Goal: Task Accomplishment & Management: Manage account settings

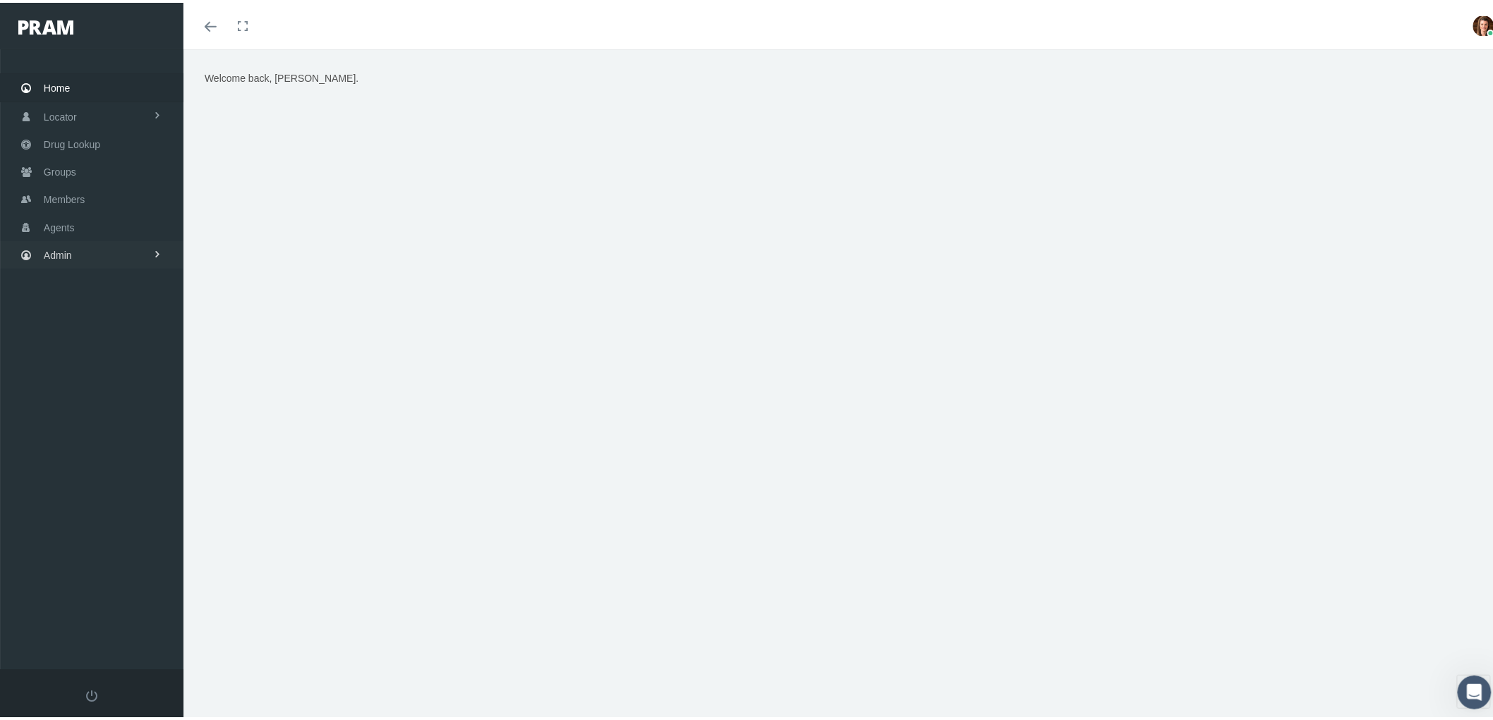
click at [54, 249] on span "Admin" at bounding box center [58, 252] width 28 height 27
click at [71, 328] on span "Claims" at bounding box center [73, 336] width 30 height 24
click at [99, 361] on span "PBM Invoices" at bounding box center [85, 364] width 61 height 24
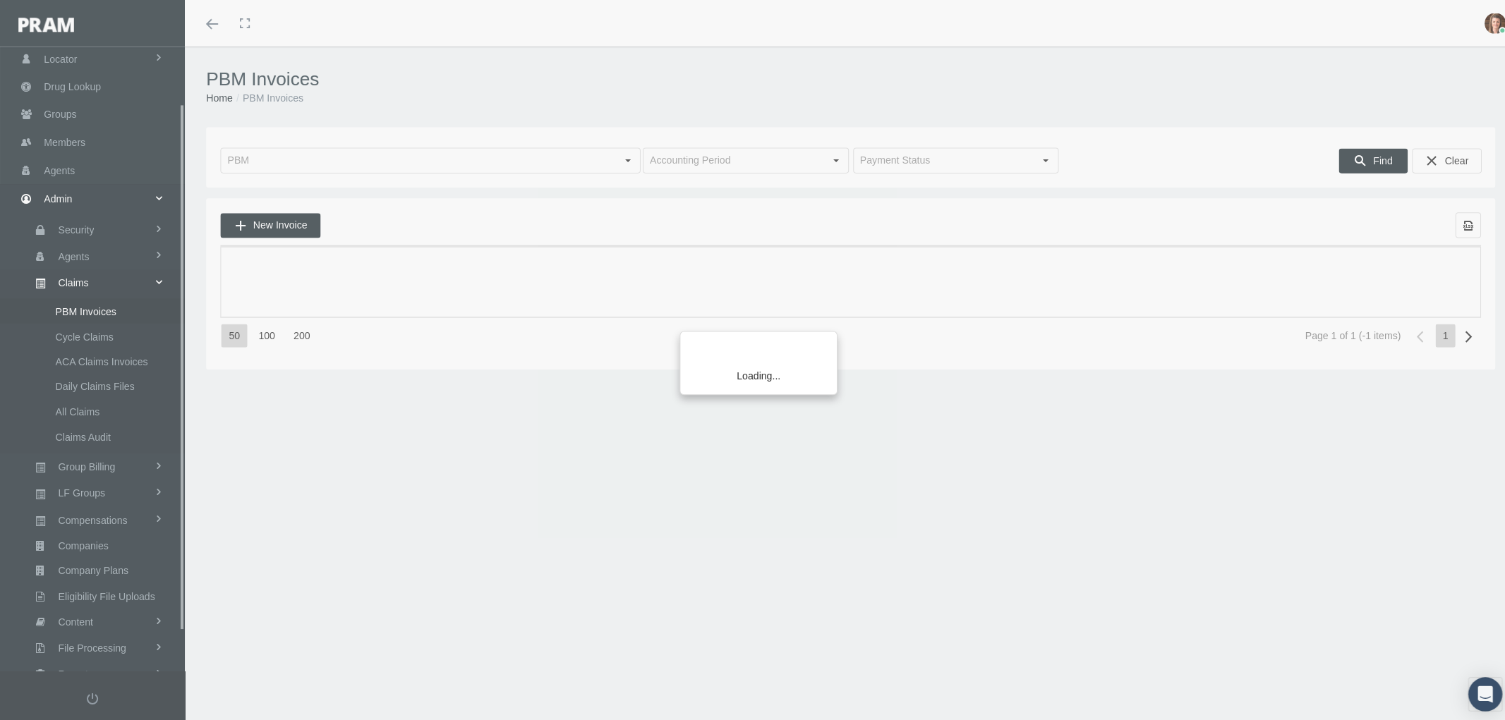
scroll to position [113, 0]
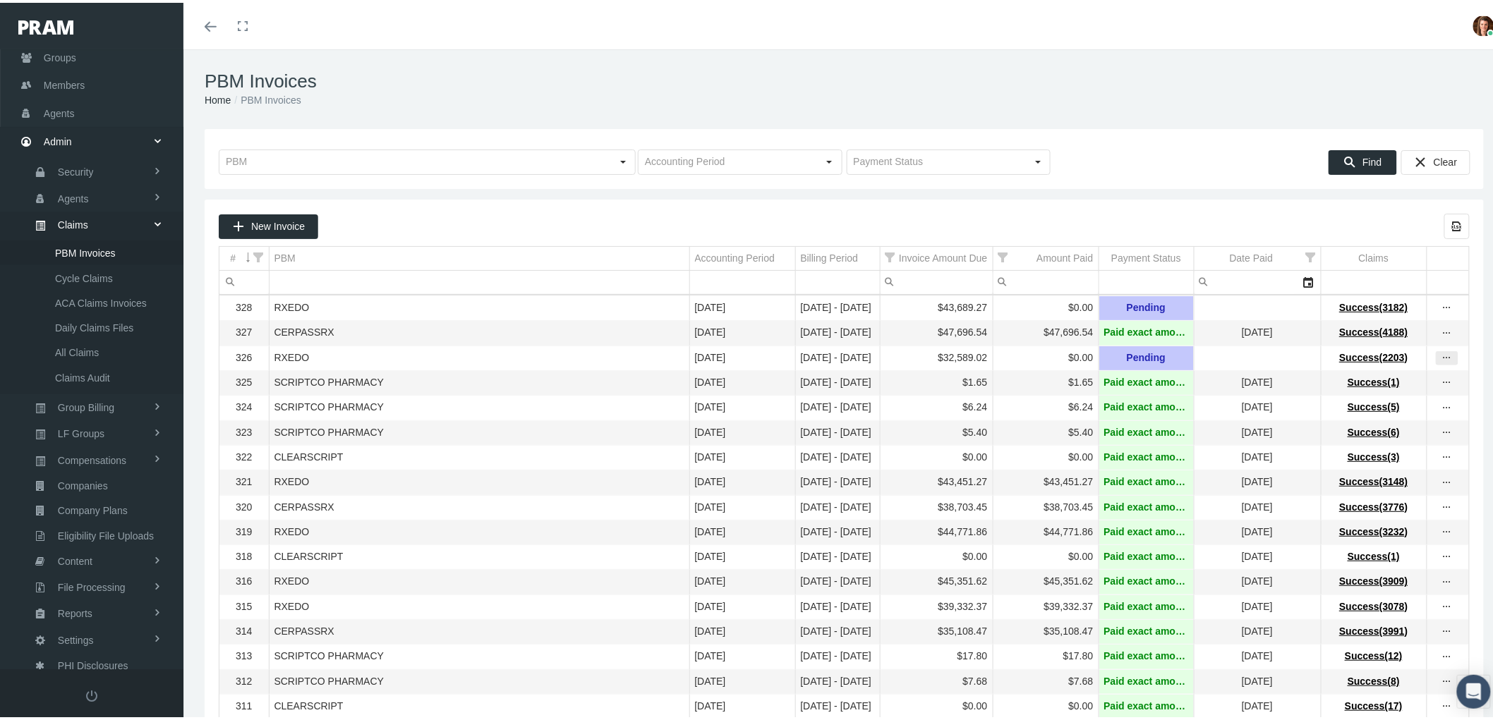
click at [1441, 362] on icon "more" at bounding box center [1447, 355] width 13 height 13
click at [1370, 378] on div "View Invoice" at bounding box center [1376, 384] width 138 height 30
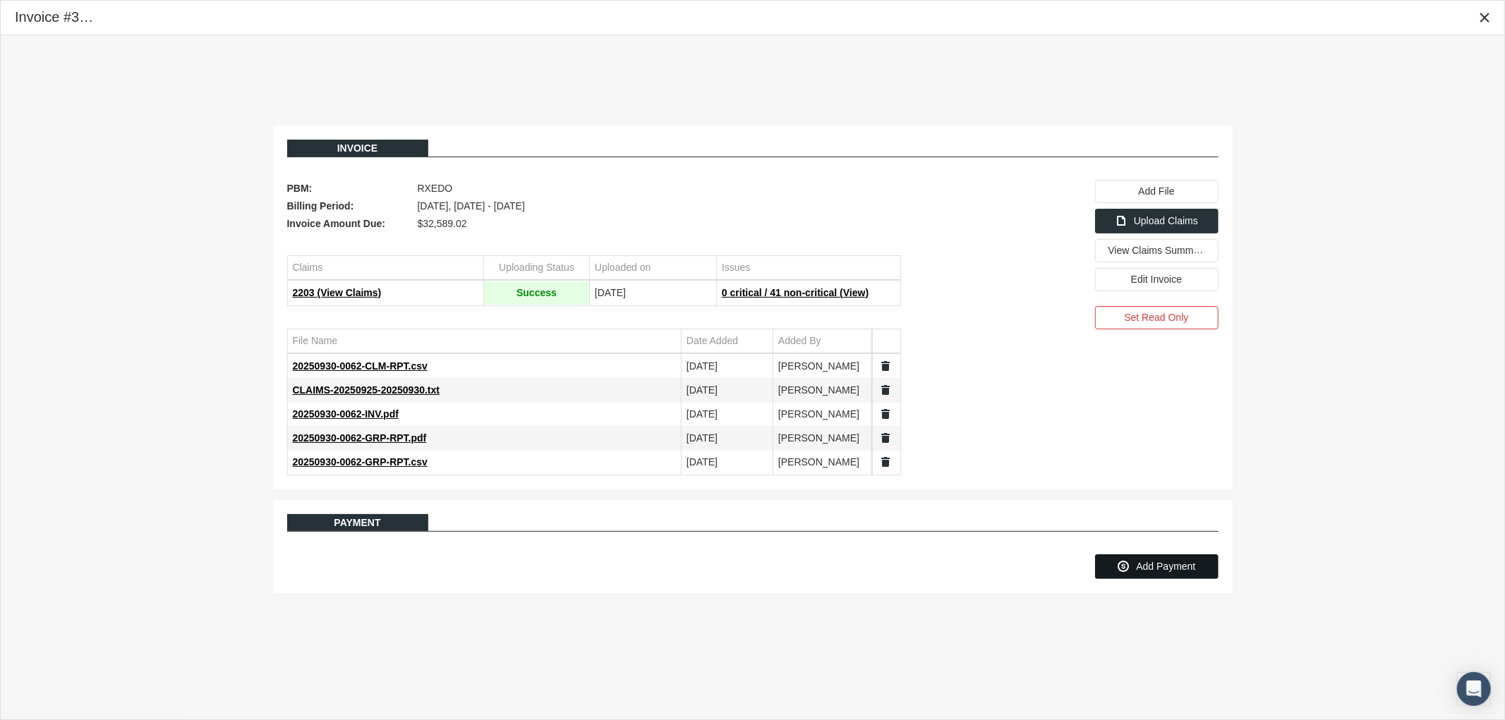
click at [1133, 572] on div "Add Payment" at bounding box center [1157, 566] width 122 height 23
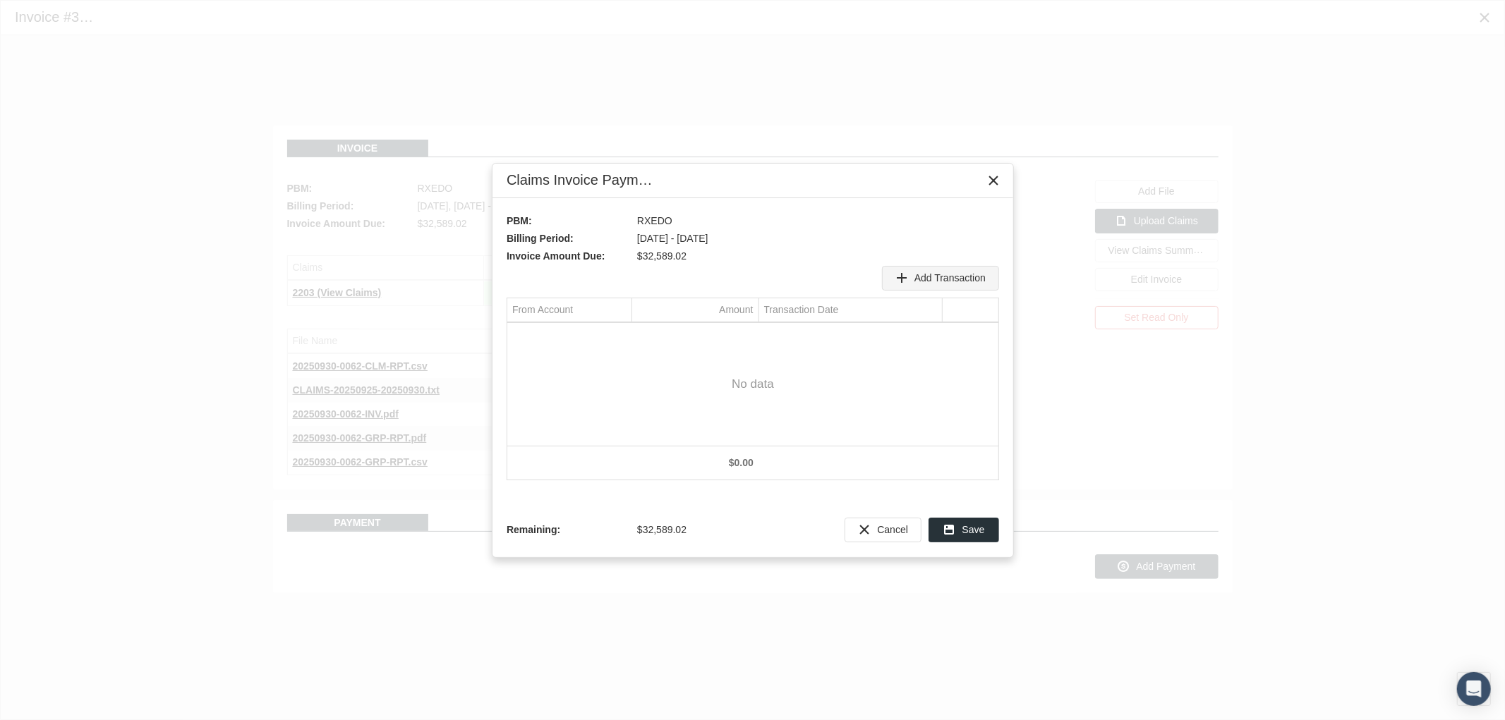
click at [934, 284] on span "Add Transaction" at bounding box center [950, 277] width 71 height 11
click at [612, 335] on div "Select" at bounding box center [619, 336] width 23 height 22
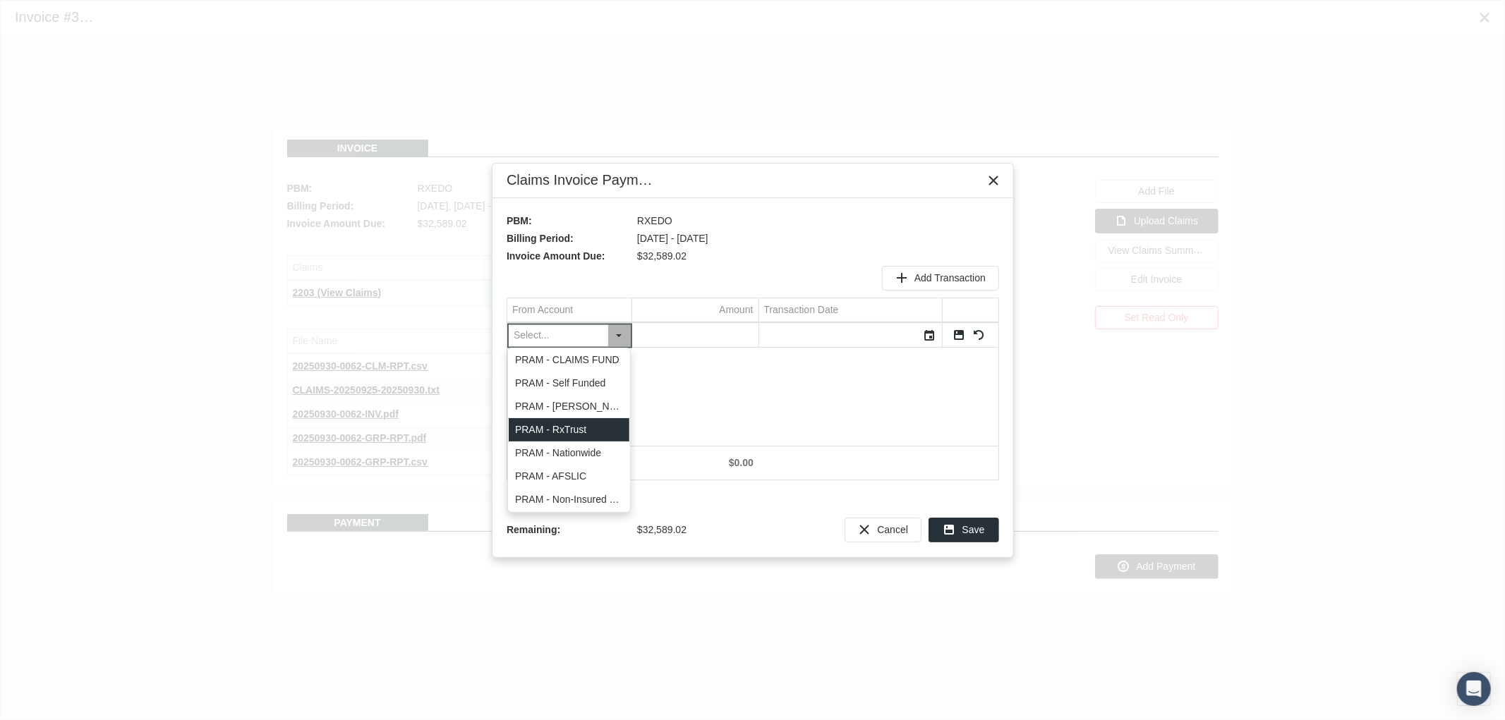
click at [587, 431] on div "PRAM - RxTrust" at bounding box center [569, 429] width 121 height 23
type input "PRAM - RxTrust"
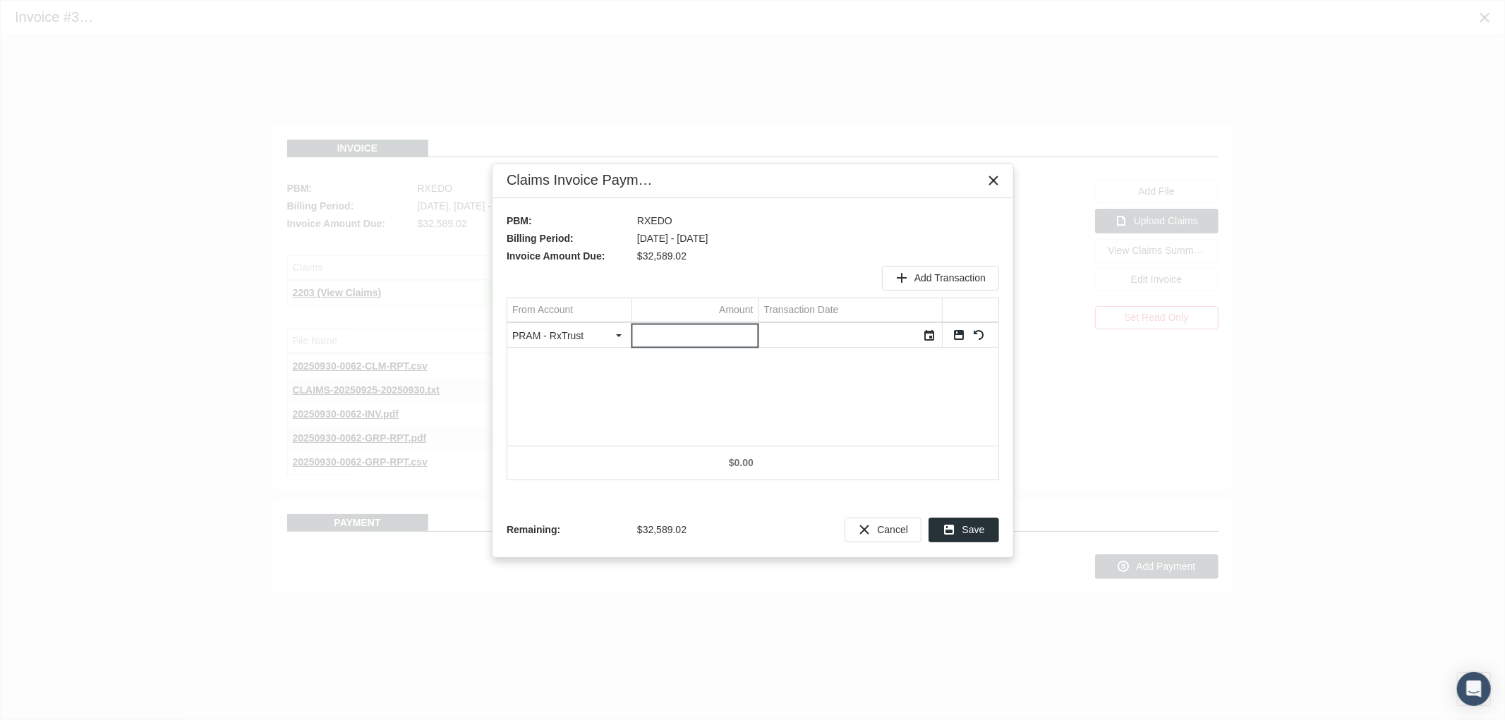
click at [718, 330] on input "Data grid" at bounding box center [695, 335] width 126 height 23
type input "9592.56"
click at [926, 339] on div "Select" at bounding box center [930, 336] width 23 height 22
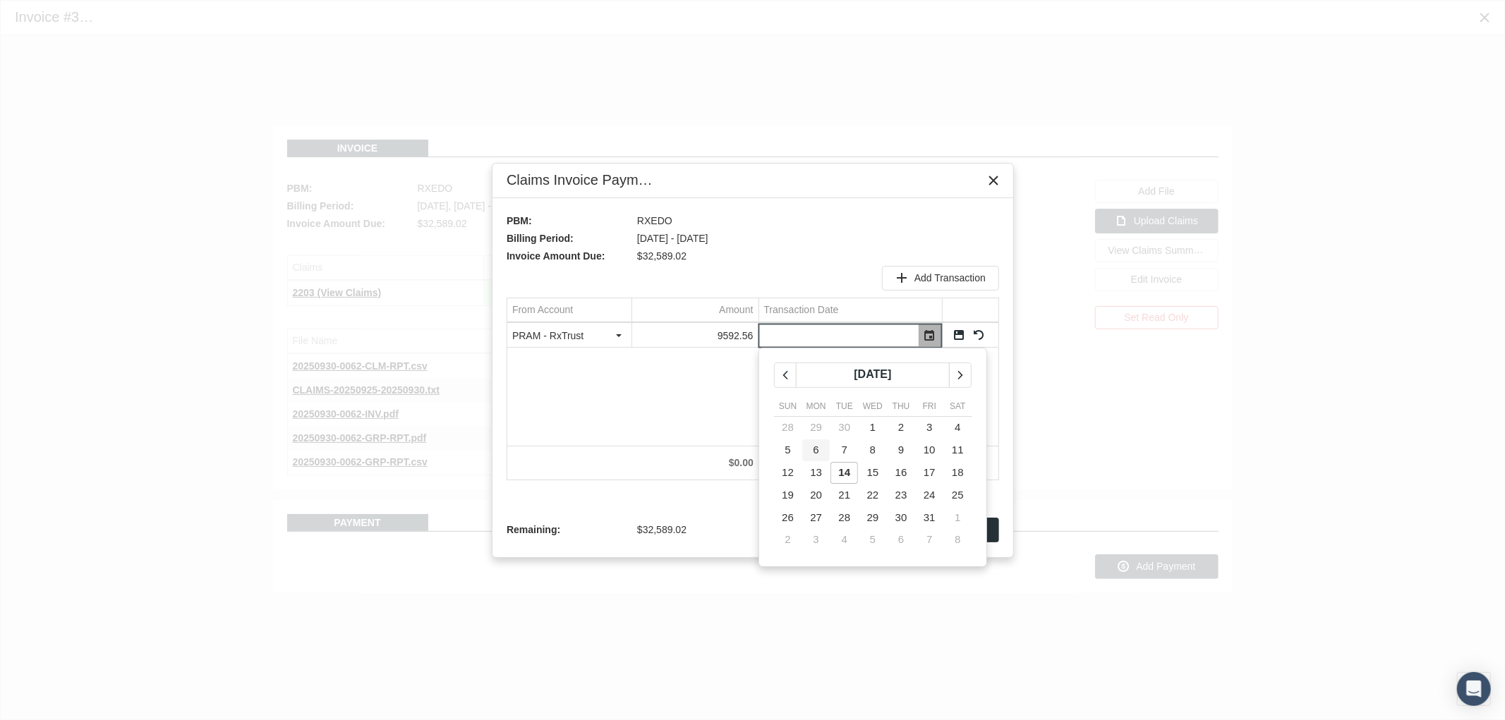
click at [819, 449] on td "6" at bounding box center [816, 451] width 28 height 23
type input "10/06/2025"
click at [960, 337] on link "Save" at bounding box center [959, 335] width 13 height 13
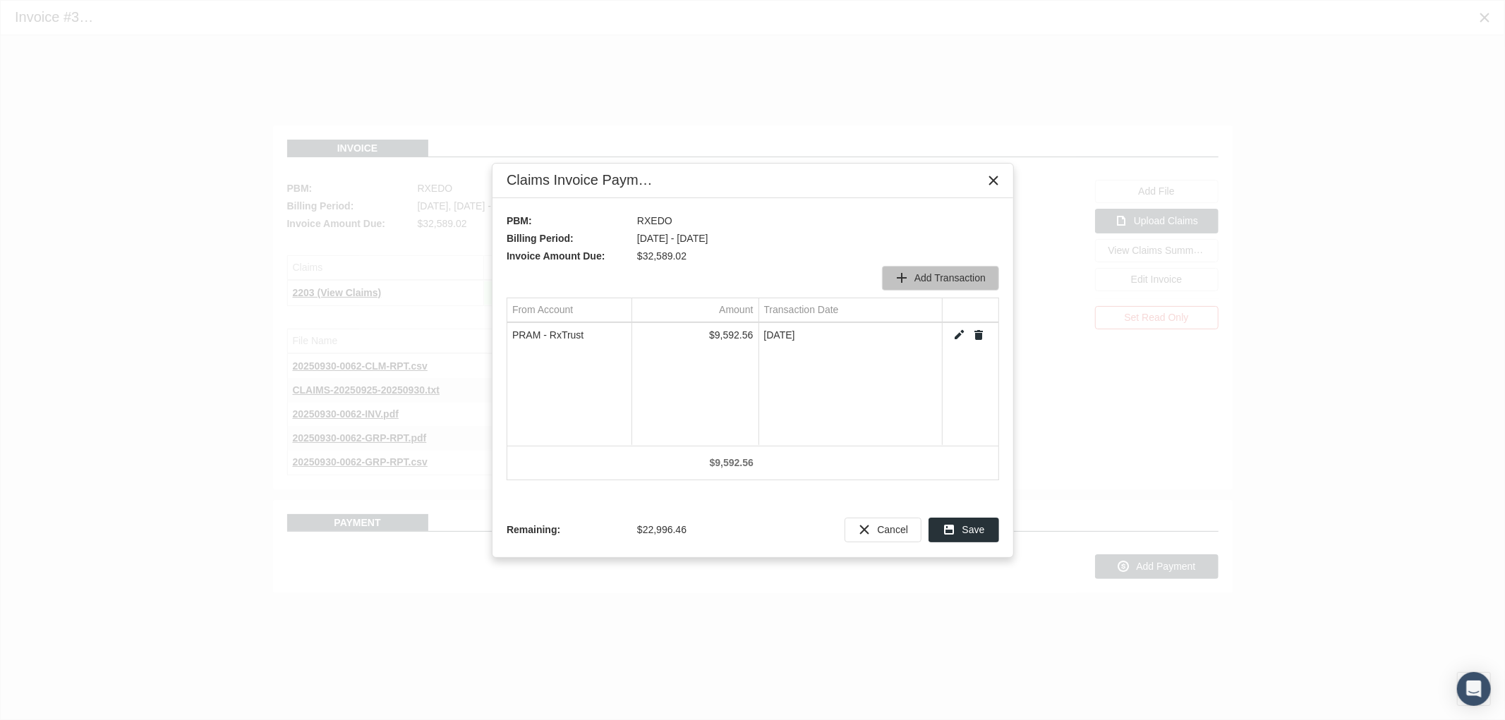
click at [940, 272] on span "Add Transaction" at bounding box center [950, 277] width 71 height 11
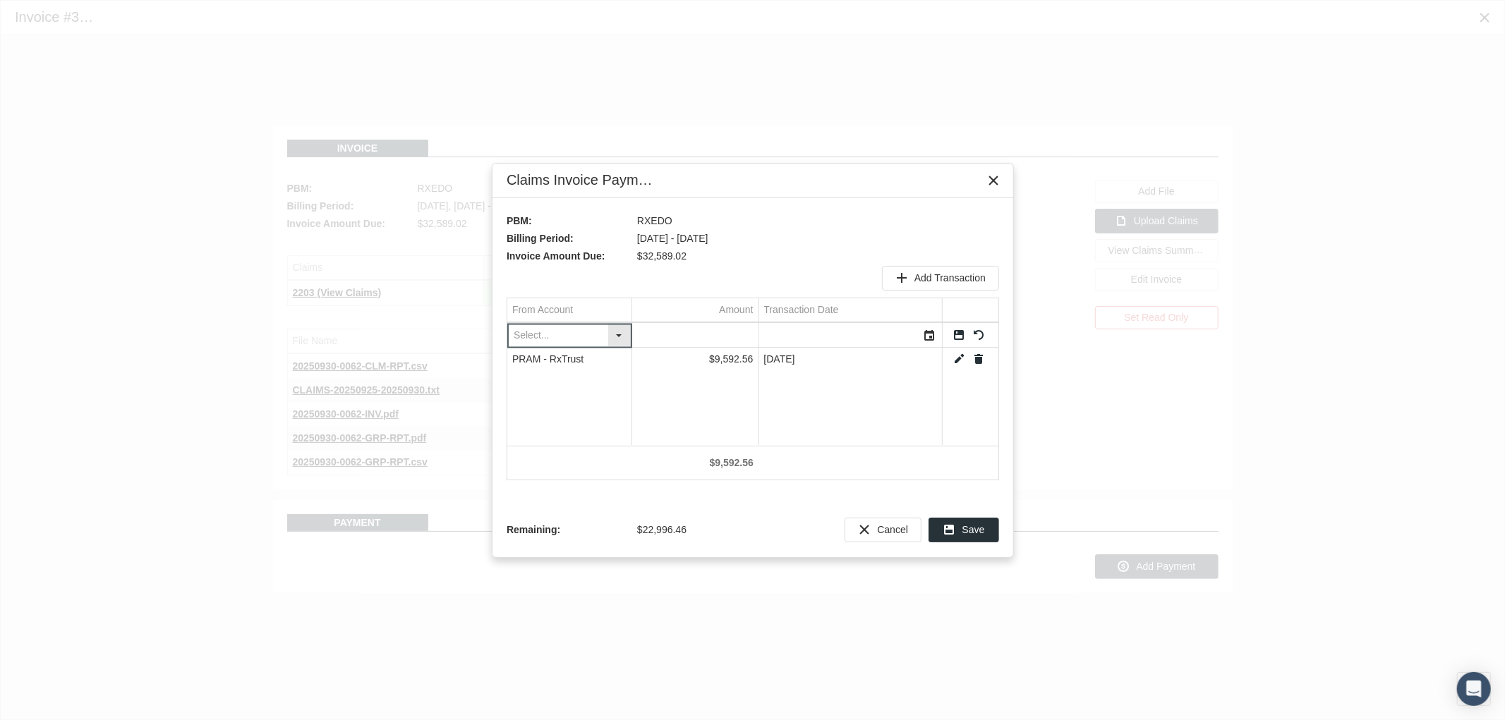
click at [622, 337] on div "Select" at bounding box center [619, 336] width 23 height 22
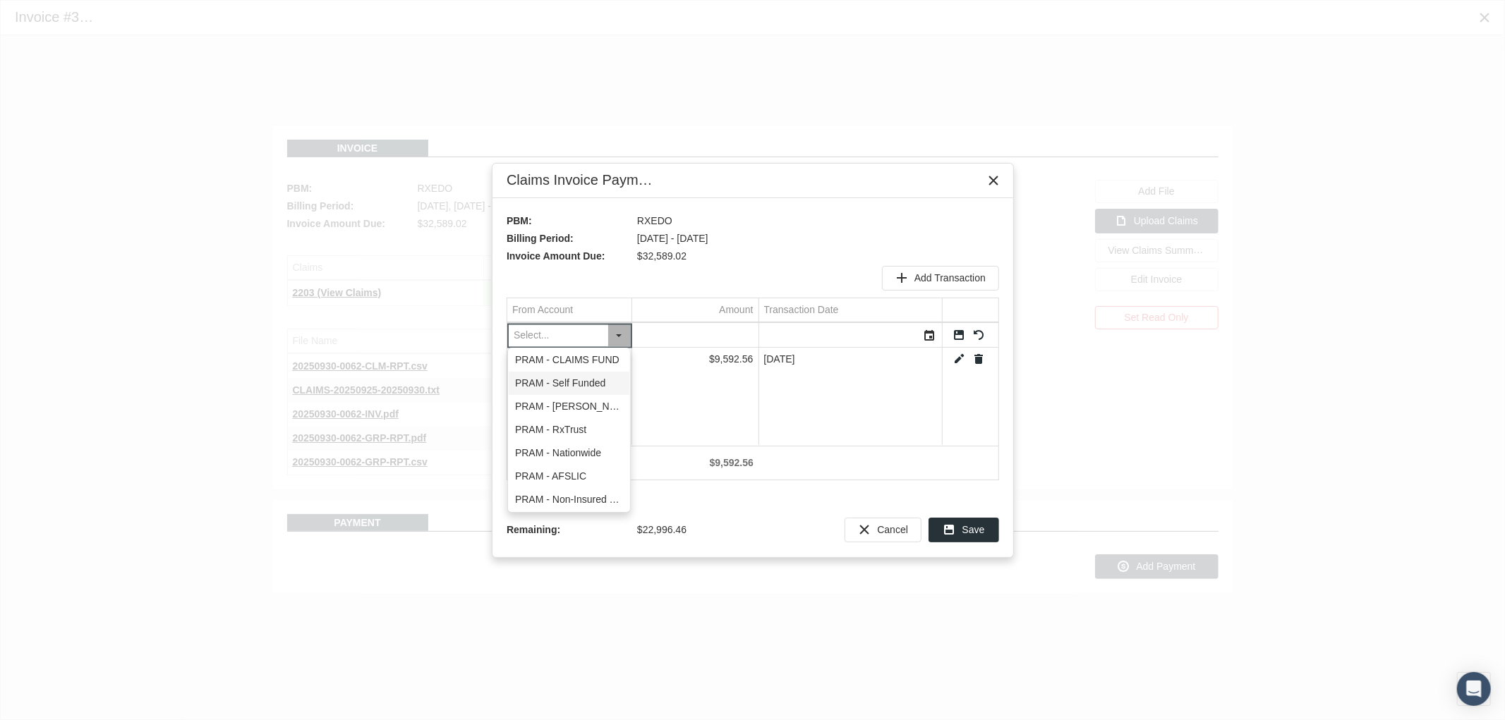
click at [597, 385] on div "PRAM - Self Funded" at bounding box center [569, 383] width 121 height 23
type input "PRAM - Self Funded"
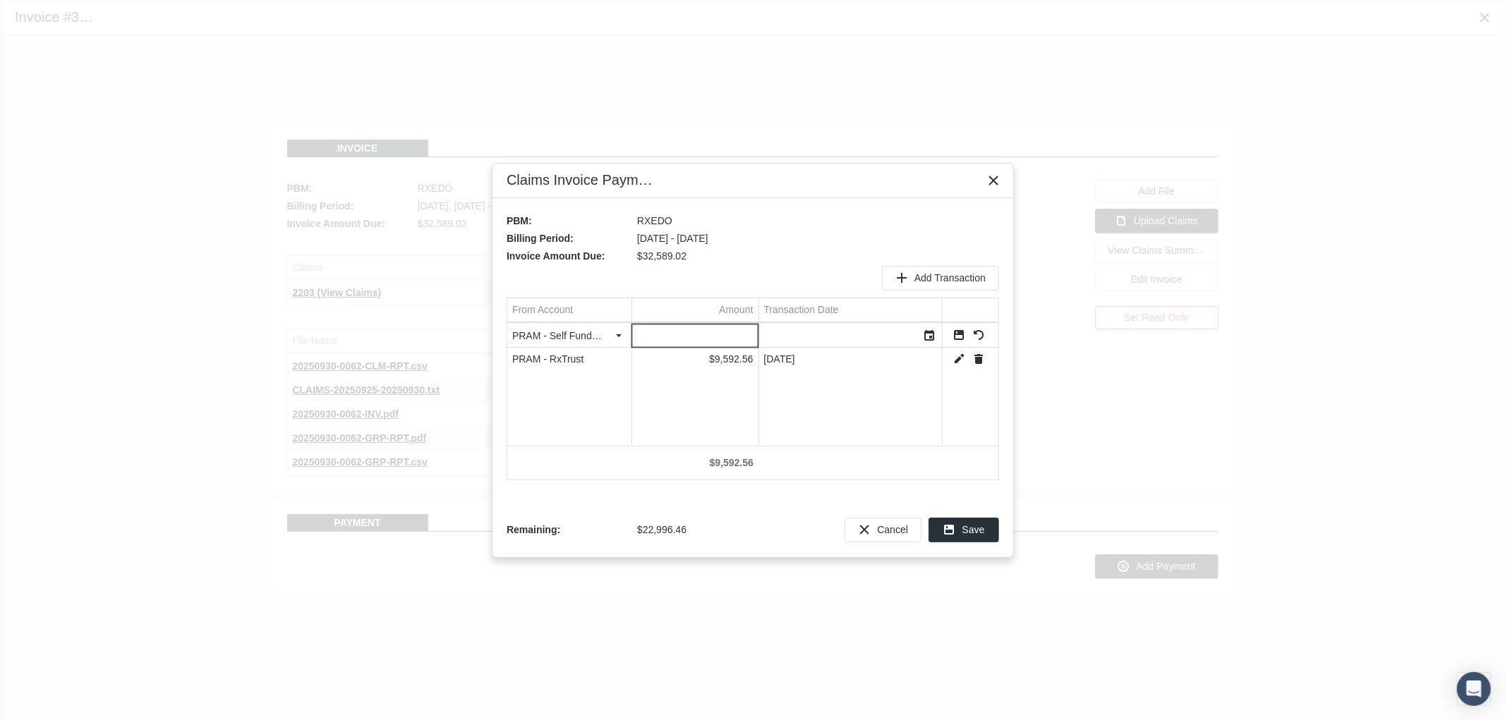
click at [682, 340] on input "Data grid" at bounding box center [695, 335] width 126 height 23
type input "5440.91"
click at [933, 337] on div "Select" at bounding box center [930, 336] width 23 height 22
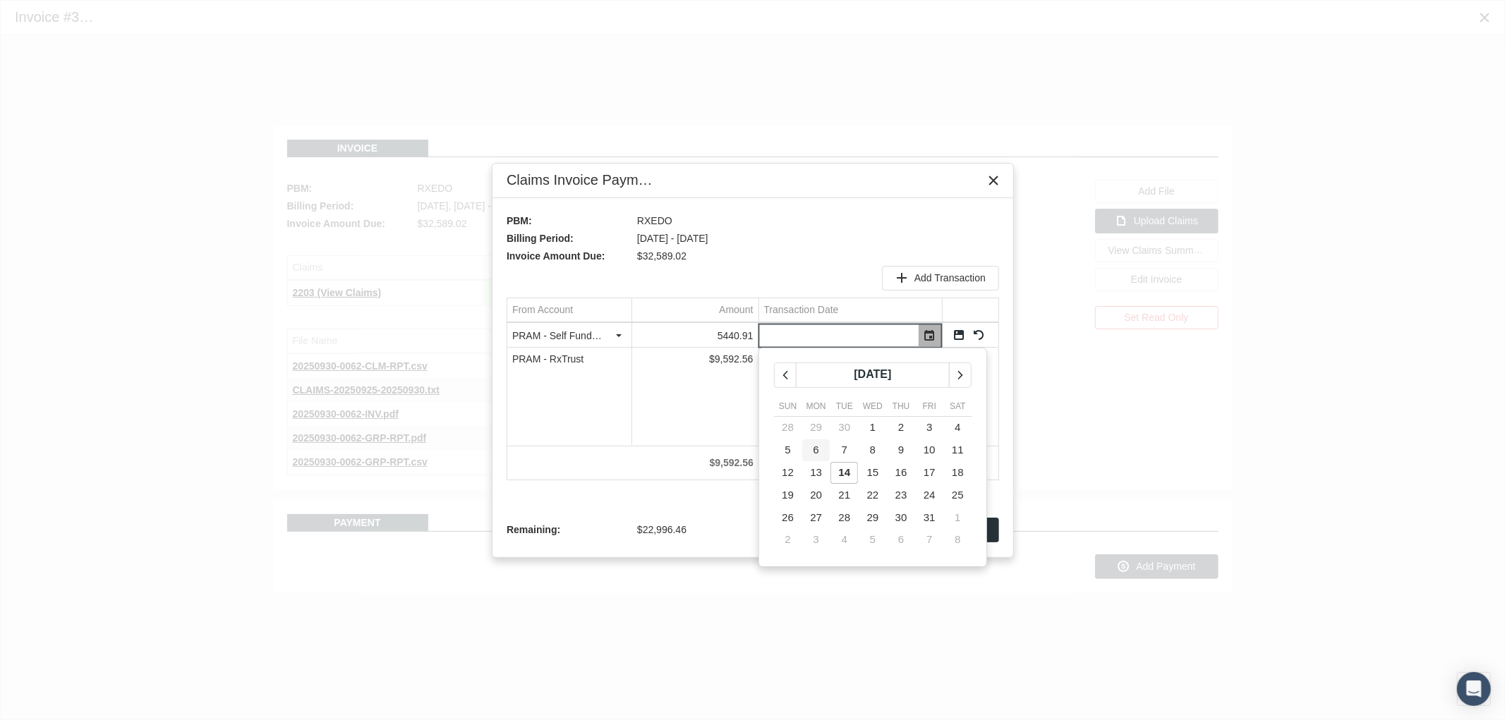
click at [816, 449] on span "6" at bounding box center [817, 450] width 6 height 12
type input "10/06/2025"
click at [962, 337] on link "Save" at bounding box center [959, 335] width 13 height 13
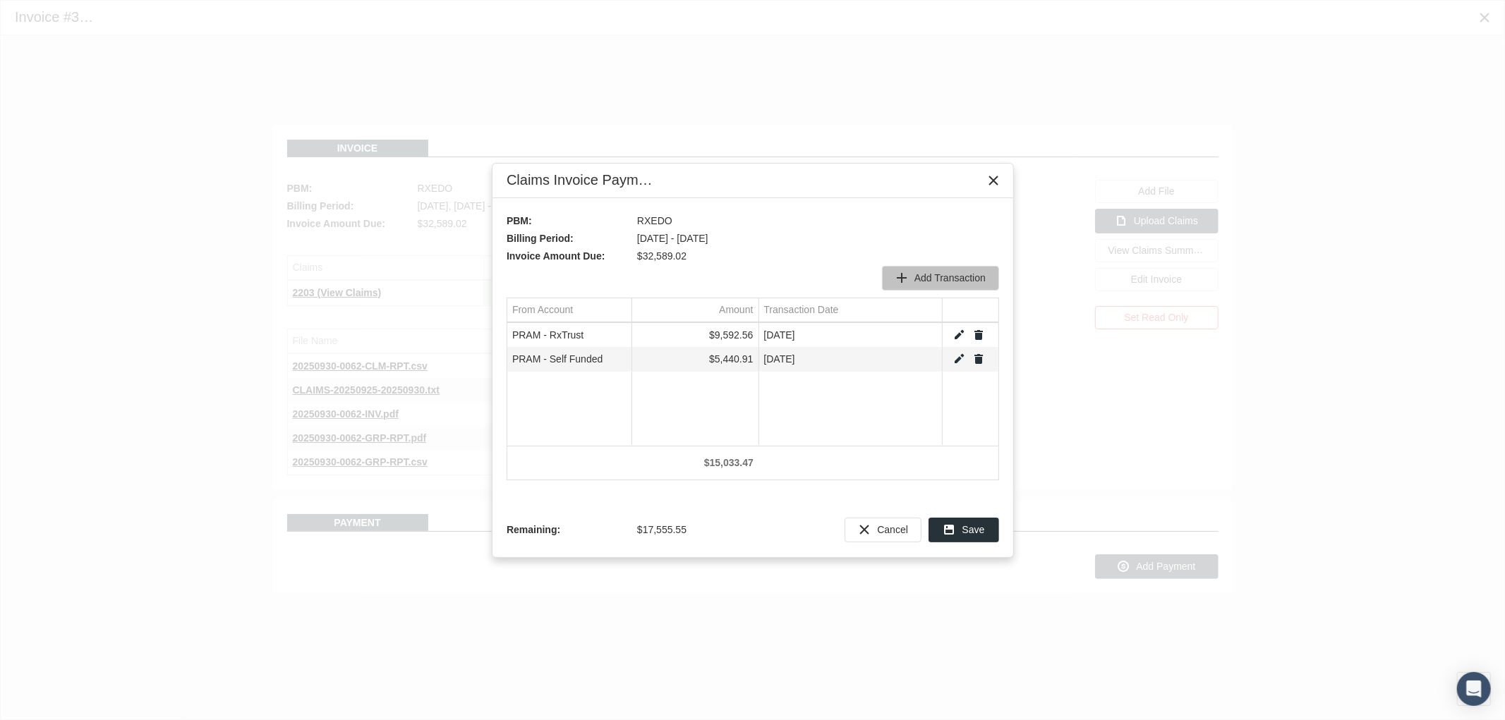
click at [936, 281] on span "Add Transaction" at bounding box center [950, 277] width 71 height 11
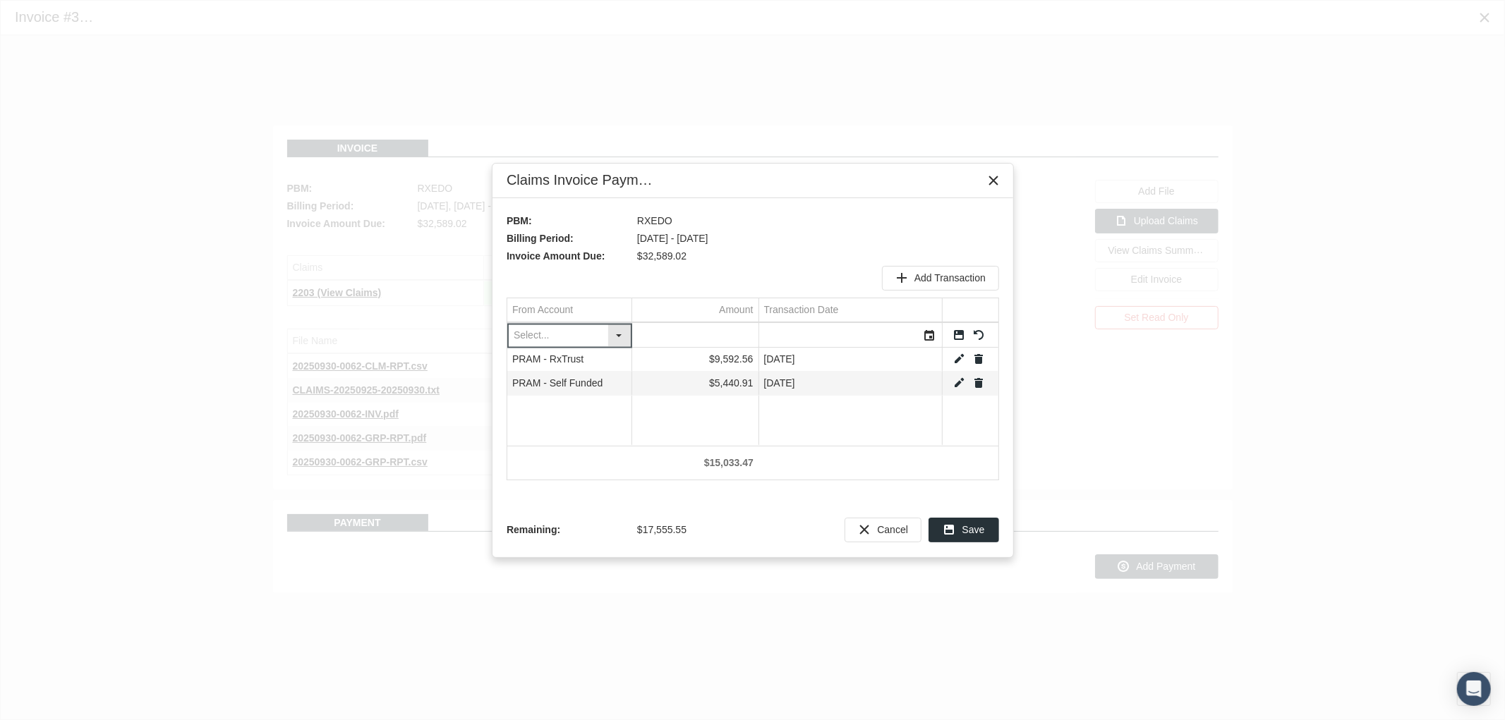
click at [617, 336] on div "Select" at bounding box center [619, 336] width 23 height 22
click at [600, 356] on div "PRAM - CLAIMS FUND" at bounding box center [569, 360] width 121 height 23
type input "PRAM - CLAIMS FUND"
click at [689, 335] on input "Data grid" at bounding box center [695, 335] width 126 height 23
type input "285.24"
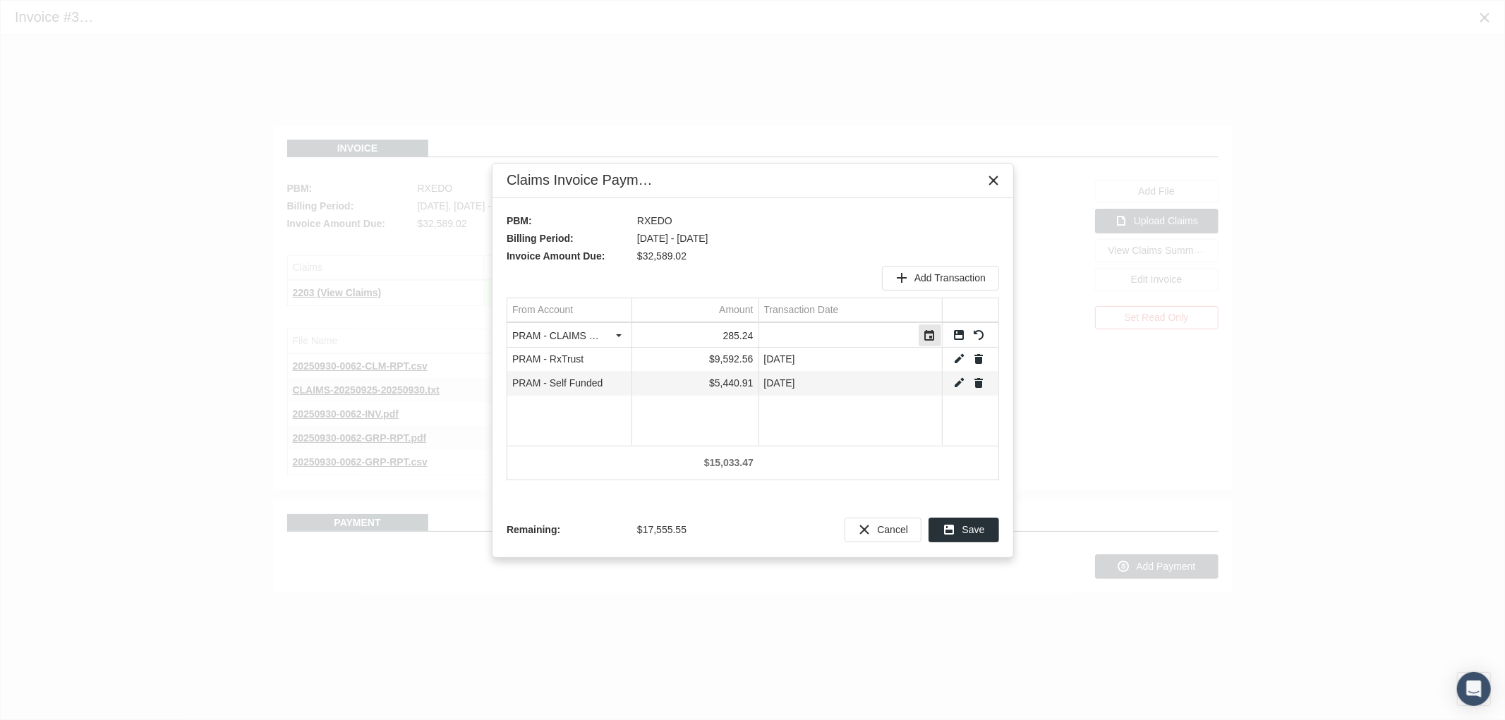
click at [920, 334] on div "Select" at bounding box center [930, 336] width 23 height 22
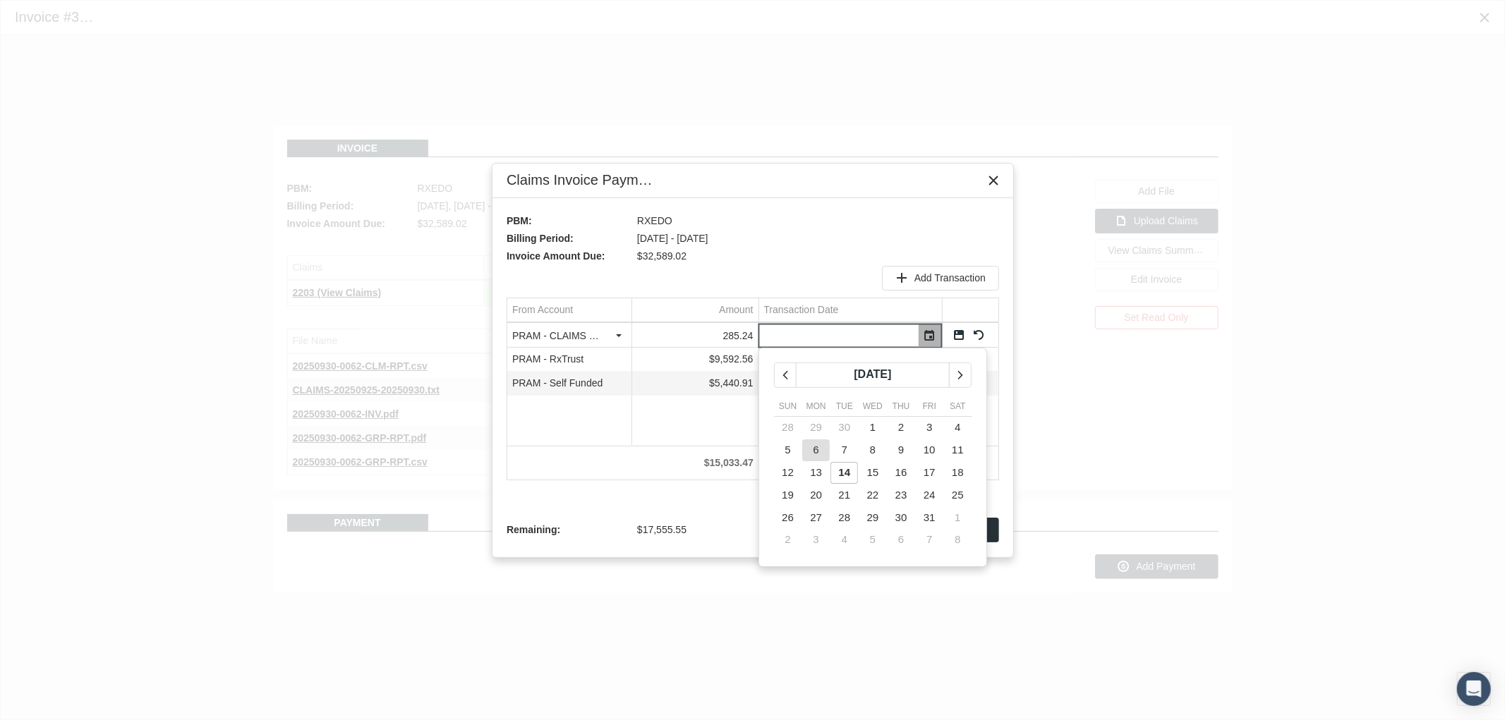
click at [820, 446] on td "6" at bounding box center [816, 451] width 28 height 23
type input "10/06/2025"
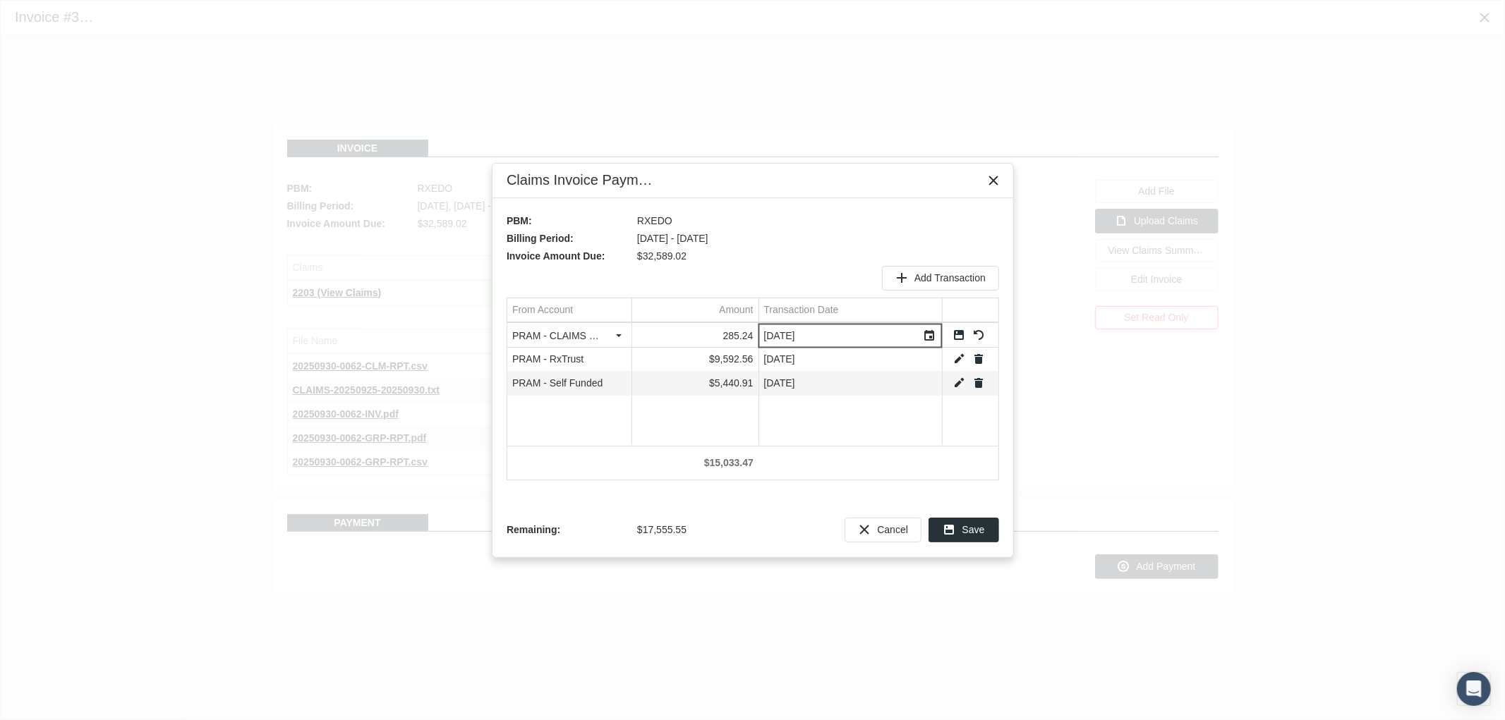
click at [960, 335] on link "Save" at bounding box center [959, 335] width 13 height 13
click at [943, 277] on span "Add Transaction" at bounding box center [950, 277] width 71 height 11
click at [624, 337] on div "Select" at bounding box center [619, 336] width 23 height 22
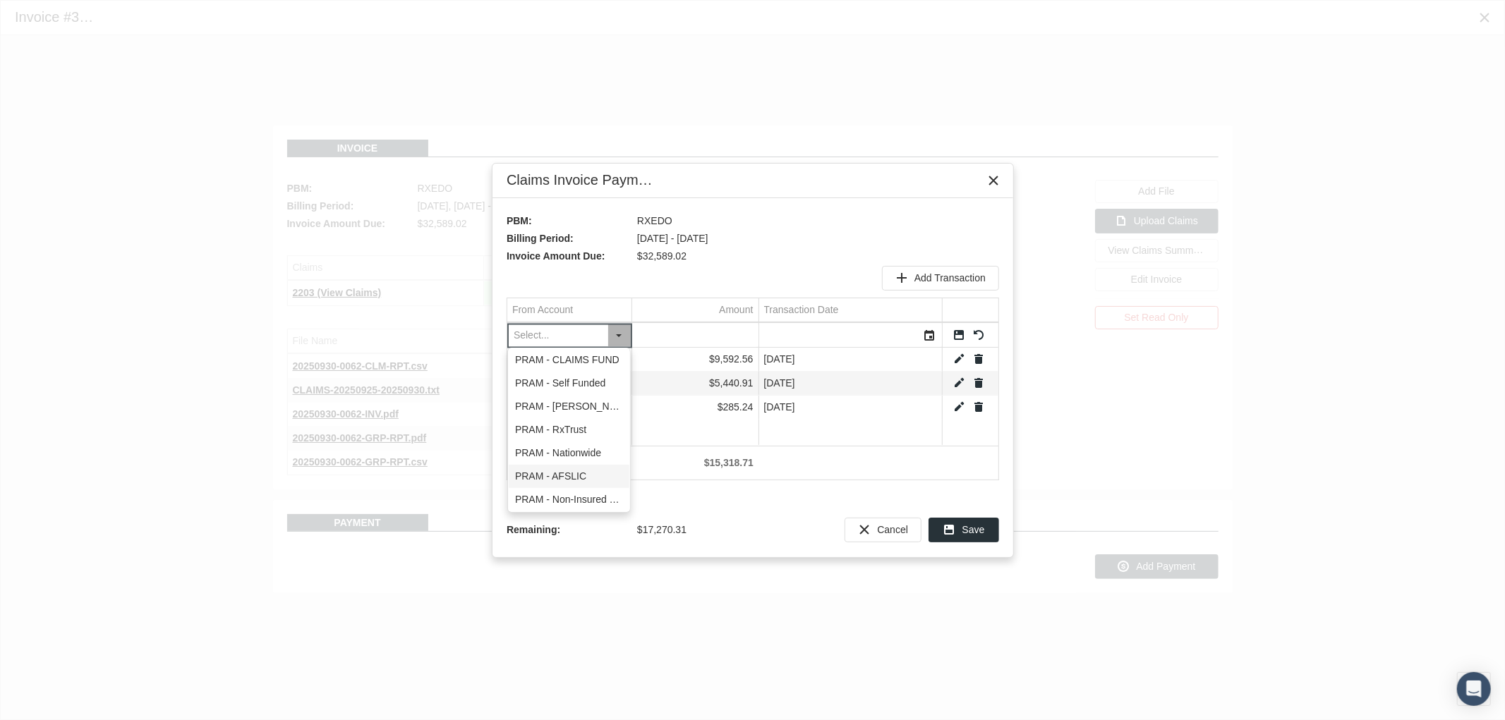
click at [579, 473] on div "PRAM - AFSLIC" at bounding box center [569, 476] width 121 height 23
type input "PRAM - AFSLIC"
click at [680, 337] on input "Data grid" at bounding box center [695, 335] width 126 height 23
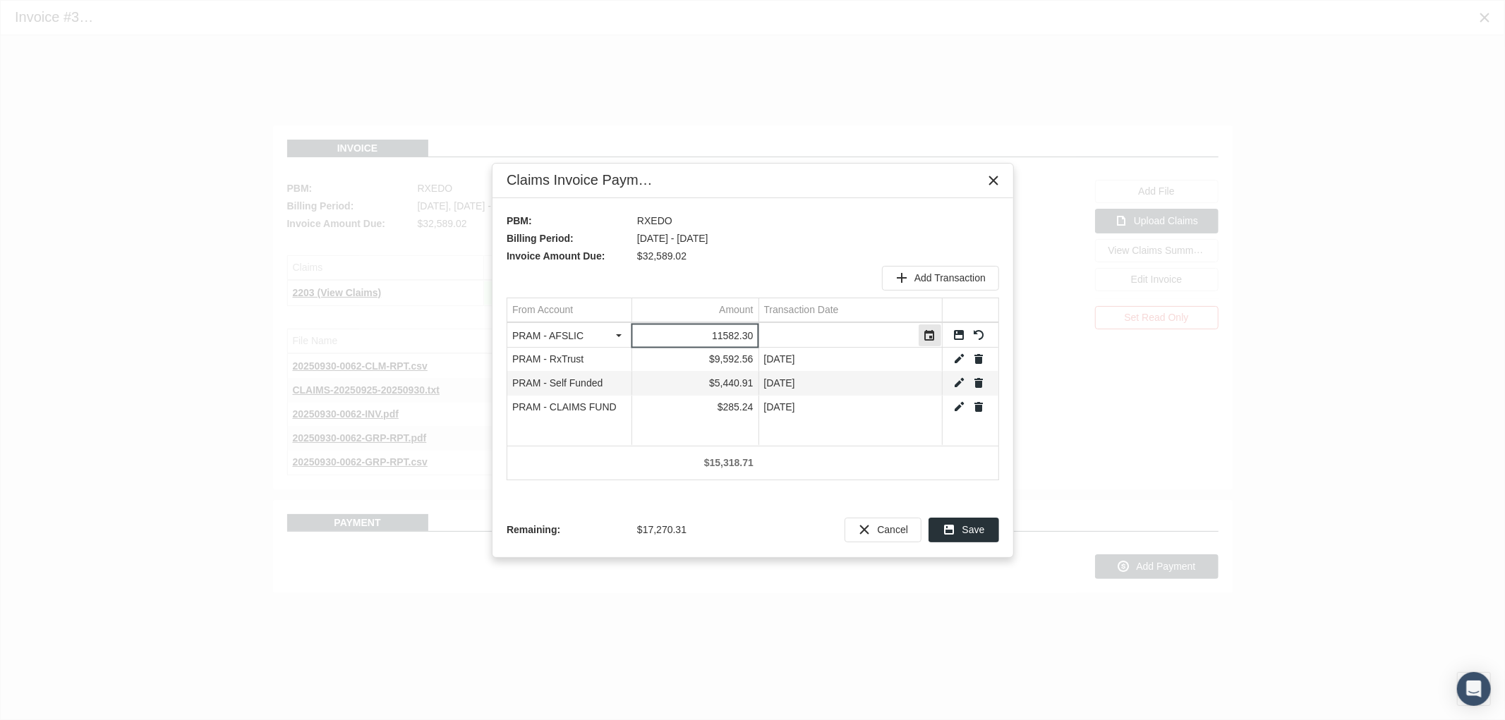
type input "11582.3"
click at [925, 339] on div "Select" at bounding box center [930, 336] width 23 height 22
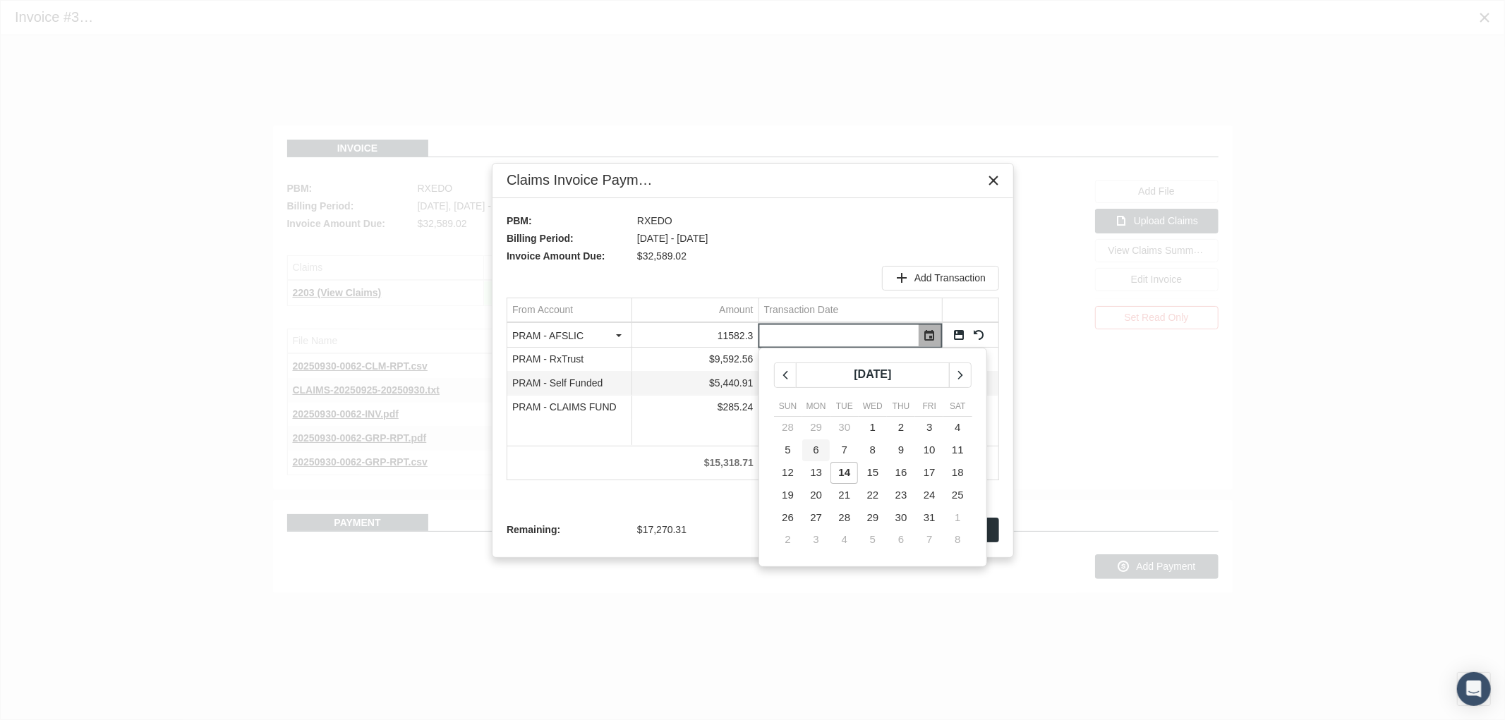
click at [812, 448] on td "6" at bounding box center [816, 451] width 28 height 23
type input "10/06/2025"
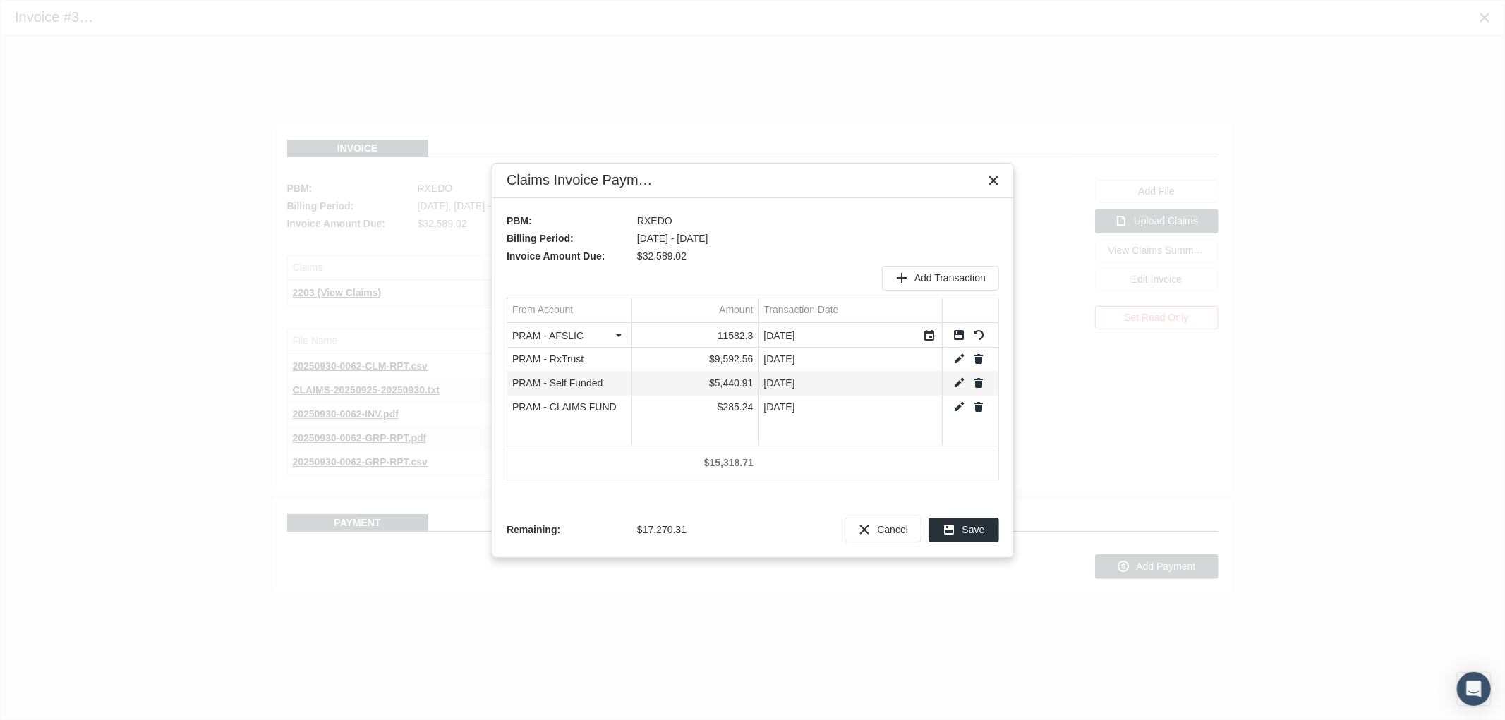
click at [955, 334] on link "Save" at bounding box center [959, 335] width 13 height 13
click at [941, 276] on span "Add Transaction" at bounding box center [950, 277] width 71 height 11
click at [622, 334] on div "Select" at bounding box center [619, 336] width 23 height 22
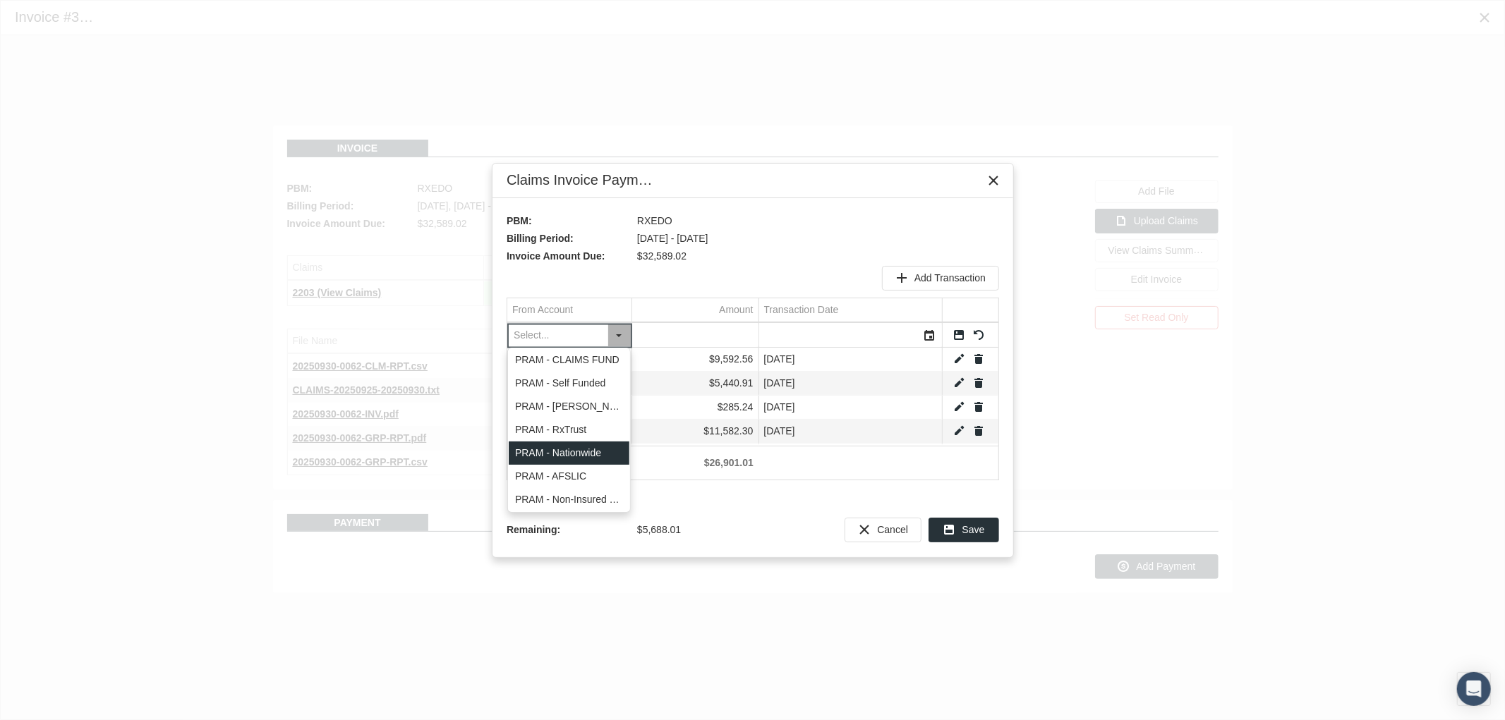
drag, startPoint x: 584, startPoint y: 459, endPoint x: 667, endPoint y: 358, distance: 130.3
click at [584, 457] on div "PRAM - Nationwide" at bounding box center [569, 453] width 121 height 23
type input "PRAM - Nationwide"
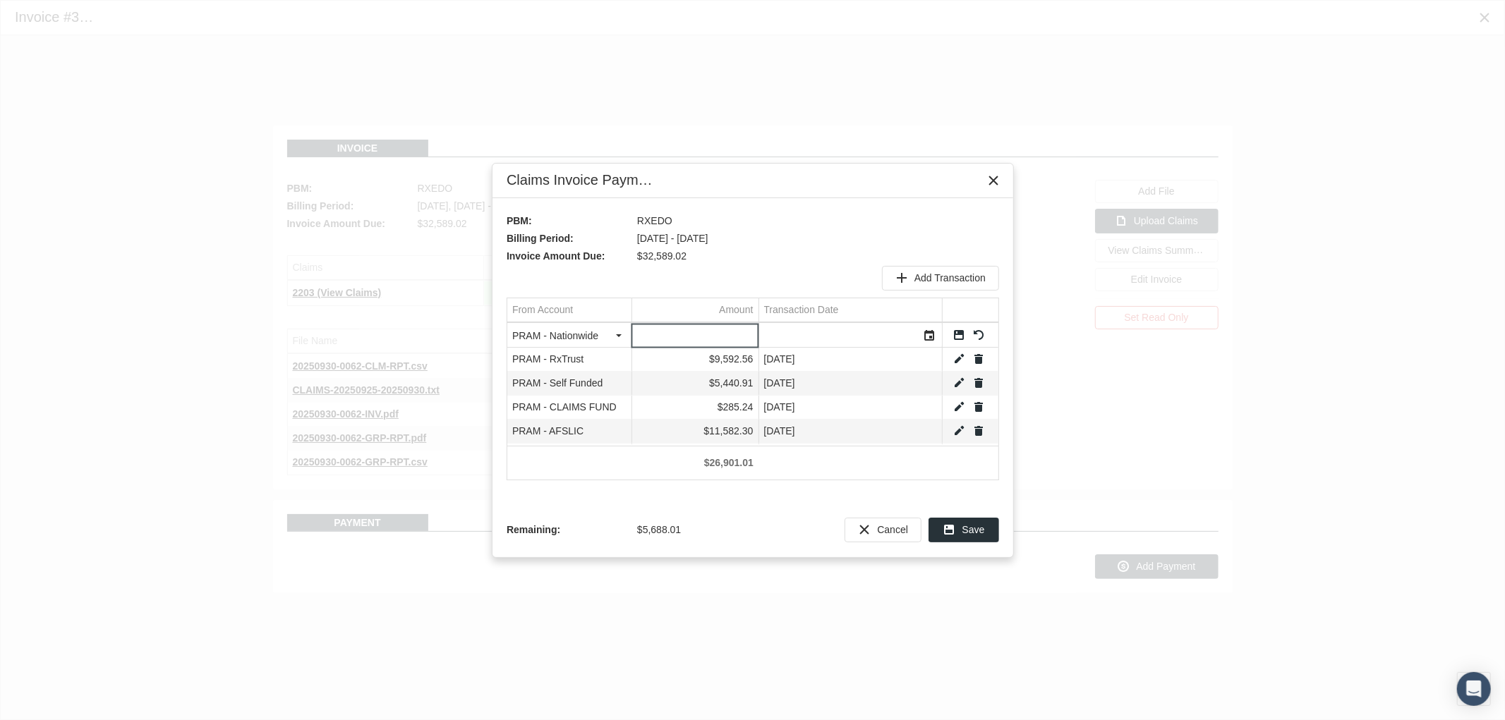
click at [708, 330] on input "Data grid" at bounding box center [695, 335] width 126 height 23
type input "4.14"
click at [934, 339] on div "Select" at bounding box center [930, 336] width 23 height 22
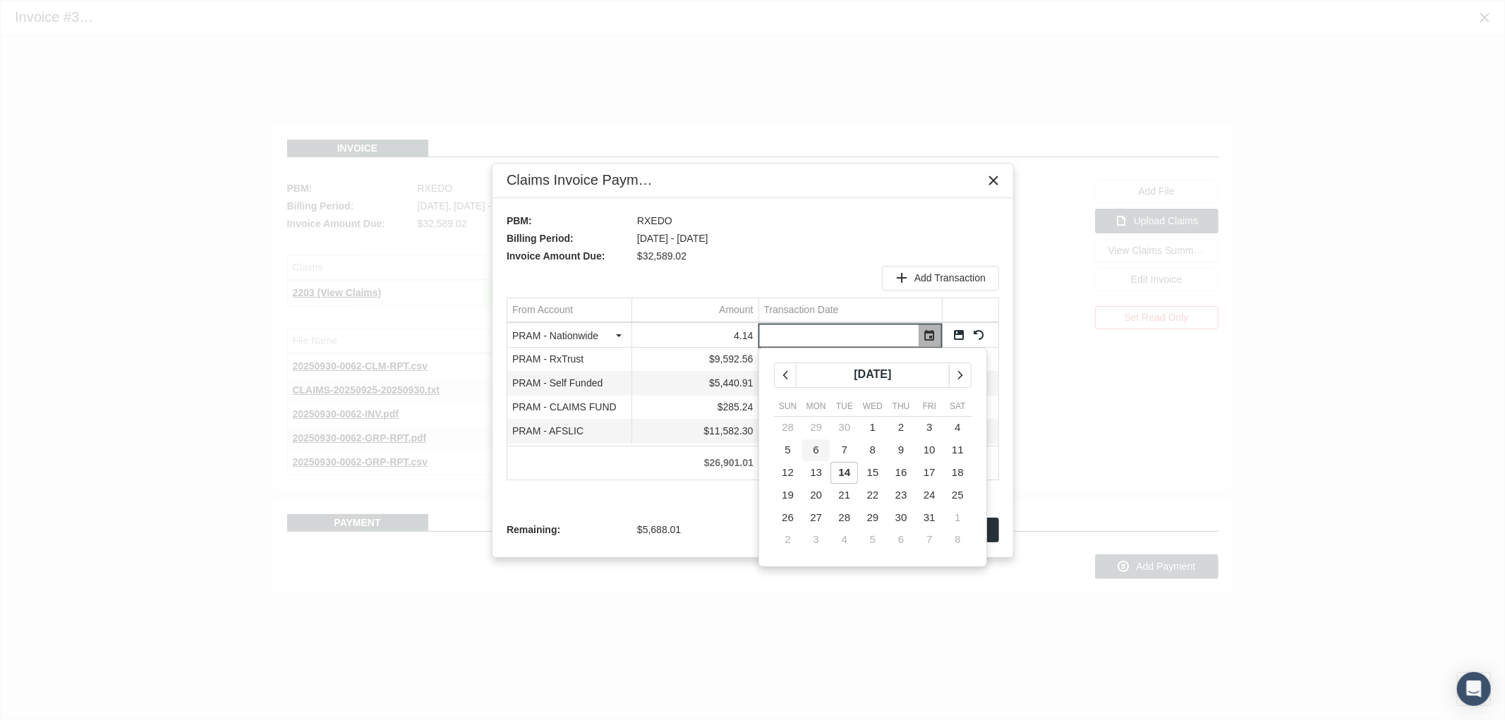
click at [814, 449] on span "6" at bounding box center [817, 450] width 6 height 12
type input "10/06/2025"
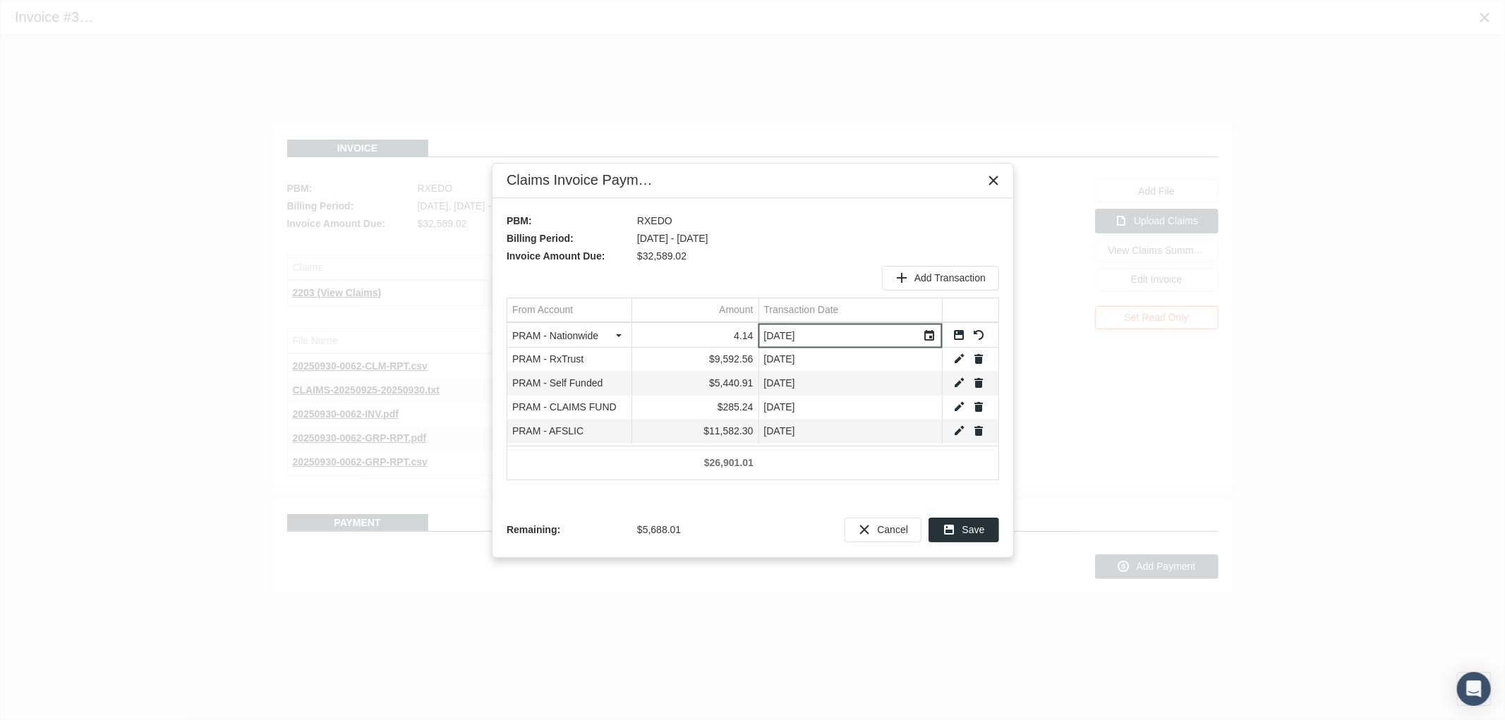
click at [958, 337] on link "Save" at bounding box center [959, 335] width 13 height 13
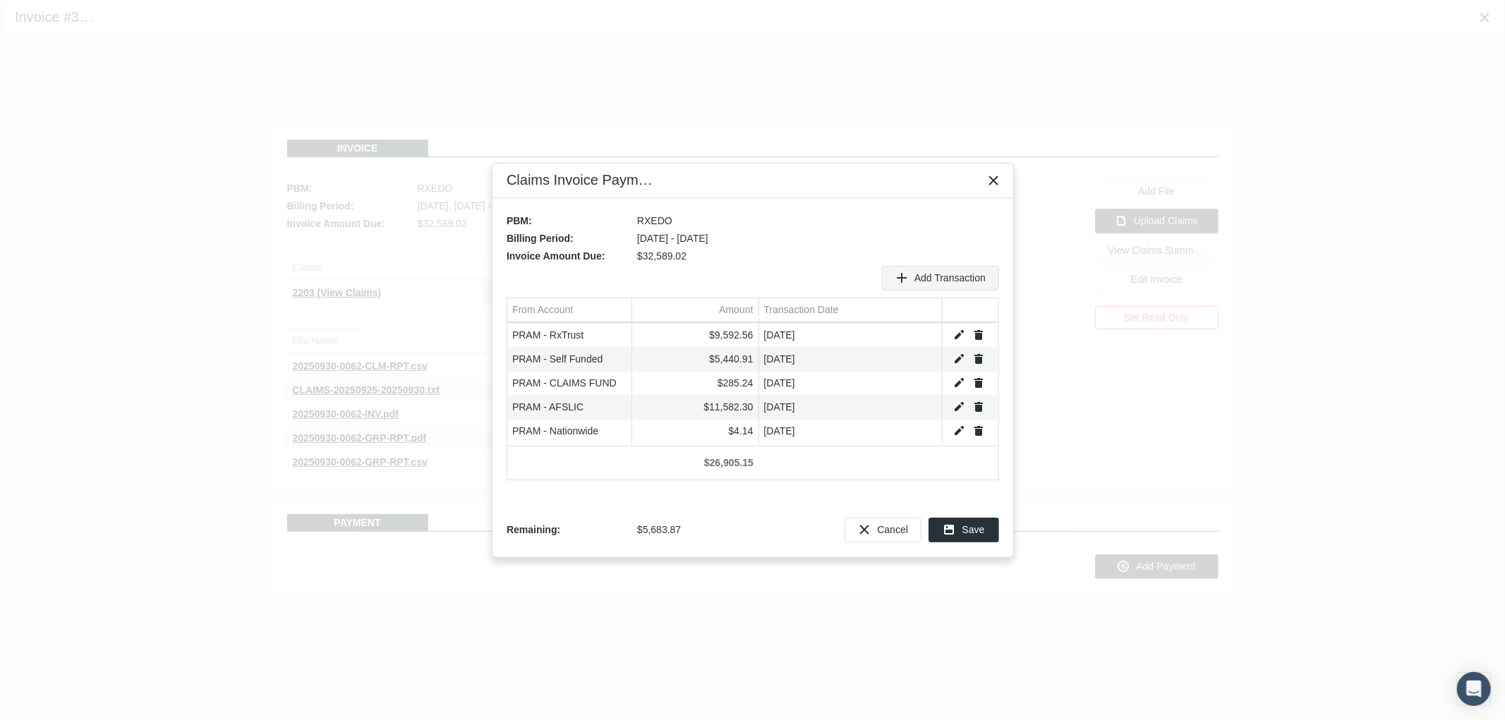
click at [932, 279] on span "Add Transaction" at bounding box center [950, 277] width 71 height 11
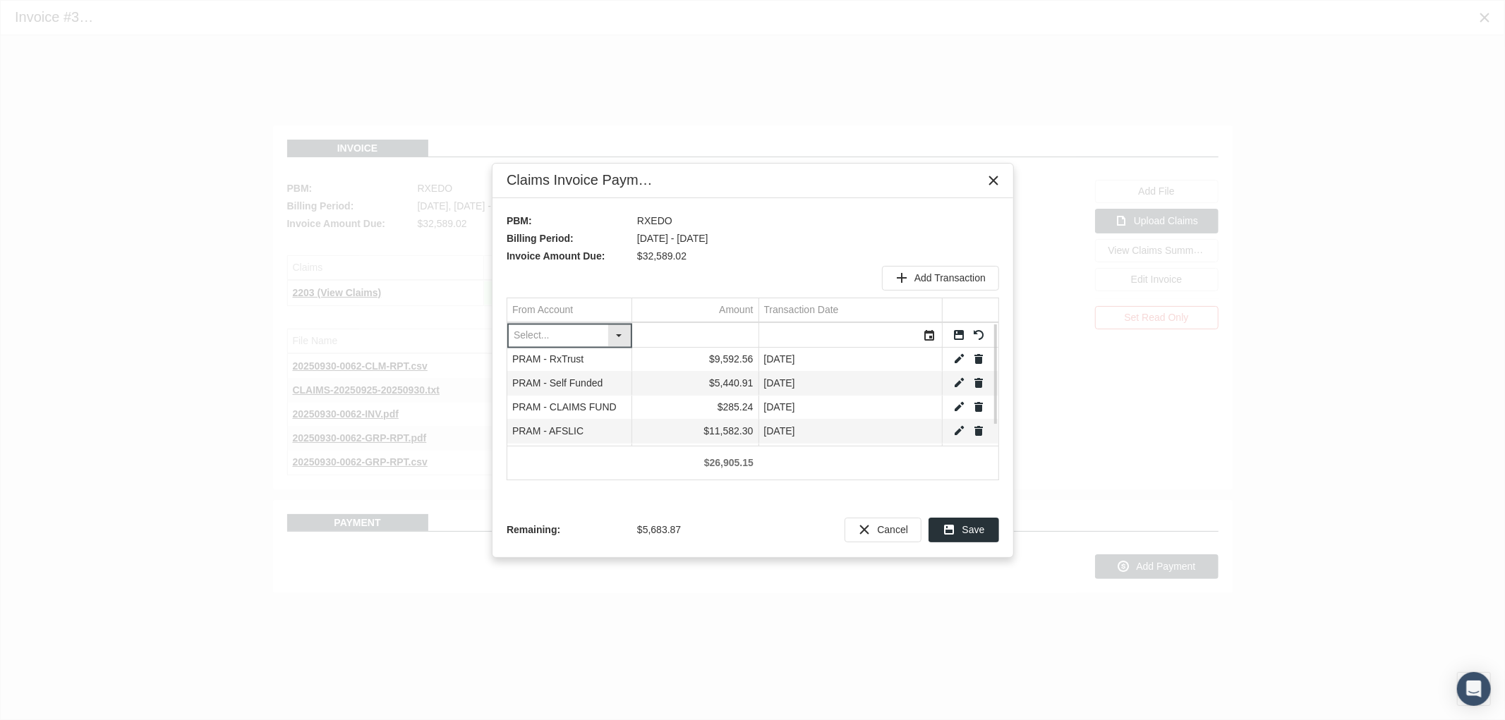
click at [623, 335] on div "Select" at bounding box center [619, 336] width 23 height 22
click at [600, 386] on div "PRAM - Self Funded" at bounding box center [569, 383] width 121 height 23
type input "PRAM - Self Funded"
click at [709, 337] on input "Data grid" at bounding box center [695, 335] width 126 height 23
type input "5683.87"
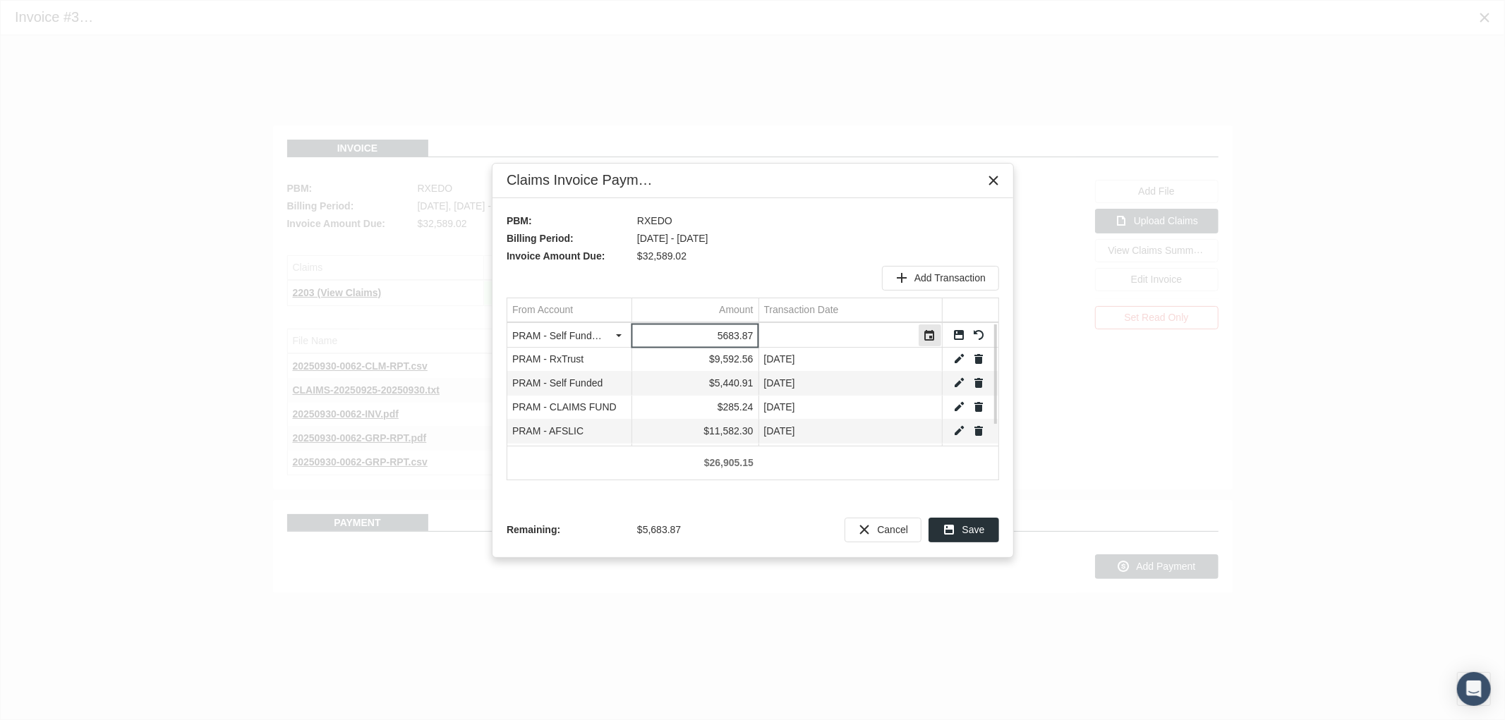
click at [931, 335] on div "Select" at bounding box center [930, 336] width 23 height 22
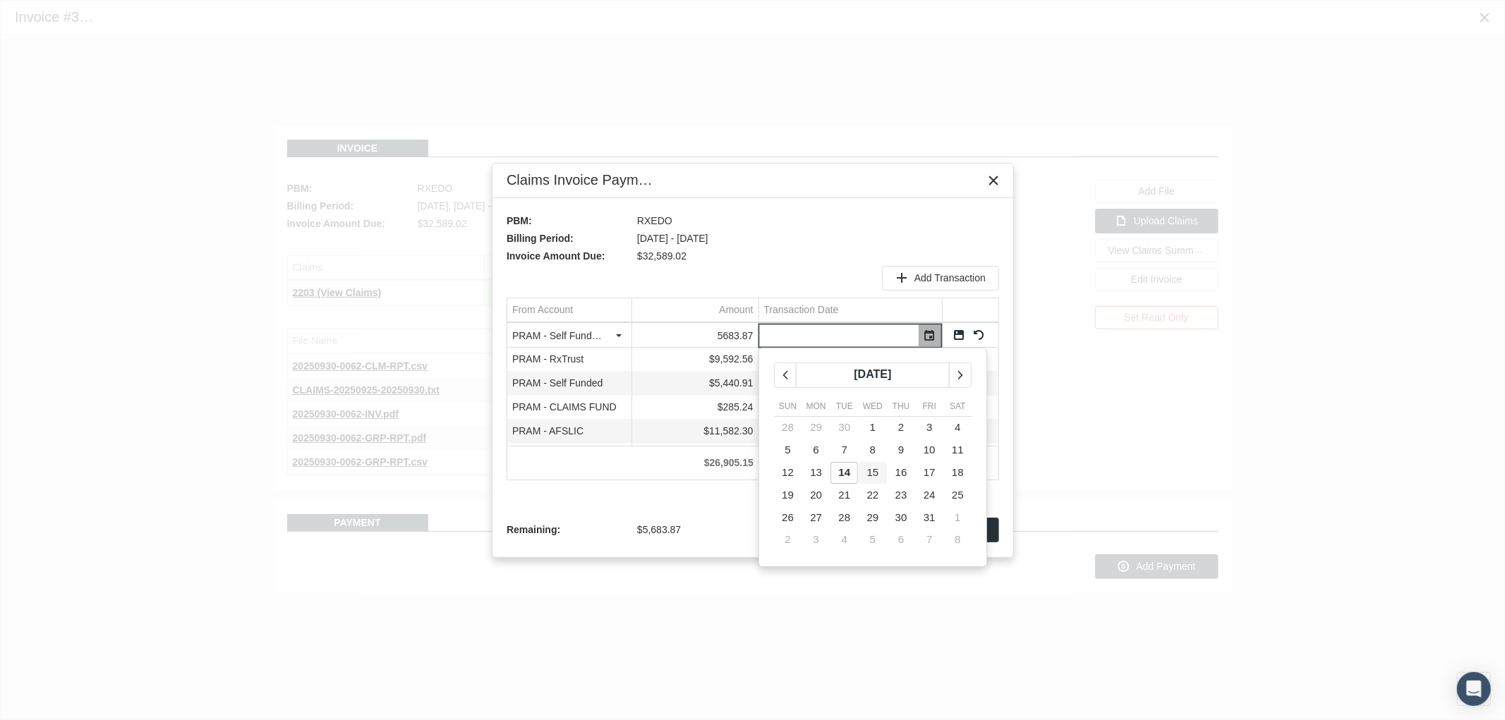
click at [875, 469] on span "15" at bounding box center [873, 472] width 12 height 12
type input "10/15/2025"
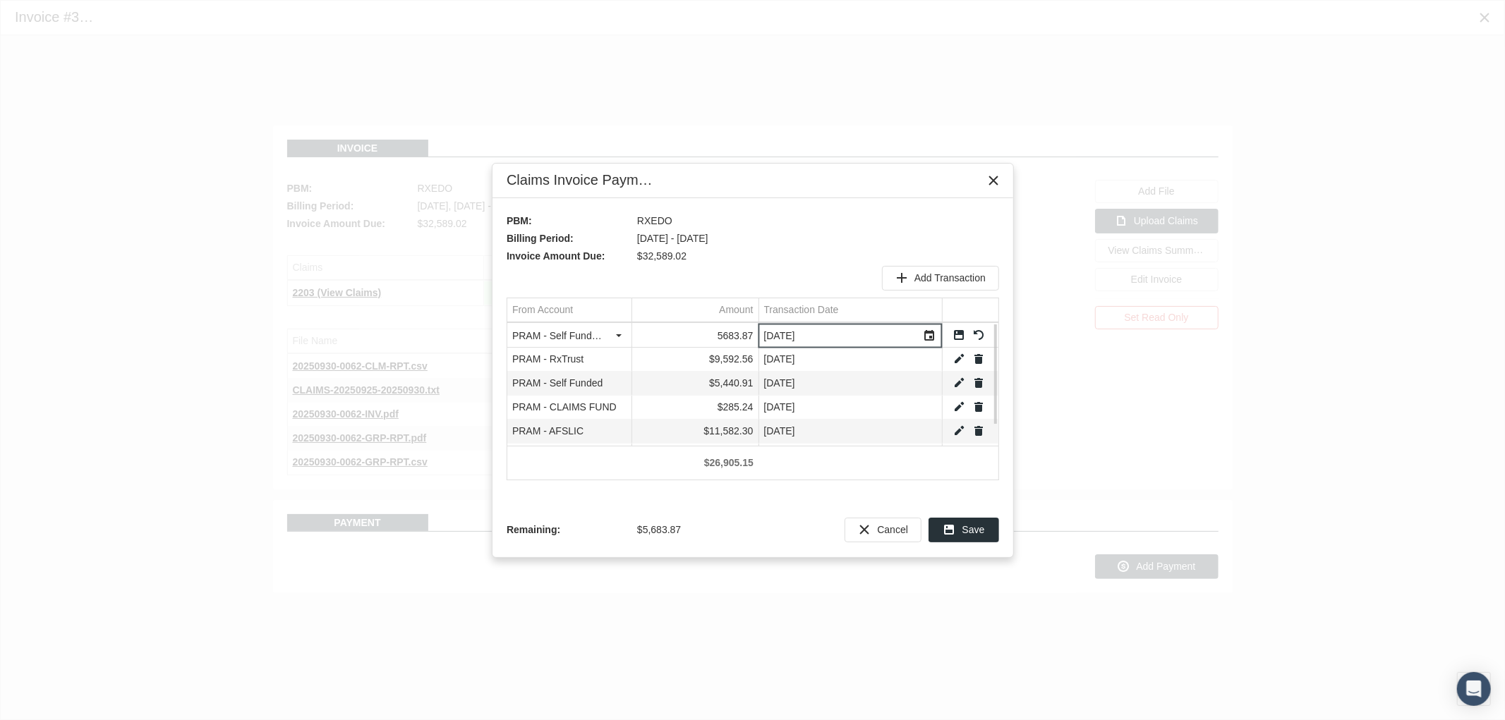
click at [953, 339] on link "Save" at bounding box center [959, 335] width 13 height 13
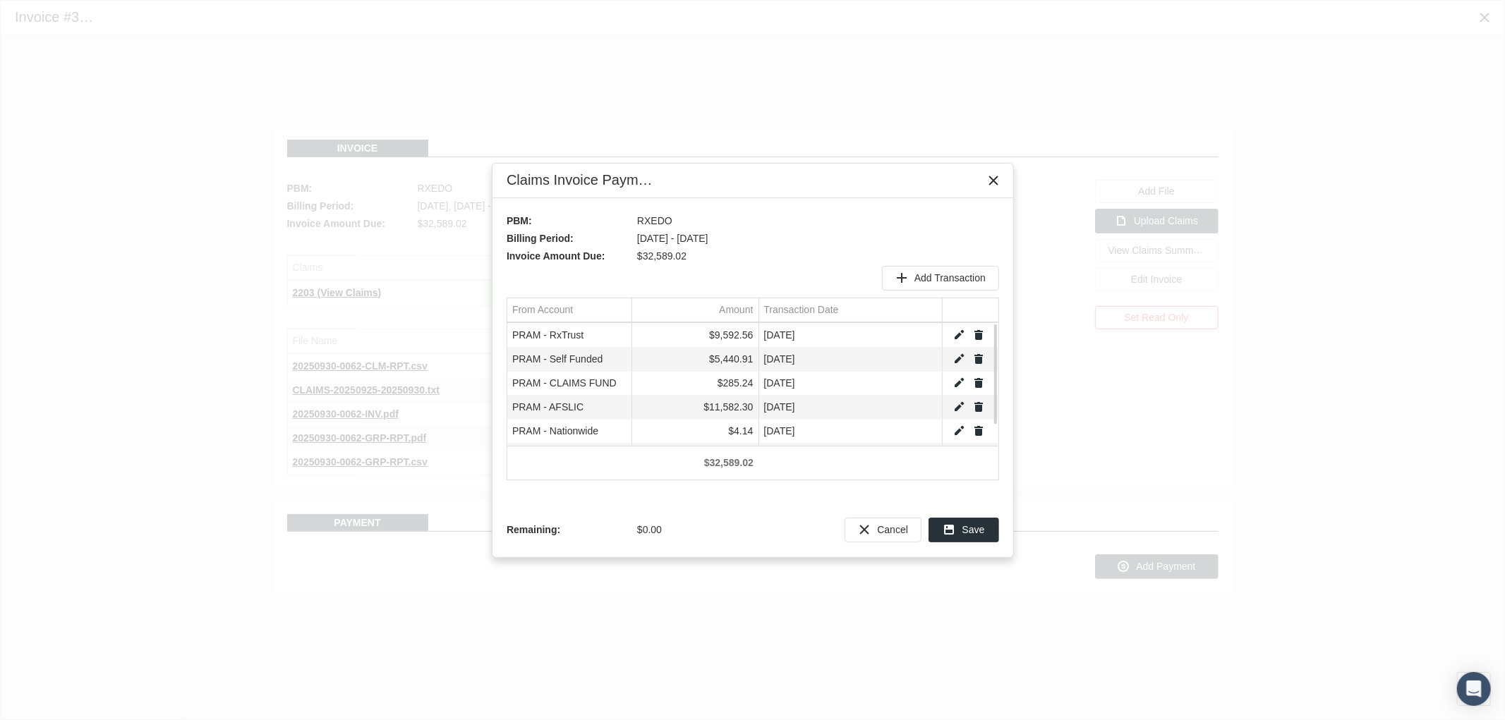
scroll to position [23, 0]
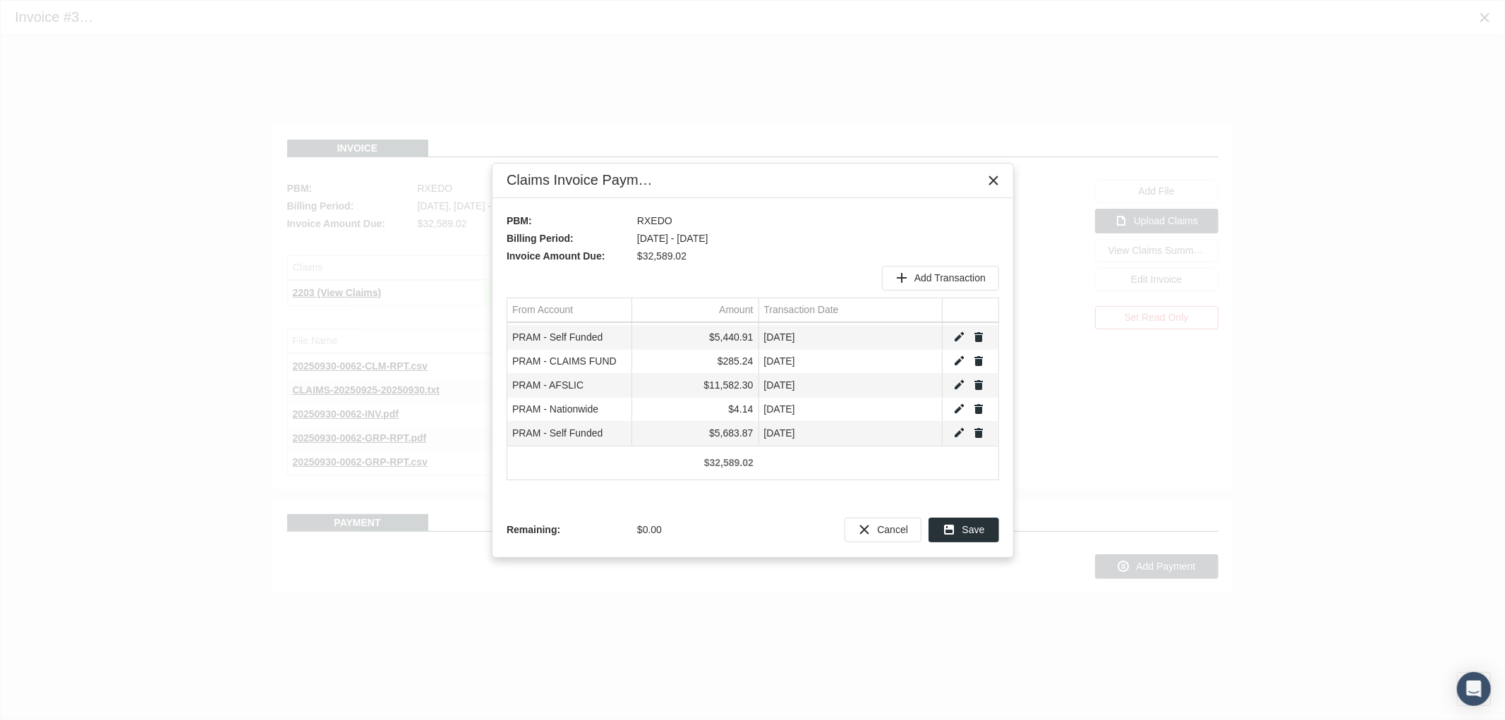
click at [971, 524] on span "Save" at bounding box center [973, 529] width 23 height 11
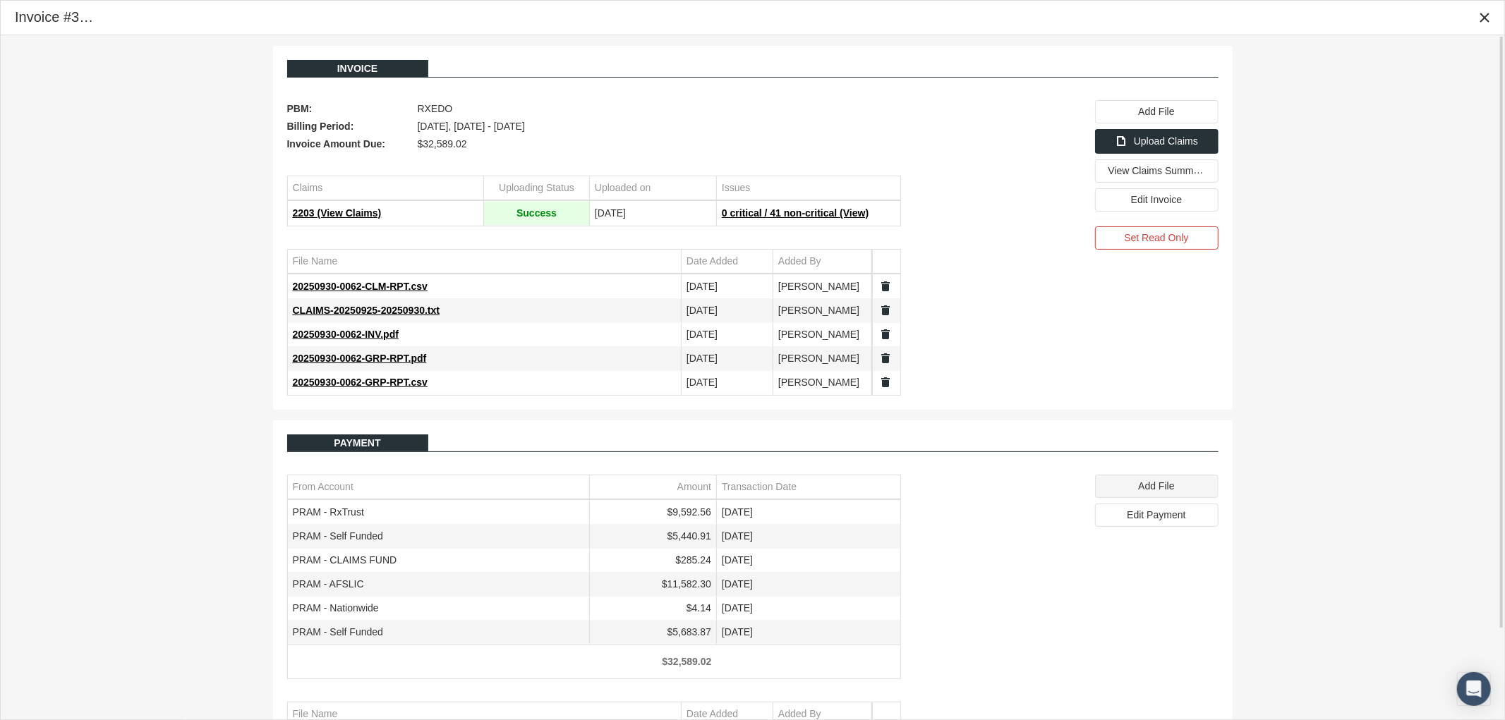
click at [1171, 495] on div "Add File" at bounding box center [1157, 487] width 122 height 22
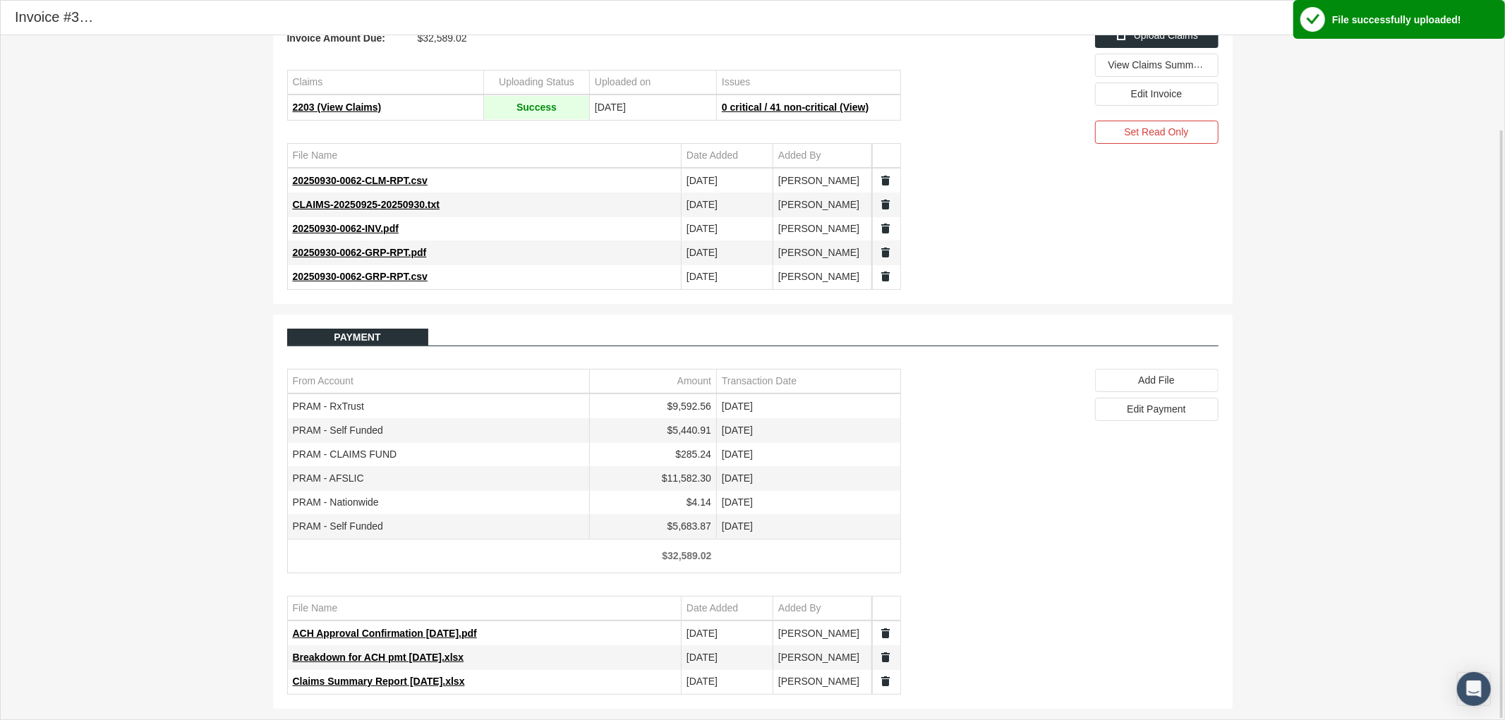
click at [1291, 371] on div "Invoice PBM: RXEDO Billing Period: September 2025, Sep 25 - Sep 30 Invoice Amou…" at bounding box center [753, 324] width 1504 height 790
click at [1485, 22] on icon "Close" at bounding box center [1484, 17] width 13 height 13
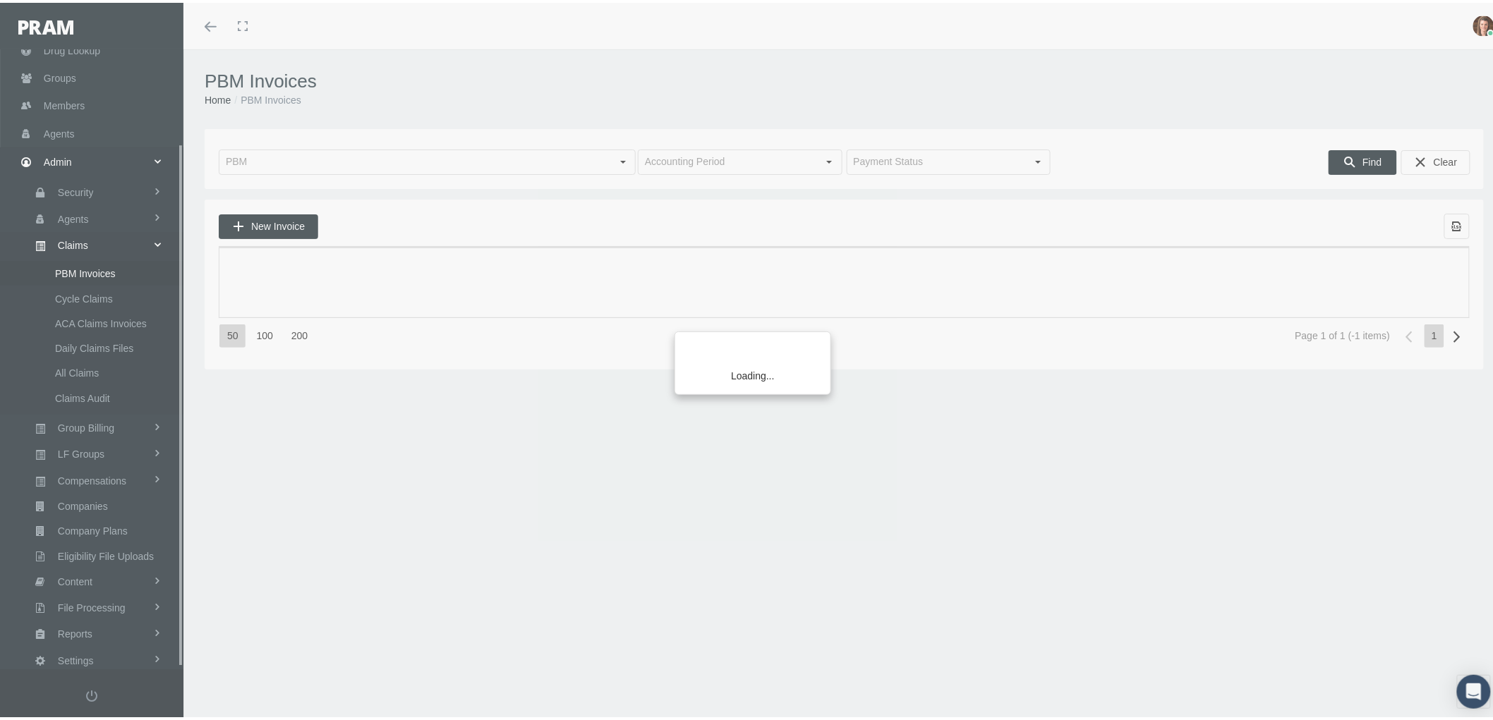
scroll to position [113, 0]
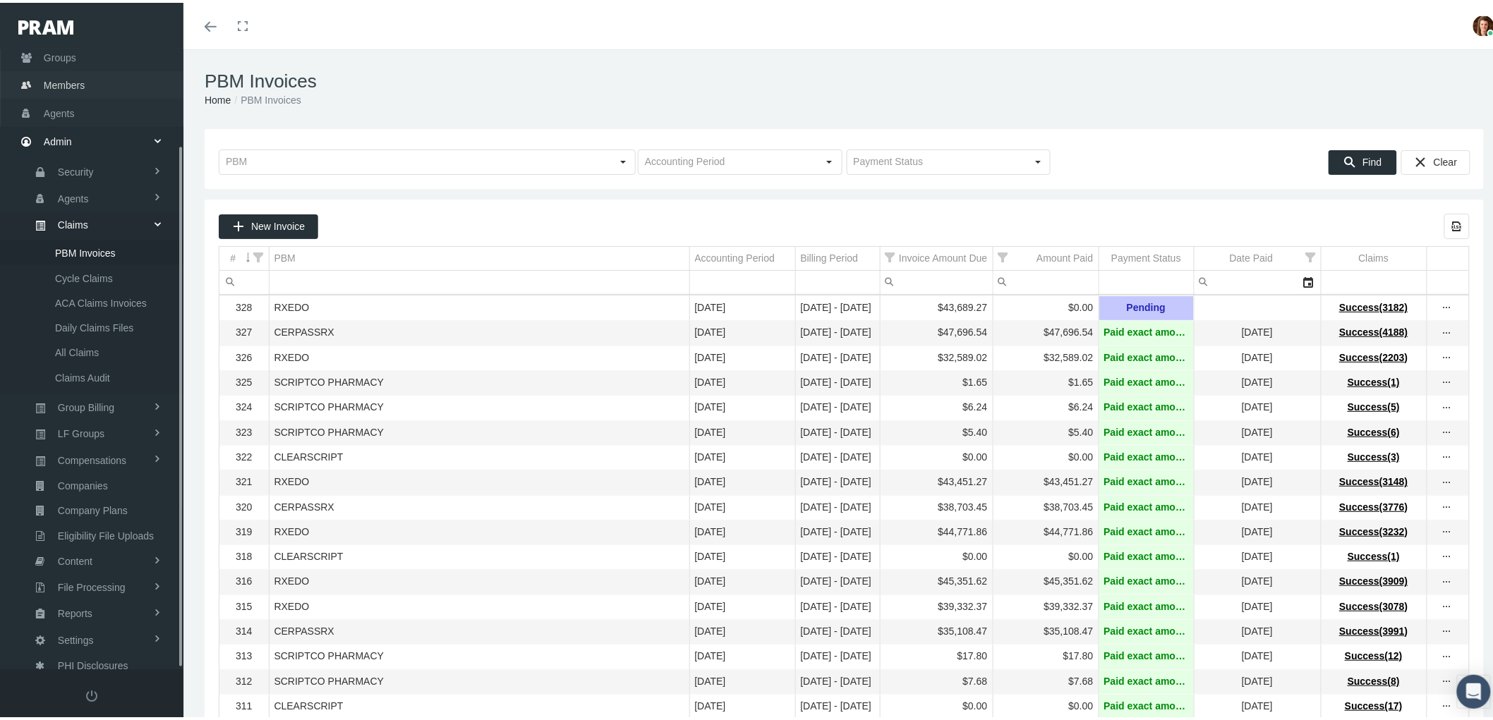
click at [89, 81] on link "Members" at bounding box center [91, 82] width 183 height 28
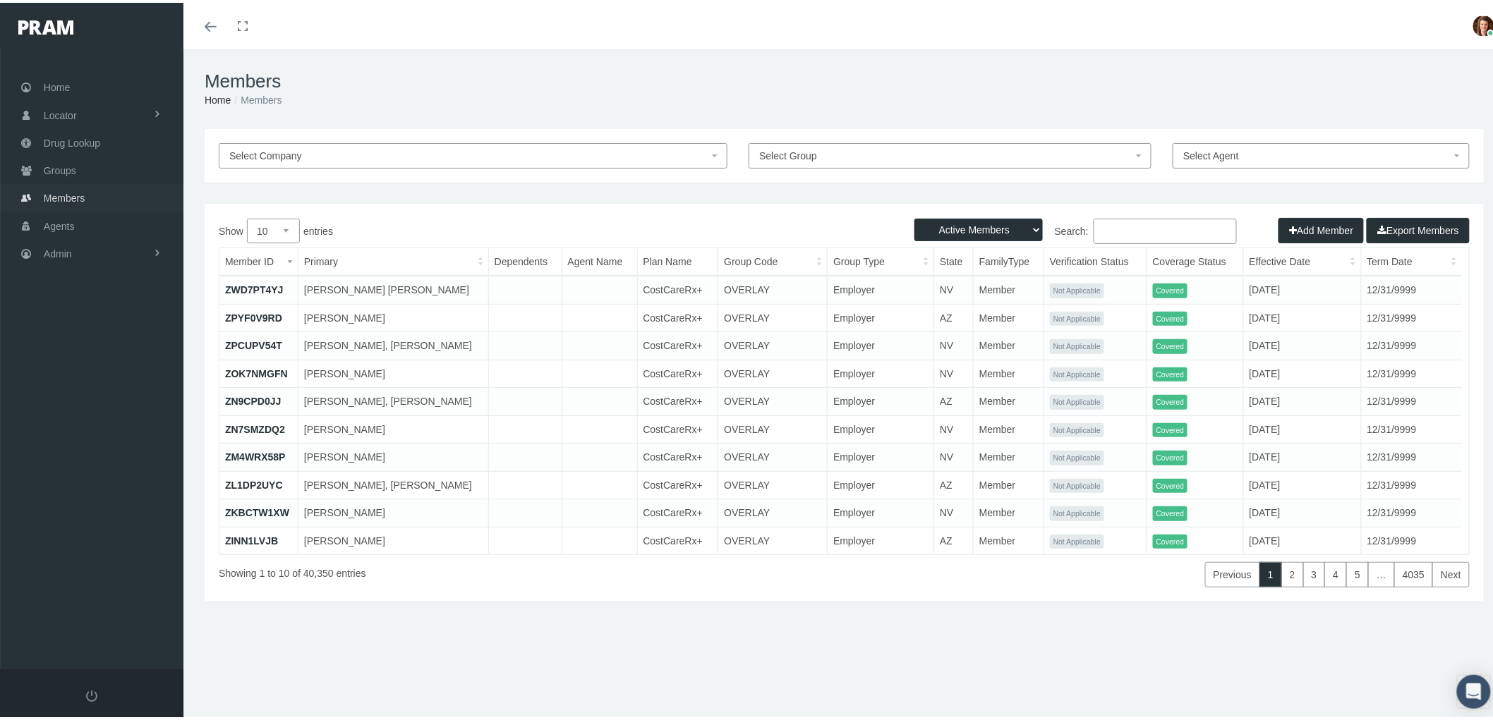
click at [94, 191] on link "Members" at bounding box center [91, 195] width 183 height 28
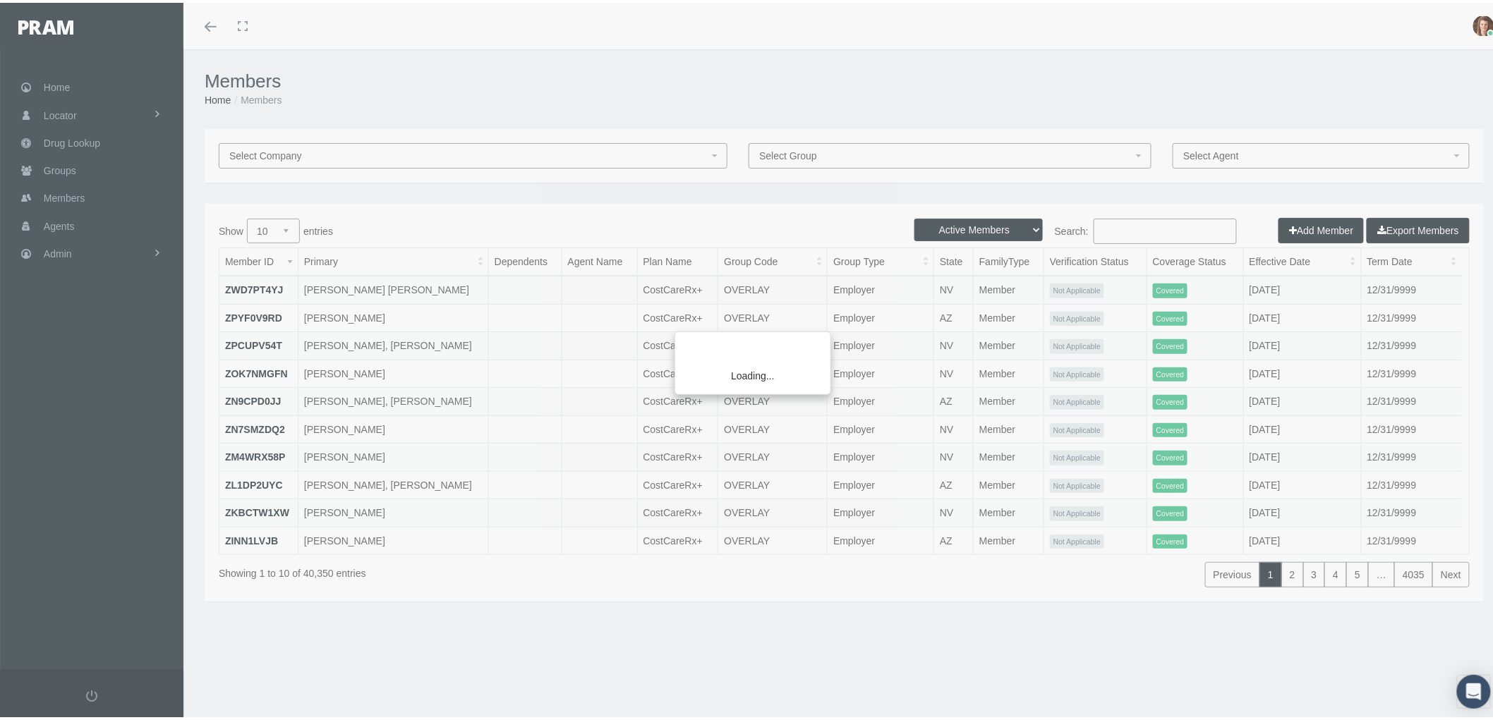
click at [1136, 229] on div "Loading..." at bounding box center [746, 360] width 1493 height 720
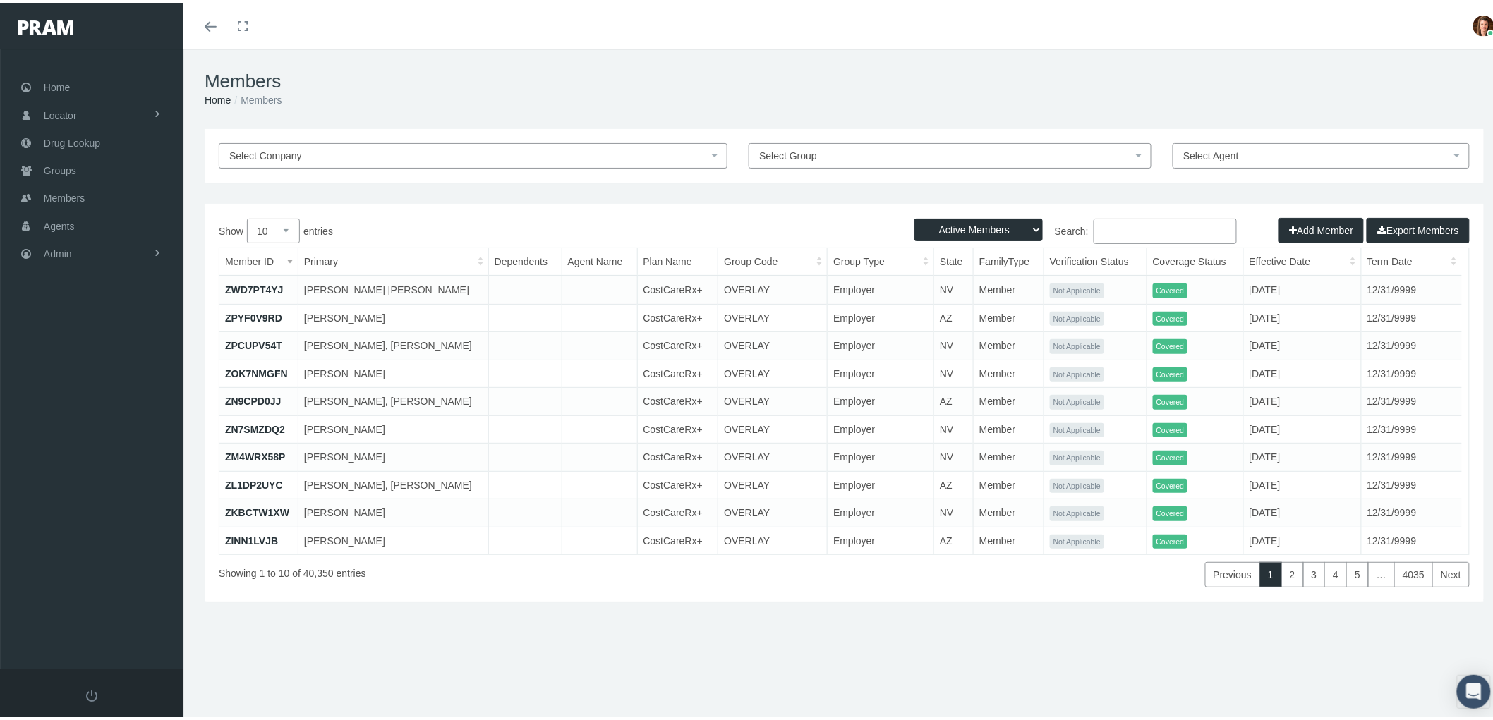
click at [1136, 229] on input "Search:" at bounding box center [1165, 228] width 143 height 25
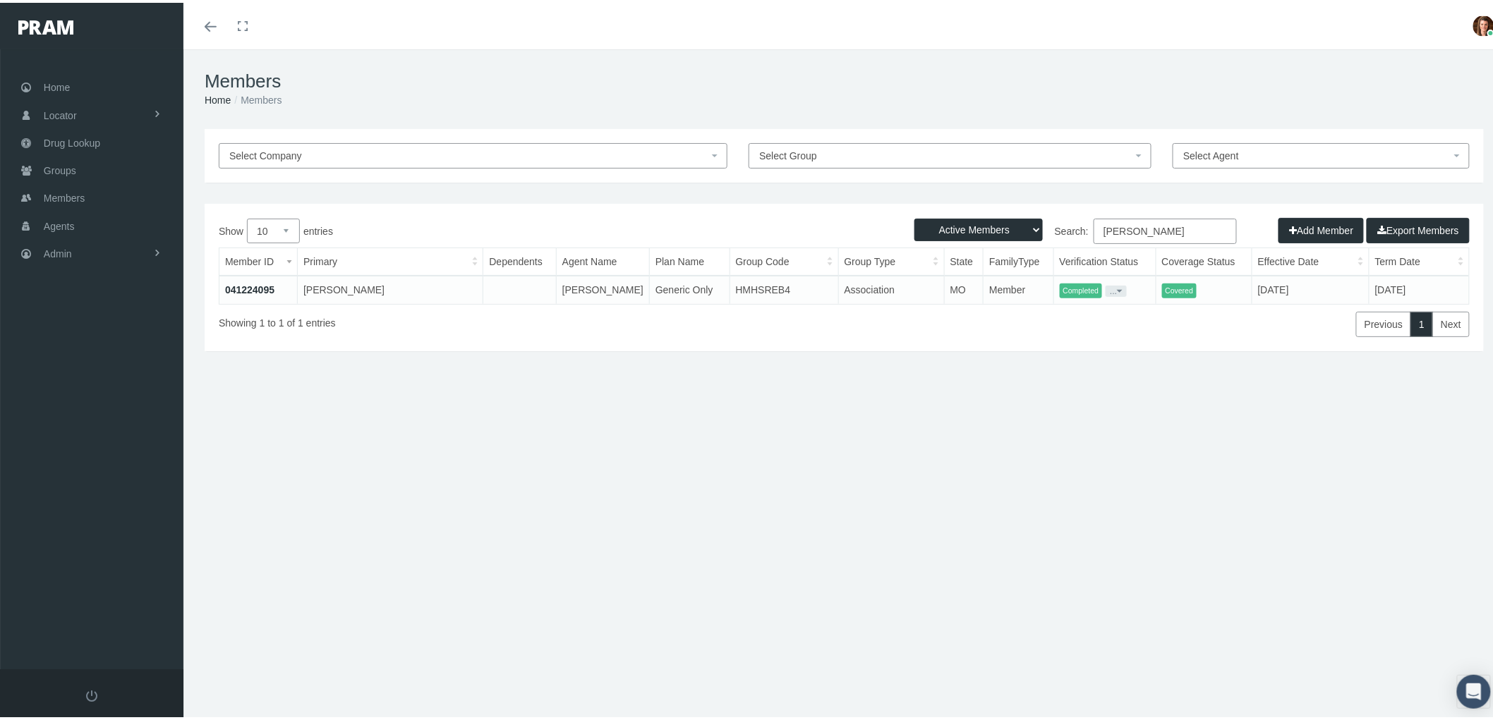
type input "joseph bottini"
click at [243, 282] on link "041224095" at bounding box center [249, 287] width 49 height 11
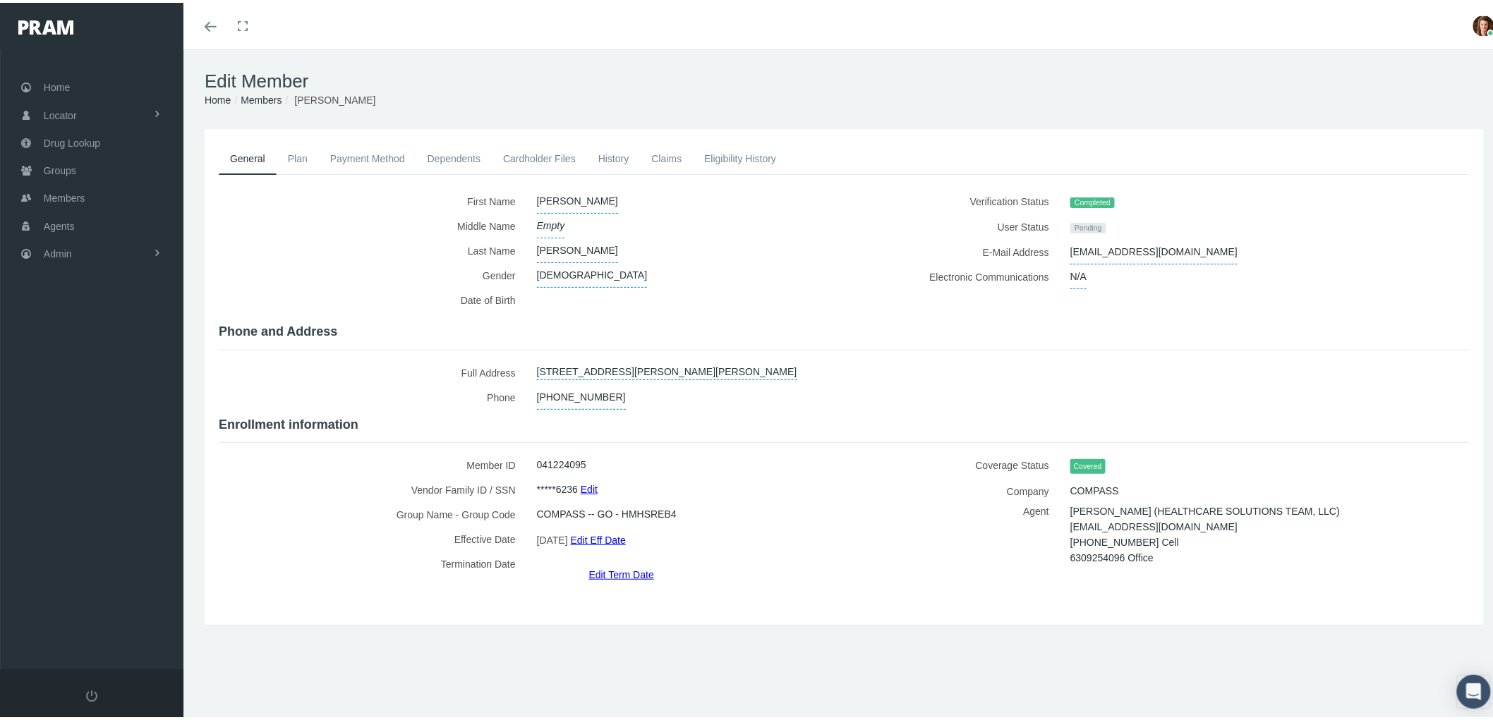
click at [361, 153] on link "Payment Method" at bounding box center [367, 155] width 97 height 31
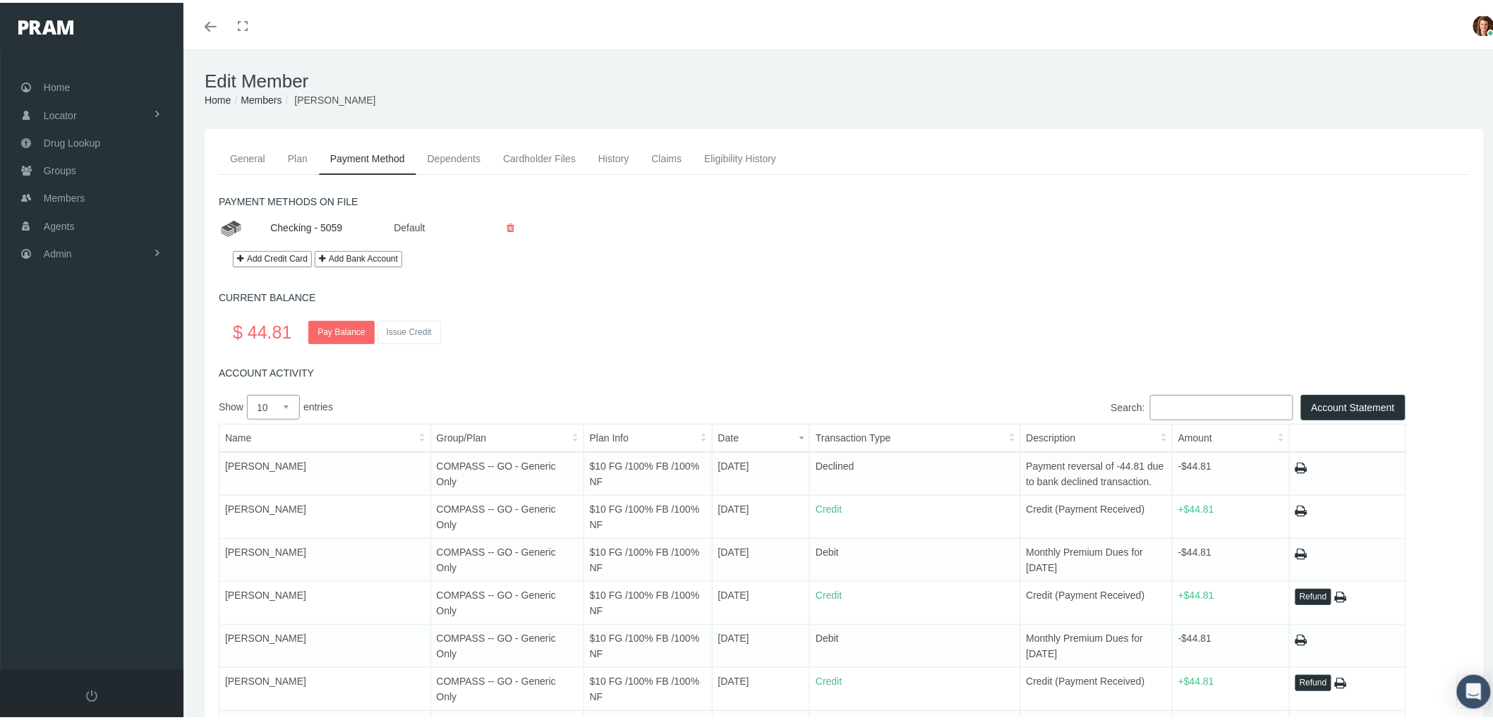
click at [616, 157] on link "History" at bounding box center [614, 155] width 54 height 31
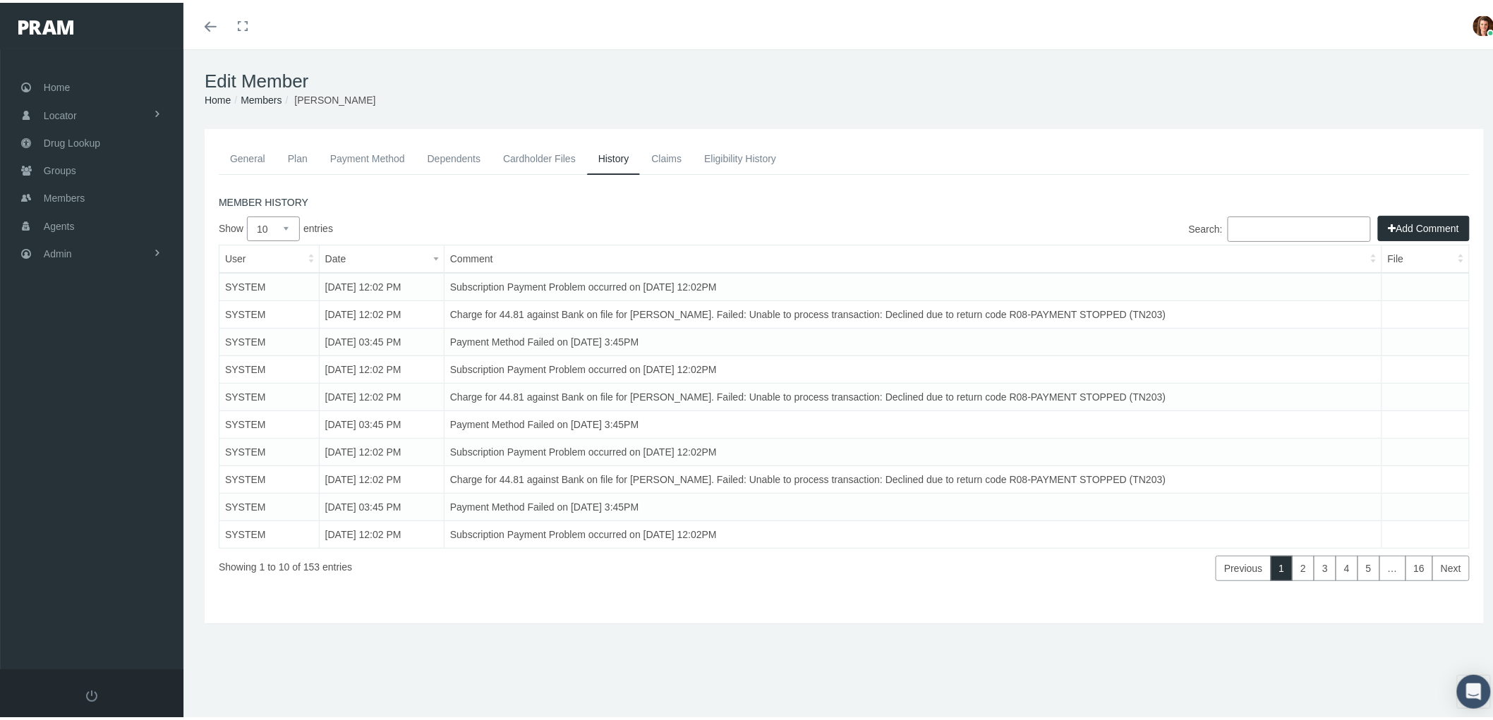
click at [669, 150] on link "Claims" at bounding box center [666, 155] width 53 height 31
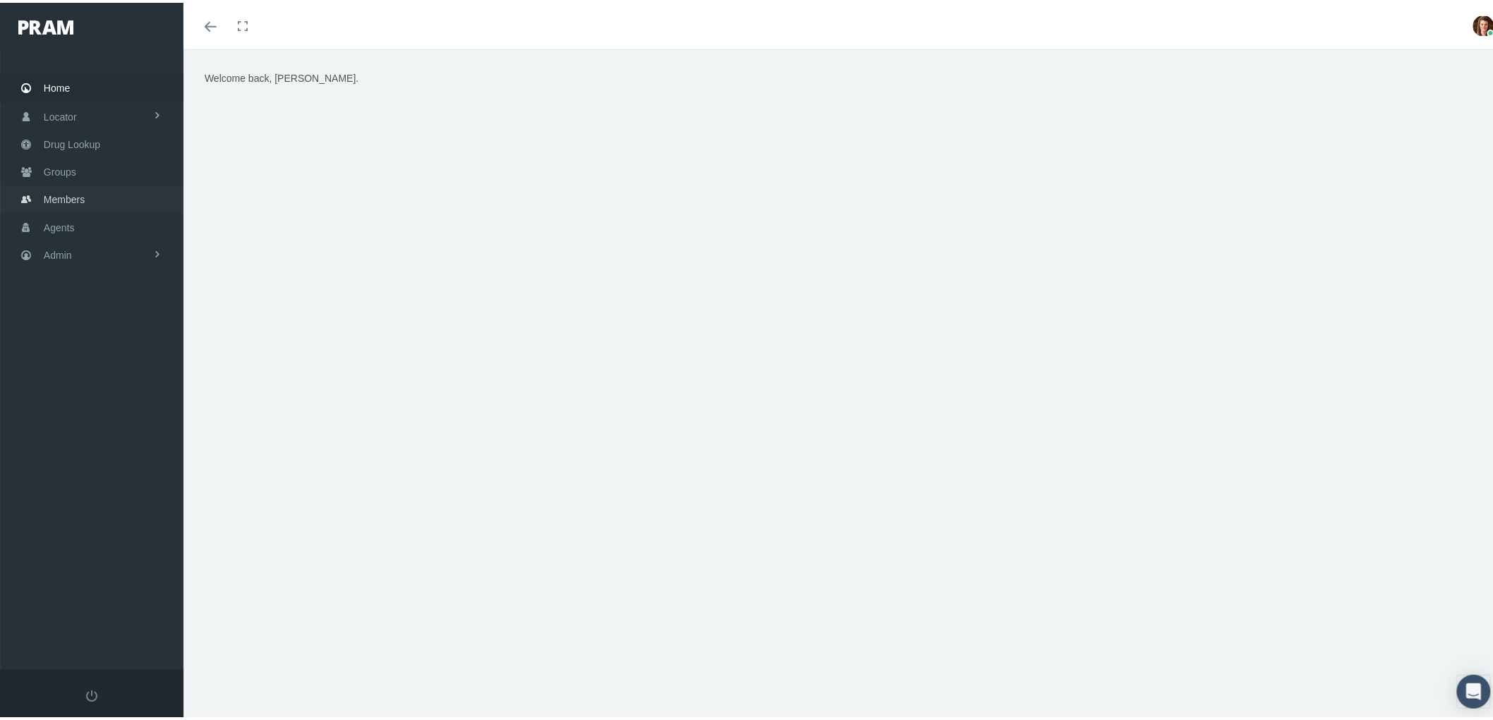
click at [78, 193] on span "Members" at bounding box center [64, 196] width 41 height 27
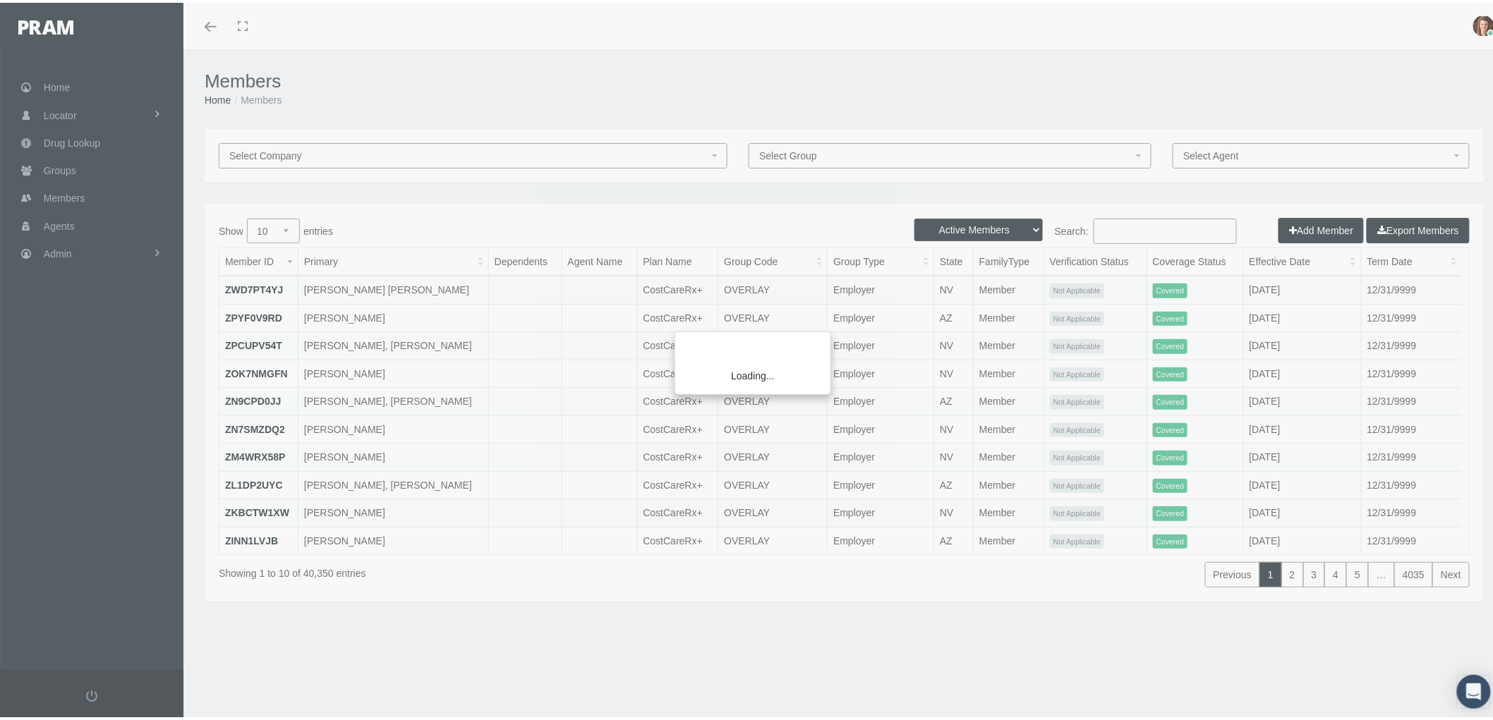
click at [1113, 230] on div "Loading..." at bounding box center [746, 360] width 1493 height 720
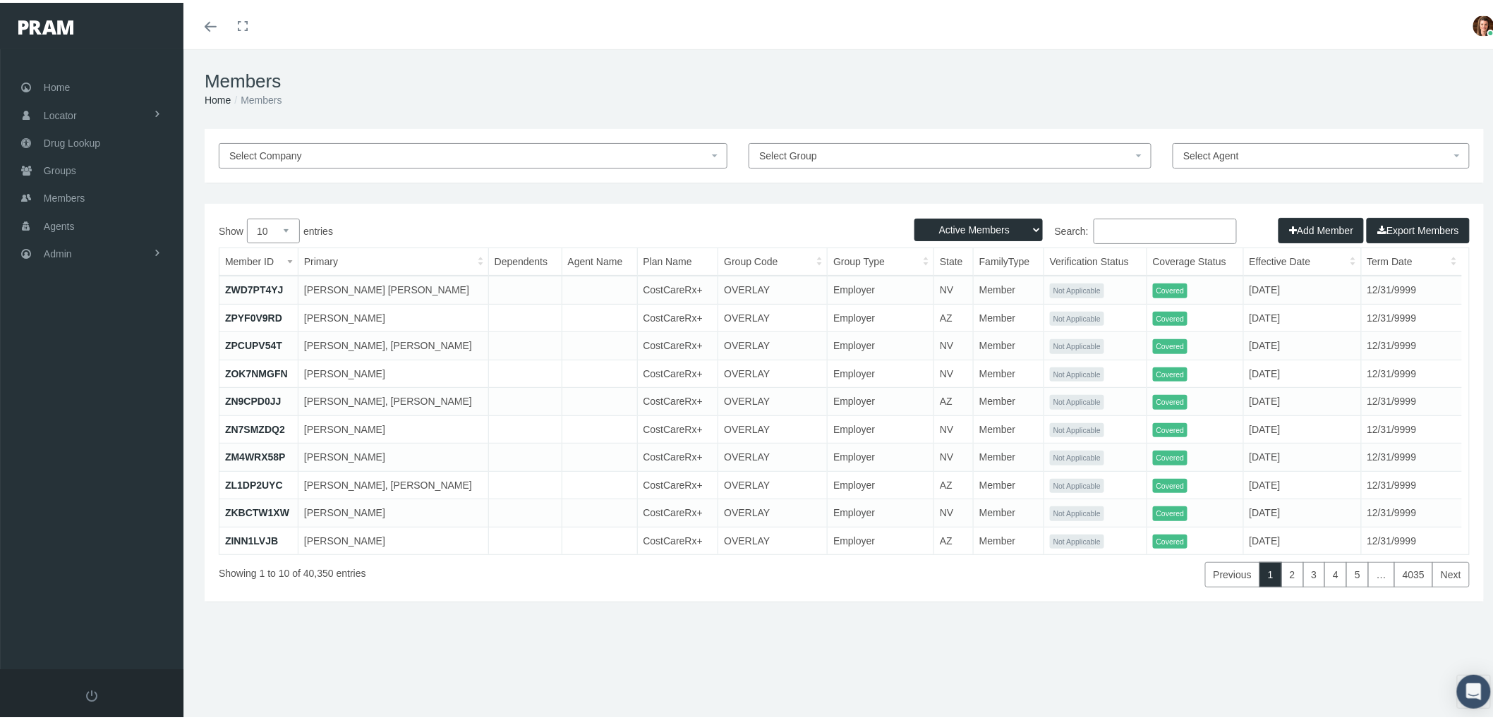
click at [1137, 223] on input "Search:" at bounding box center [1165, 228] width 143 height 25
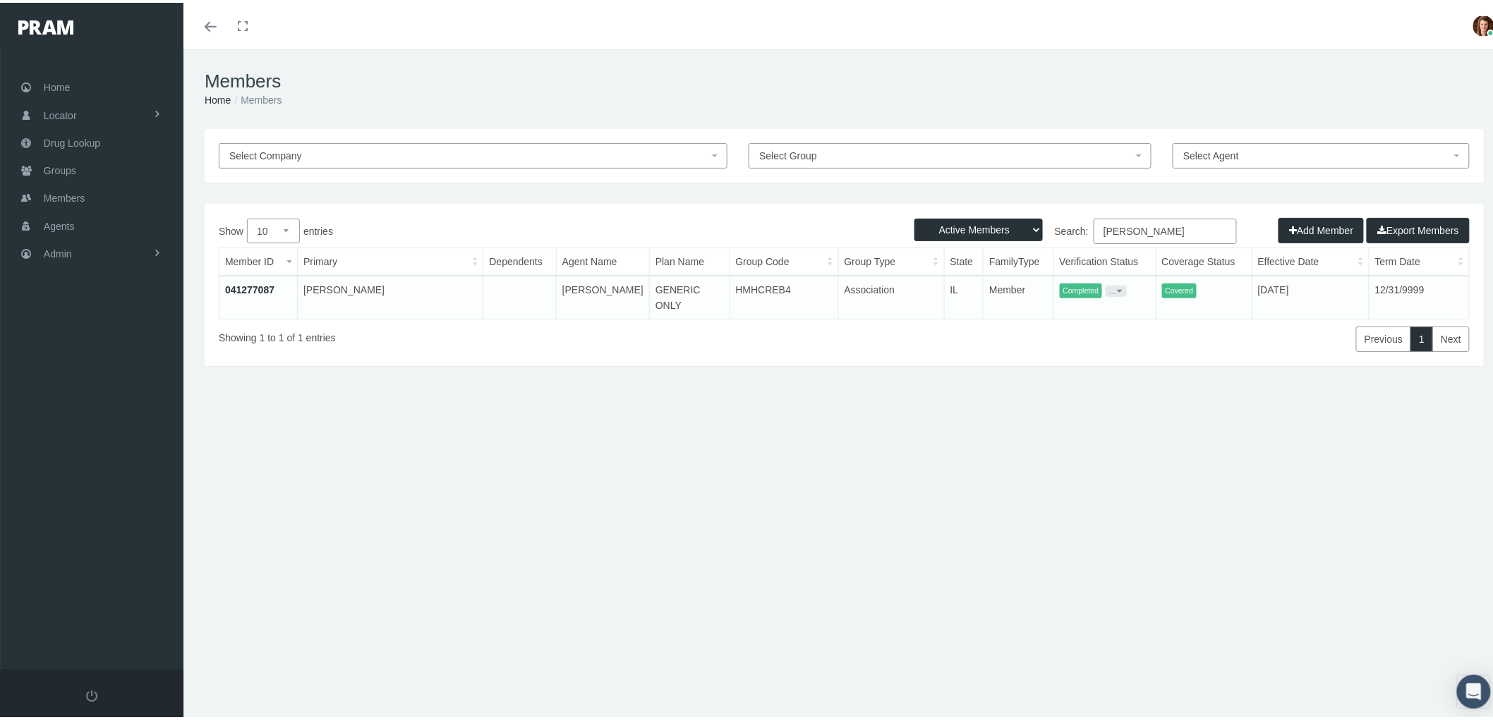
type input "donaven jaques"
click at [227, 284] on link "041277087" at bounding box center [249, 287] width 49 height 11
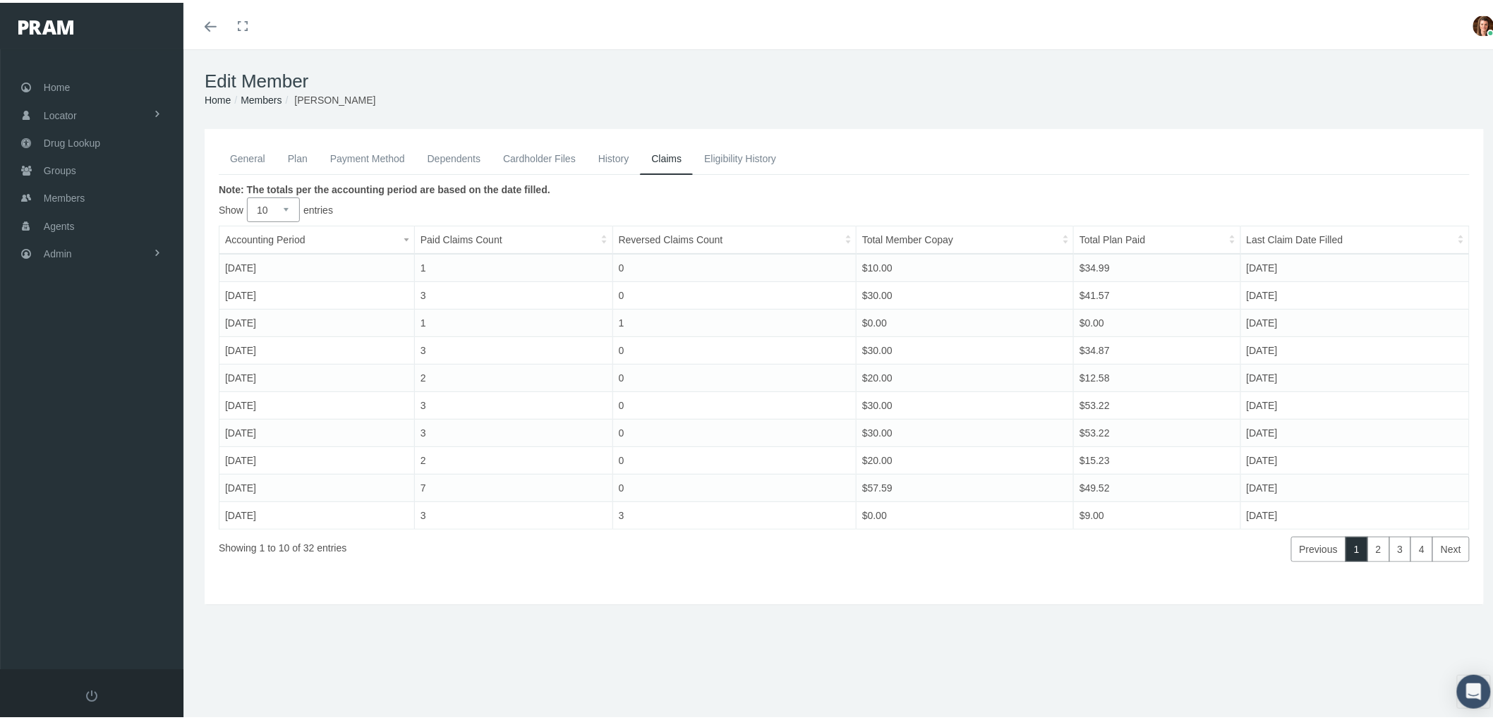
click at [370, 154] on link "Payment Method" at bounding box center [367, 155] width 97 height 31
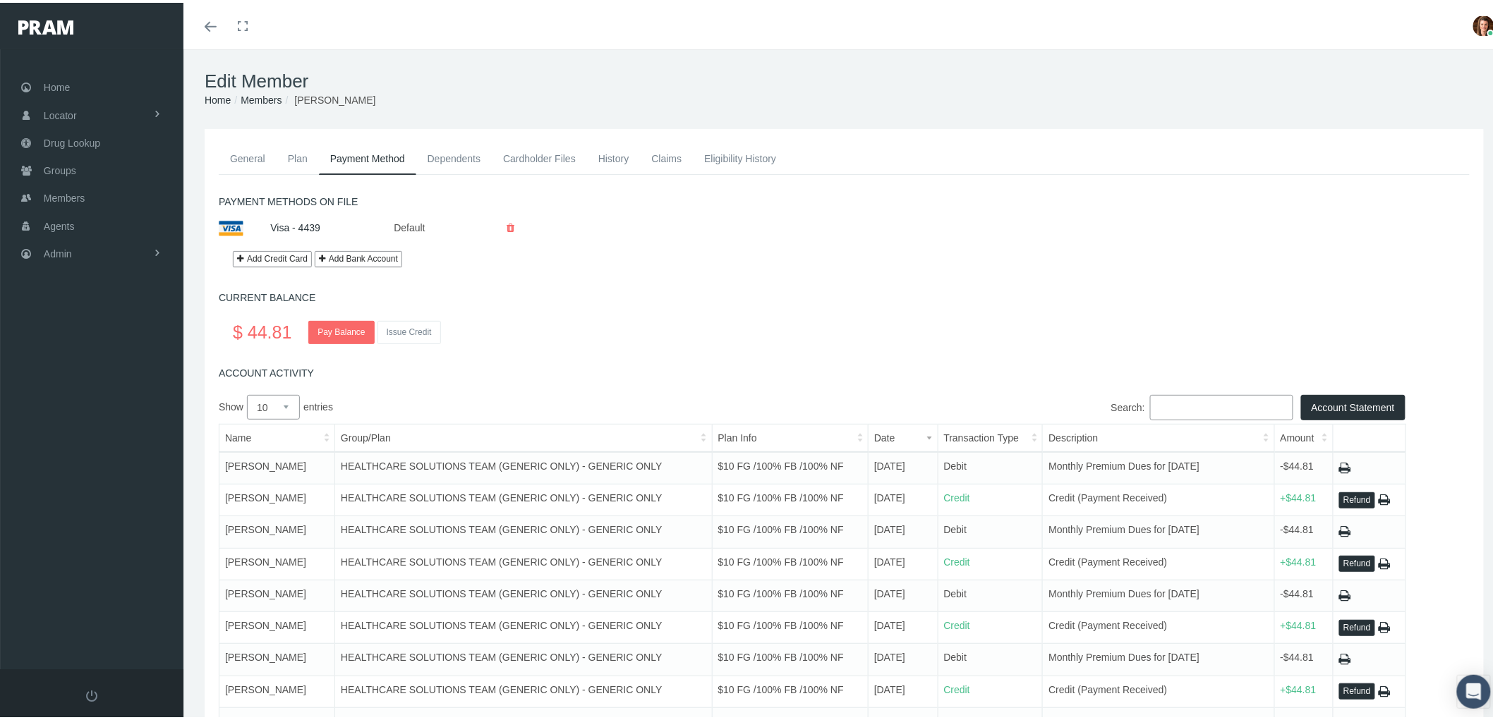
click at [615, 153] on link "History" at bounding box center [614, 155] width 54 height 31
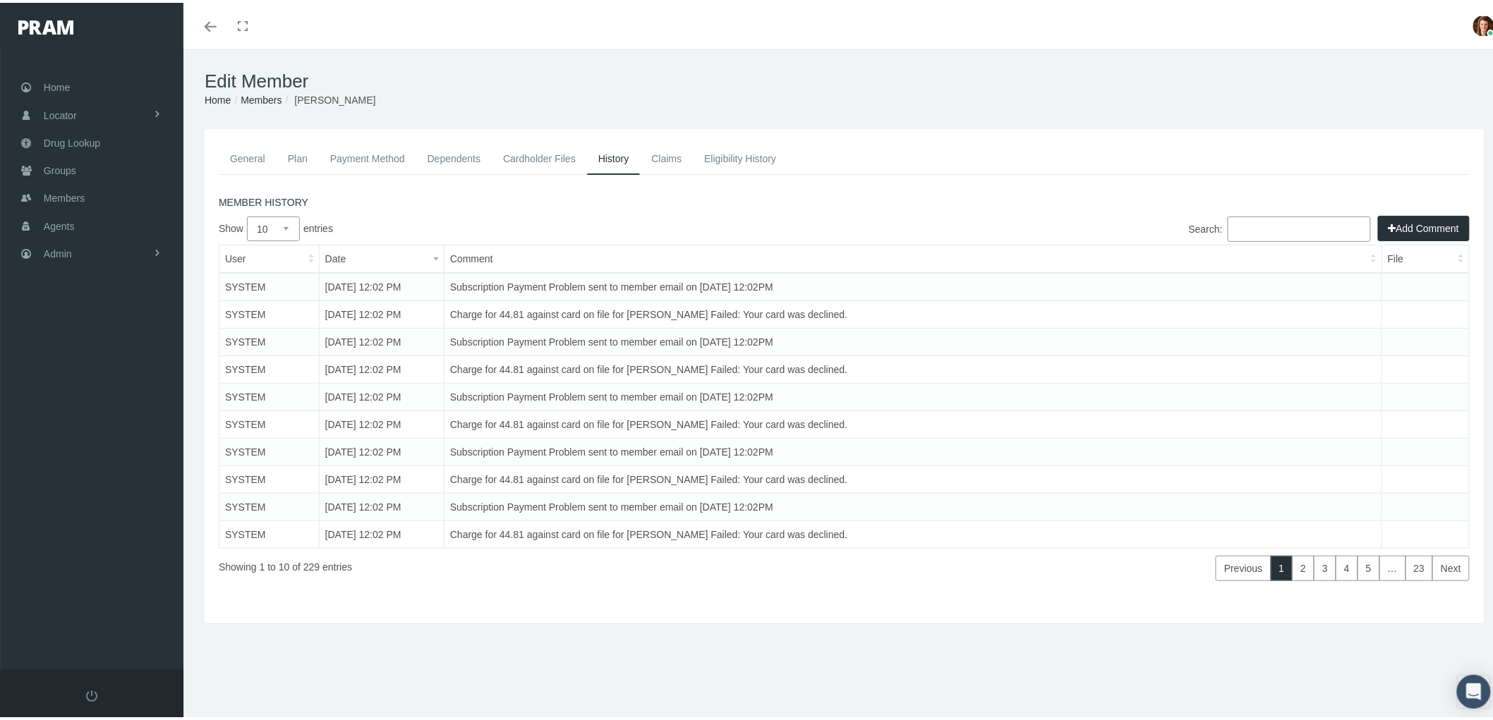
click at [676, 150] on link "Claims" at bounding box center [666, 155] width 53 height 31
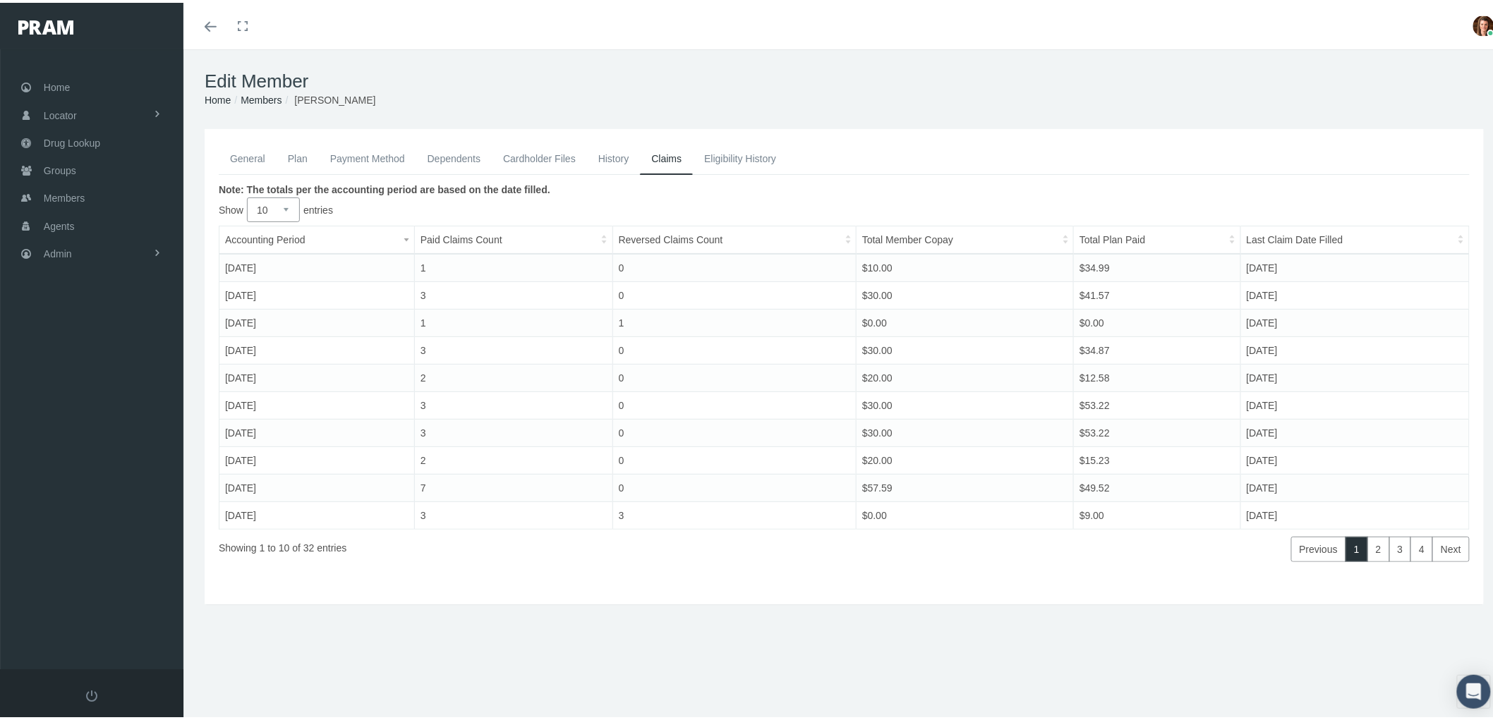
click at [602, 158] on link "History" at bounding box center [614, 155] width 54 height 31
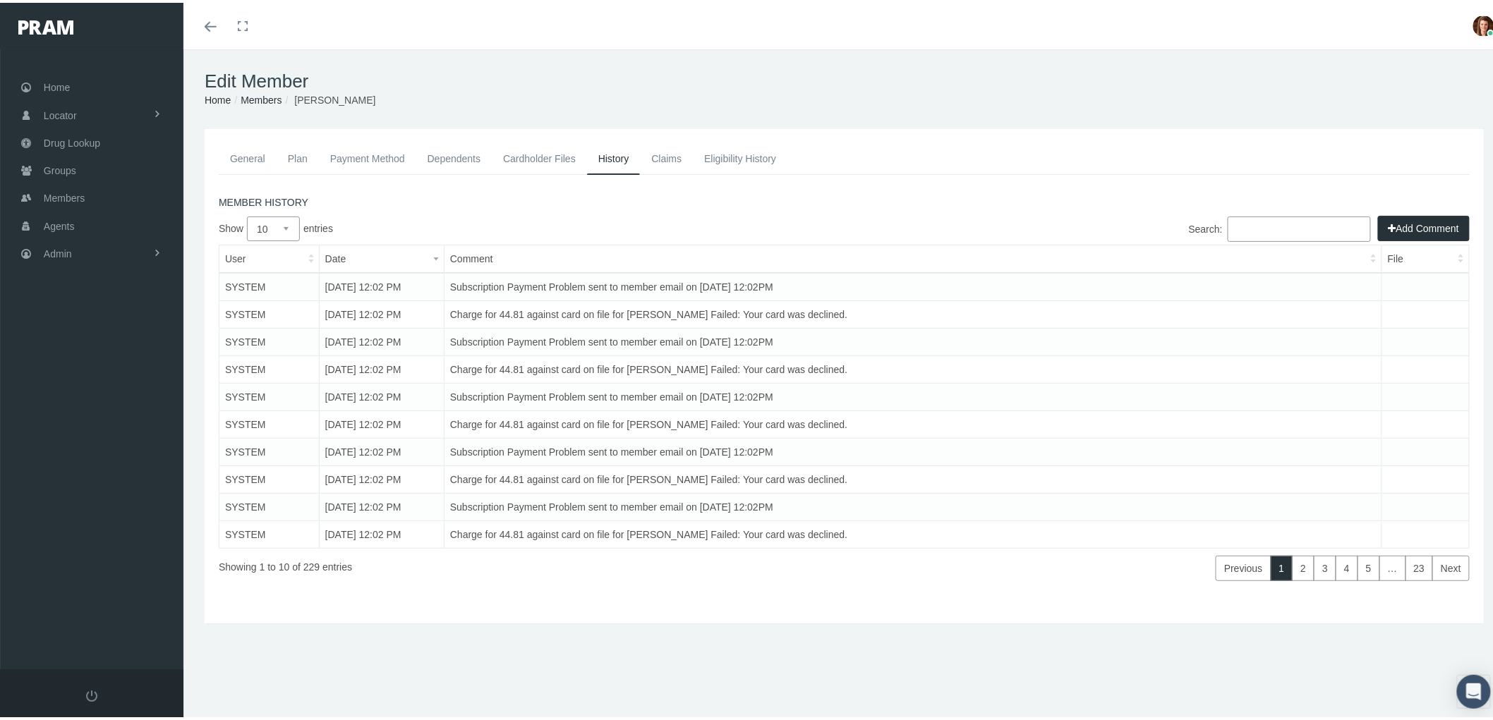
click at [748, 152] on link "Eligibility History" at bounding box center [740, 155] width 95 height 31
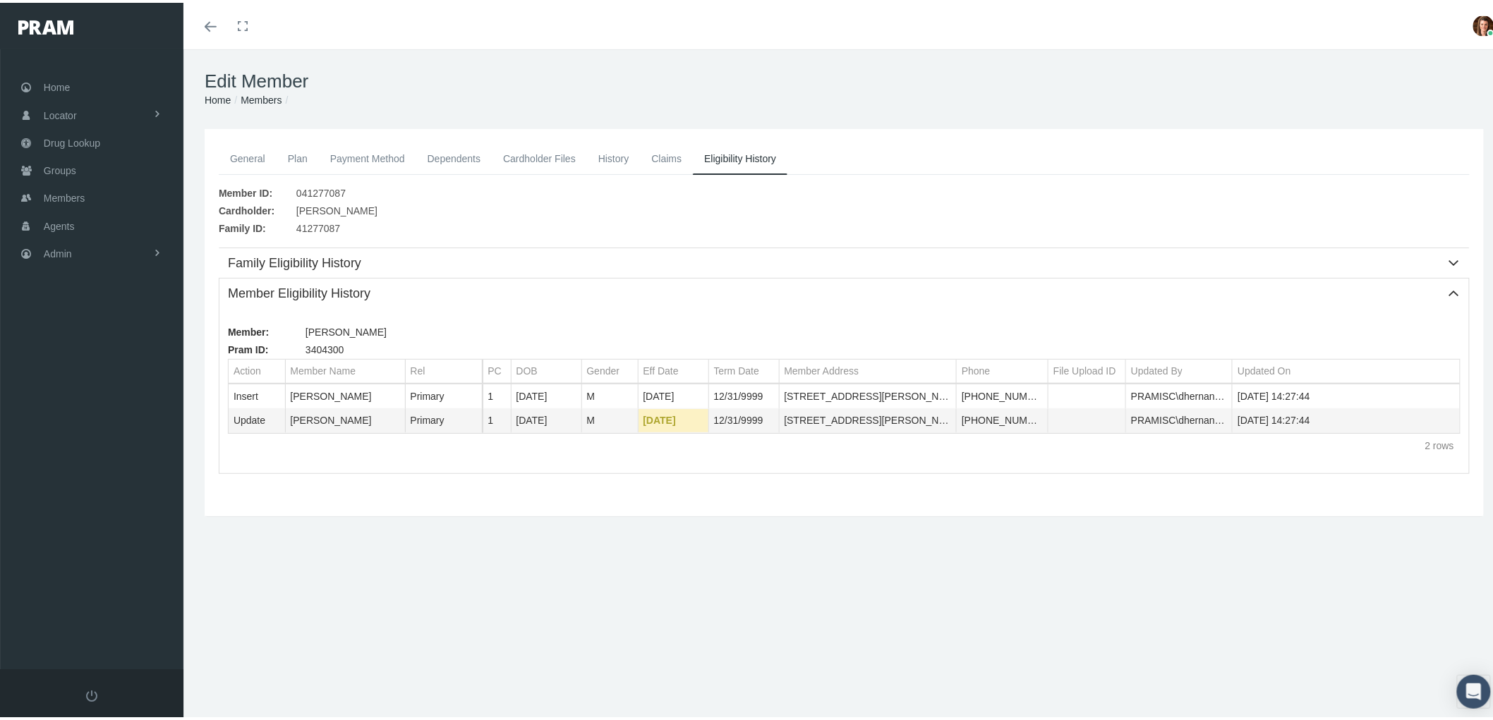
click at [665, 163] on link "Claims" at bounding box center [666, 155] width 53 height 31
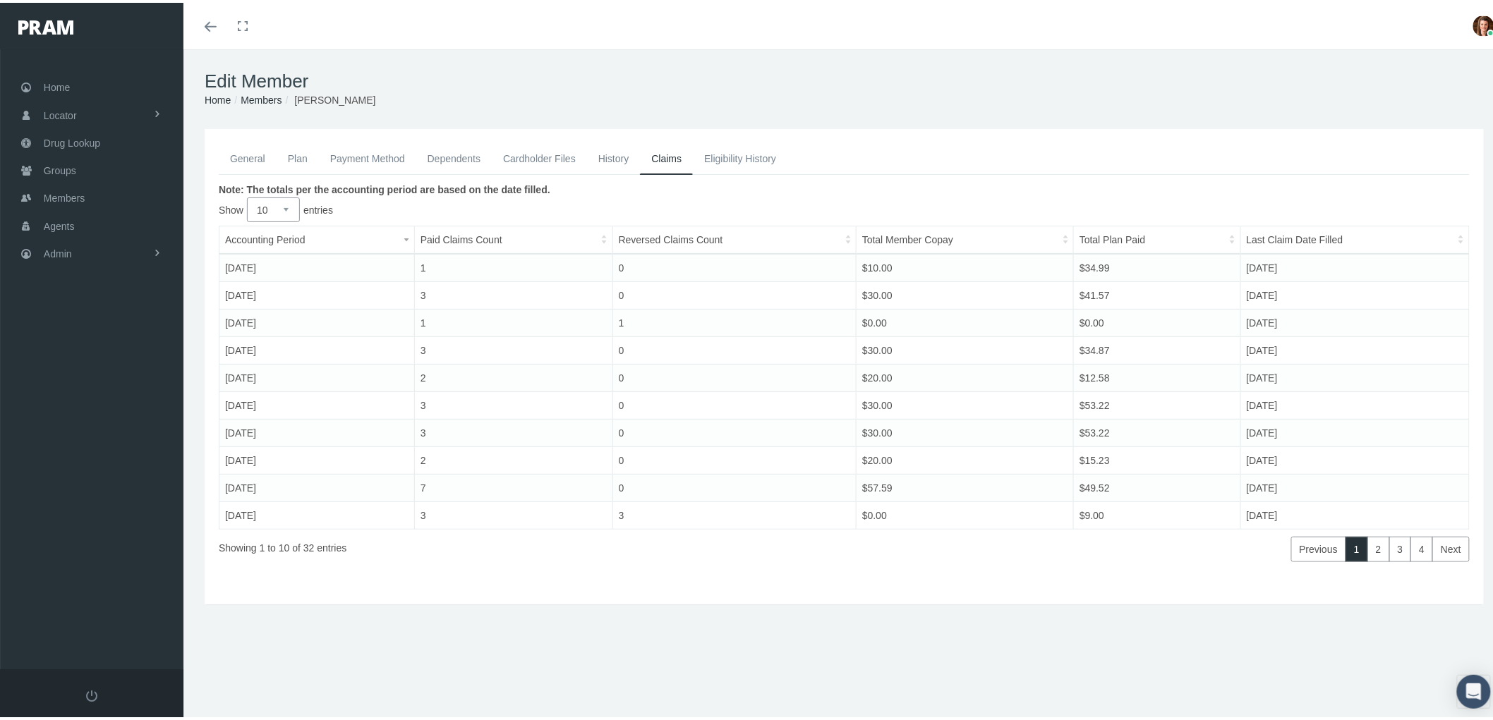
click at [604, 152] on link "History" at bounding box center [614, 155] width 54 height 31
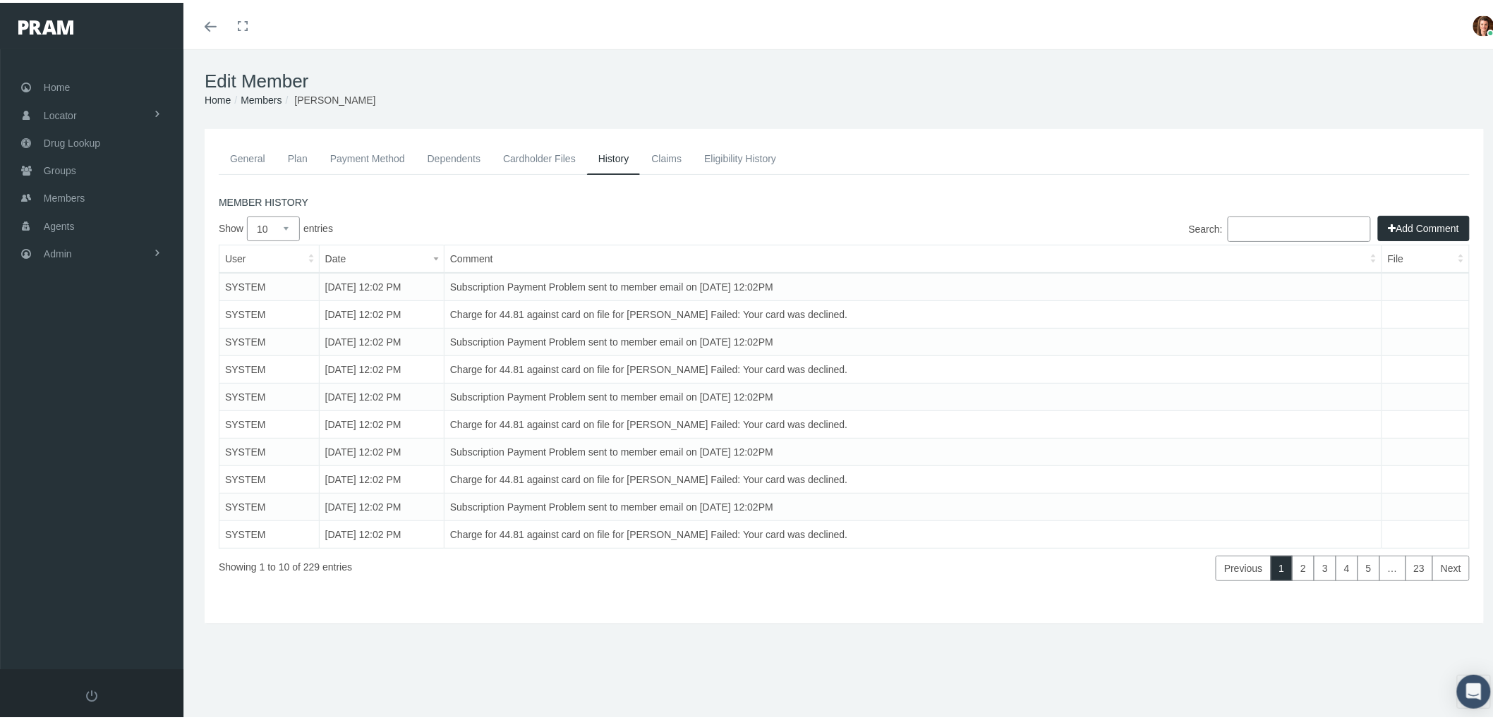
click at [248, 159] on link "General" at bounding box center [248, 155] width 58 height 31
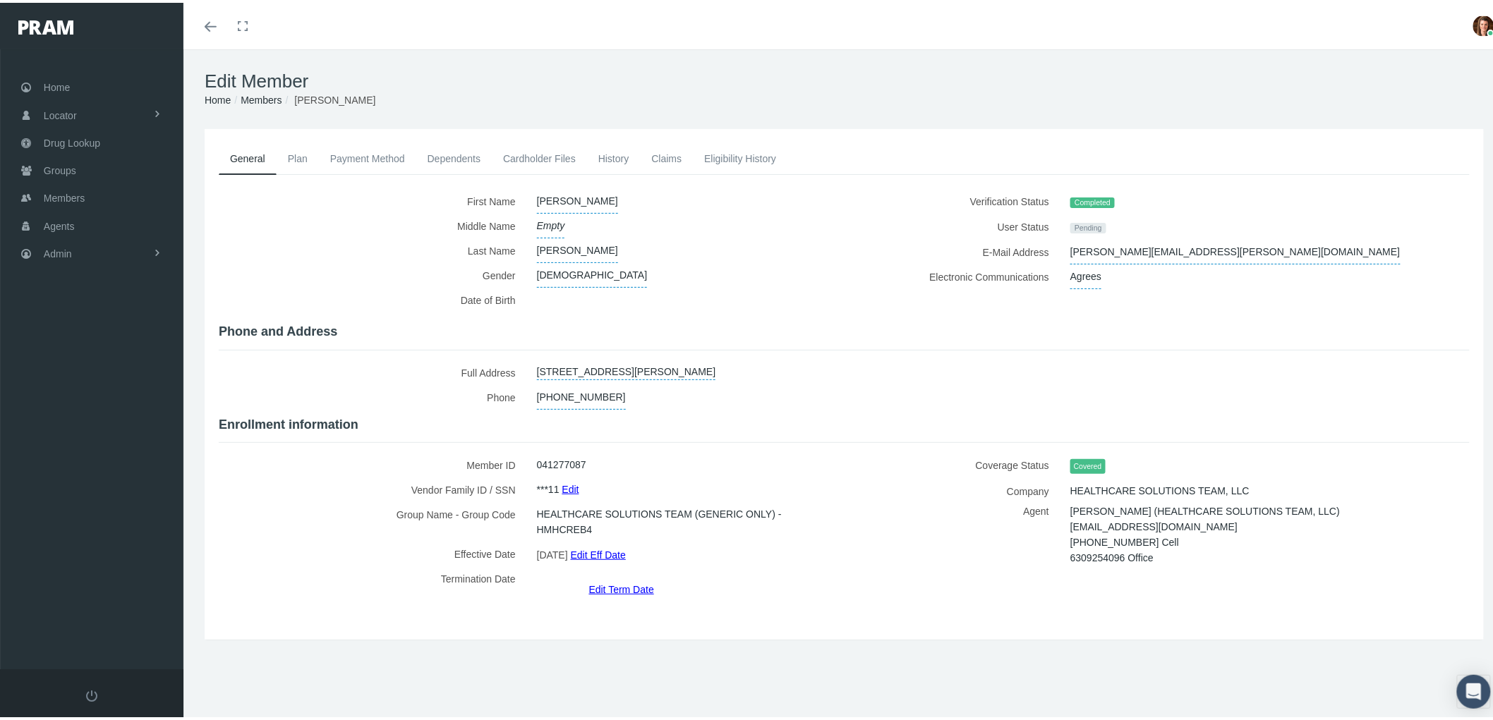
click at [620, 577] on link "Edit Term Date" at bounding box center [621, 587] width 65 height 20
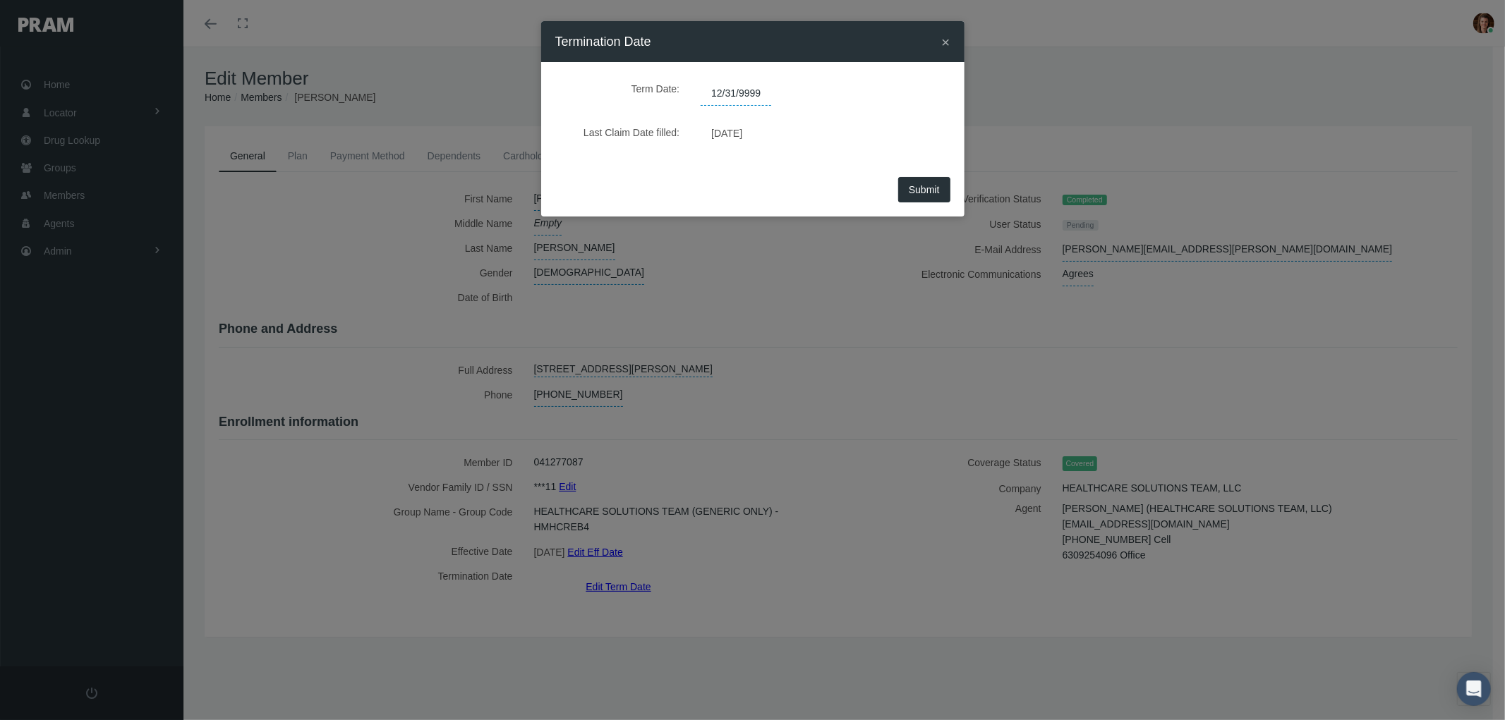
click at [755, 89] on span "12/31/9999" at bounding box center [736, 94] width 71 height 24
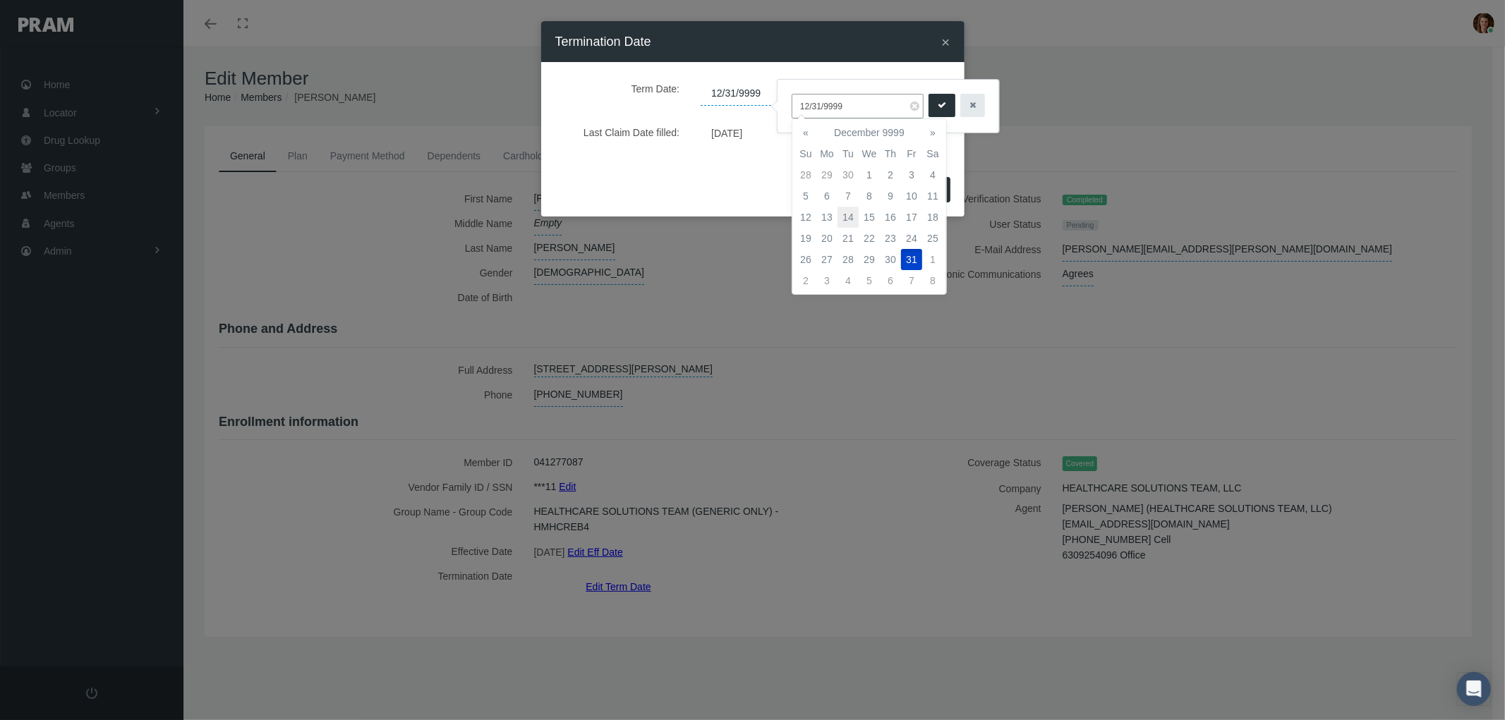
click at [847, 213] on td "14" at bounding box center [848, 217] width 21 height 21
click at [891, 128] on th "December 9999" at bounding box center [869, 132] width 106 height 21
click at [852, 103] on input "12/14/9999" at bounding box center [858, 106] width 132 height 25
click at [847, 241] on span "Oct" at bounding box center [849, 246] width 33 height 38
click at [847, 216] on td "14" at bounding box center [848, 217] width 21 height 21
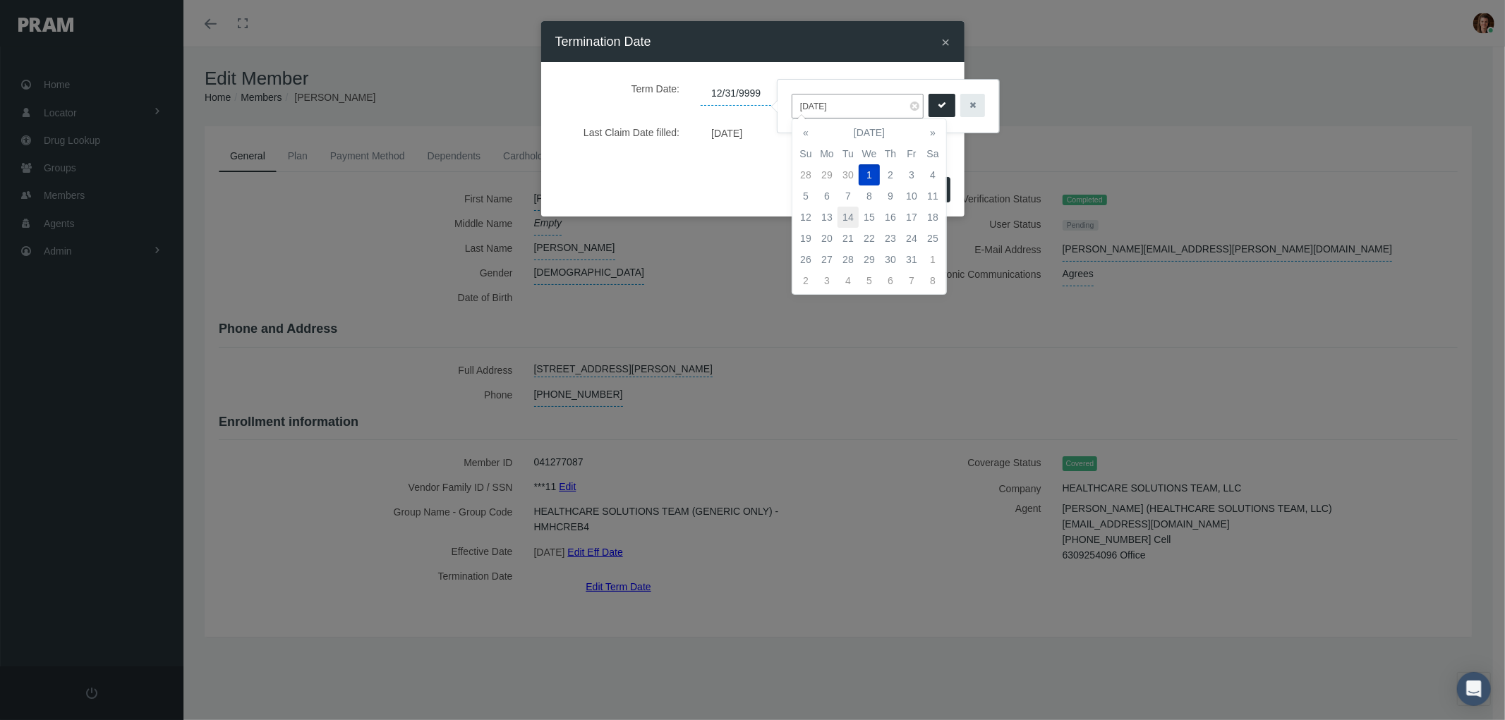
type input "10/14/2025"
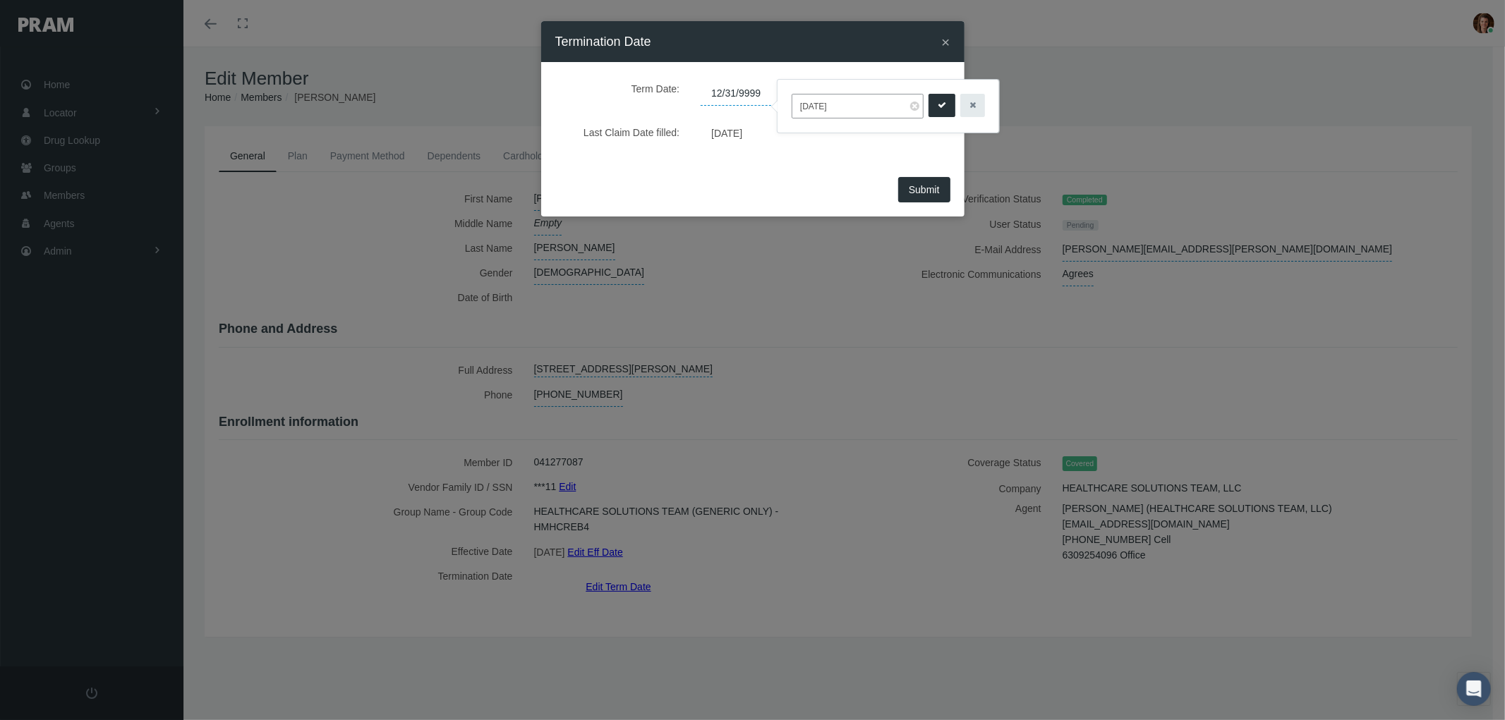
click at [941, 102] on icon "submit" at bounding box center [942, 105] width 8 height 13
click at [779, 157] on div "Term Date: 10/14/2025 Last Claim Date filled: 10/06/2025" at bounding box center [752, 117] width 395 height 83
click at [927, 189] on span "Submit" at bounding box center [924, 189] width 31 height 11
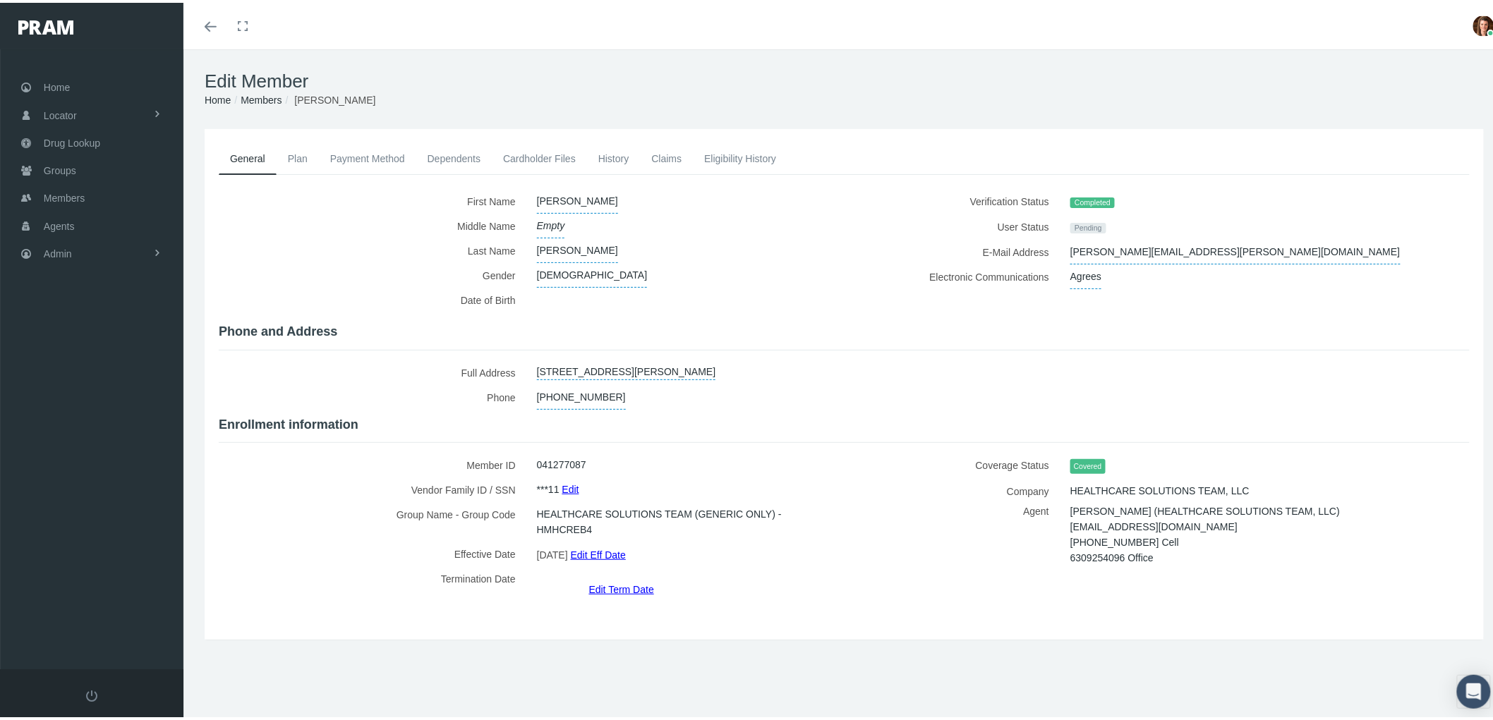
click at [1207, 333] on div "First Name" at bounding box center [844, 390] width 1251 height 409
drag, startPoint x: 1209, startPoint y: 247, endPoint x: 1063, endPoint y: 245, distance: 146.1
click at [1063, 245] on div "donaven.jaques@hotmail.com" at bounding box center [1239, 249] width 358 height 25
copy span "donaven.jaques@hotmail.com"
click at [1202, 373] on div "Full Address 176 JENNIFER CT, CHATHAM, IL, 62629 Select state Alabama Alaska Ar…" at bounding box center [844, 382] width 1272 height 49
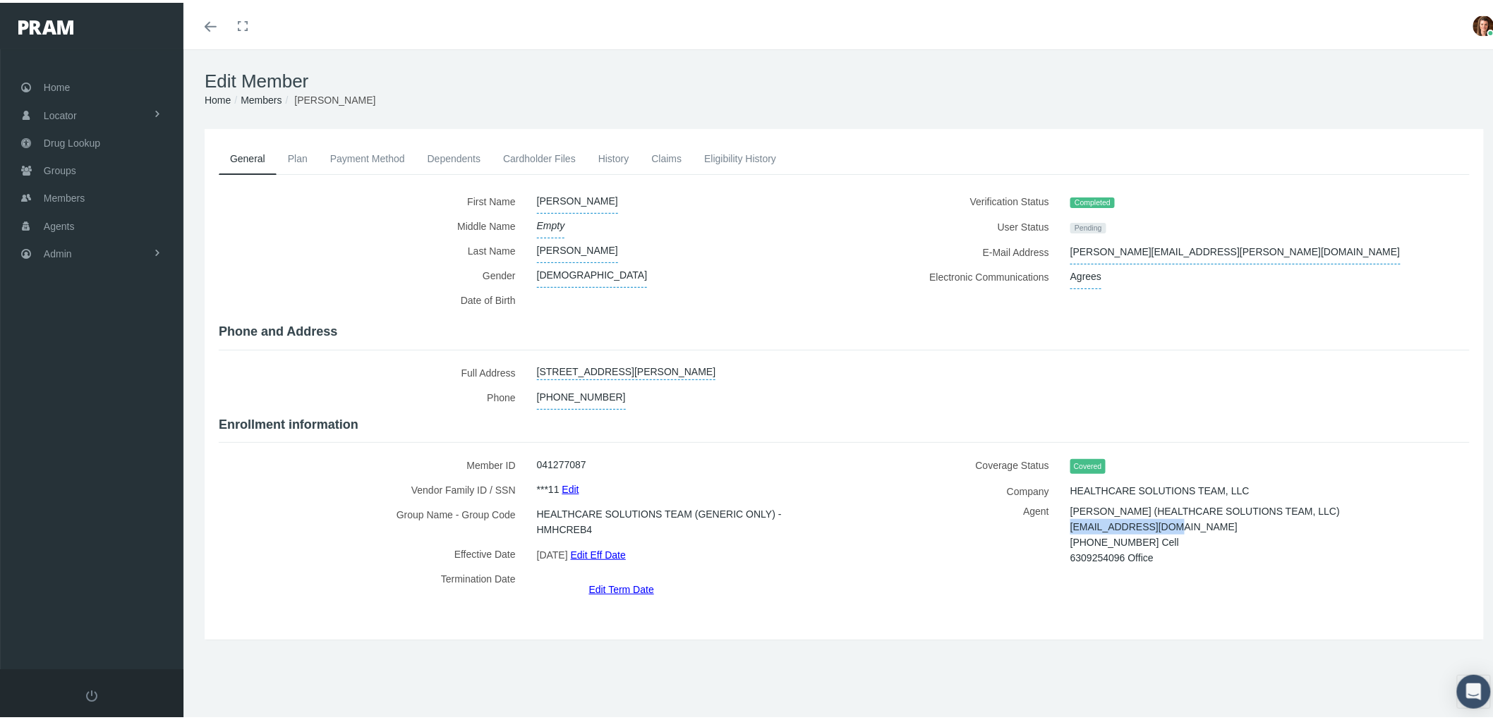
drag, startPoint x: 1169, startPoint y: 517, endPoint x: 1063, endPoint y: 515, distance: 106.6
click at [1063, 515] on div "Kenneth Bardales (HEALTHCARE SOLUTIONS TEAM, LLC) kbardales@myhst.com 000000000…" at bounding box center [1239, 532] width 358 height 62
copy span "kbardales@myhst.com"
click at [290, 152] on link "Plan" at bounding box center [298, 155] width 42 height 31
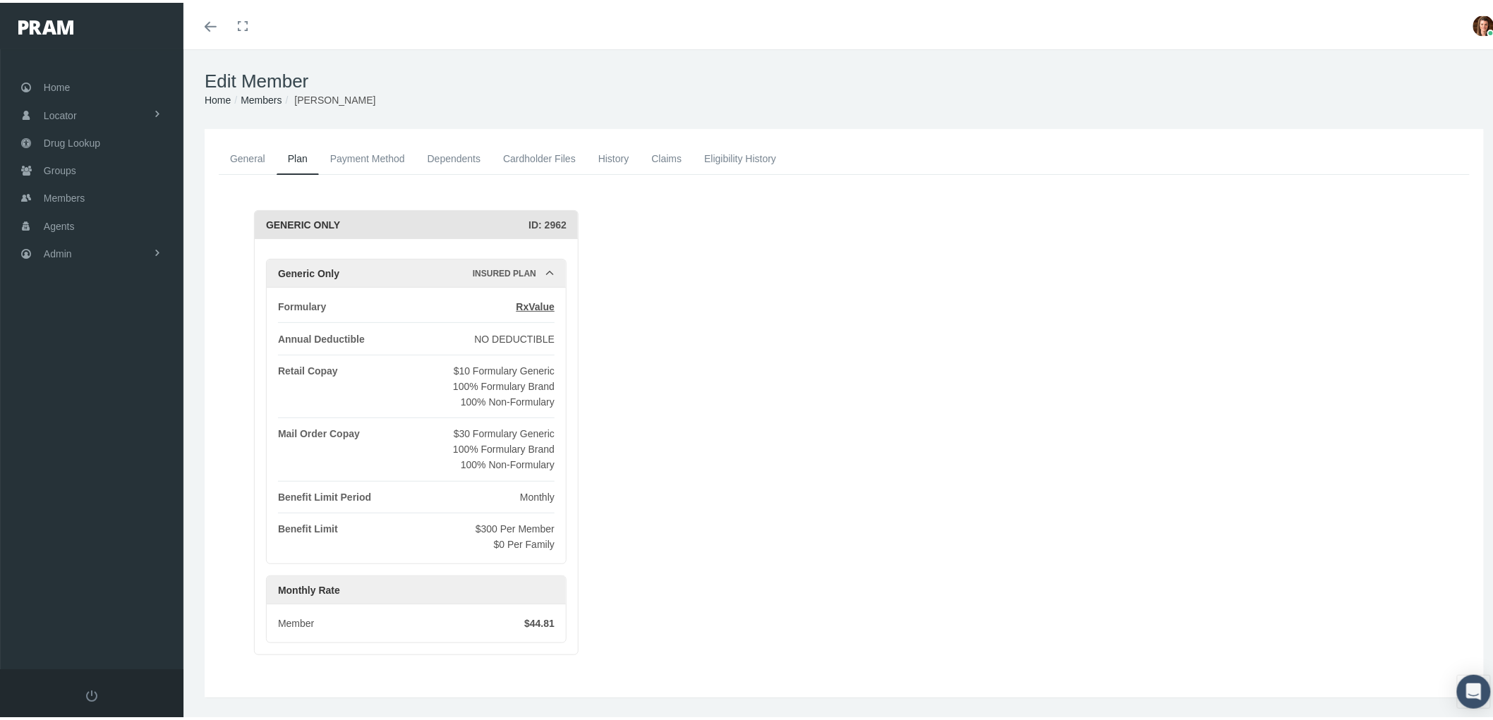
click at [356, 156] on link "Payment Method" at bounding box center [367, 155] width 97 height 31
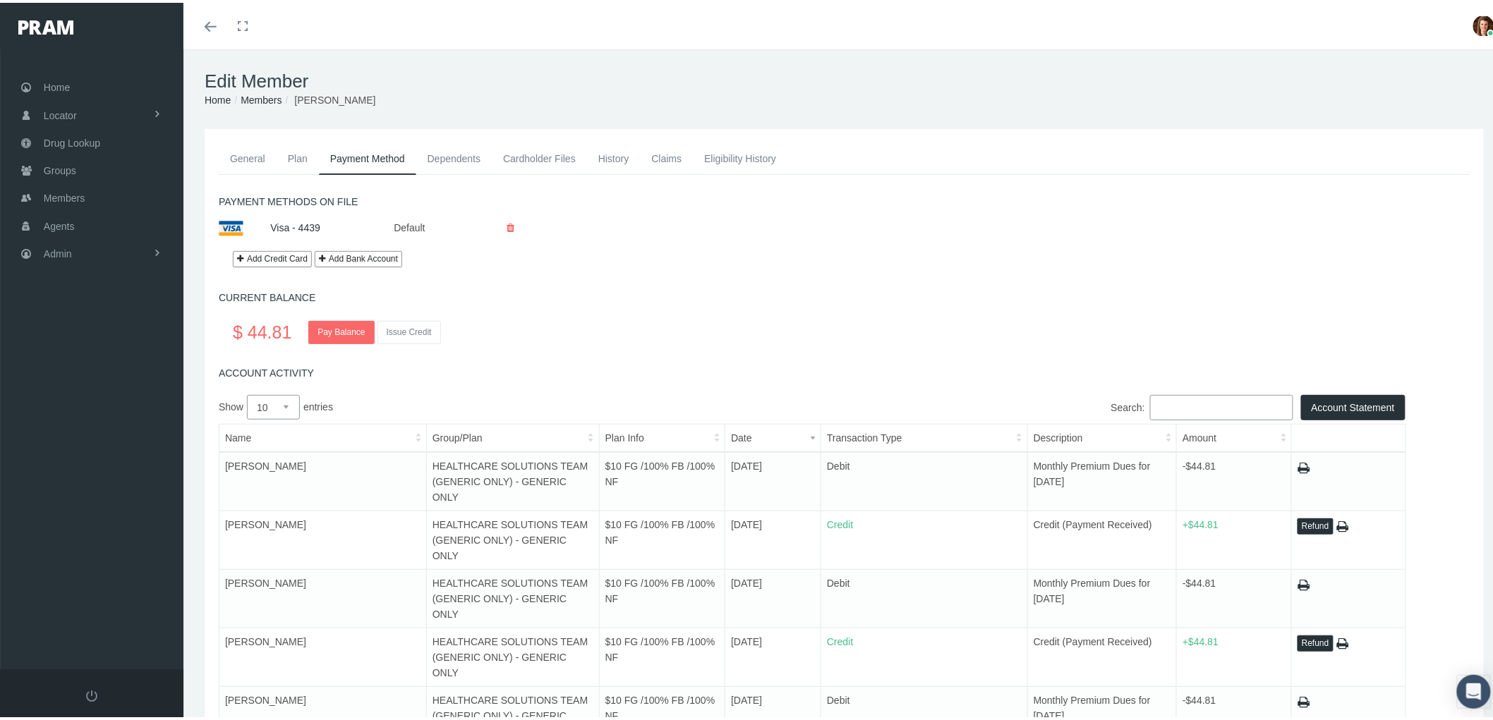
click at [612, 153] on link "History" at bounding box center [614, 155] width 54 height 31
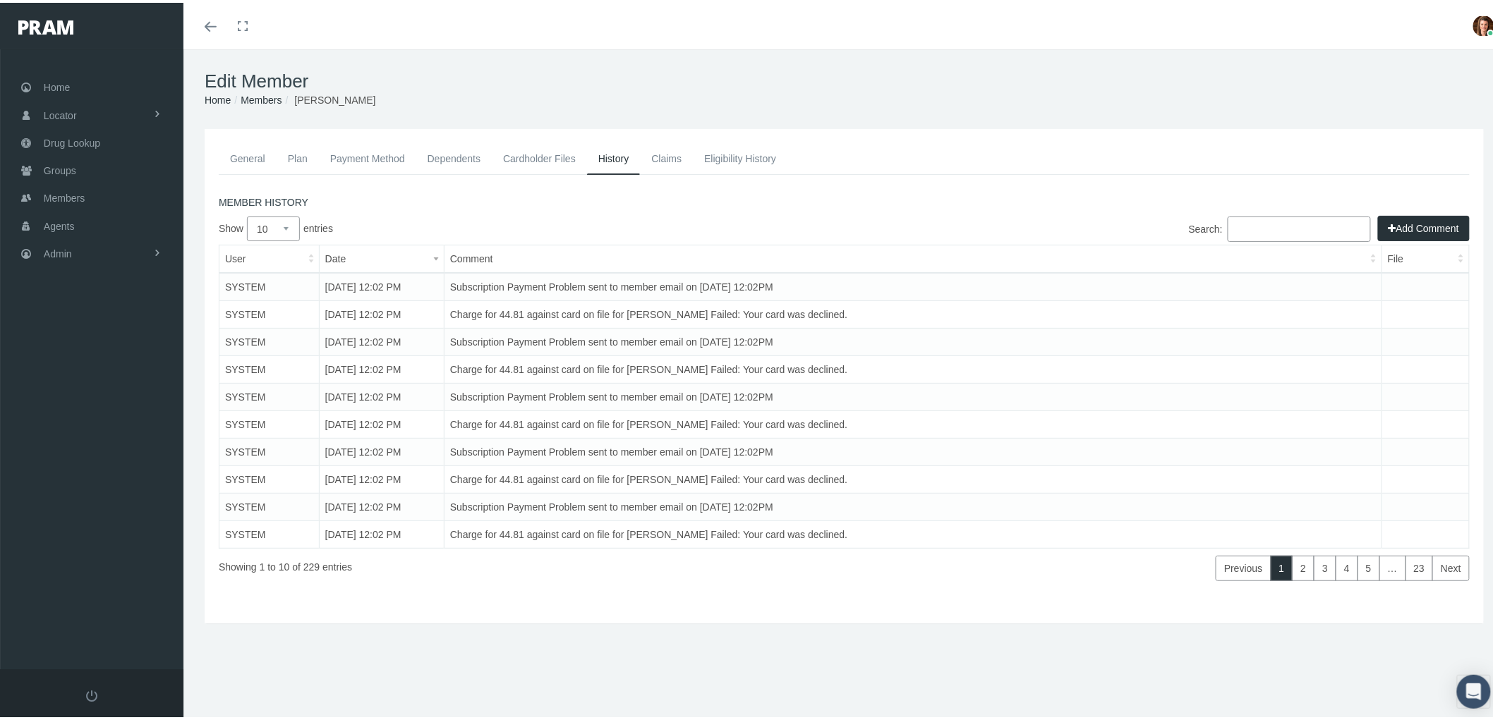
click at [1411, 224] on button "Add Comment" at bounding box center [1424, 225] width 92 height 25
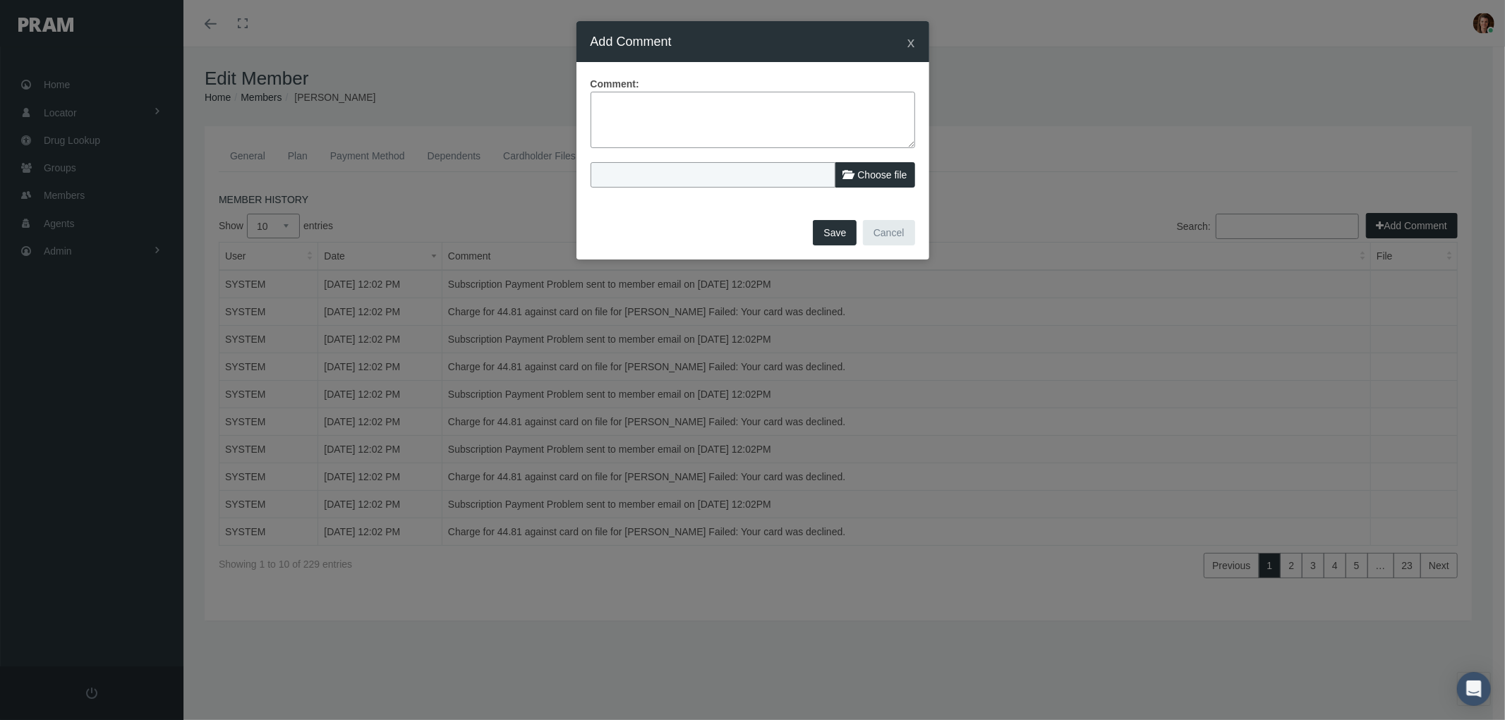
click at [643, 107] on textarea at bounding box center [753, 120] width 325 height 56
paste textarea "PRAM RX Program – Termination of Benefits email sent. Member was termed due to …"
click at [794, 116] on textarea "PRAM RX Program – Termination of Benefits email sent. Member was termed due to …" at bounding box center [753, 120] width 325 height 56
click at [762, 134] on textarea "PRAM RX Program – Termination of Benefits email sent. Member was termed due to …" at bounding box center [753, 120] width 325 height 56
type textarea "PRAM RX Program – Termination of Benefits email sent. Member was termed due to …"
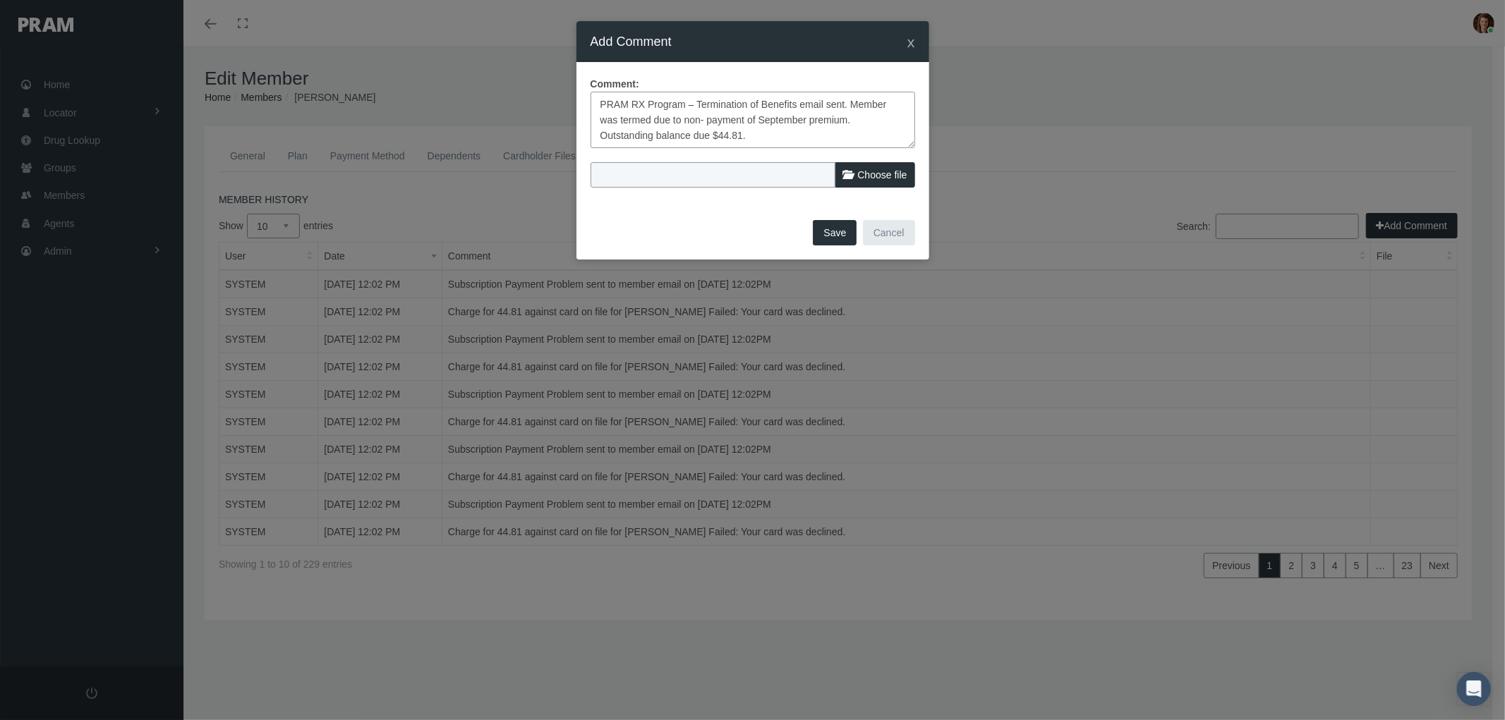
click at [843, 235] on button "Save" at bounding box center [835, 232] width 44 height 25
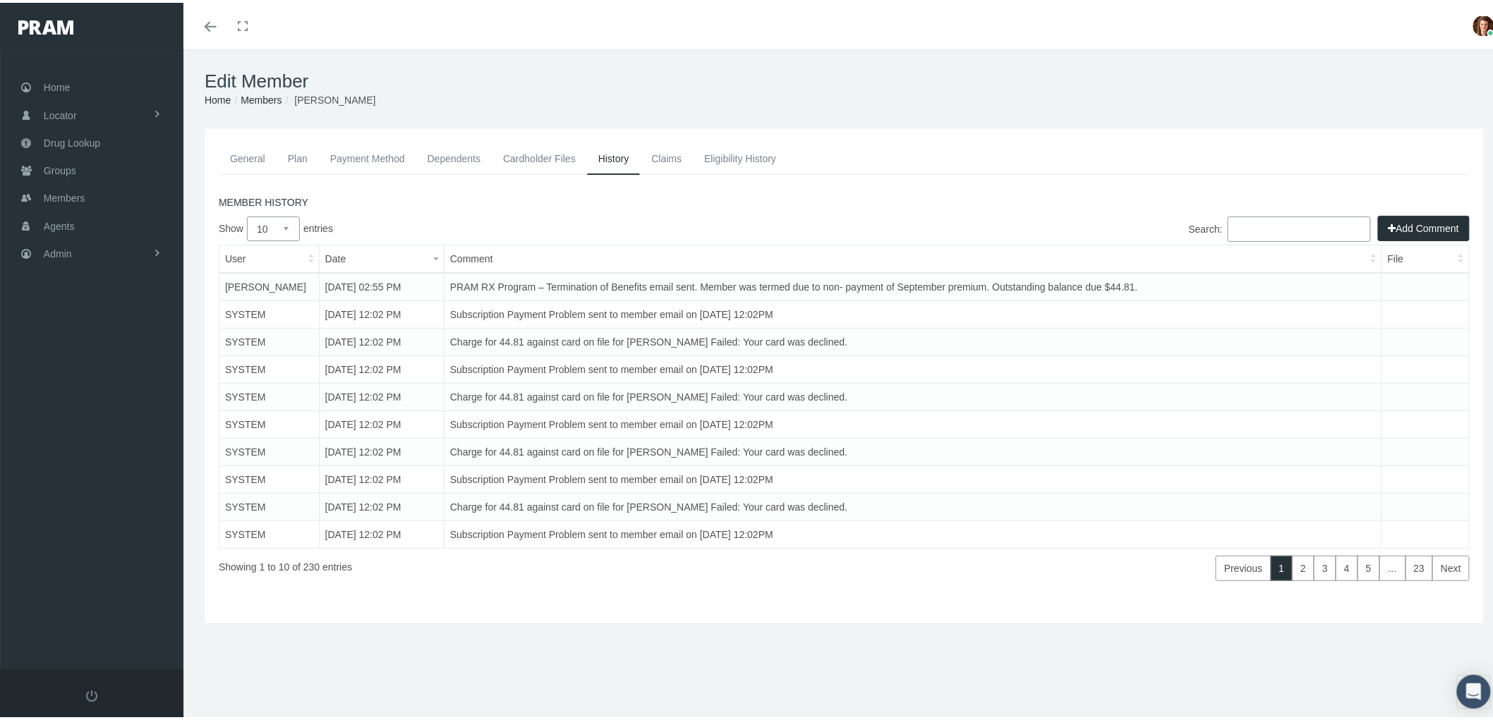
click at [241, 157] on link "General" at bounding box center [248, 155] width 58 height 31
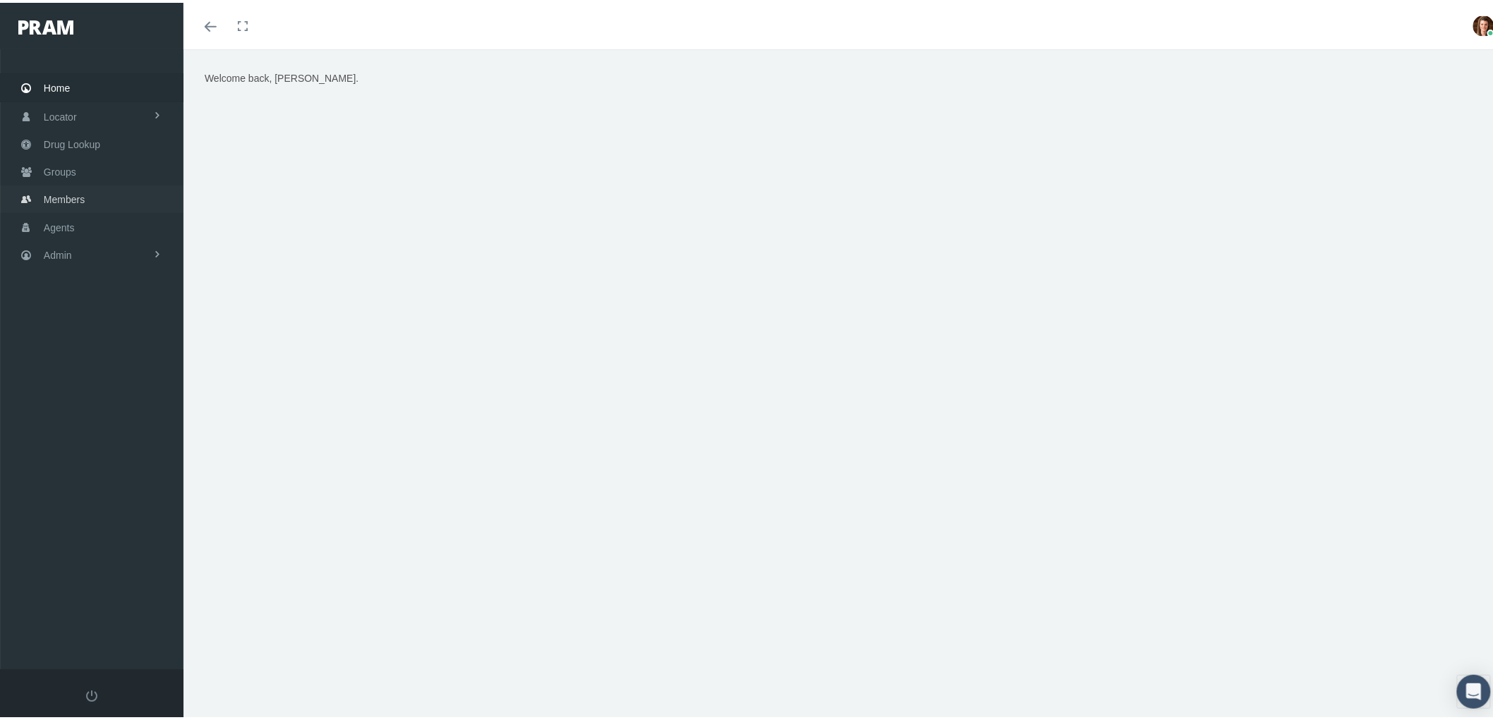
click at [104, 202] on link "Members" at bounding box center [91, 197] width 183 height 28
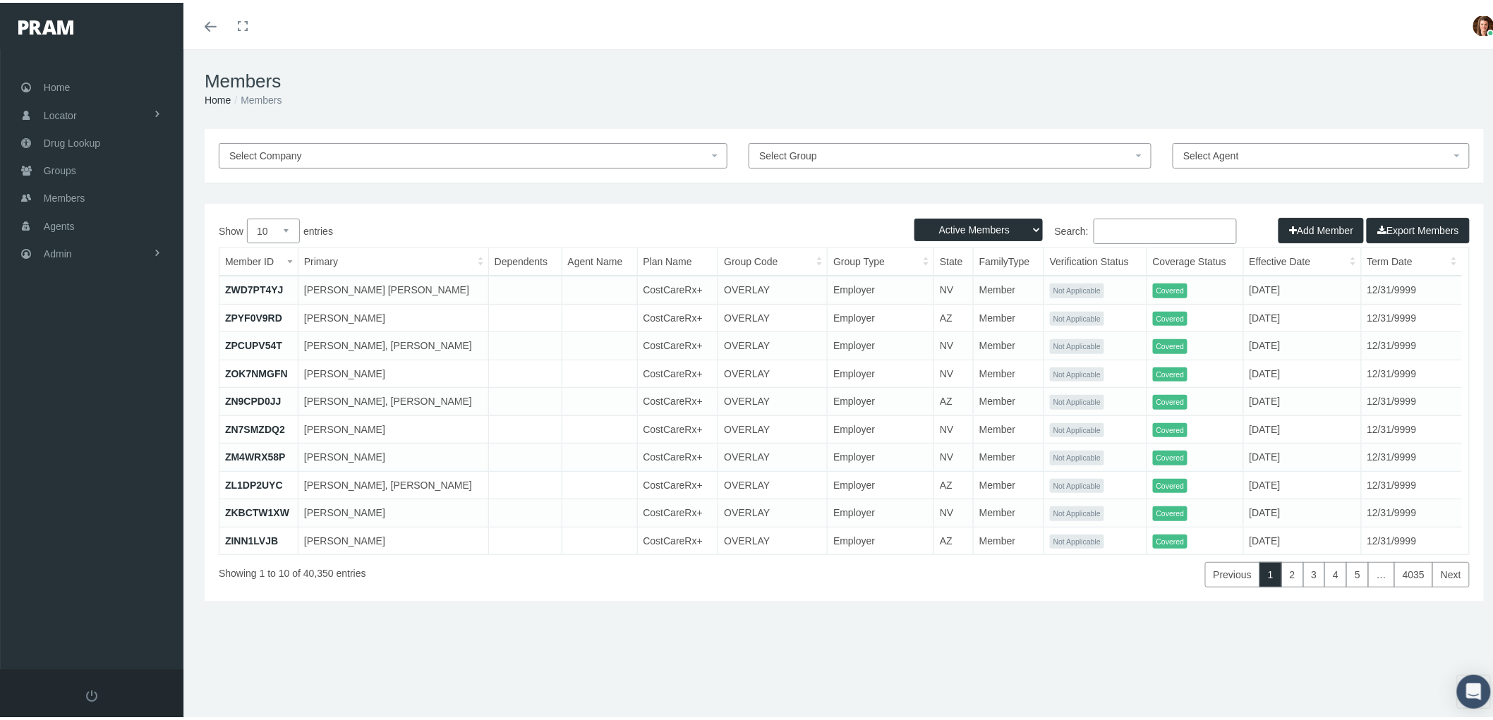
click at [1119, 226] on input "Search:" at bounding box center [1165, 228] width 143 height 25
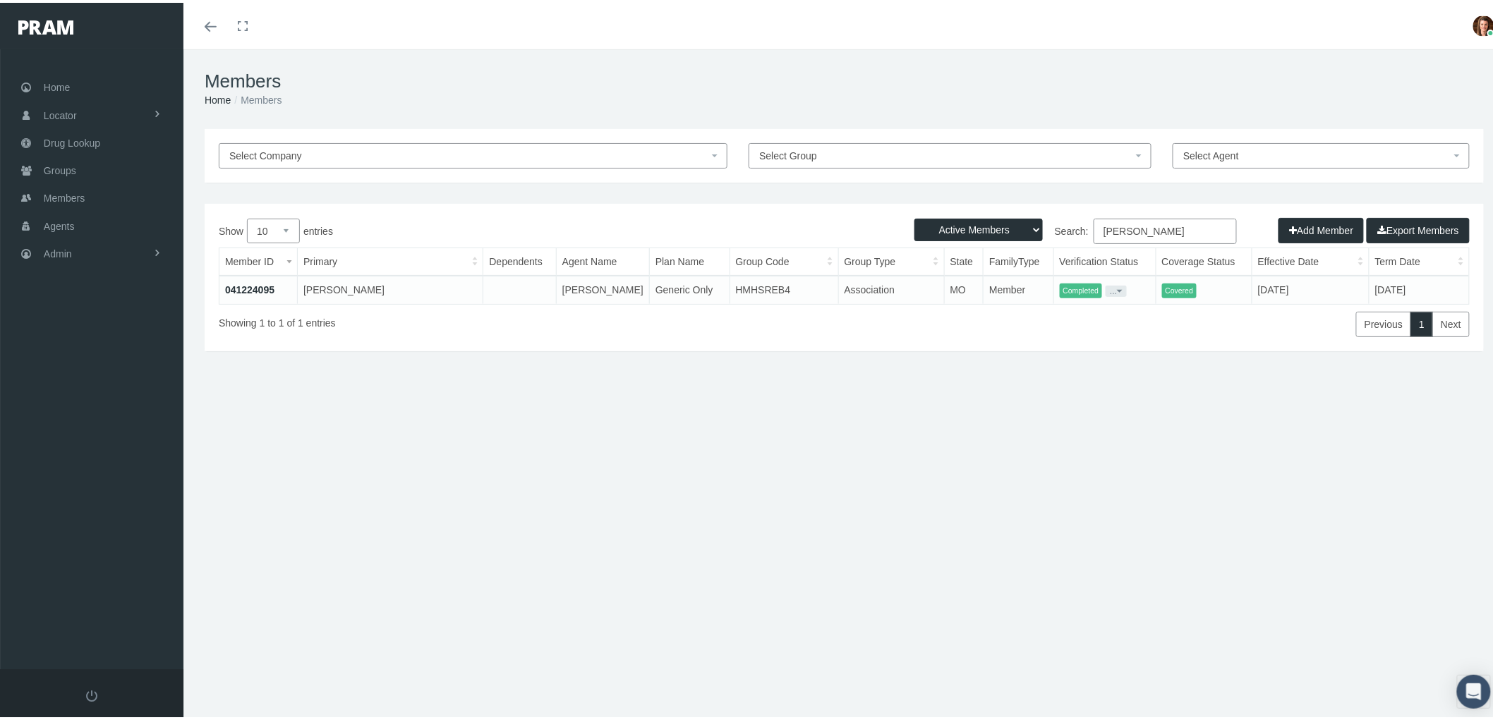
type input "[PERSON_NAME]"
click at [234, 284] on link "041224095" at bounding box center [249, 287] width 49 height 11
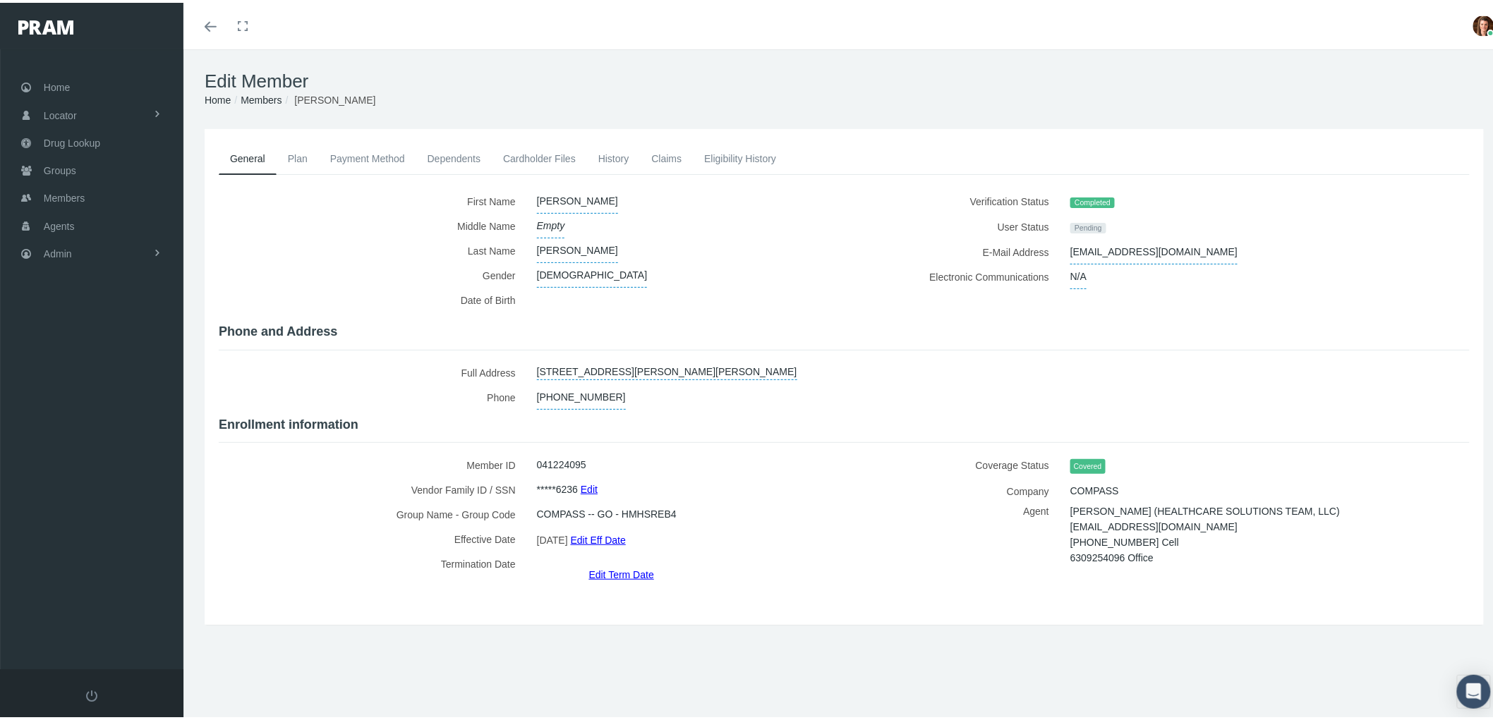
click at [669, 149] on link "Claims" at bounding box center [666, 155] width 53 height 31
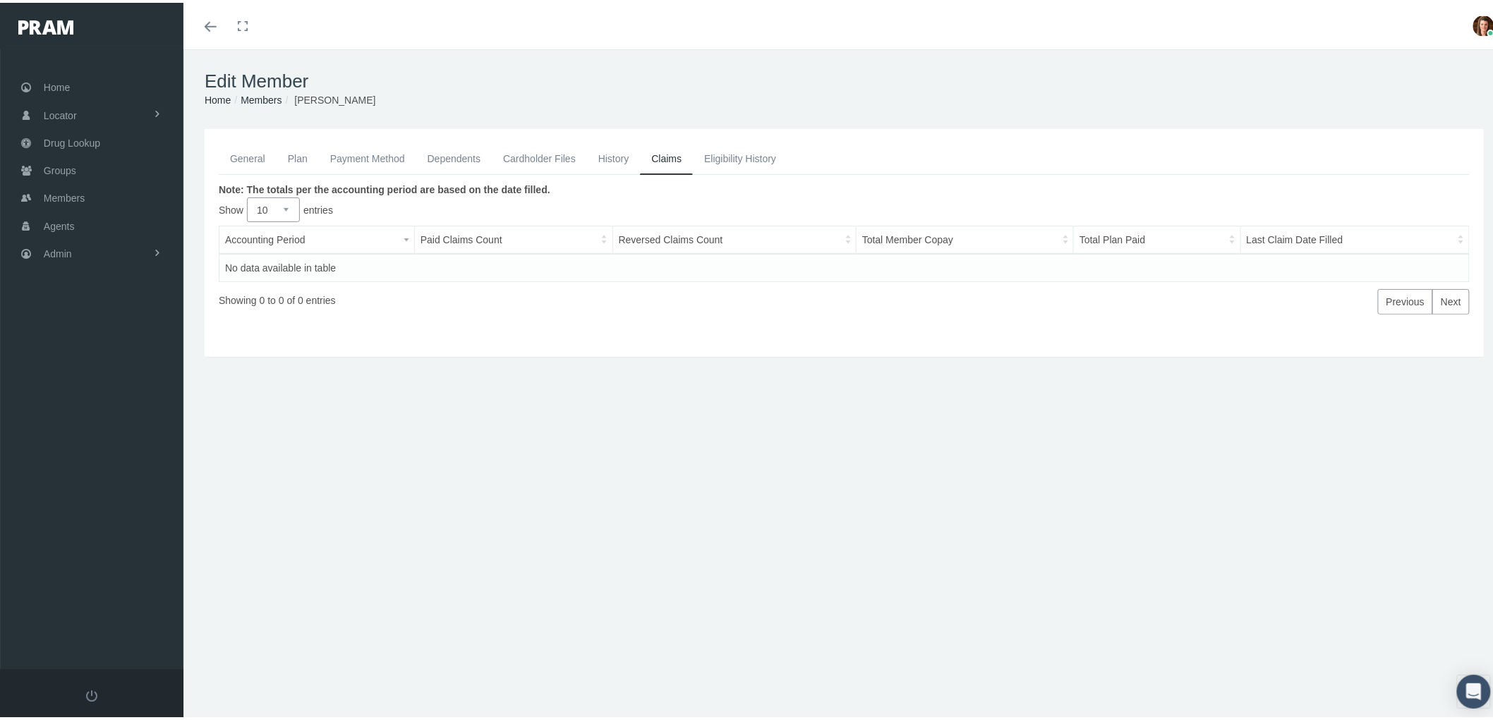
click at [248, 157] on link "General" at bounding box center [248, 155] width 58 height 31
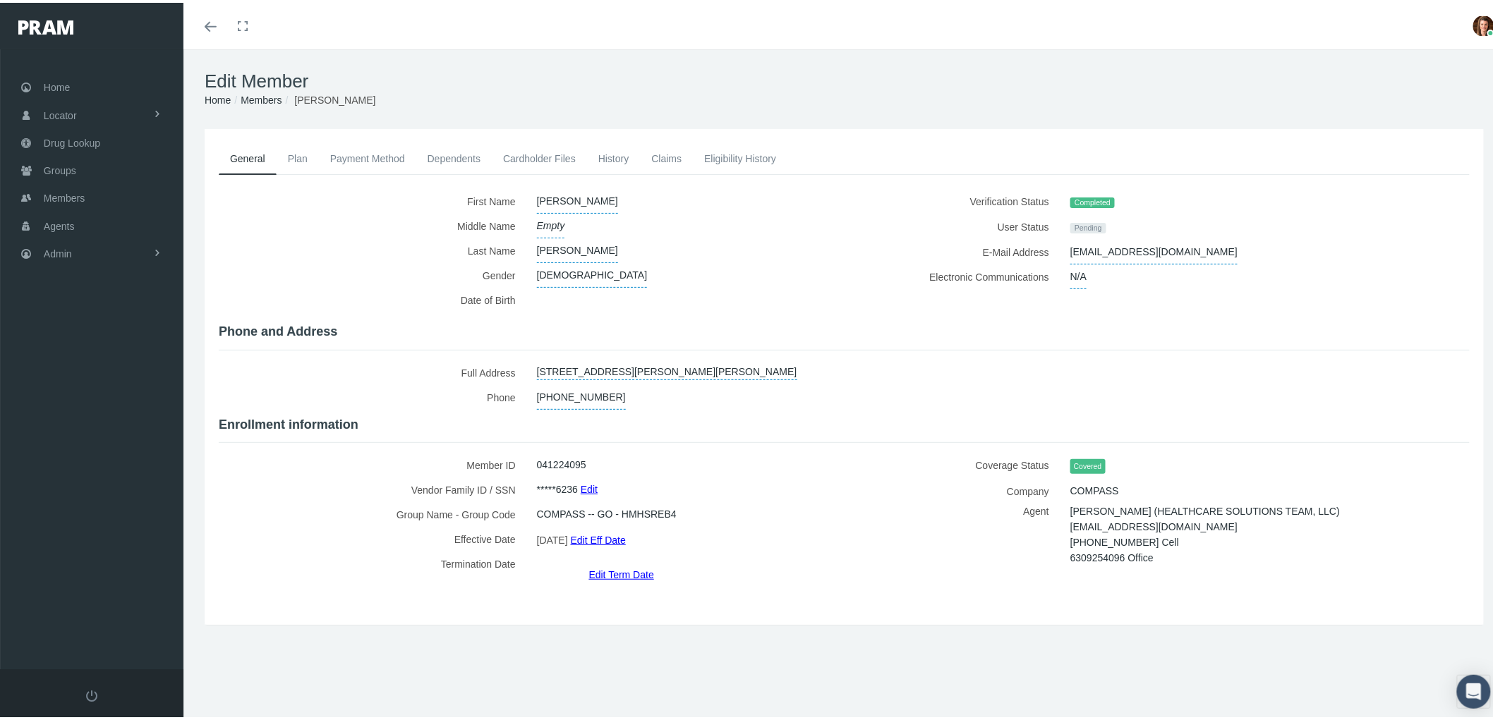
click at [624, 562] on link "Edit Term Date" at bounding box center [621, 572] width 65 height 20
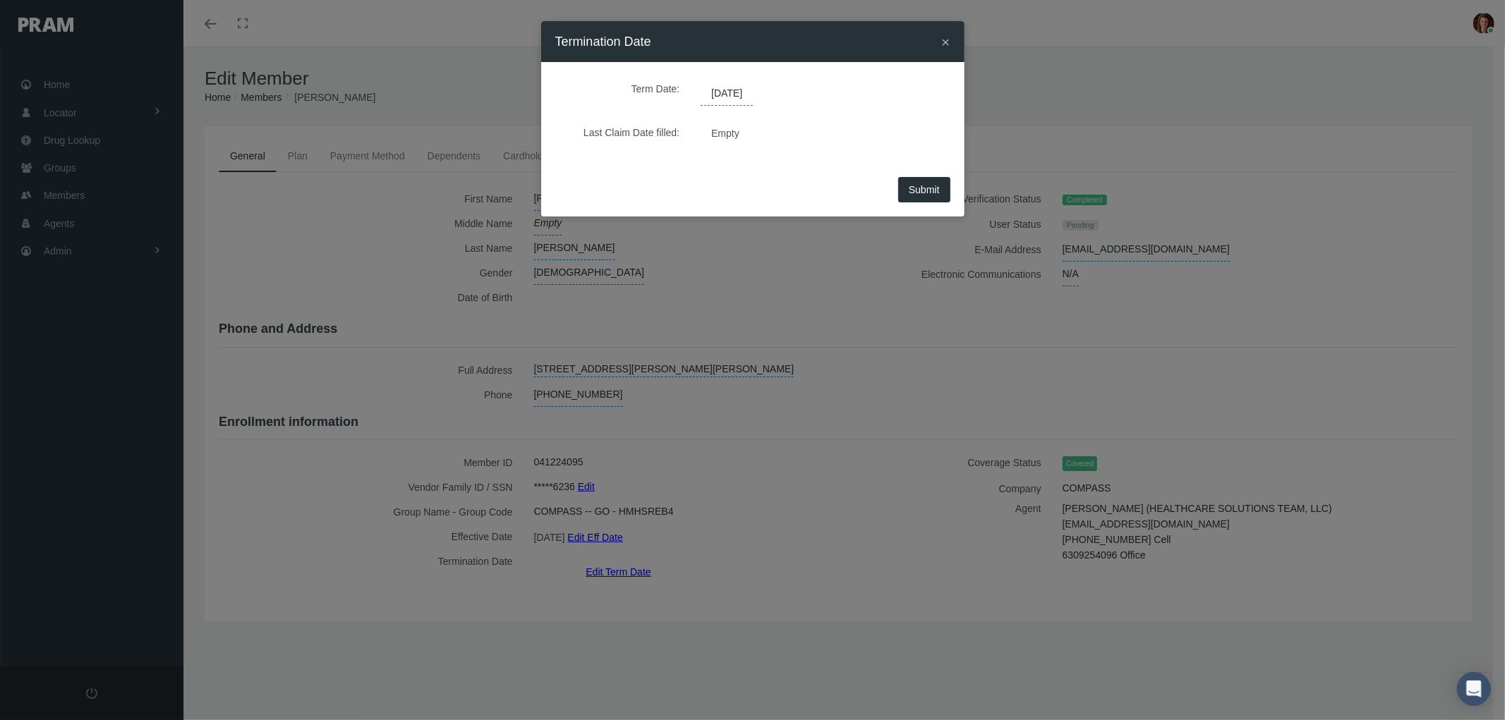
click at [735, 93] on span "12/31/2039" at bounding box center [727, 94] width 52 height 24
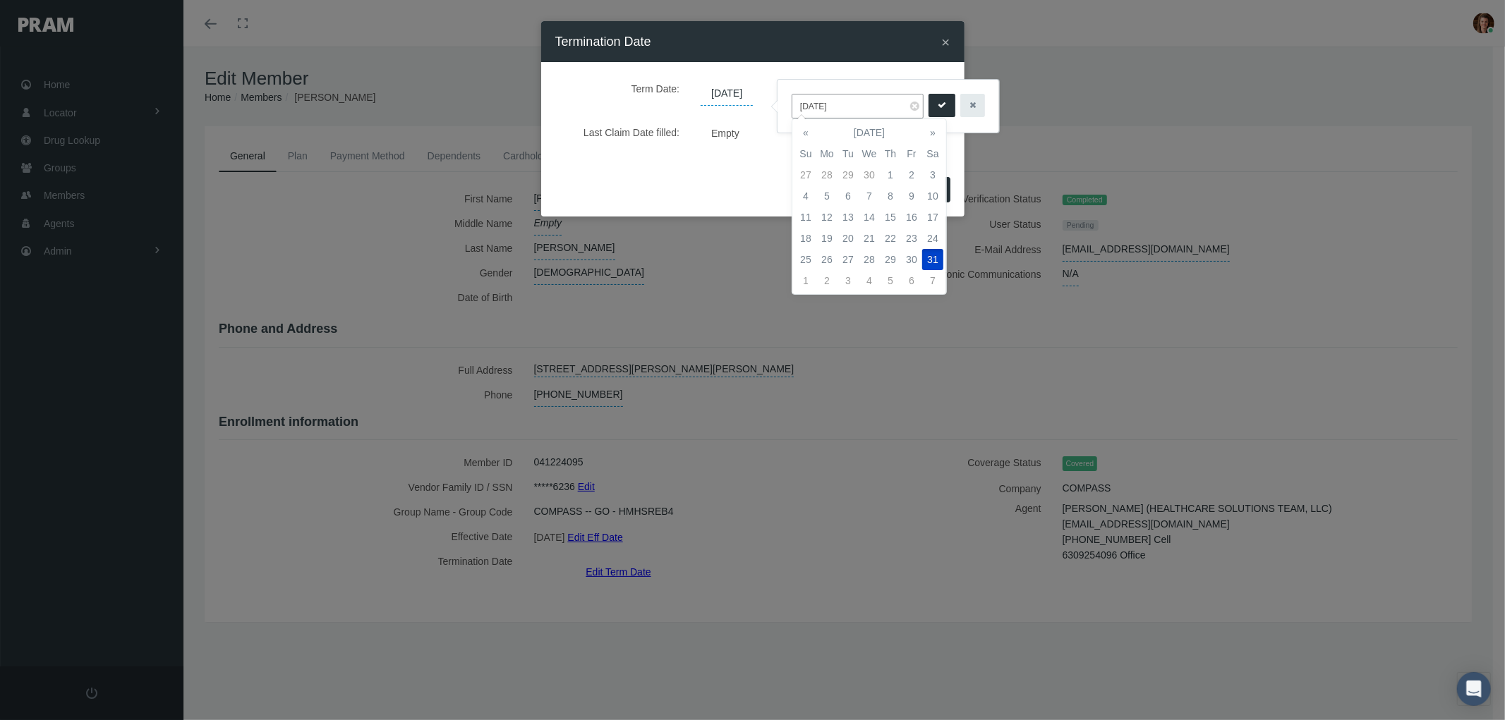
click at [850, 107] on input "12/31/2039" at bounding box center [858, 106] width 132 height 25
click at [862, 141] on th "December 2025" at bounding box center [869, 132] width 106 height 21
click at [852, 241] on span "Oct" at bounding box center [849, 246] width 33 height 38
click at [845, 217] on td "14" at bounding box center [848, 217] width 21 height 21
type input "[DATE]"
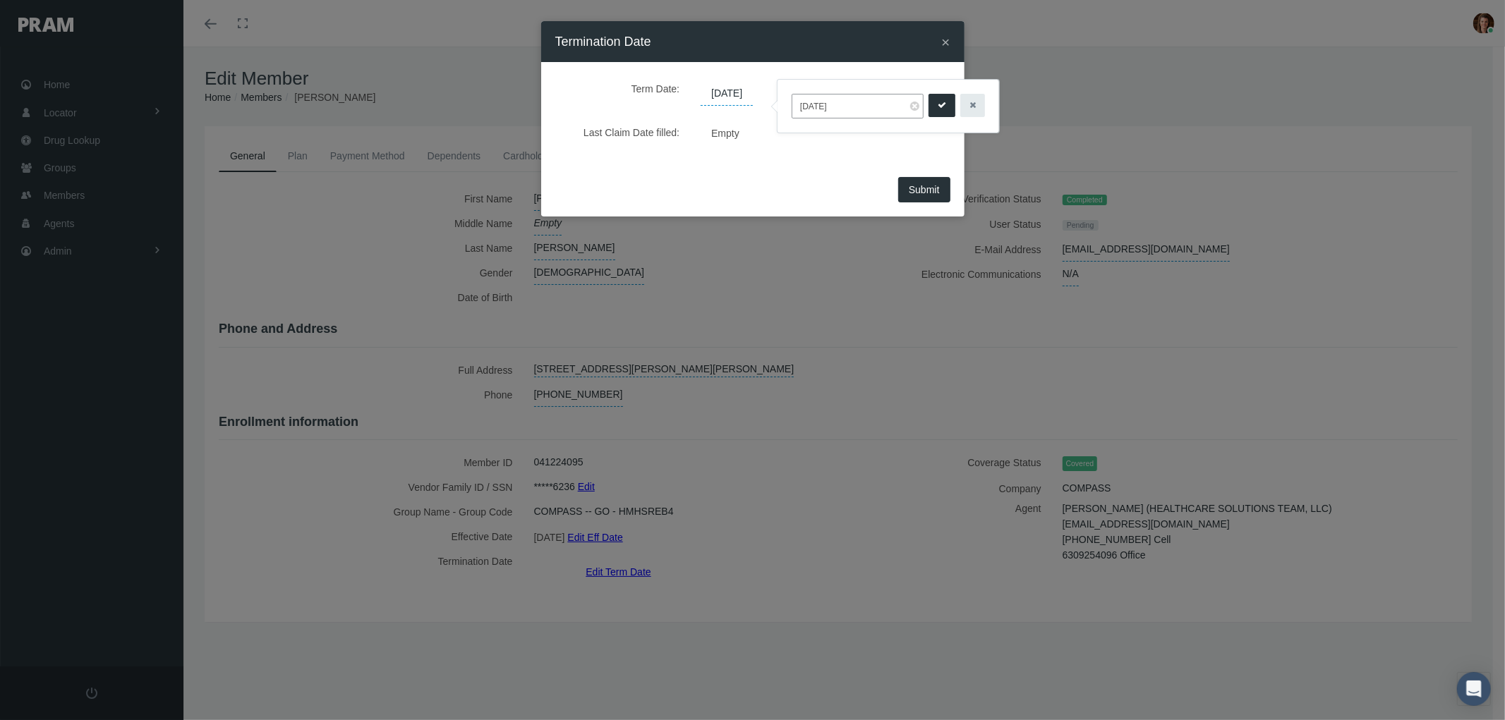
click at [767, 189] on div "Submit" at bounding box center [752, 195] width 423 height 44
click at [938, 102] on icon "submit" at bounding box center [942, 105] width 8 height 13
click at [929, 191] on span "Submit" at bounding box center [924, 189] width 31 height 11
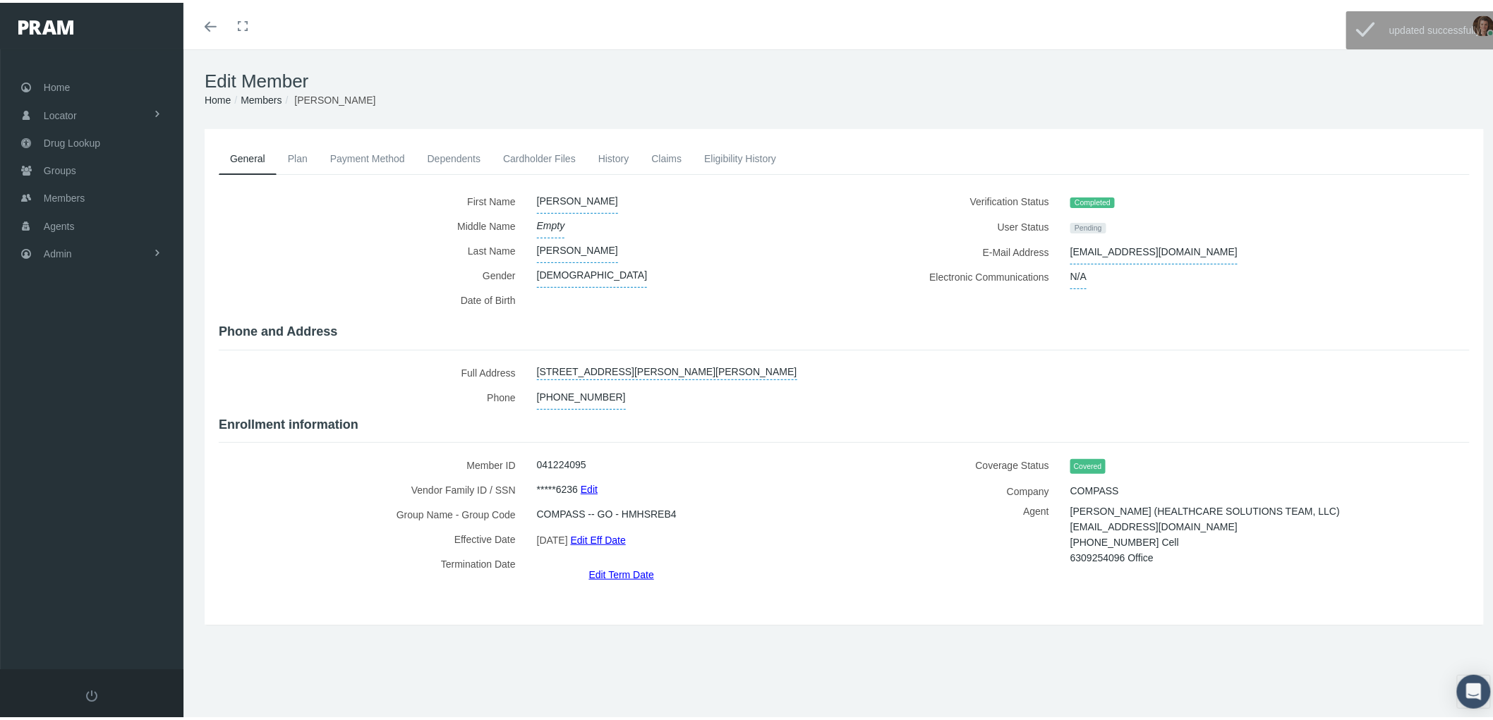
click at [1244, 237] on div "botjoseph068@gmail.com" at bounding box center [1239, 249] width 358 height 25
drag, startPoint x: 1182, startPoint y: 247, endPoint x: 1063, endPoint y: 243, distance: 118.6
click at [1063, 243] on div "botjoseph068@gmail.com" at bounding box center [1239, 249] width 358 height 25
copy span "botjoseph068@gmail.com"
click at [1253, 579] on div "General Plan Payment Method Dependents Cardholder Files" at bounding box center [844, 374] width 1286 height 468
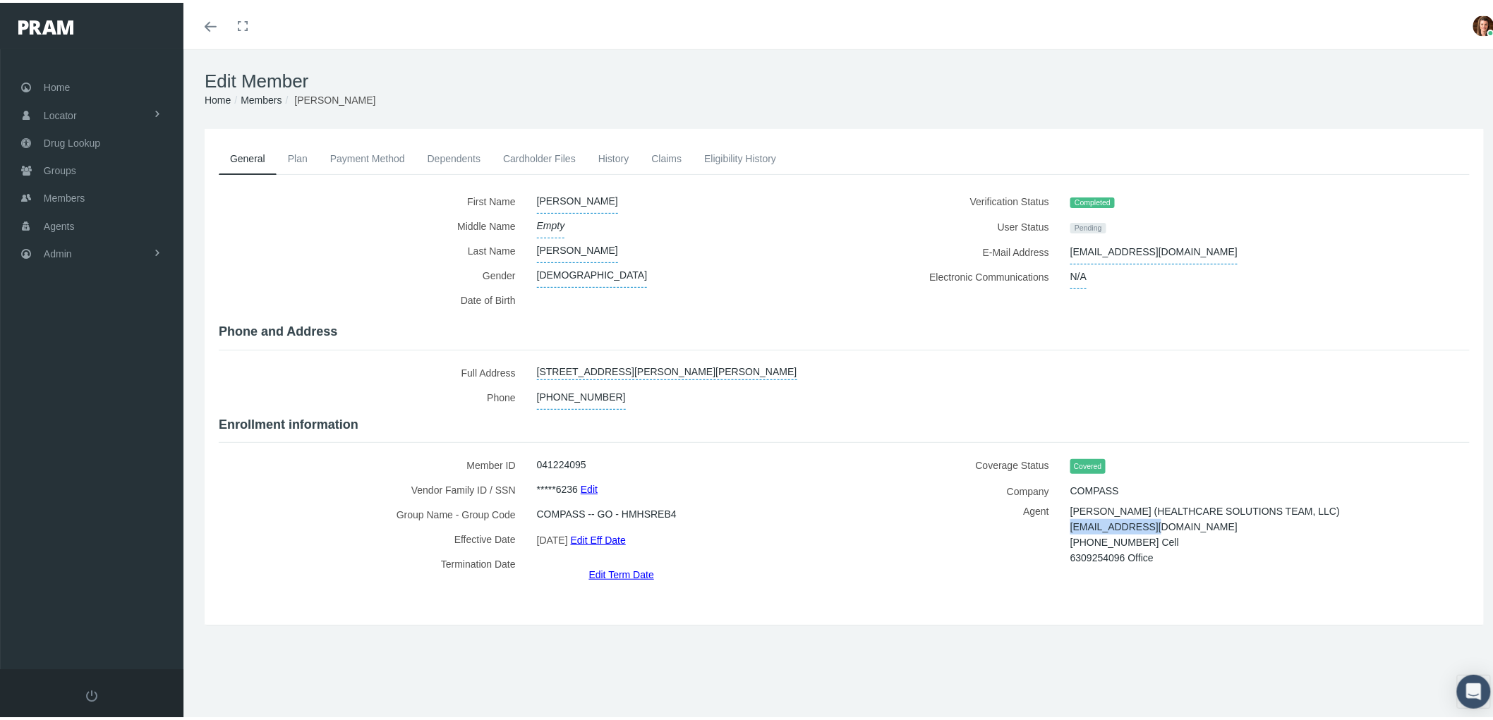
drag, startPoint x: 1152, startPoint y: 518, endPoint x: 1058, endPoint y: 517, distance: 93.2
click at [1060, 517] on div "Daniel Shipp (HEALTHCARE SOLUTIONS TEAM, LLC) dshipp@myhst.com 3148056581 Cell …" at bounding box center [1239, 532] width 358 height 62
copy span "dshipp@myhst.com"
click at [386, 152] on link "Payment Method" at bounding box center [367, 155] width 97 height 31
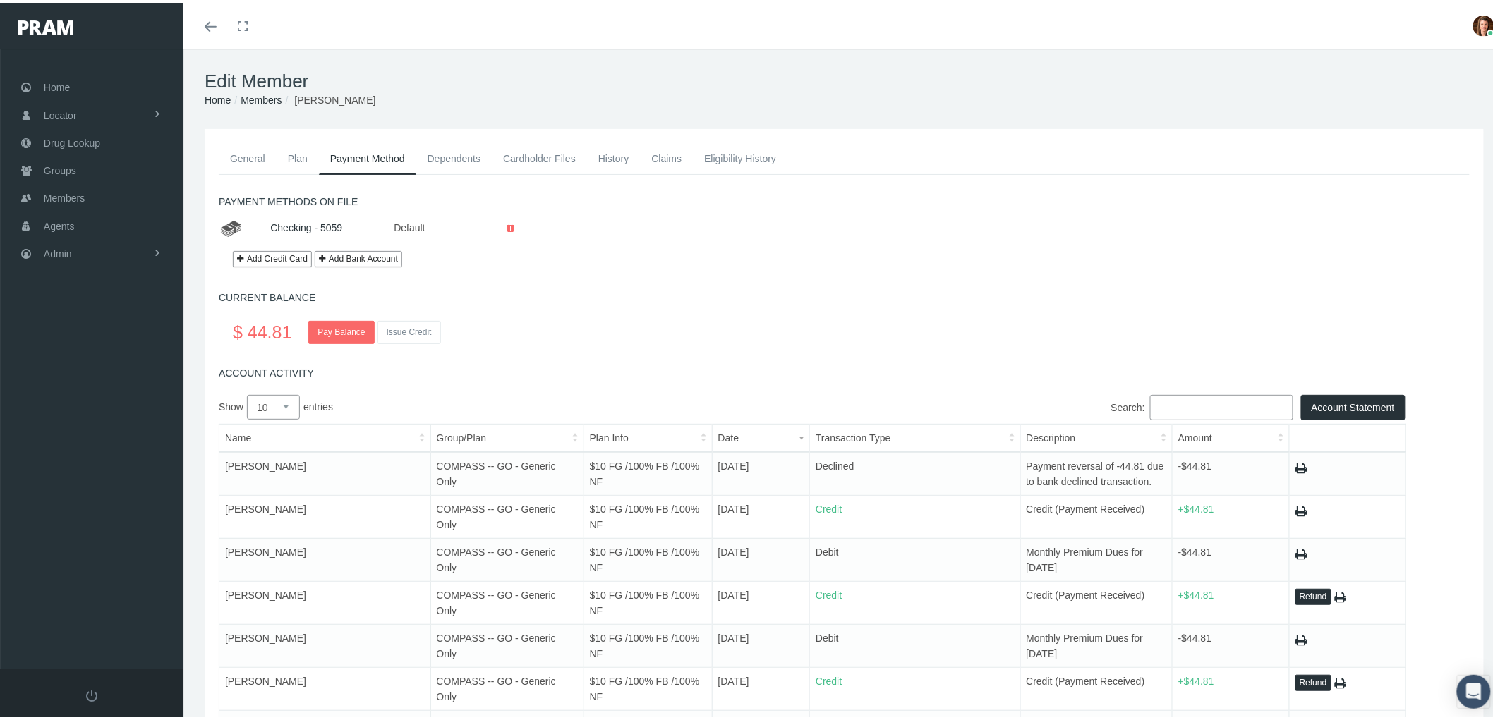
click at [632, 157] on link "History" at bounding box center [614, 155] width 54 height 31
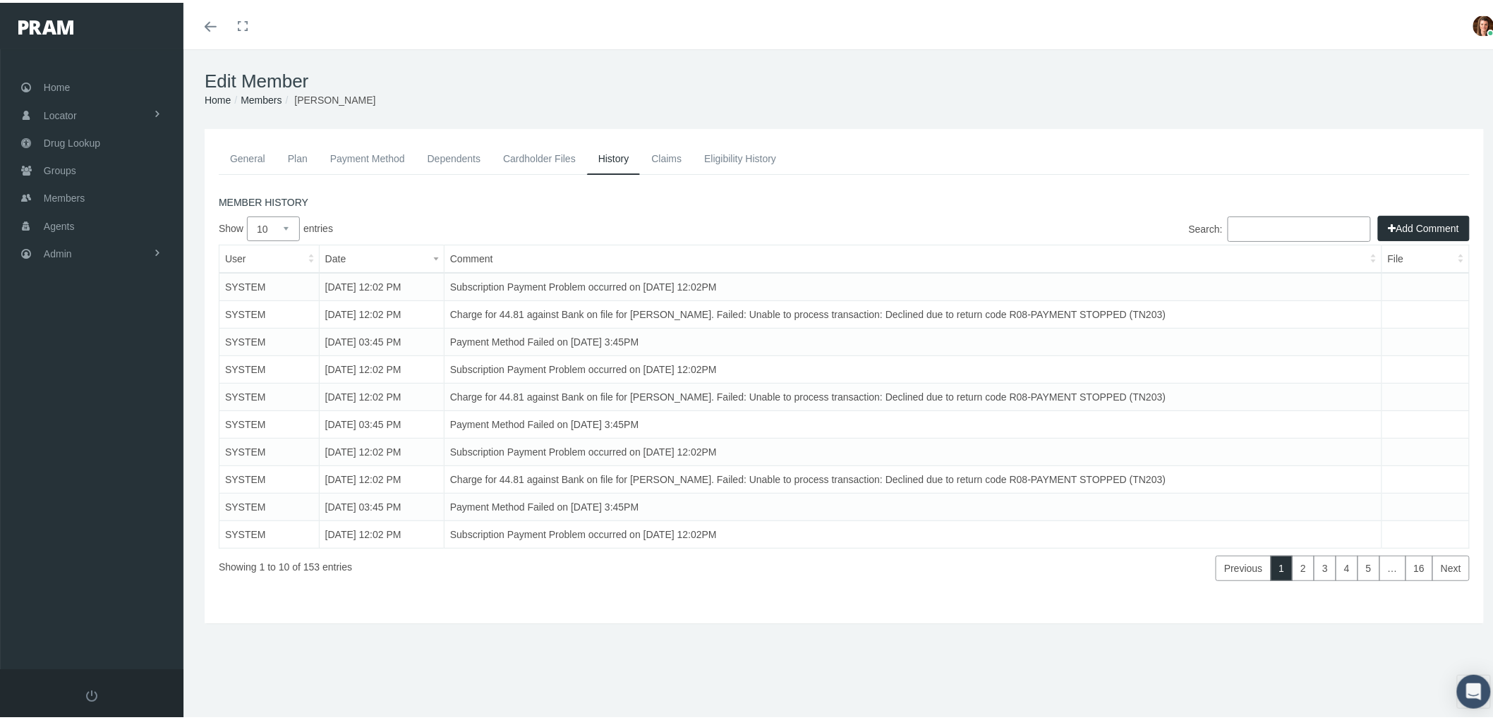
click at [1413, 228] on button "Add Comment" at bounding box center [1424, 225] width 92 height 25
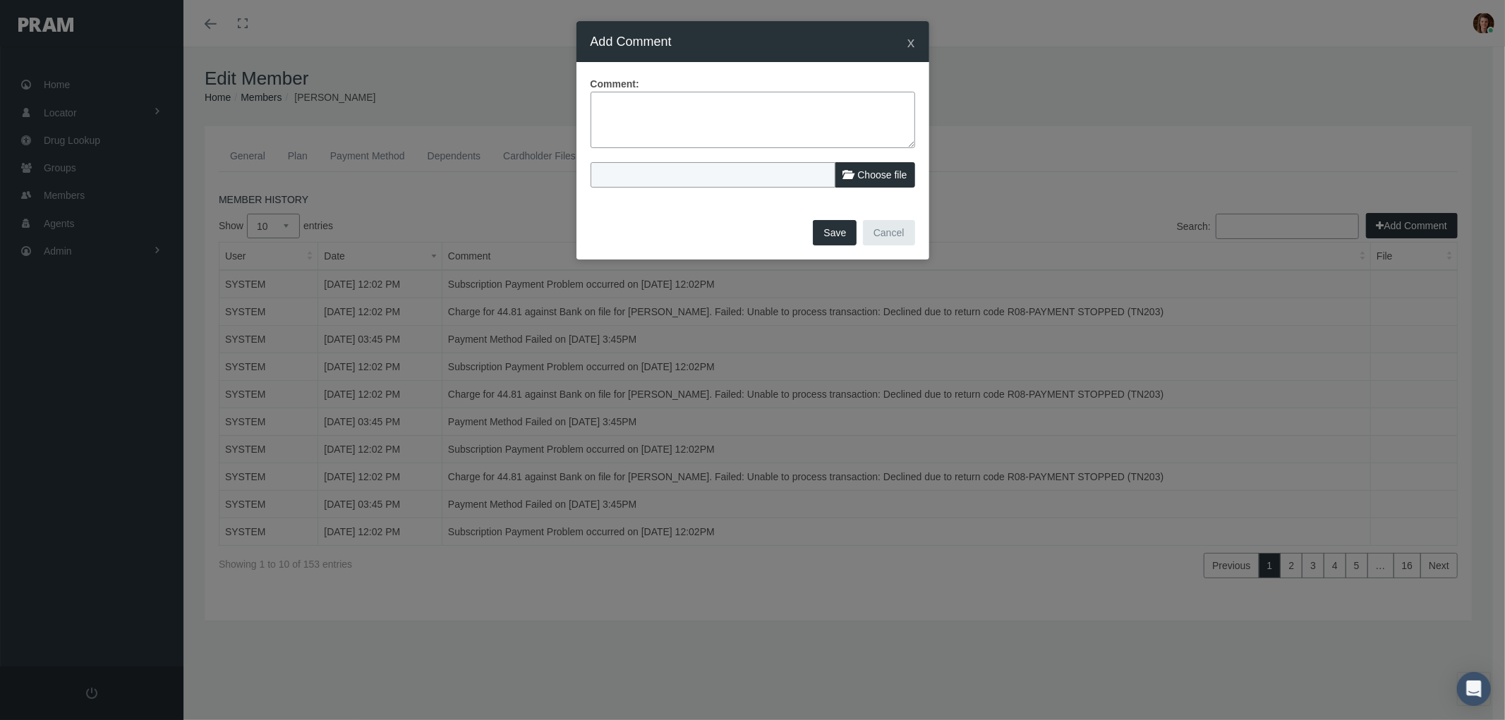
click at [603, 111] on textarea at bounding box center [753, 120] width 325 height 56
paste textarea "PRAM RX Program – Termination of Benefits email sent. Member was termed due to …"
click at [783, 118] on textarea "PRAM RX Program – Termination of Benefits email sent. Member was termed due to …" at bounding box center [753, 120] width 325 height 56
click at [676, 134] on textarea "PRAM RX Program – Termination of Benefits email sent. Member was termed due to …" at bounding box center [753, 120] width 325 height 56
drag, startPoint x: 720, startPoint y: 139, endPoint x: 596, endPoint y: 95, distance: 131.9
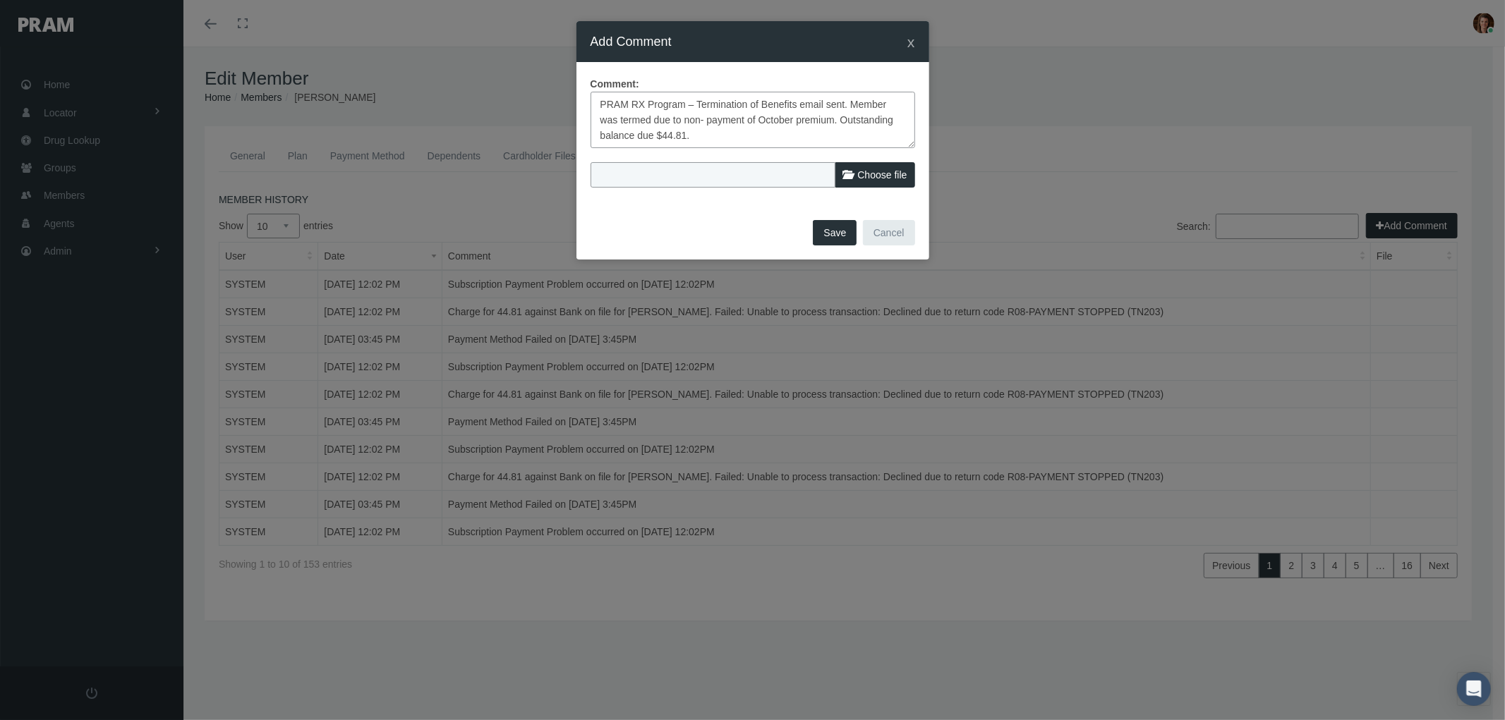
click at [596, 95] on textarea "PRAM RX Program – Termination of Benefits email sent. Member was termed due to …" at bounding box center [753, 120] width 325 height 56
click at [744, 142] on textarea "PRAM RX Program – Termination of Benefits email sent. Member was termed due to …" at bounding box center [753, 120] width 325 height 56
type textarea "PRAM RX Program – Termination of Benefits email sent. Member was termed due to …"
click at [842, 234] on button "Save" at bounding box center [835, 232] width 44 height 25
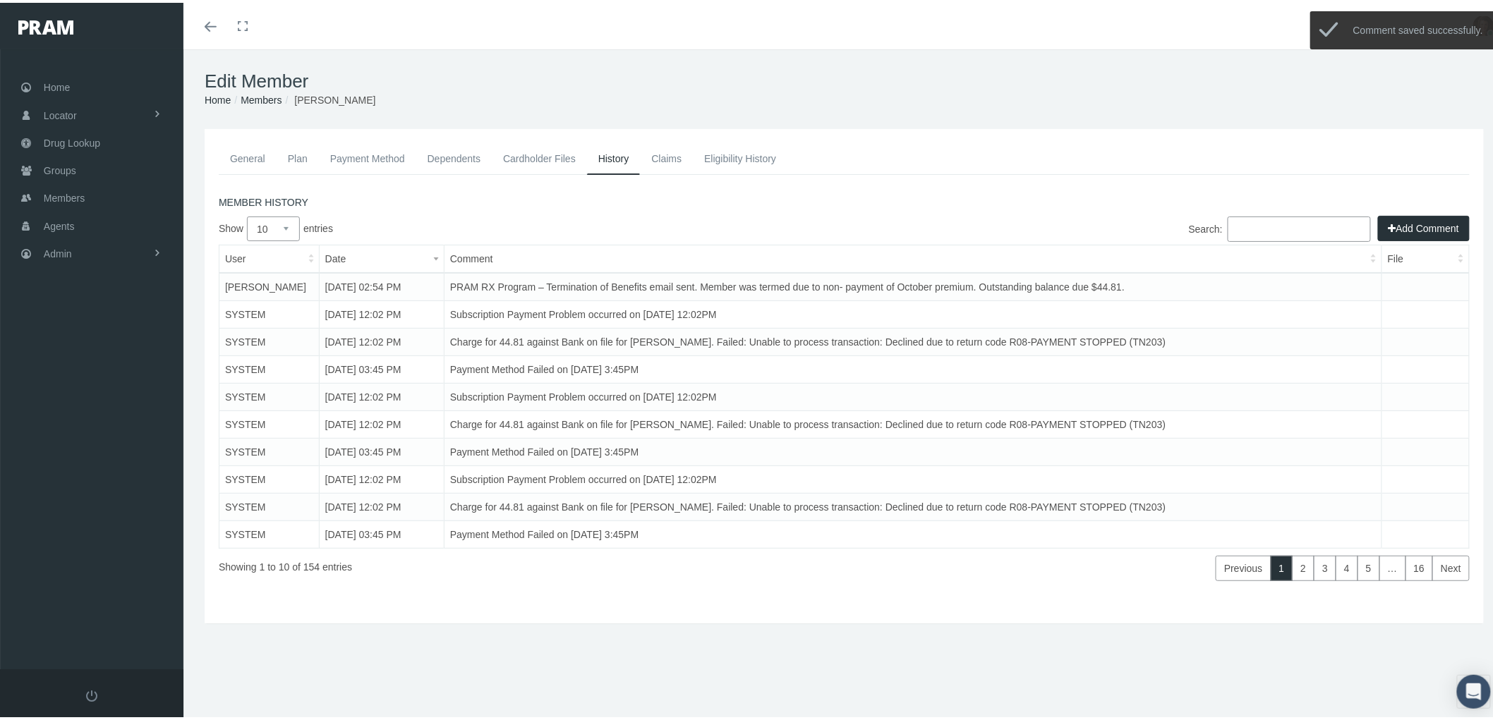
click at [364, 150] on link "Payment Method" at bounding box center [367, 155] width 97 height 31
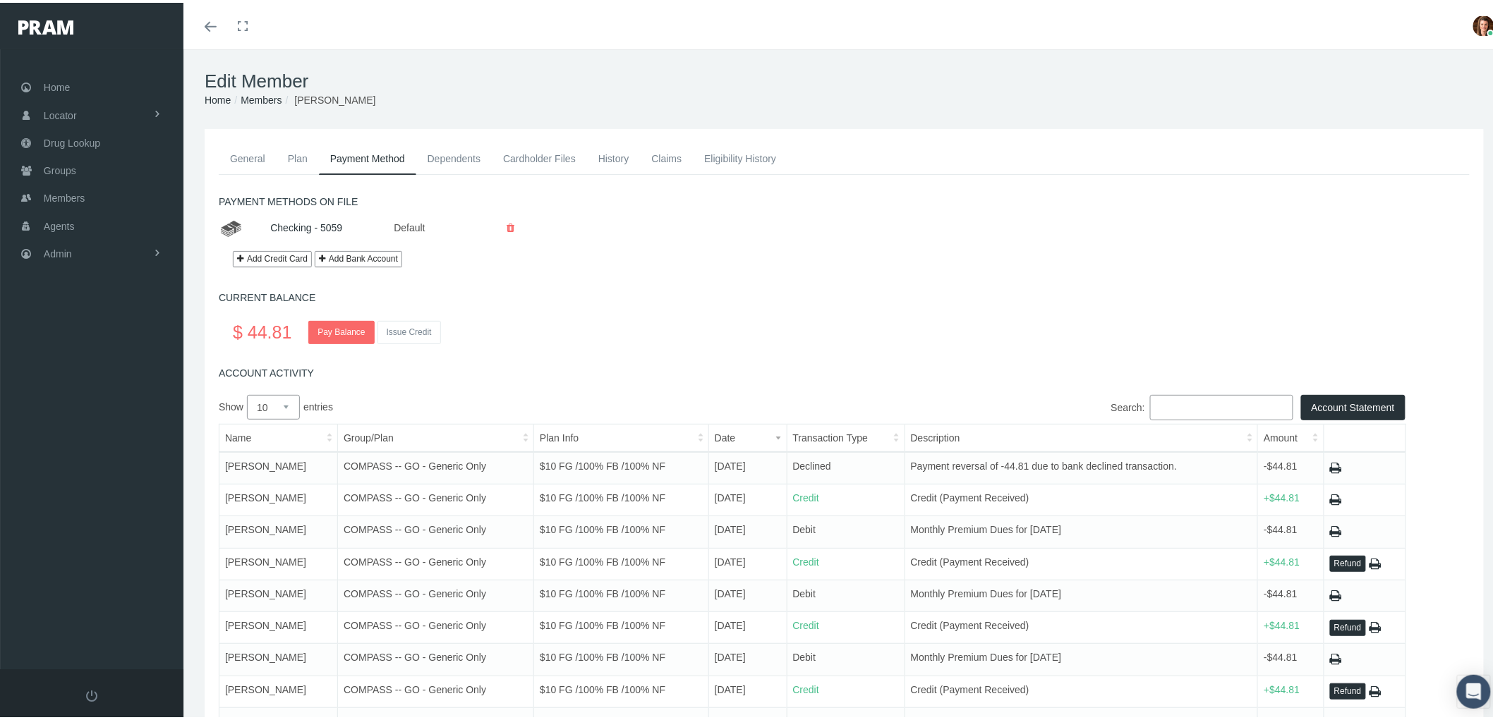
click at [252, 150] on link "General" at bounding box center [248, 155] width 58 height 31
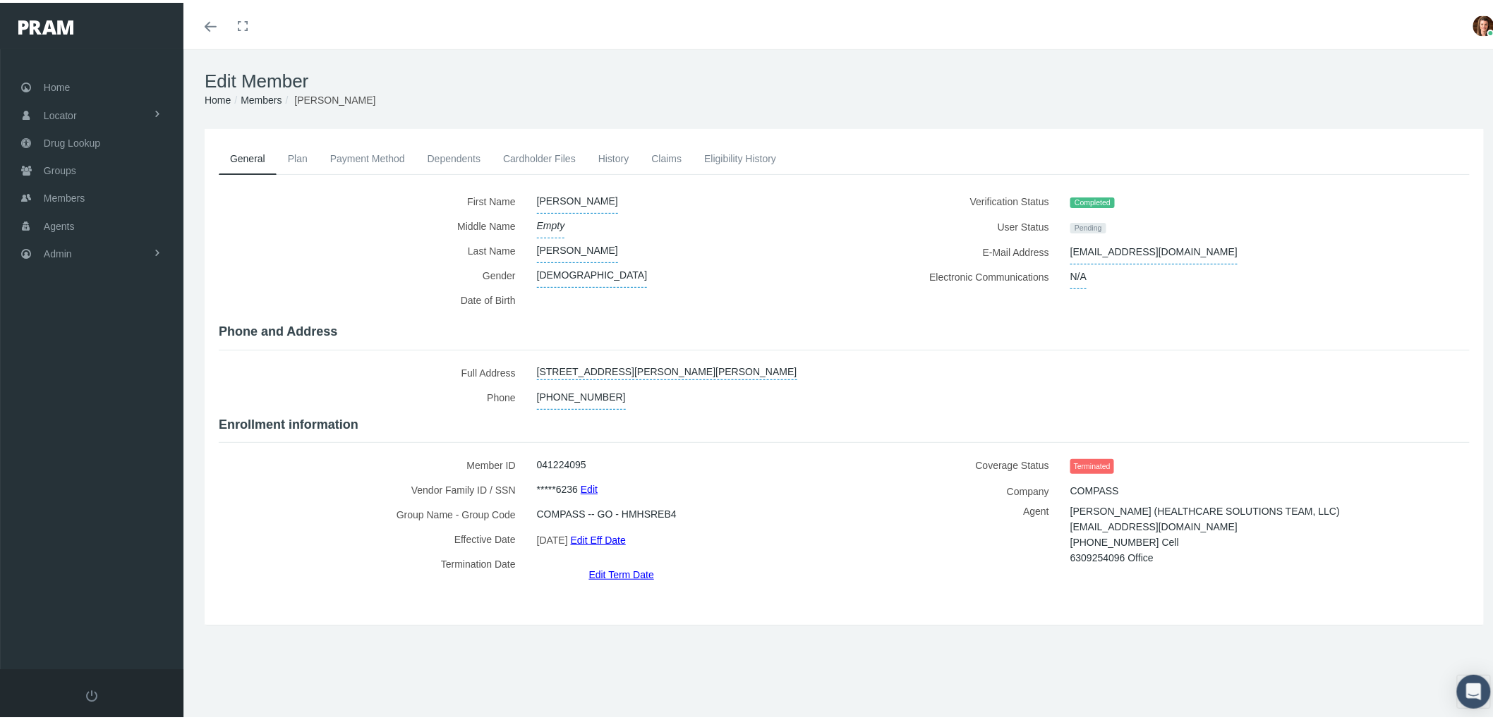
click at [617, 150] on link "History" at bounding box center [614, 155] width 54 height 31
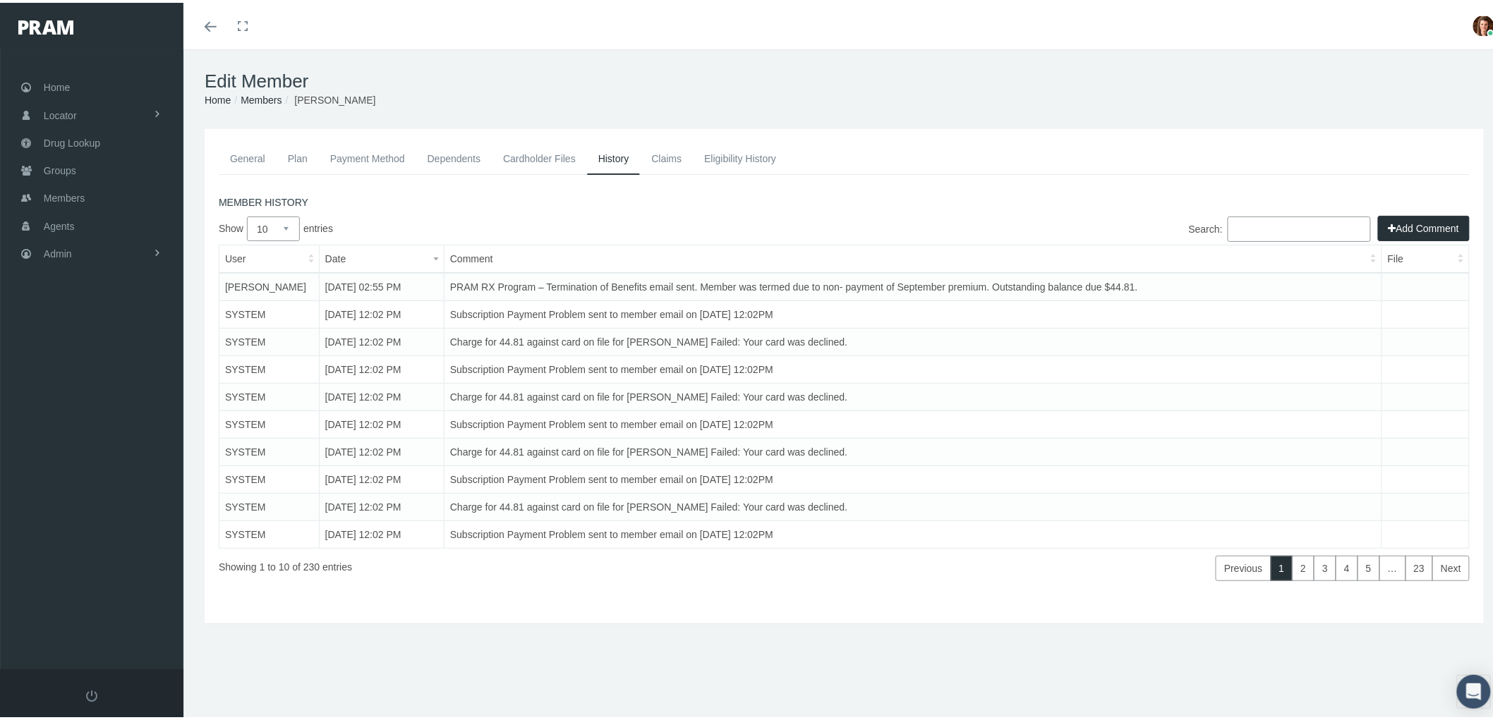
click at [255, 152] on link "General" at bounding box center [248, 155] width 58 height 31
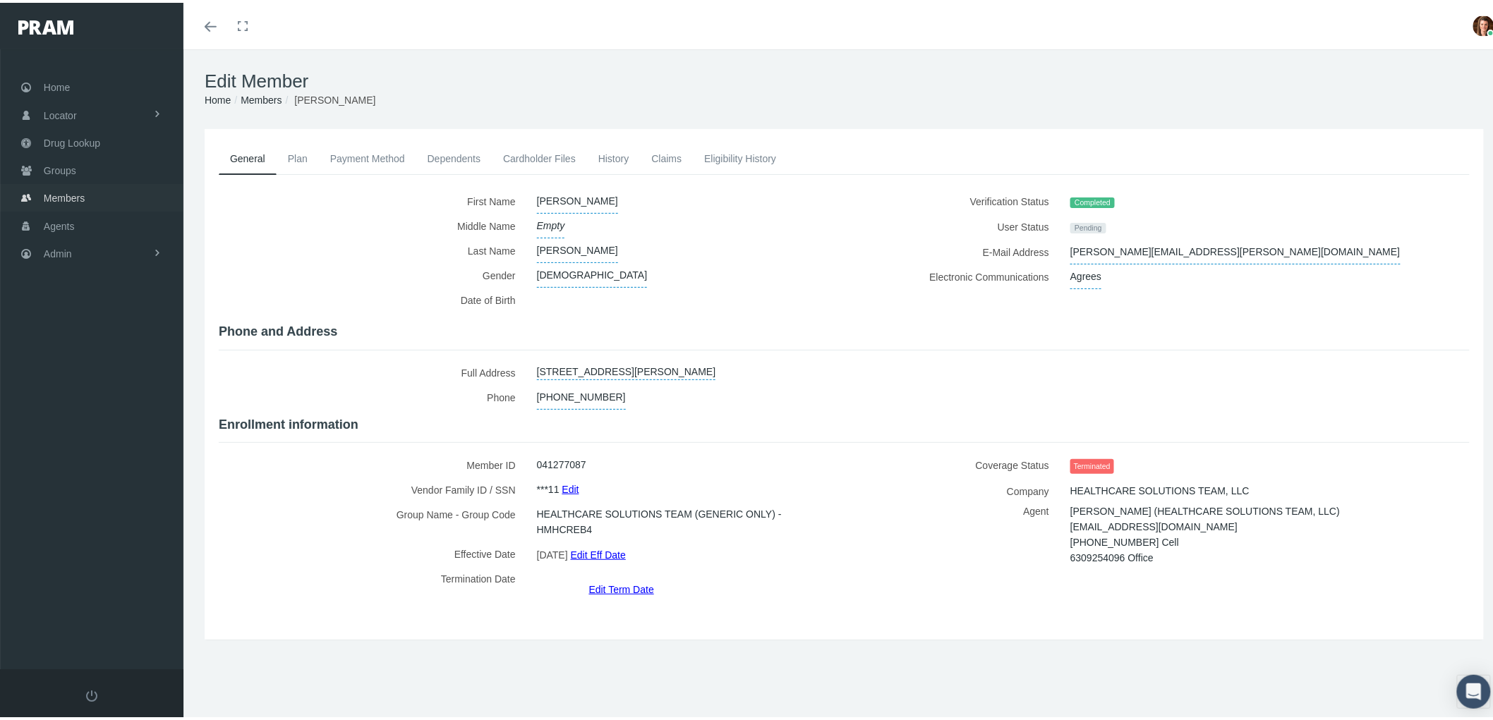
click at [97, 188] on link "Members" at bounding box center [91, 195] width 183 height 28
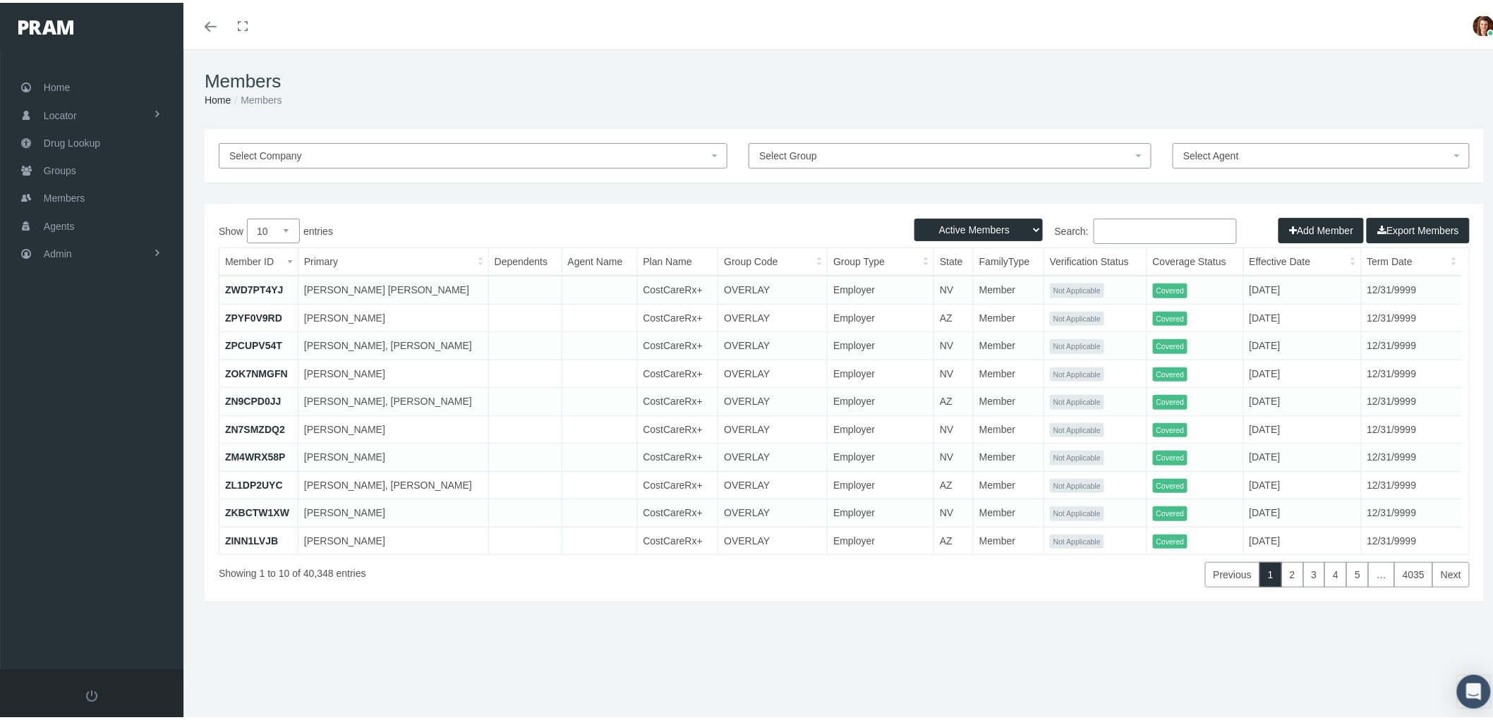
click at [1126, 234] on input "Search:" at bounding box center [1165, 228] width 143 height 25
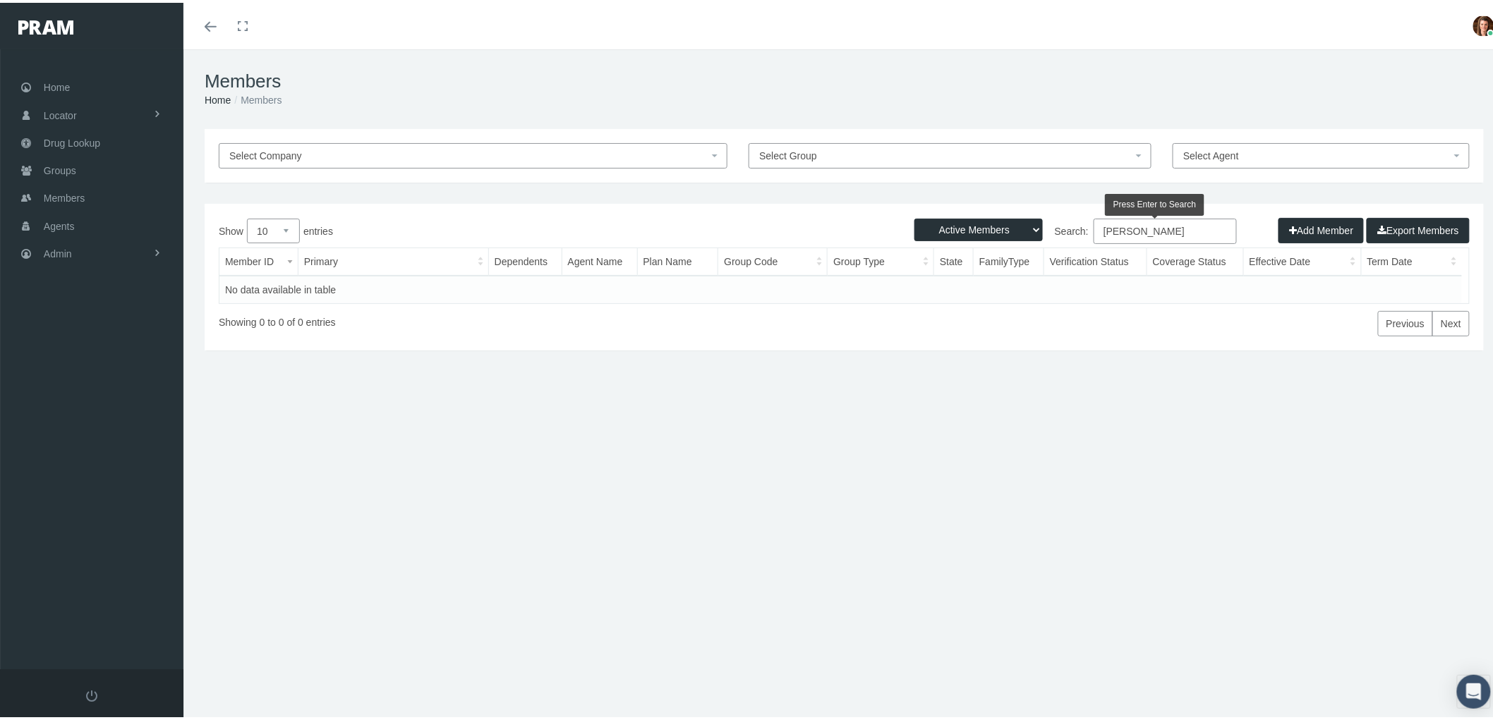
type input "[PERSON_NAME]"
click at [1018, 223] on select "Active Members Terminated Members Active & Terminated" at bounding box center [979, 227] width 128 height 23
select select "3"
click at [915, 216] on select "Active Members Terminated Members Active & Terminated" at bounding box center [979, 227] width 128 height 23
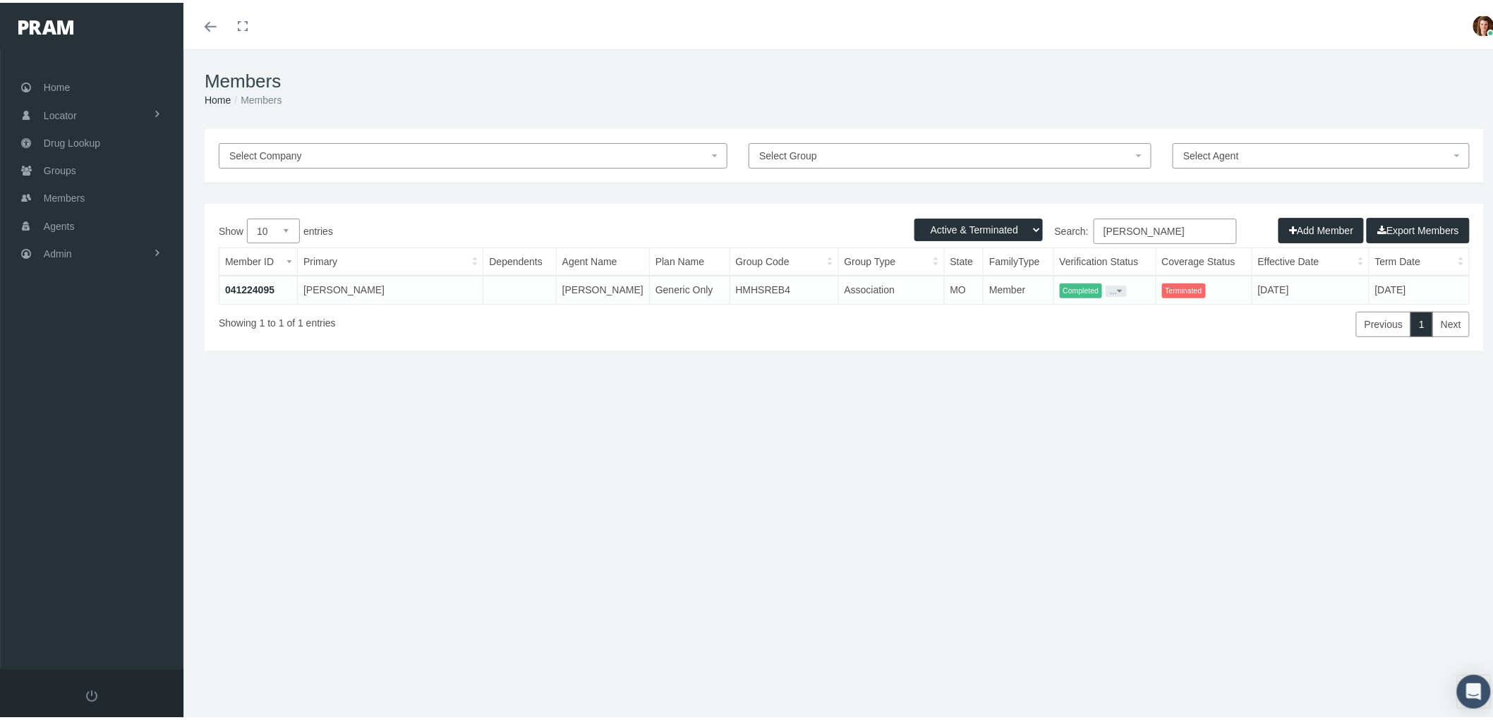
click at [242, 282] on link "041224095" at bounding box center [249, 287] width 49 height 11
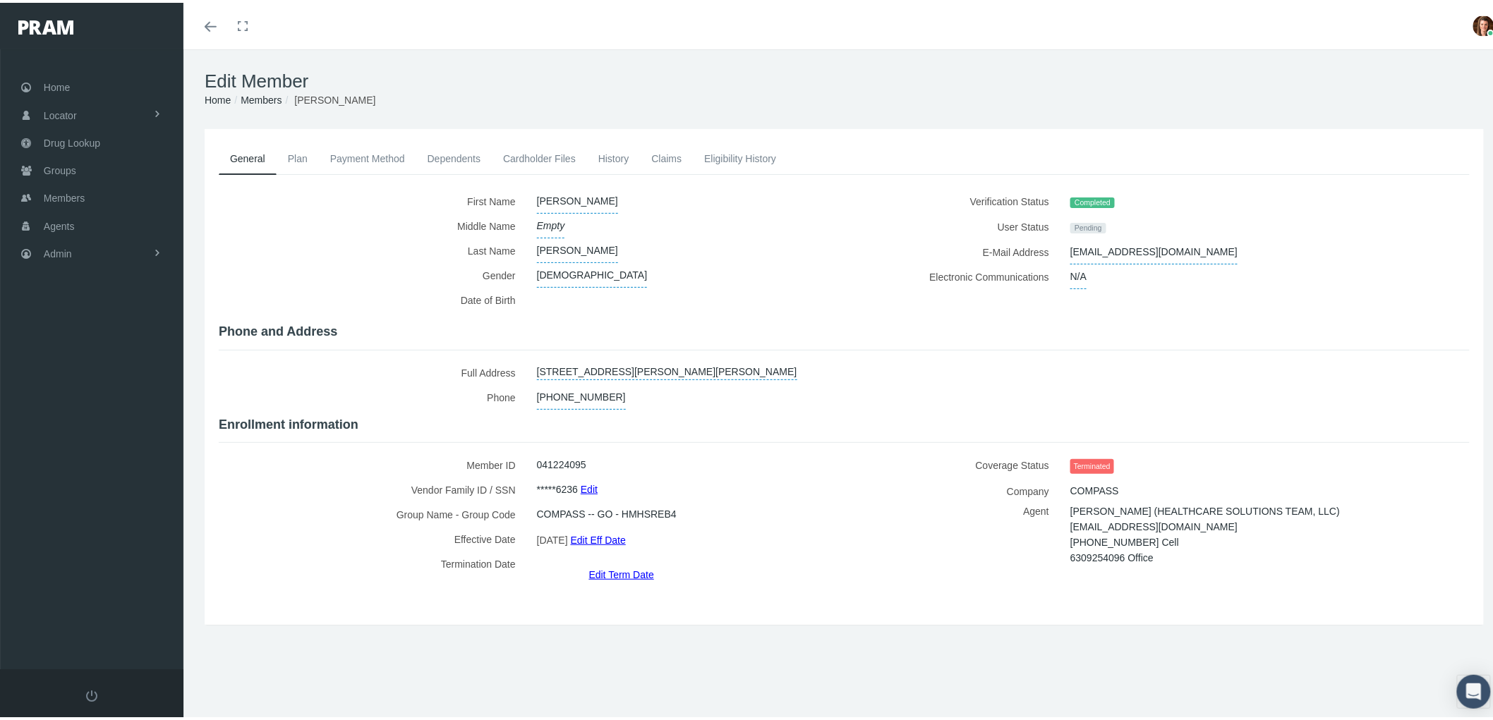
click at [595, 159] on link "History" at bounding box center [614, 155] width 54 height 31
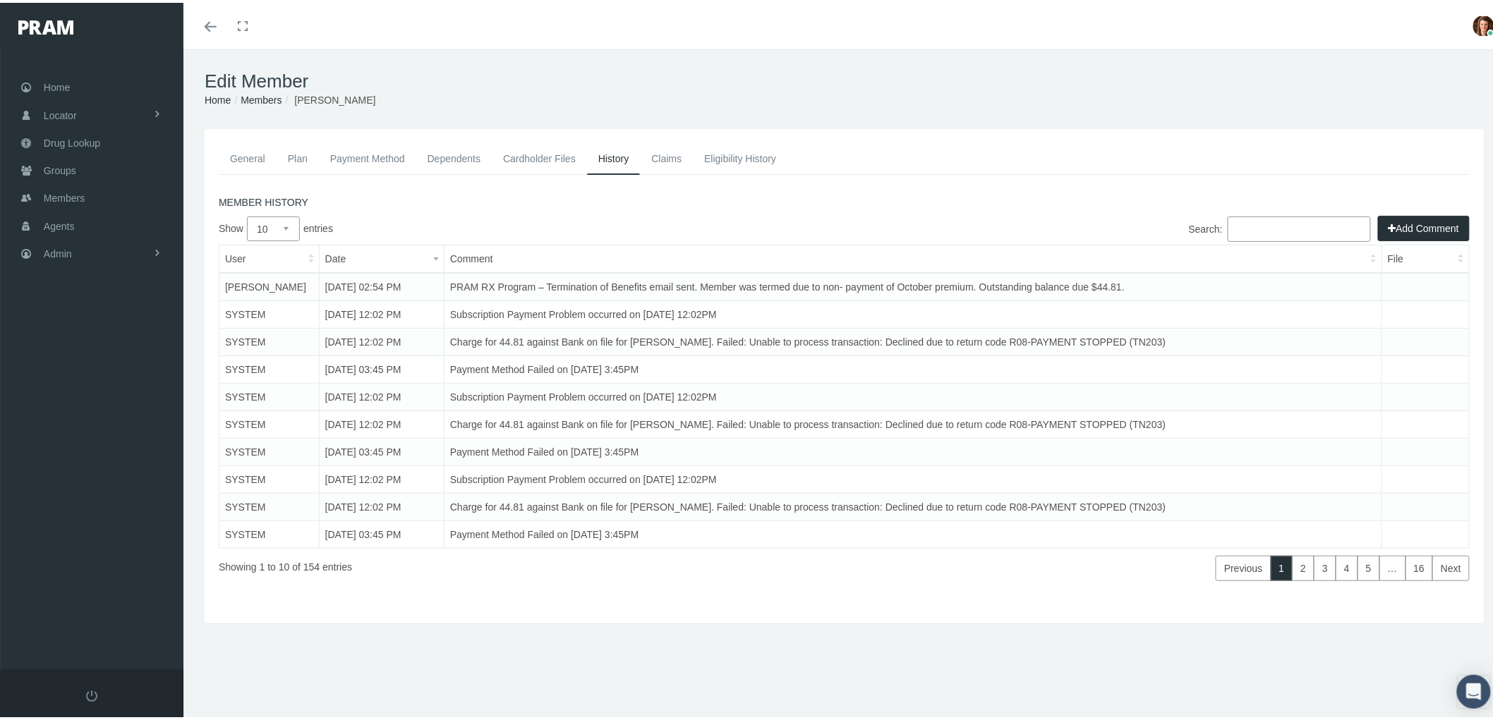
click at [1049, 284] on td "PRAM RX Program – Termination of Benefits email sent. Member was termed due to …" at bounding box center [913, 284] width 938 height 28
click at [1226, 285] on td "PRAM RX Program – Termination of Benefits email sent. Member was termed due to …" at bounding box center [913, 284] width 938 height 28
click at [1431, 282] on td at bounding box center [1425, 284] width 87 height 28
drag, startPoint x: 266, startPoint y: 280, endPoint x: 630, endPoint y: 274, distance: 364.2
click at [266, 281] on td "[PERSON_NAME]" at bounding box center [269, 284] width 100 height 28
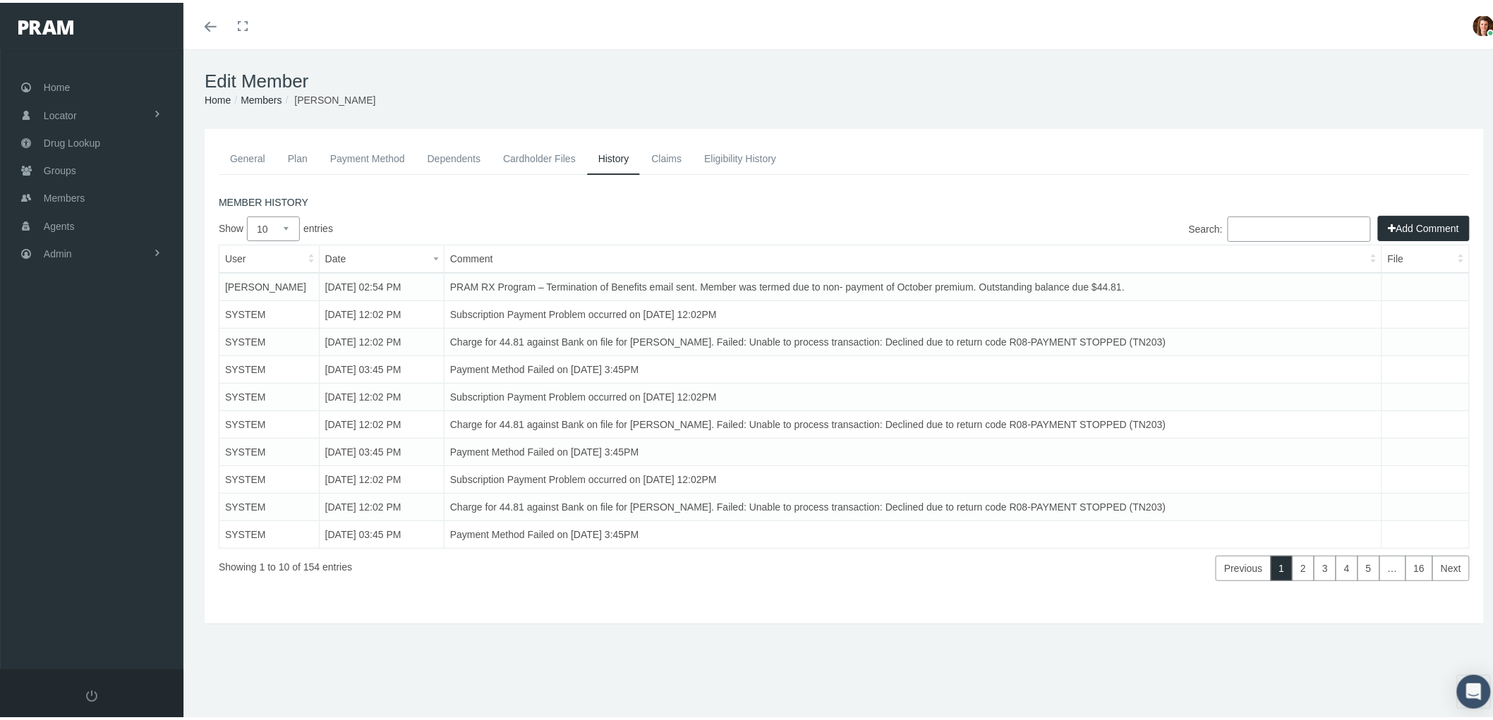
click at [1405, 216] on button "Add Comment" at bounding box center [1424, 225] width 92 height 25
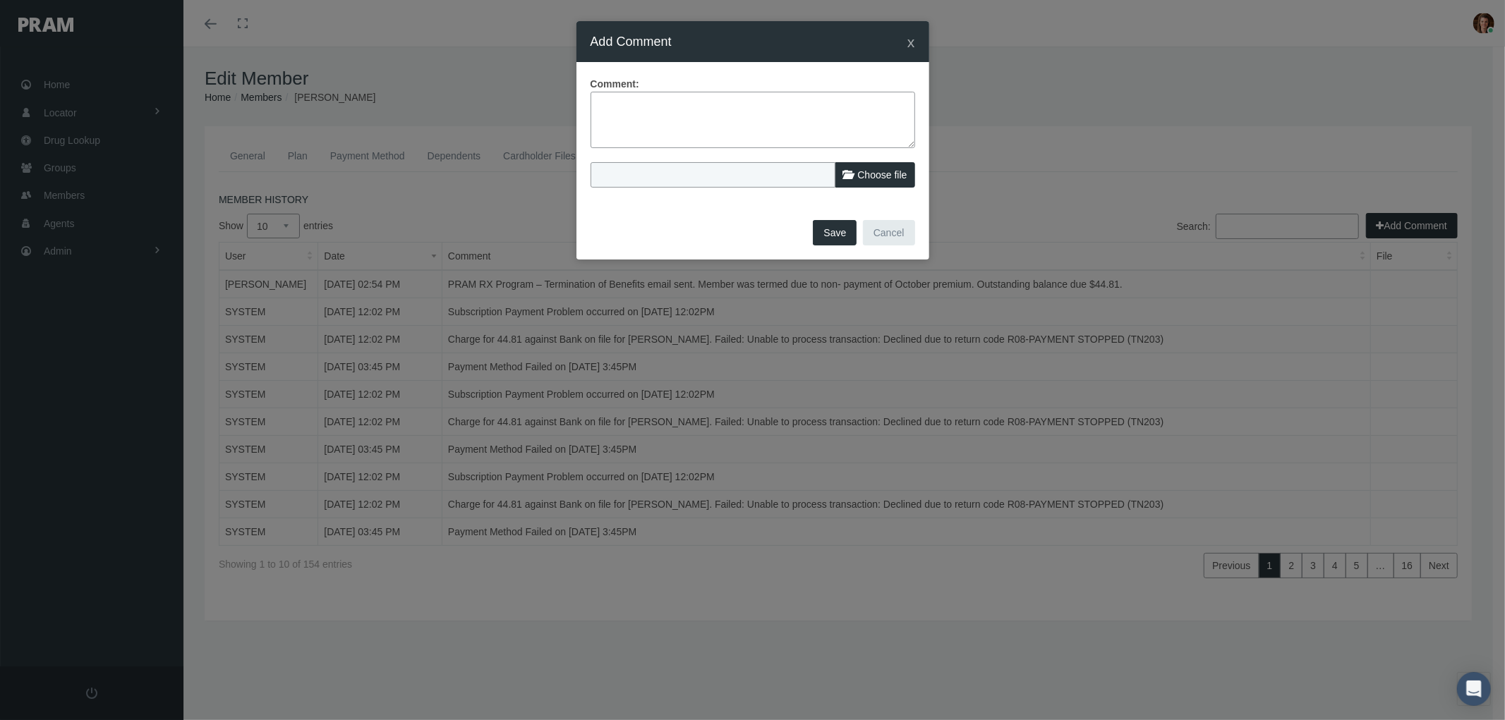
click at [717, 131] on textarea at bounding box center [753, 120] width 325 height 56
type textarea "C"
type textarea "*Correction to below comment - Non-payment of SEPTEMBER premium."
click at [836, 231] on button "Save" at bounding box center [835, 232] width 44 height 25
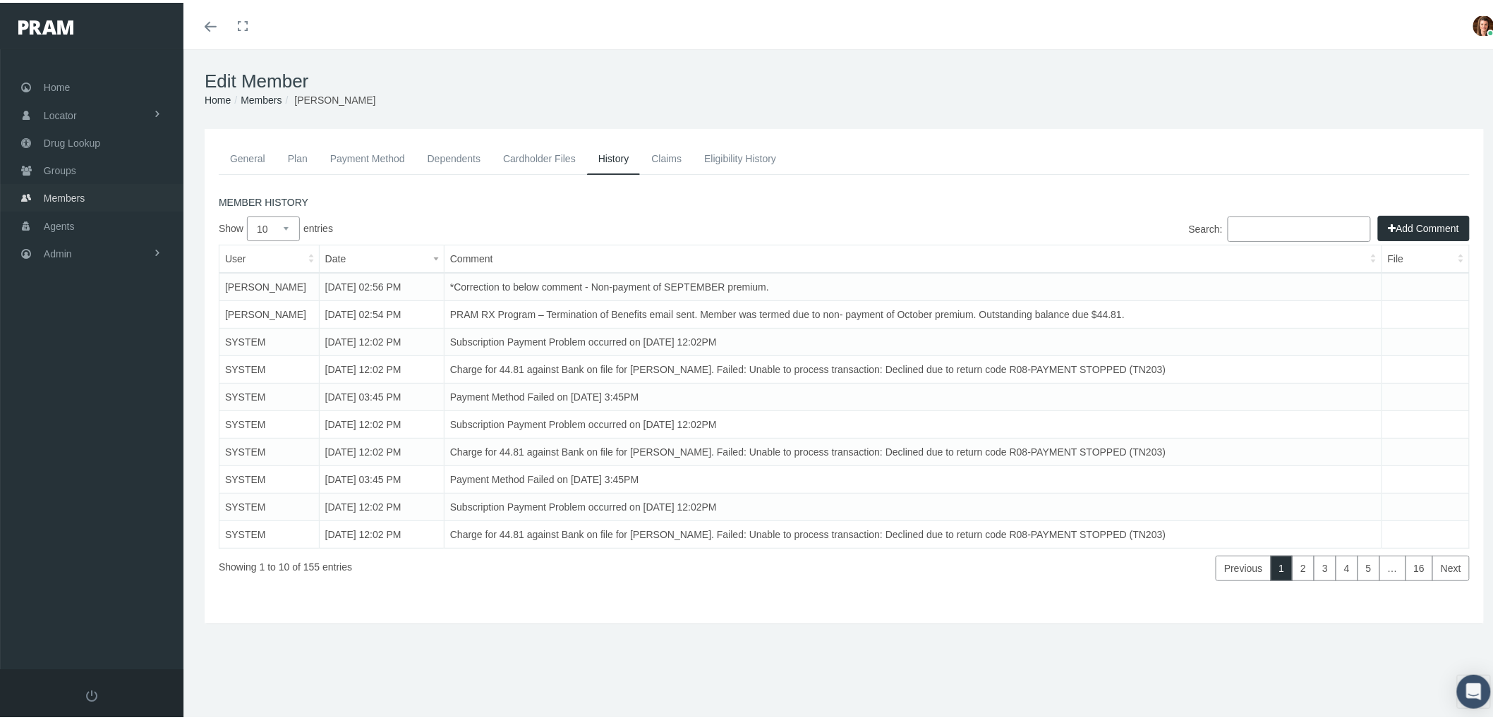
click at [85, 191] on link "Members" at bounding box center [91, 195] width 183 height 28
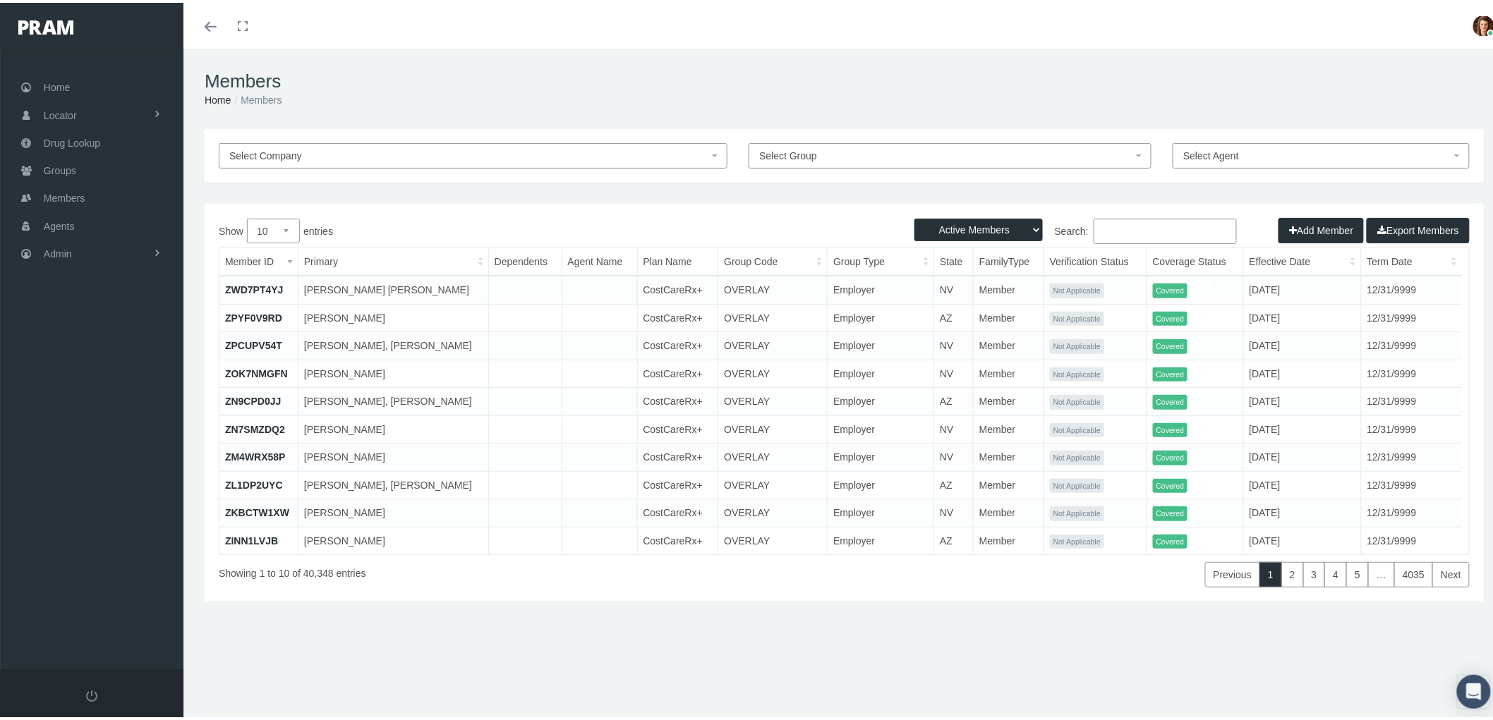
click at [1129, 228] on input "Search:" at bounding box center [1165, 228] width 143 height 25
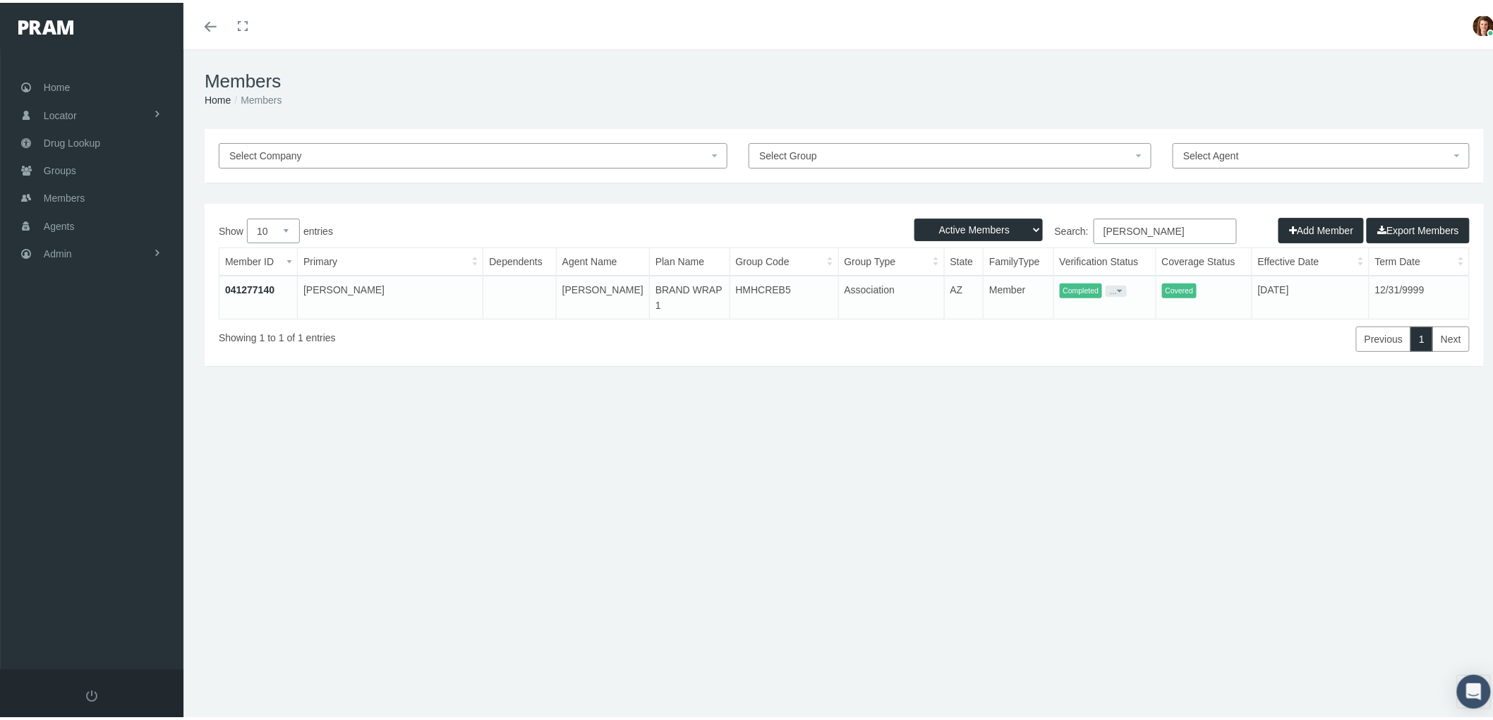
type input "[PERSON_NAME]"
click at [262, 283] on link "041277140" at bounding box center [249, 287] width 49 height 11
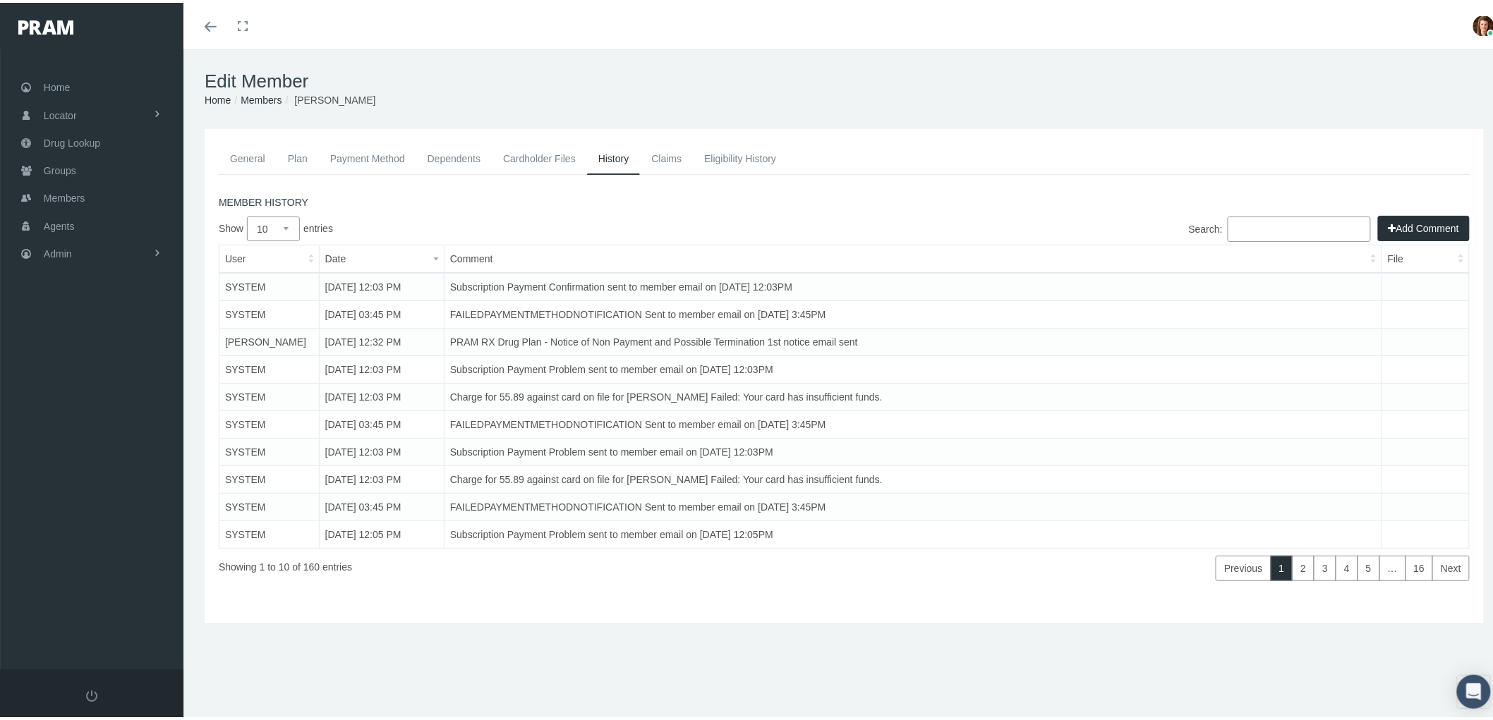
click at [371, 143] on link "Payment Method" at bounding box center [367, 155] width 97 height 31
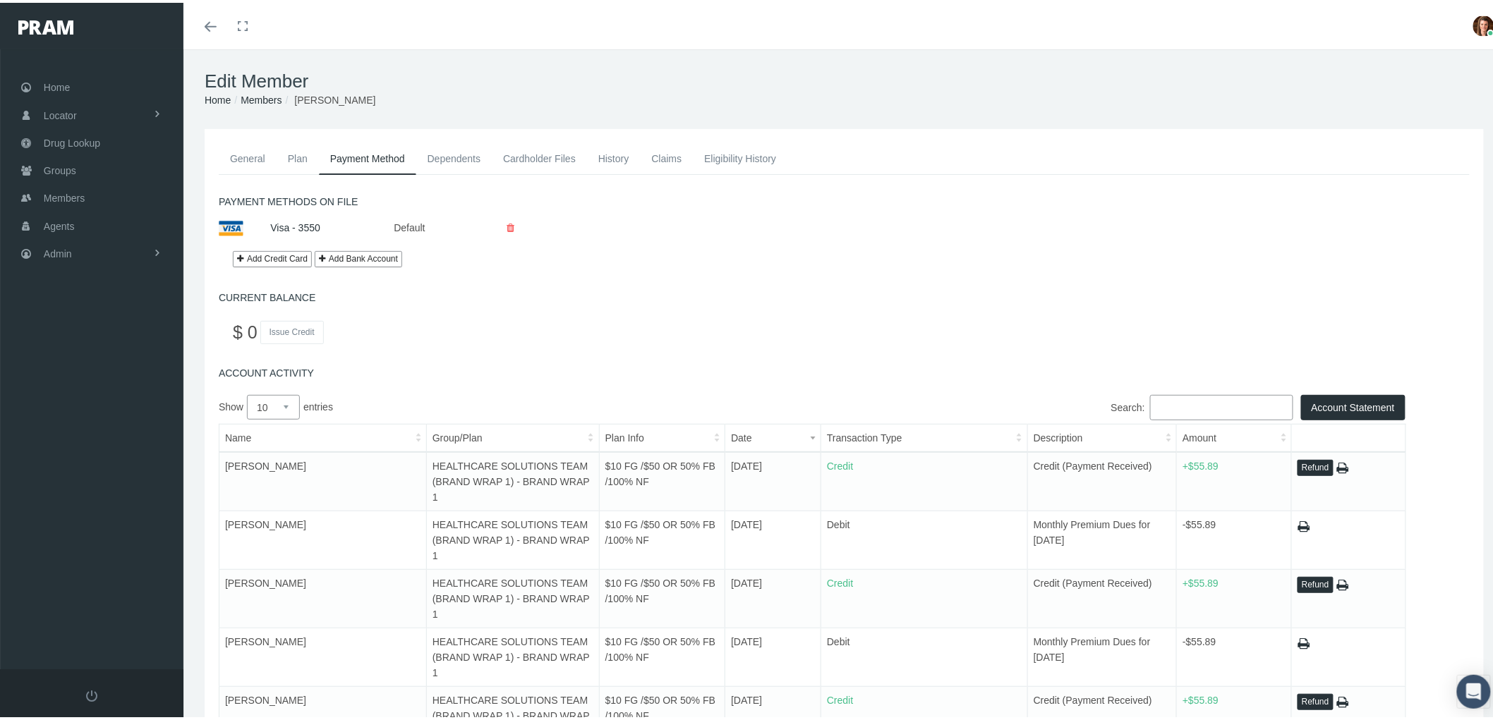
click at [618, 157] on link "History" at bounding box center [614, 155] width 54 height 31
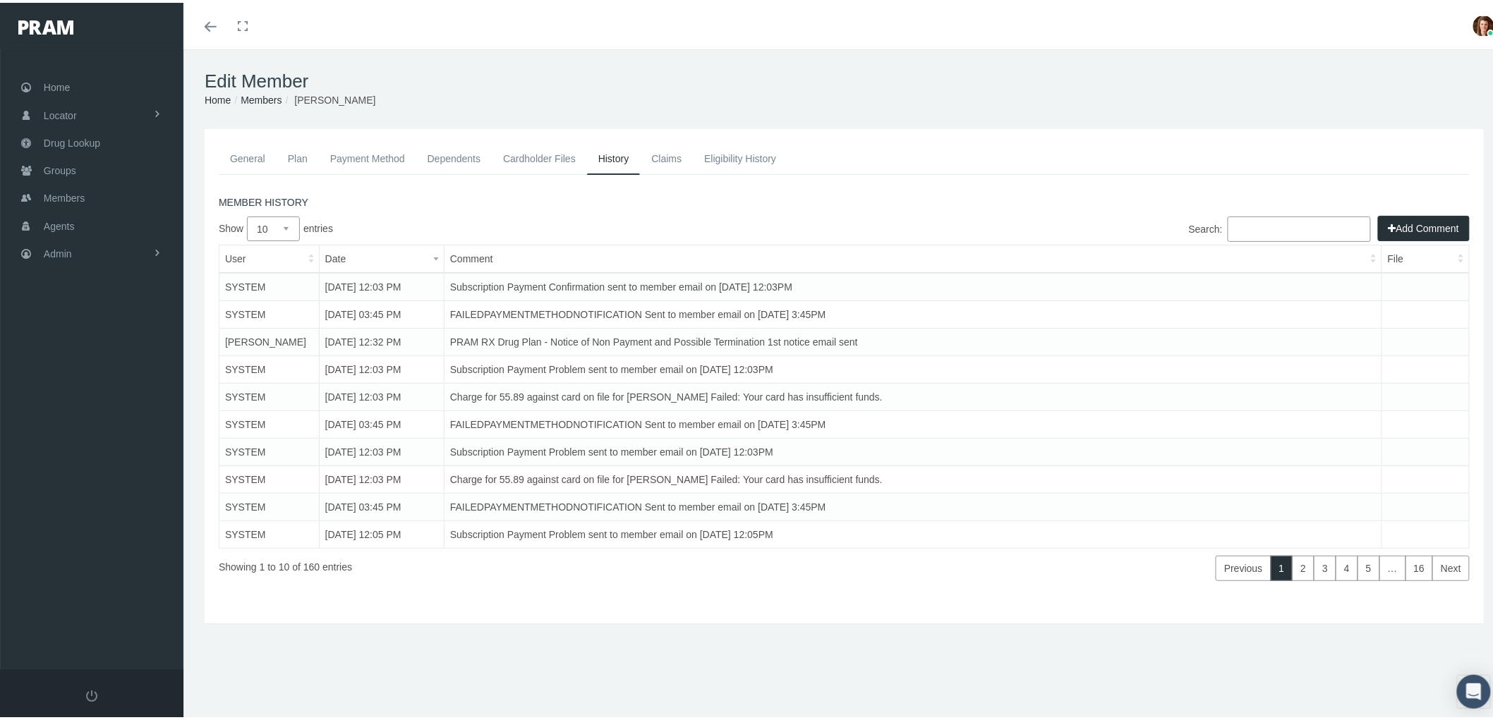
click at [667, 150] on link "Claims" at bounding box center [666, 155] width 53 height 31
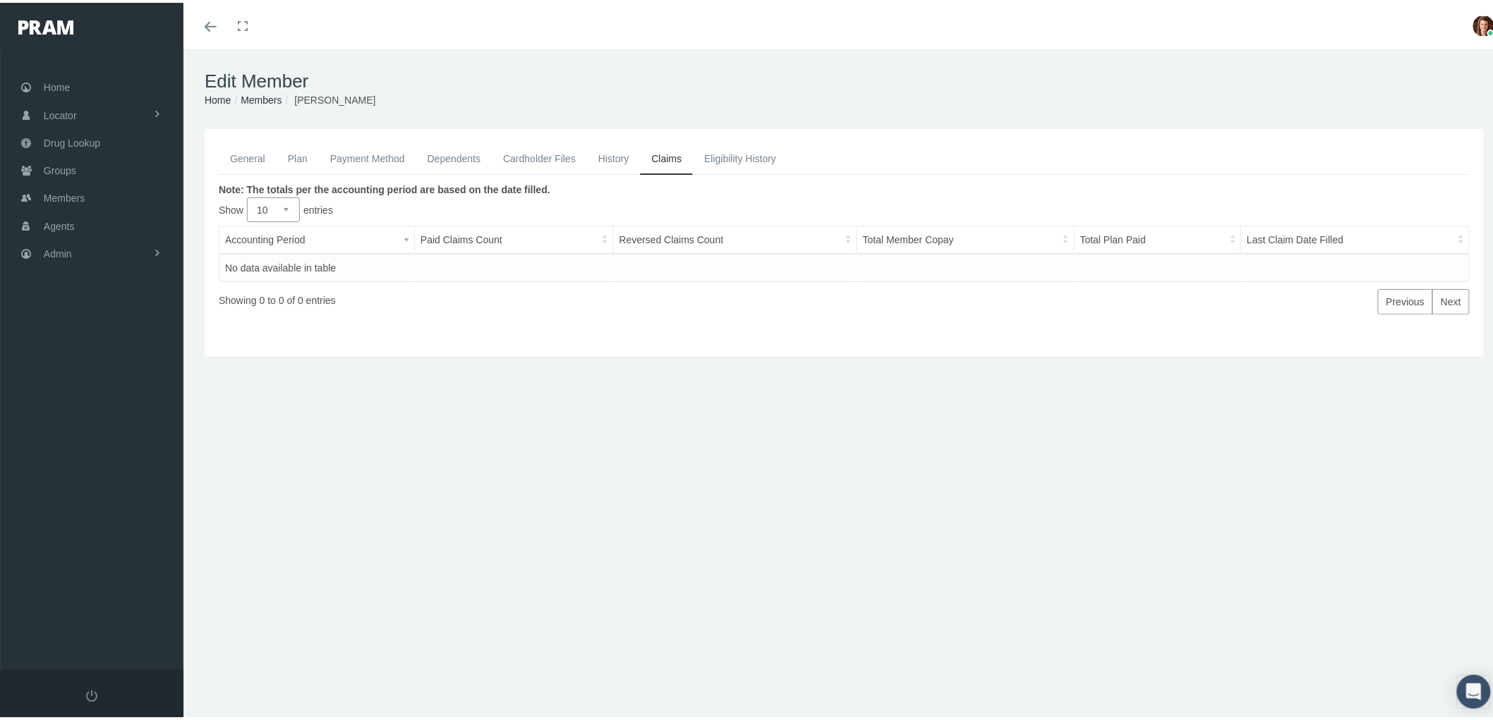
click at [616, 156] on link "History" at bounding box center [614, 155] width 54 height 31
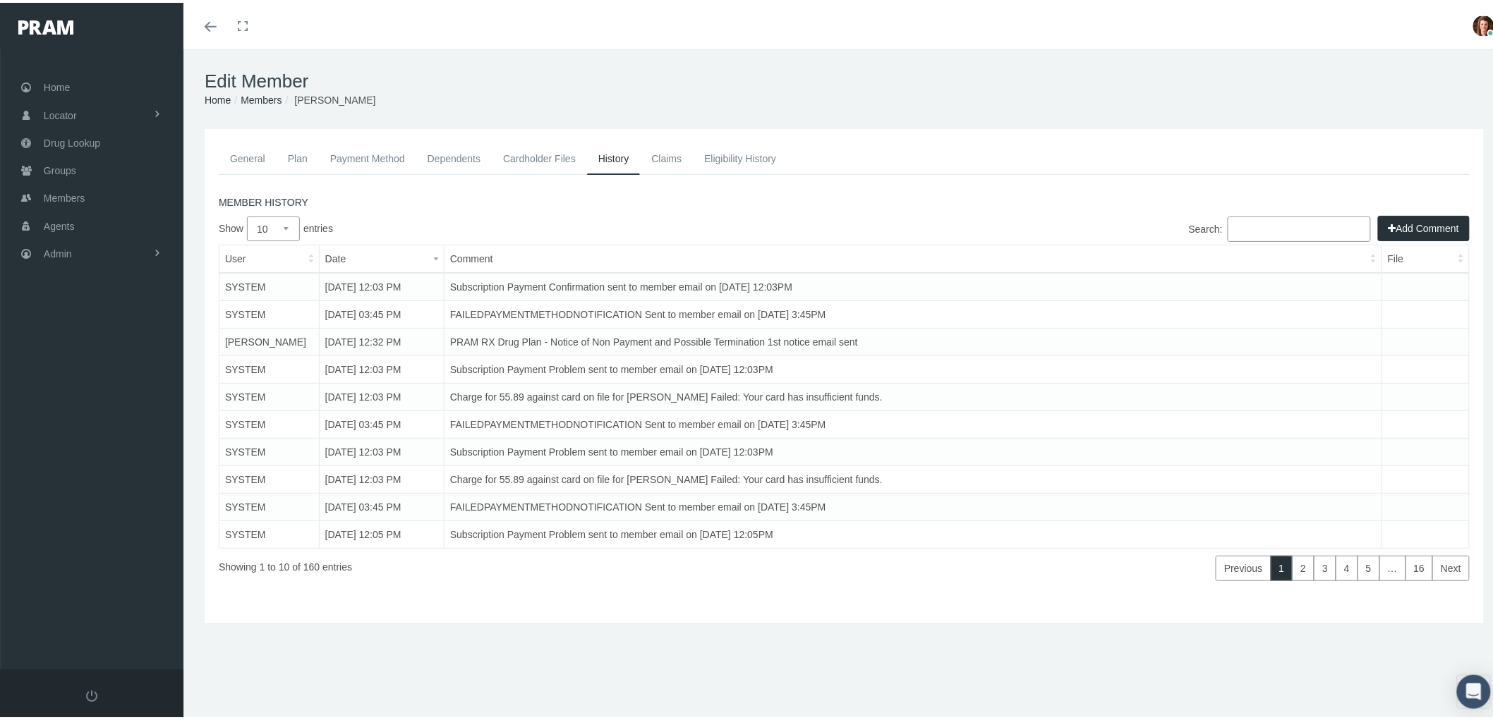
click at [390, 149] on link "Payment Method" at bounding box center [367, 155] width 97 height 31
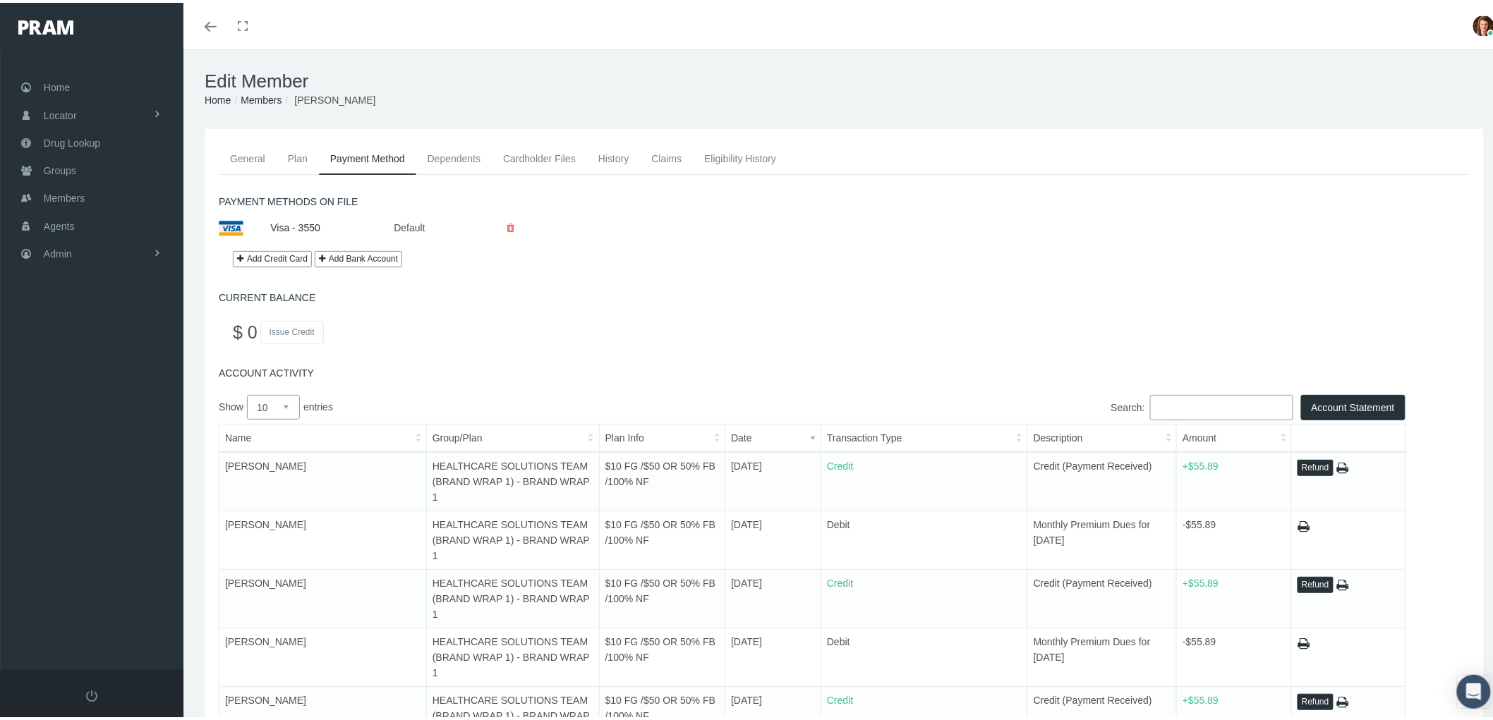
click at [661, 150] on link "Claims" at bounding box center [666, 155] width 53 height 31
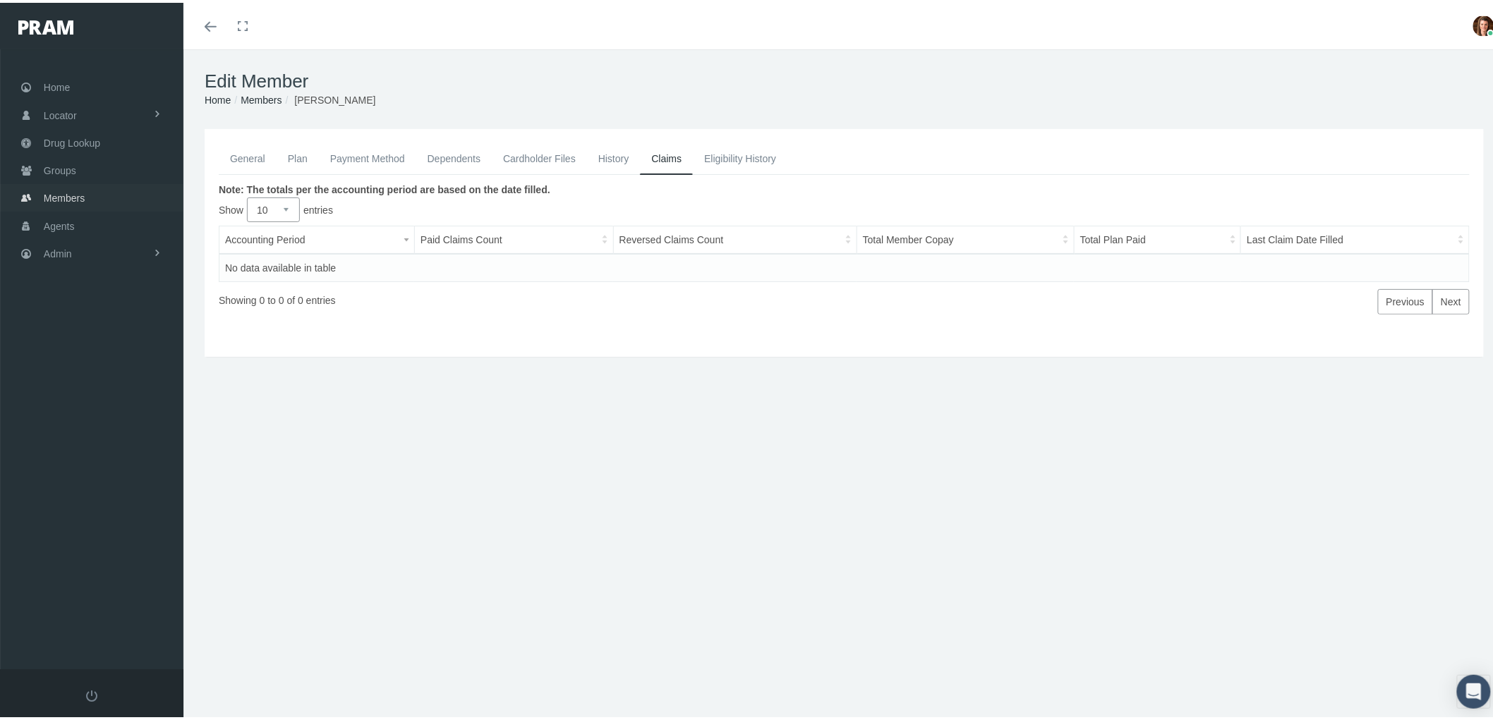
click at [64, 188] on span "Members" at bounding box center [64, 195] width 41 height 27
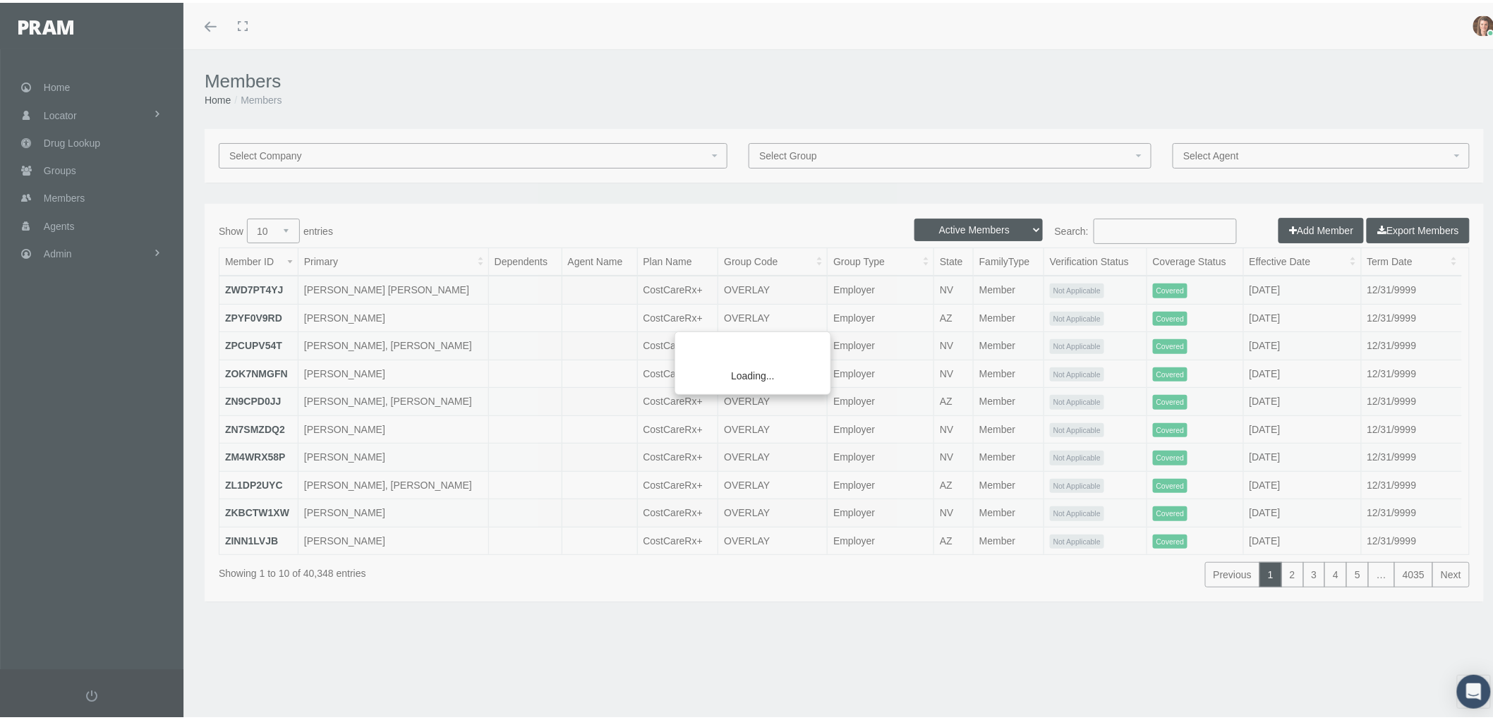
click at [1126, 223] on div "Loading..." at bounding box center [746, 360] width 1493 height 720
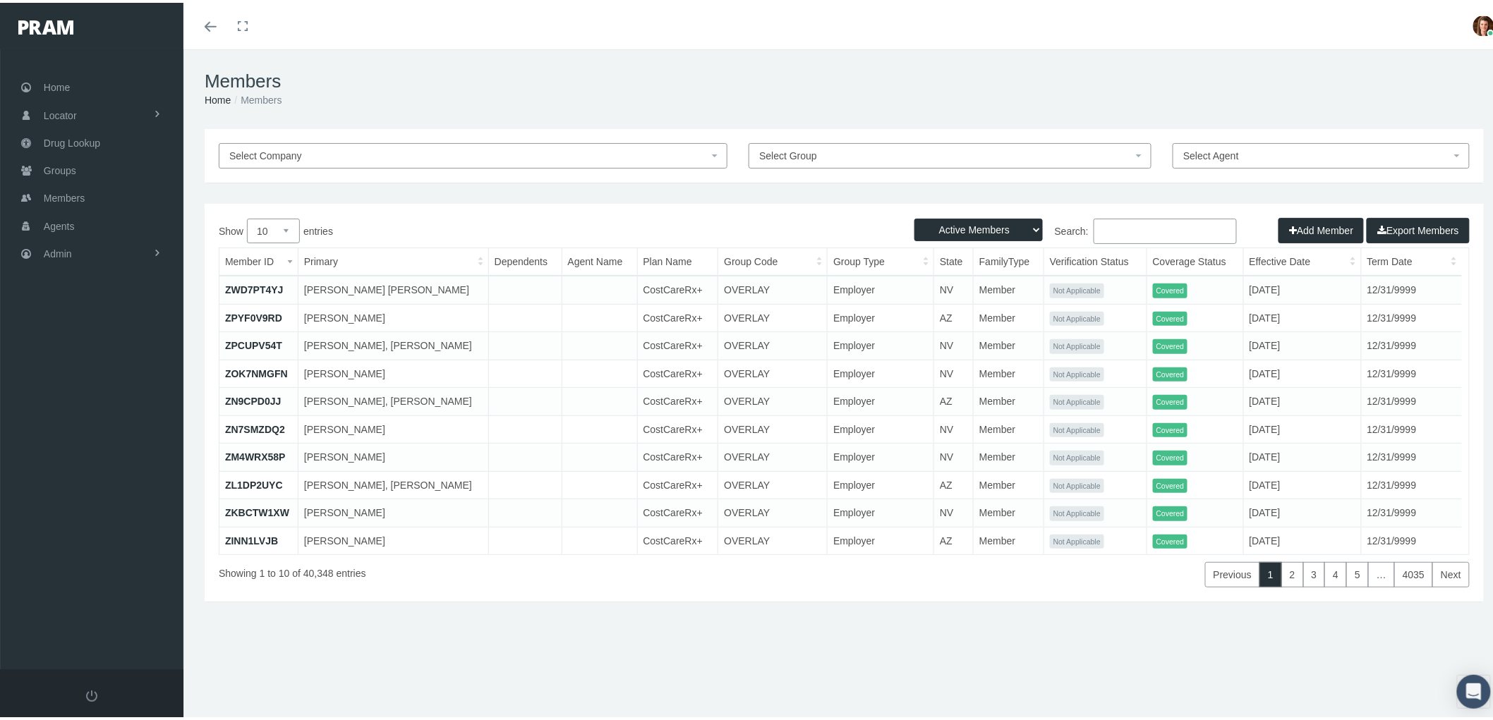
click at [1117, 233] on input "Search:" at bounding box center [1165, 228] width 143 height 25
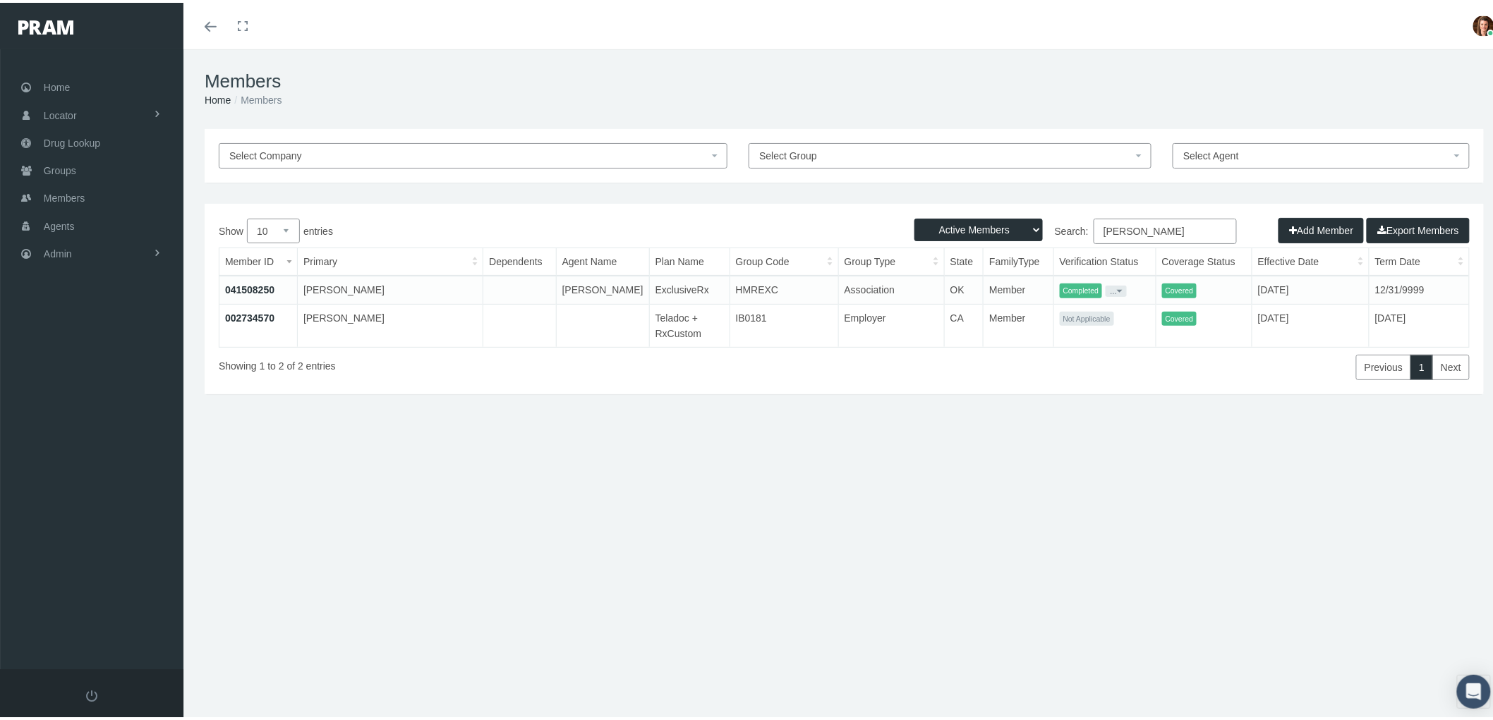
type input "[PERSON_NAME]"
click at [241, 284] on link "041508250" at bounding box center [249, 287] width 49 height 11
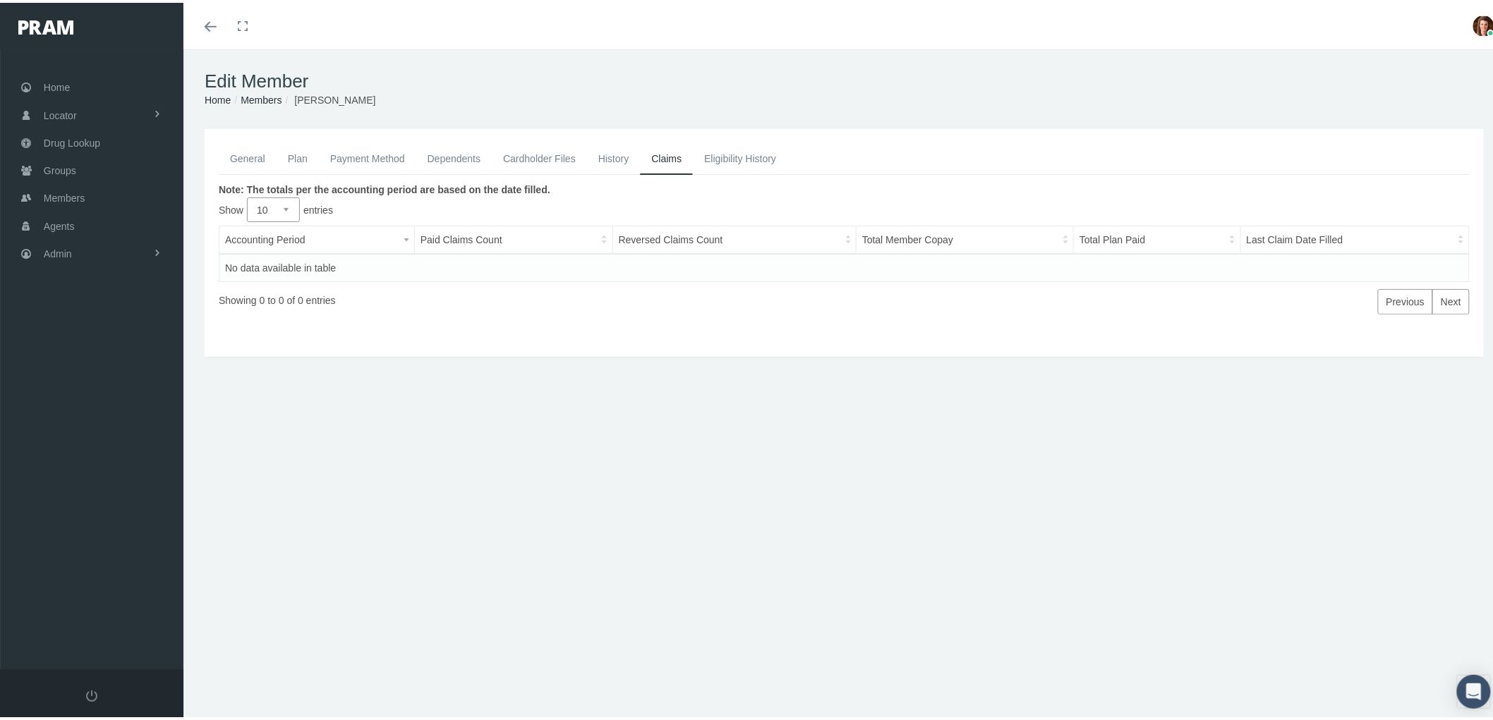
click at [375, 152] on link "Payment Method" at bounding box center [367, 155] width 97 height 31
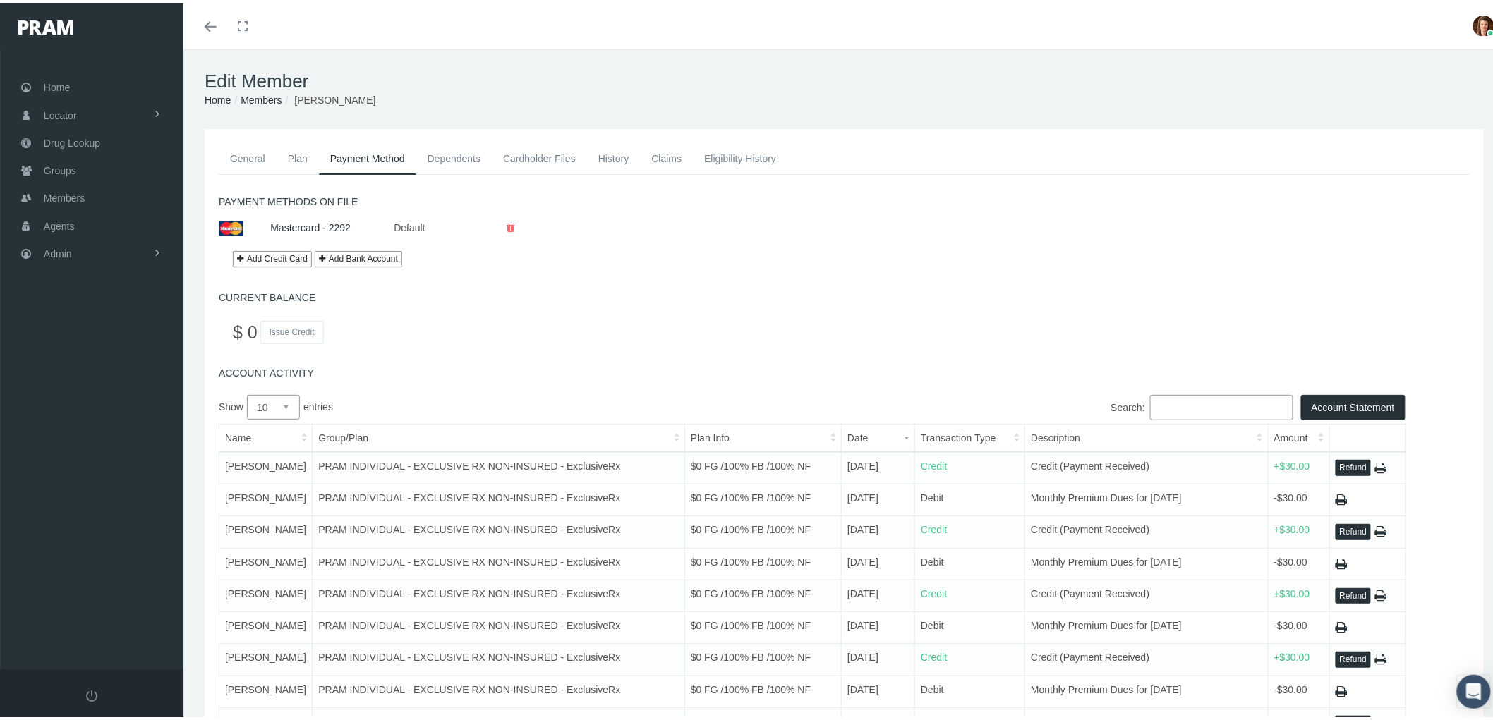
click at [621, 152] on link "History" at bounding box center [614, 155] width 54 height 31
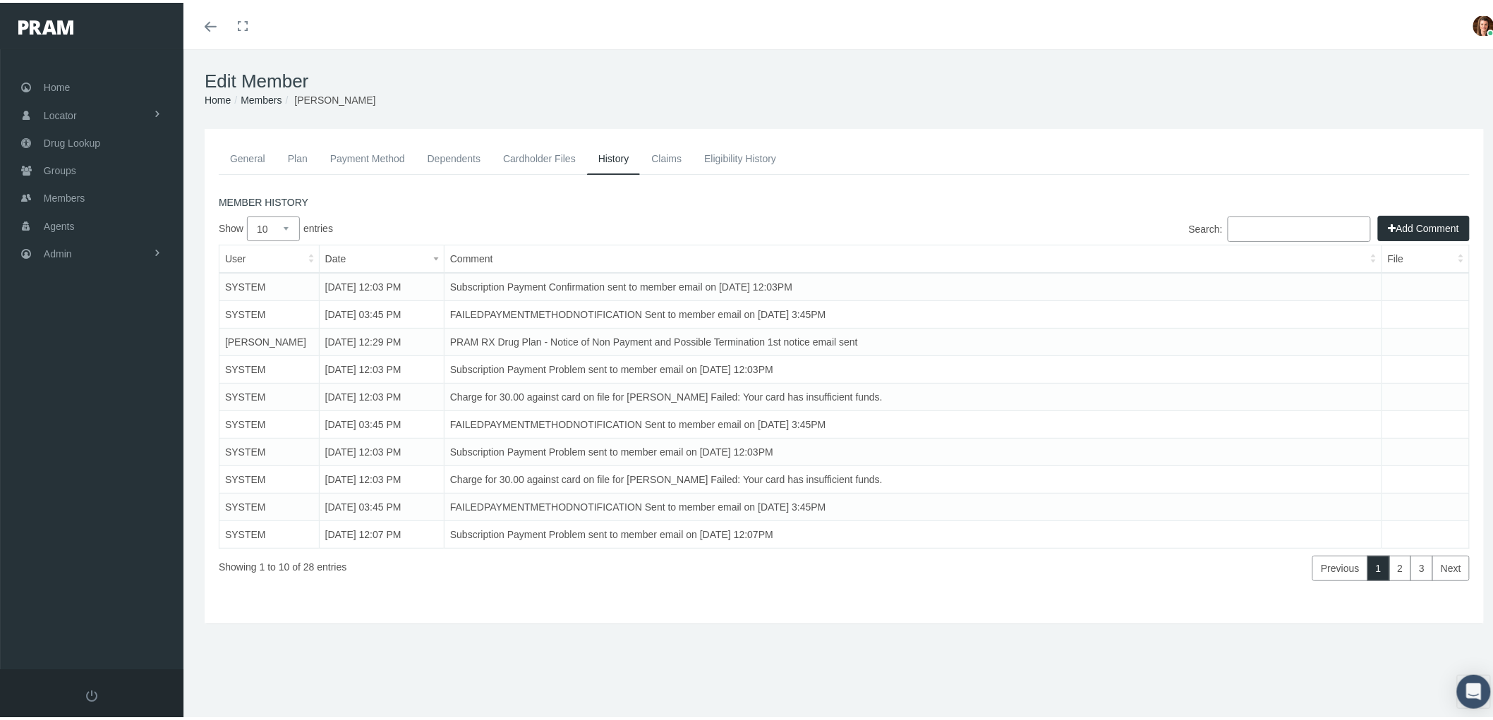
click at [215, 156] on div "General Plan Payment Method Dependents Cardholder Files" at bounding box center [844, 373] width 1286 height 466
click at [236, 157] on link "General" at bounding box center [248, 155] width 58 height 31
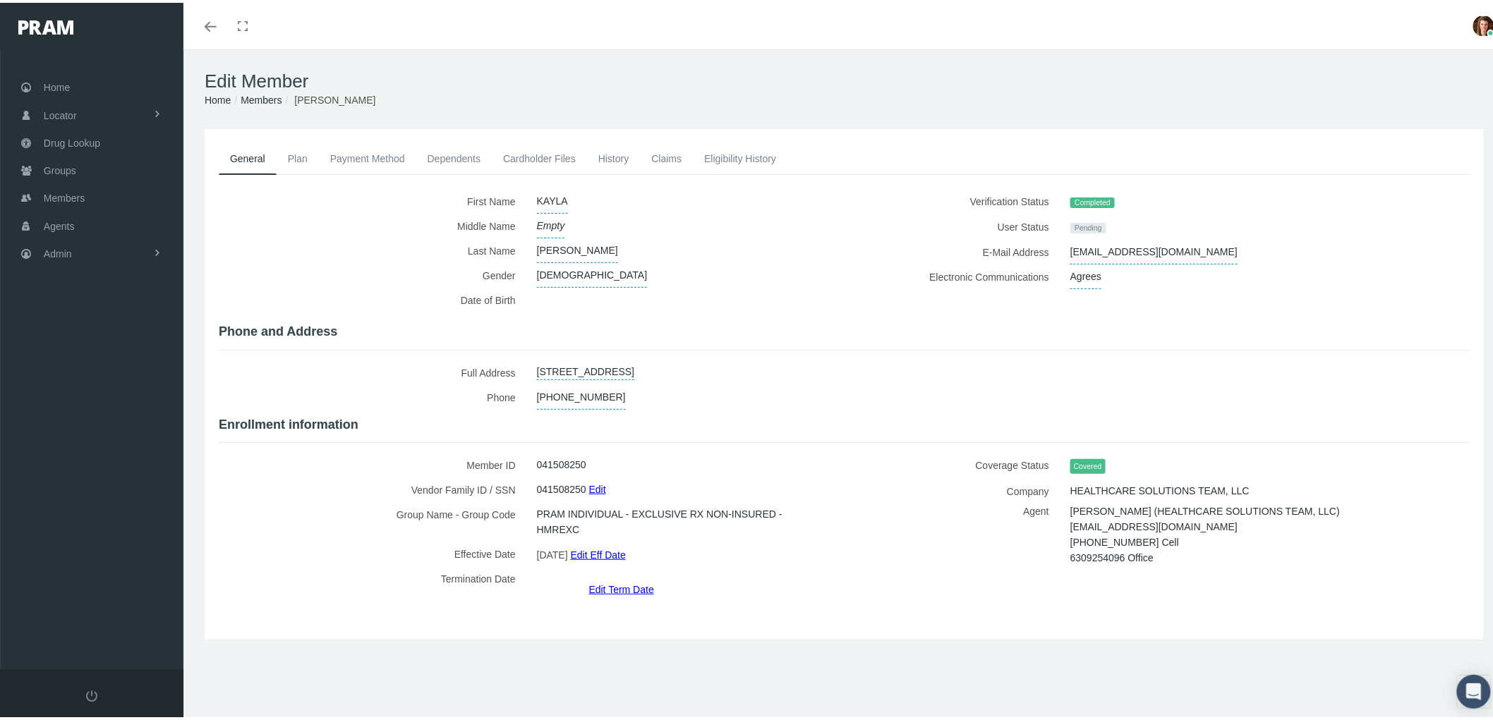
click at [291, 152] on link "Plan" at bounding box center [298, 155] width 42 height 31
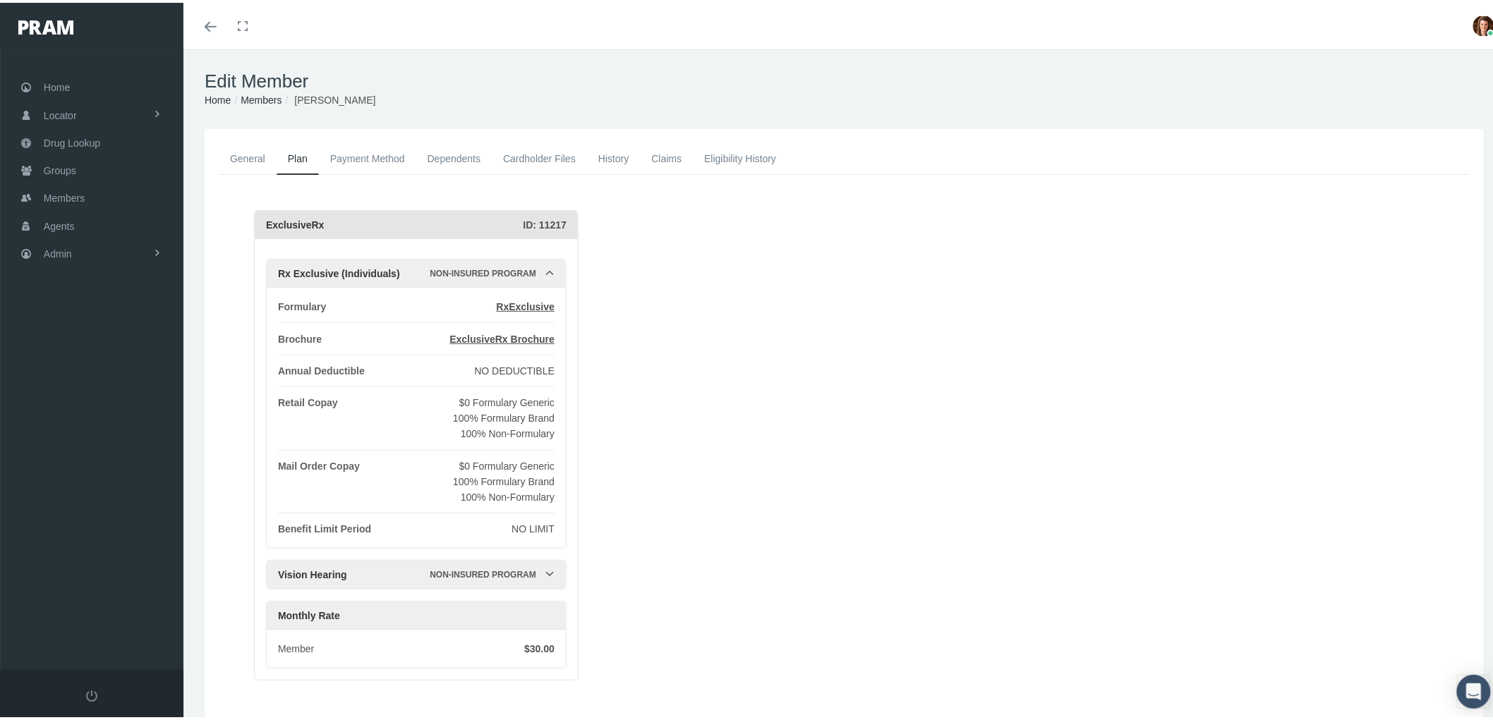
click at [354, 154] on link "Payment Method" at bounding box center [367, 155] width 97 height 31
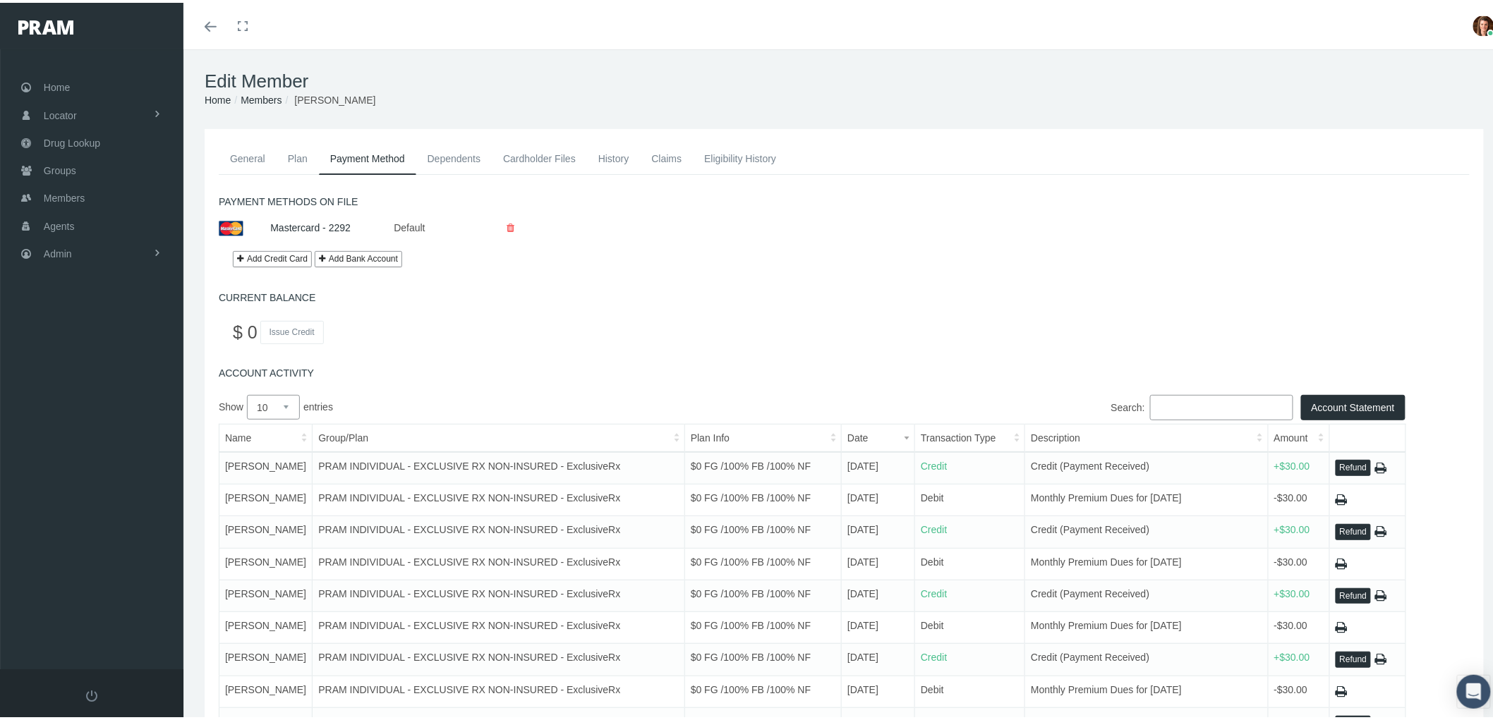
click at [603, 148] on link "History" at bounding box center [614, 155] width 54 height 31
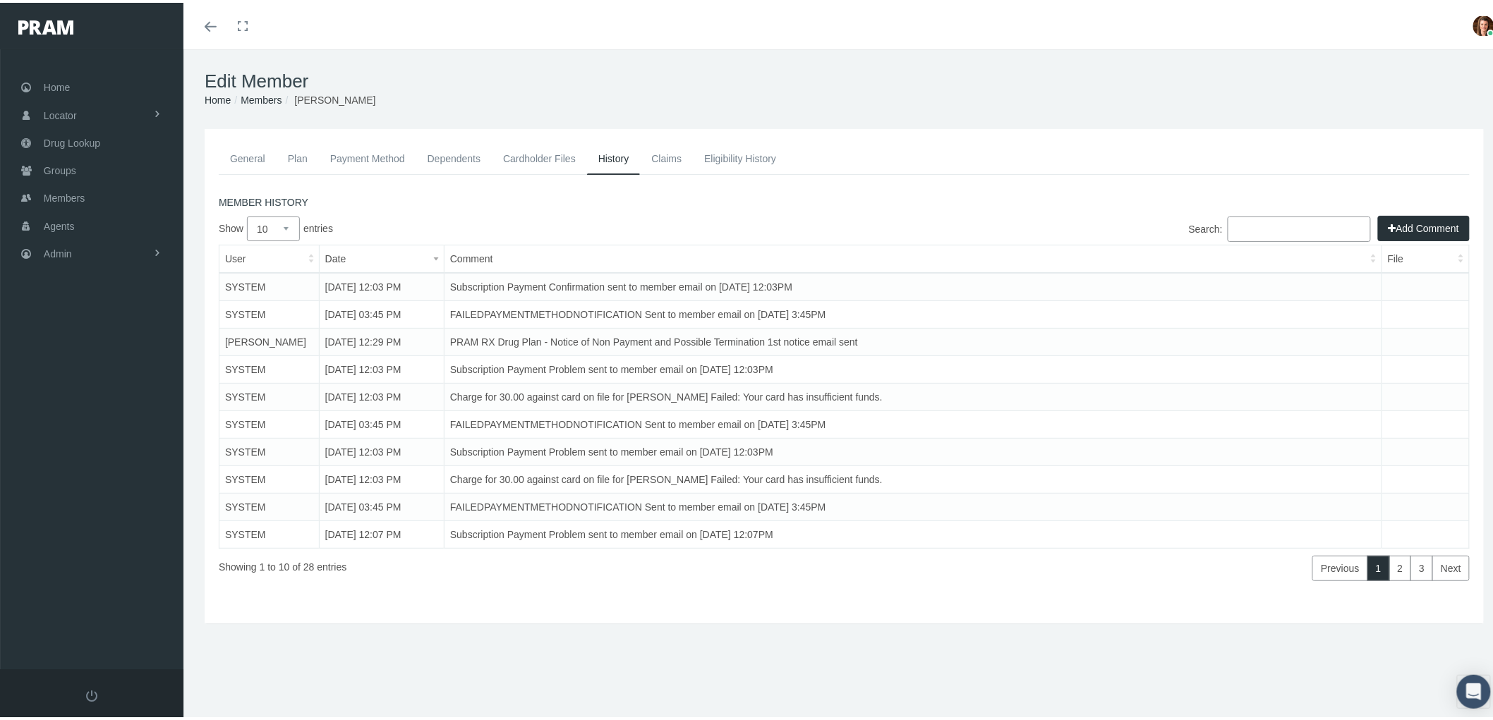
click at [656, 157] on link "Claims" at bounding box center [666, 155] width 53 height 31
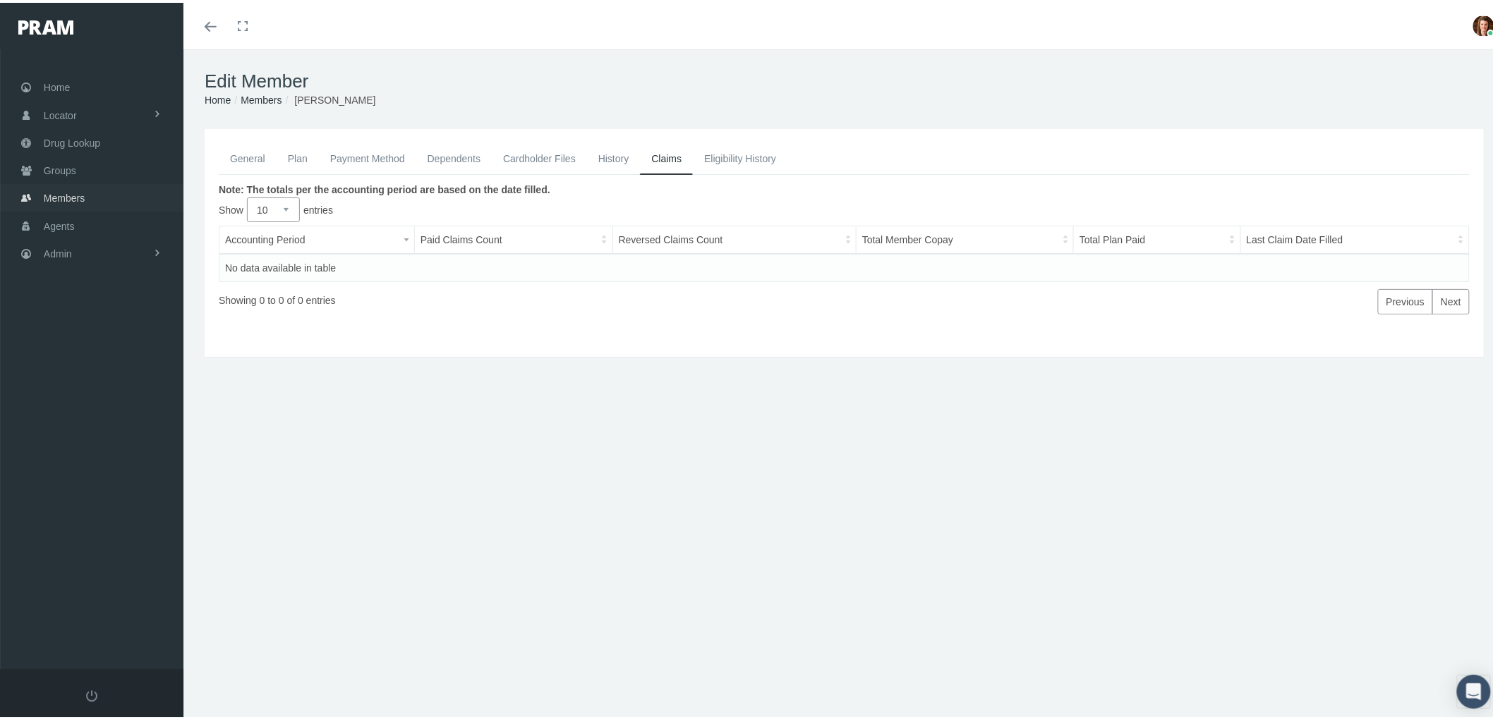
click at [85, 185] on link "Members" at bounding box center [91, 195] width 183 height 28
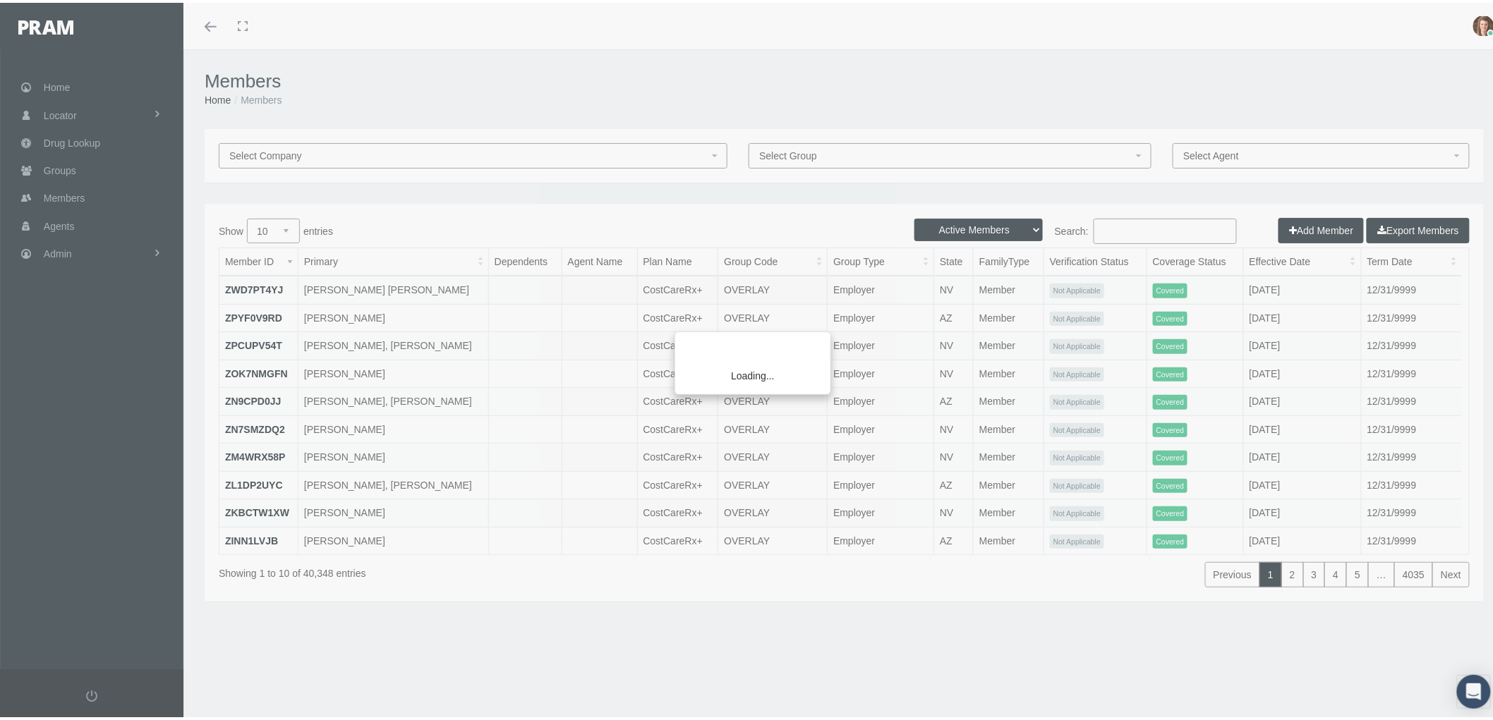
click at [1152, 234] on div "Loading..." at bounding box center [746, 360] width 1493 height 720
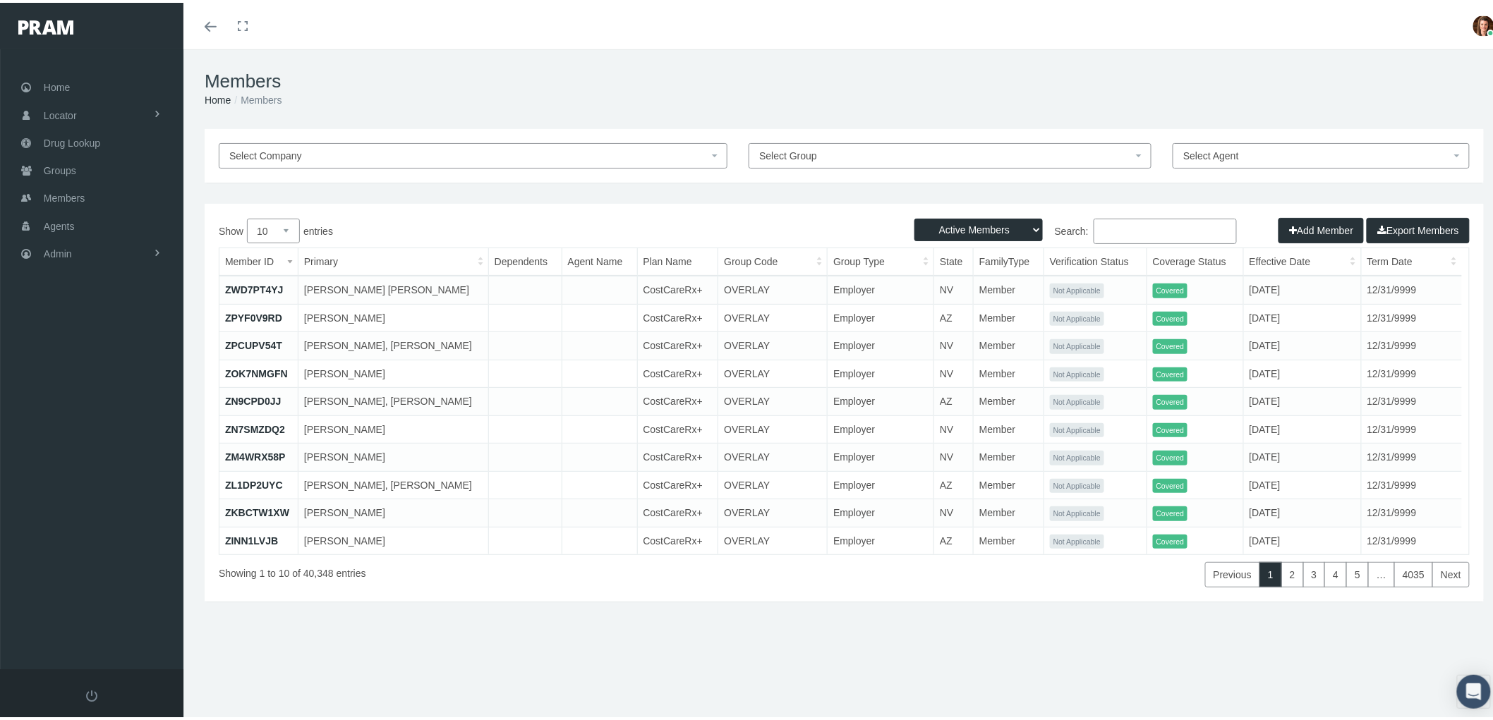
click at [1111, 227] on input "Search:" at bounding box center [1165, 228] width 143 height 25
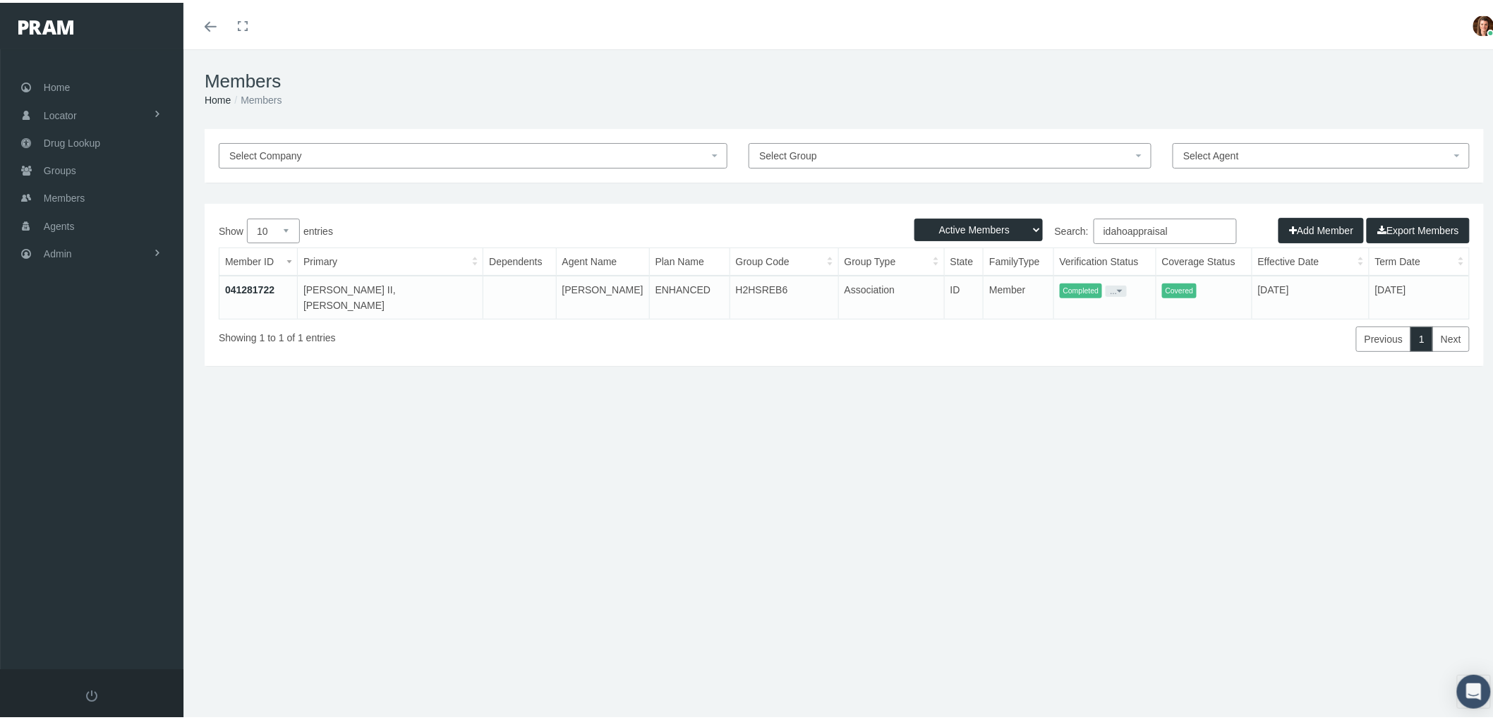
type input "idahoappraisal"
click at [243, 282] on link "041281722" at bounding box center [249, 287] width 49 height 11
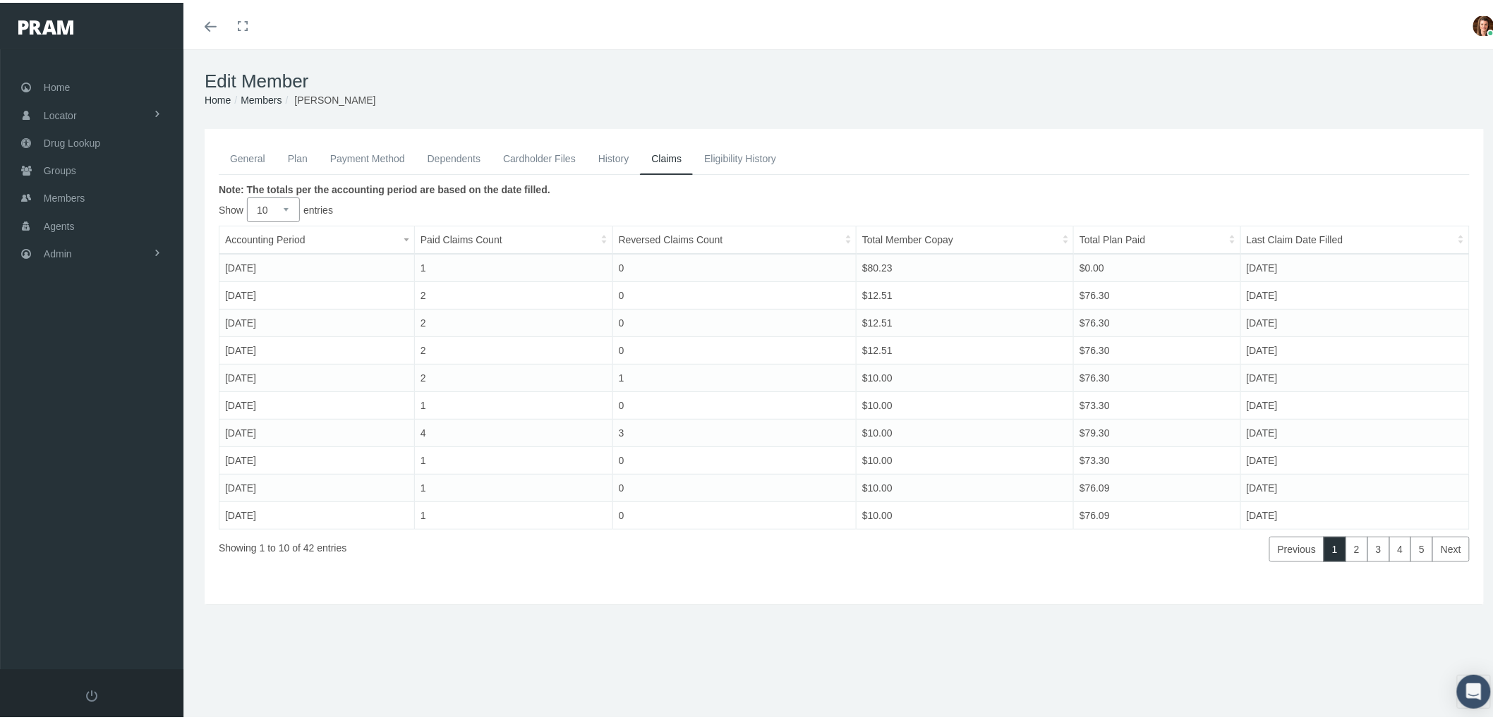
click at [610, 152] on link "History" at bounding box center [614, 155] width 54 height 31
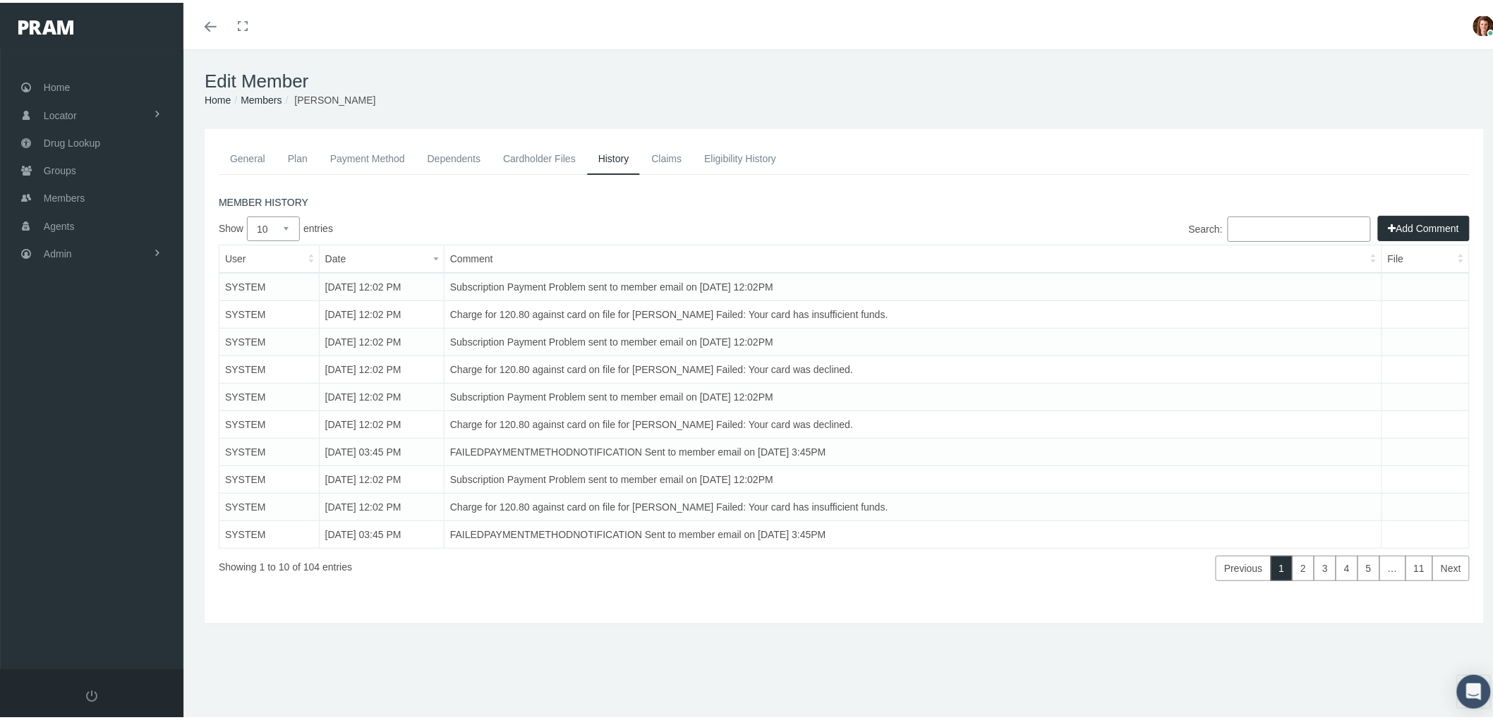
click at [259, 161] on link "General" at bounding box center [248, 155] width 58 height 31
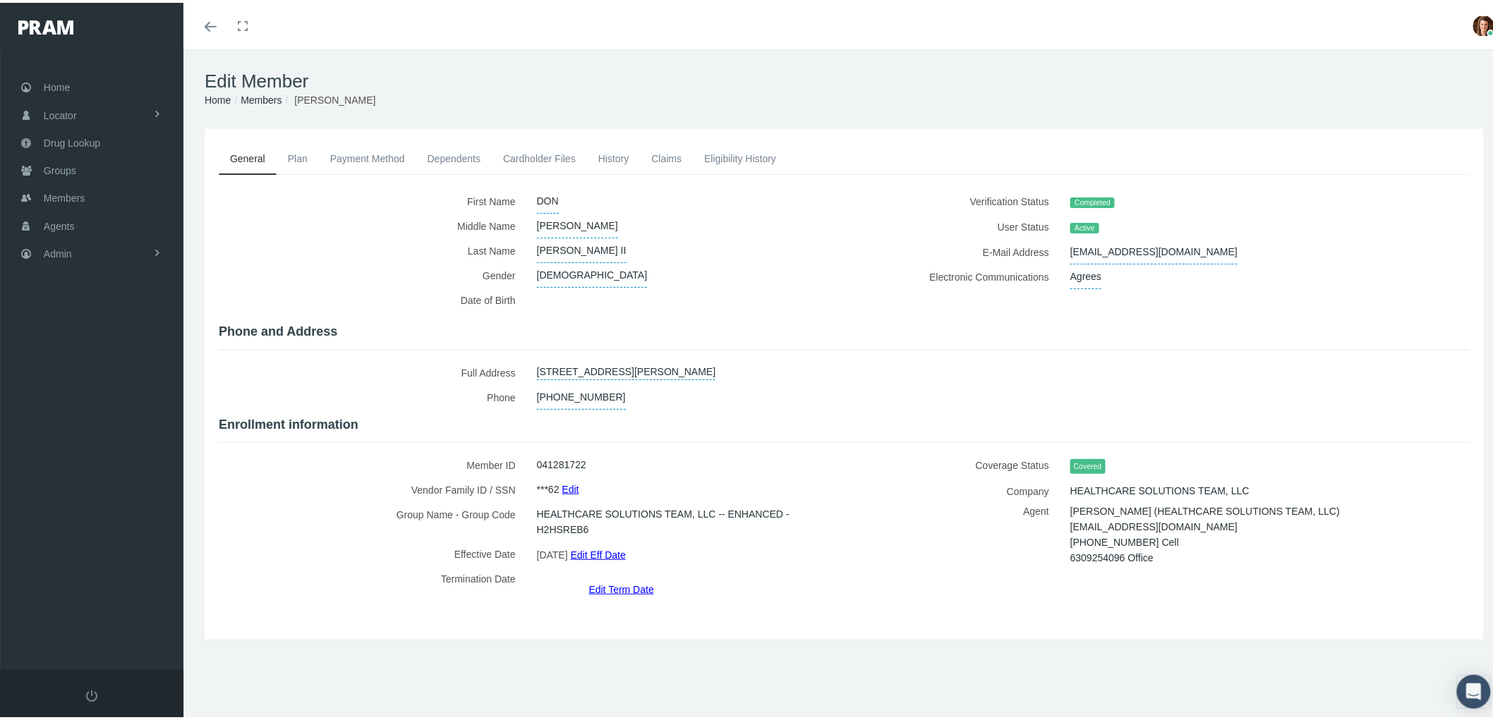
click at [358, 157] on link "Payment Method" at bounding box center [367, 155] width 97 height 31
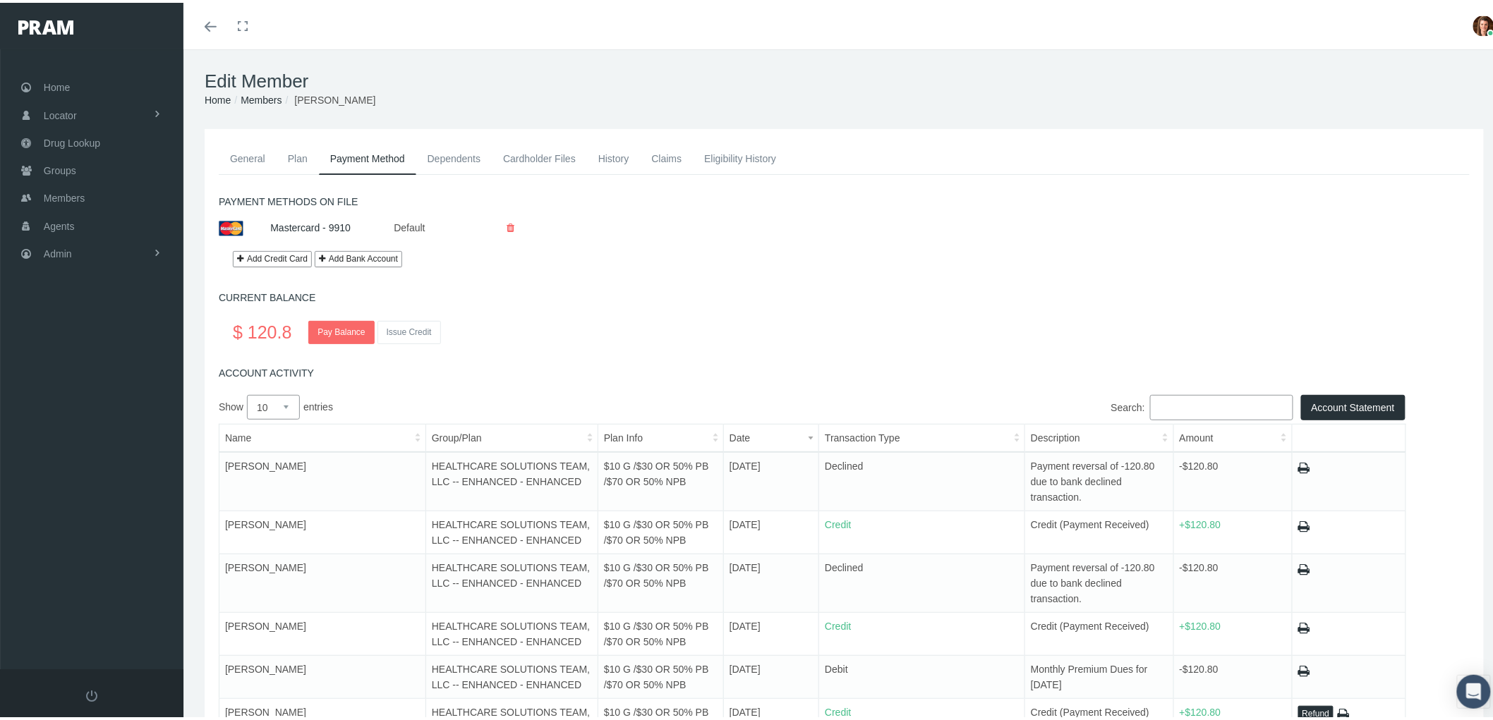
scroll to position [78, 0]
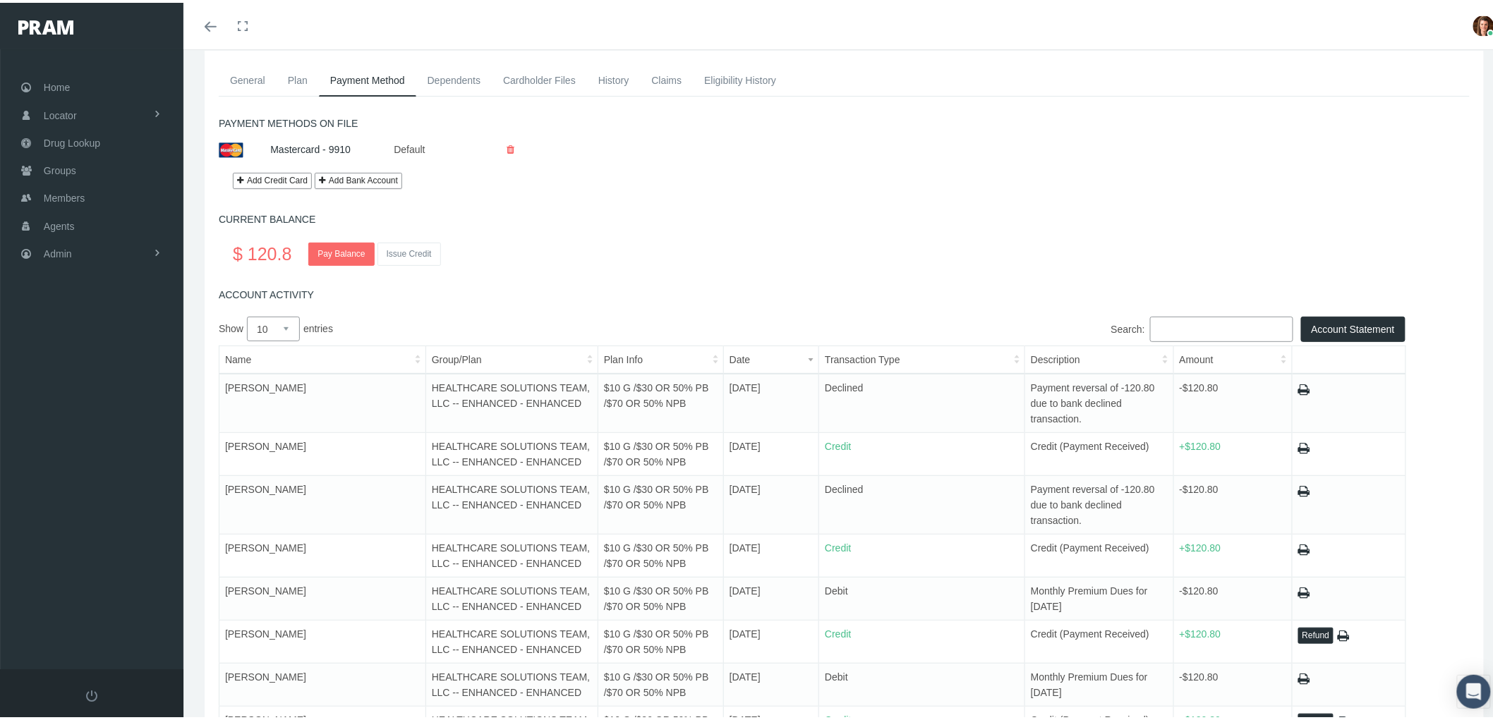
click at [255, 79] on link "General" at bounding box center [248, 77] width 58 height 31
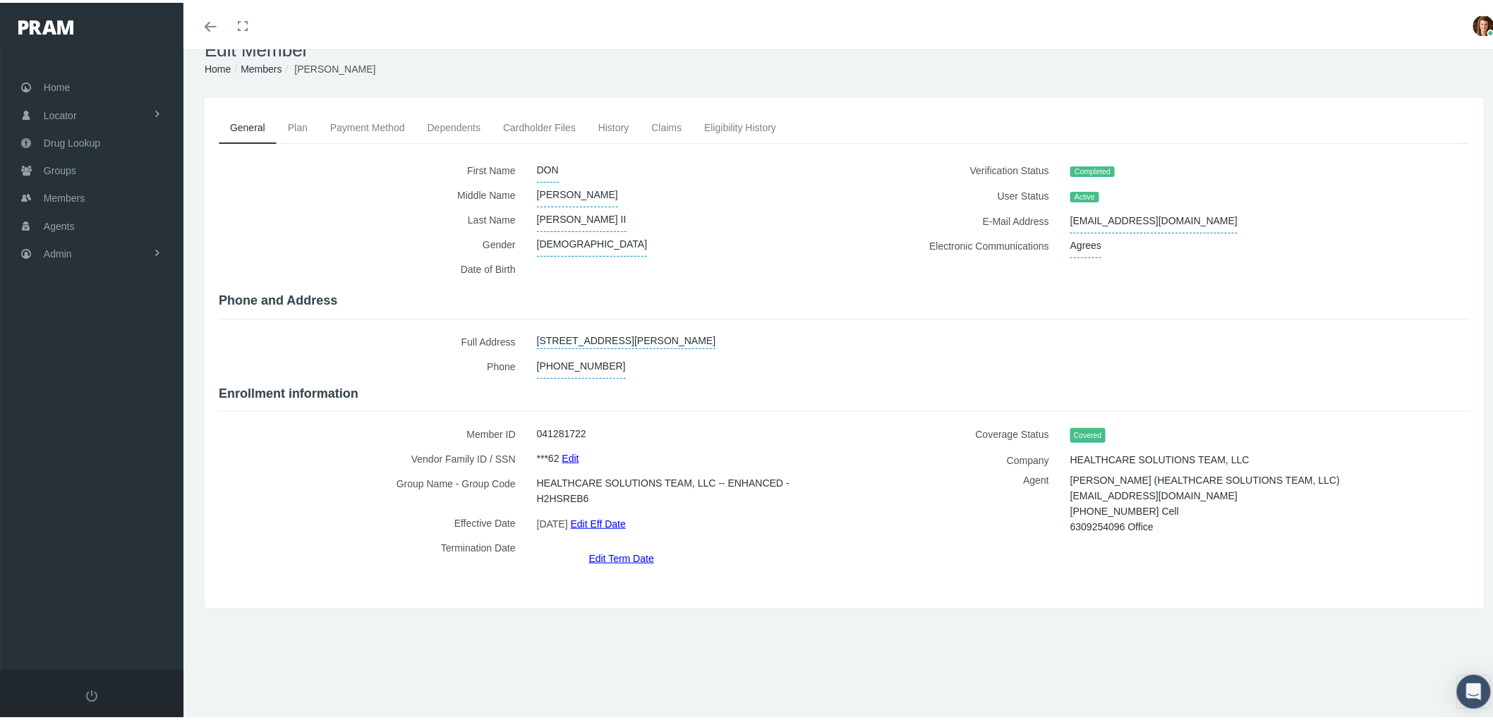
click at [632, 118] on link "History" at bounding box center [614, 124] width 54 height 31
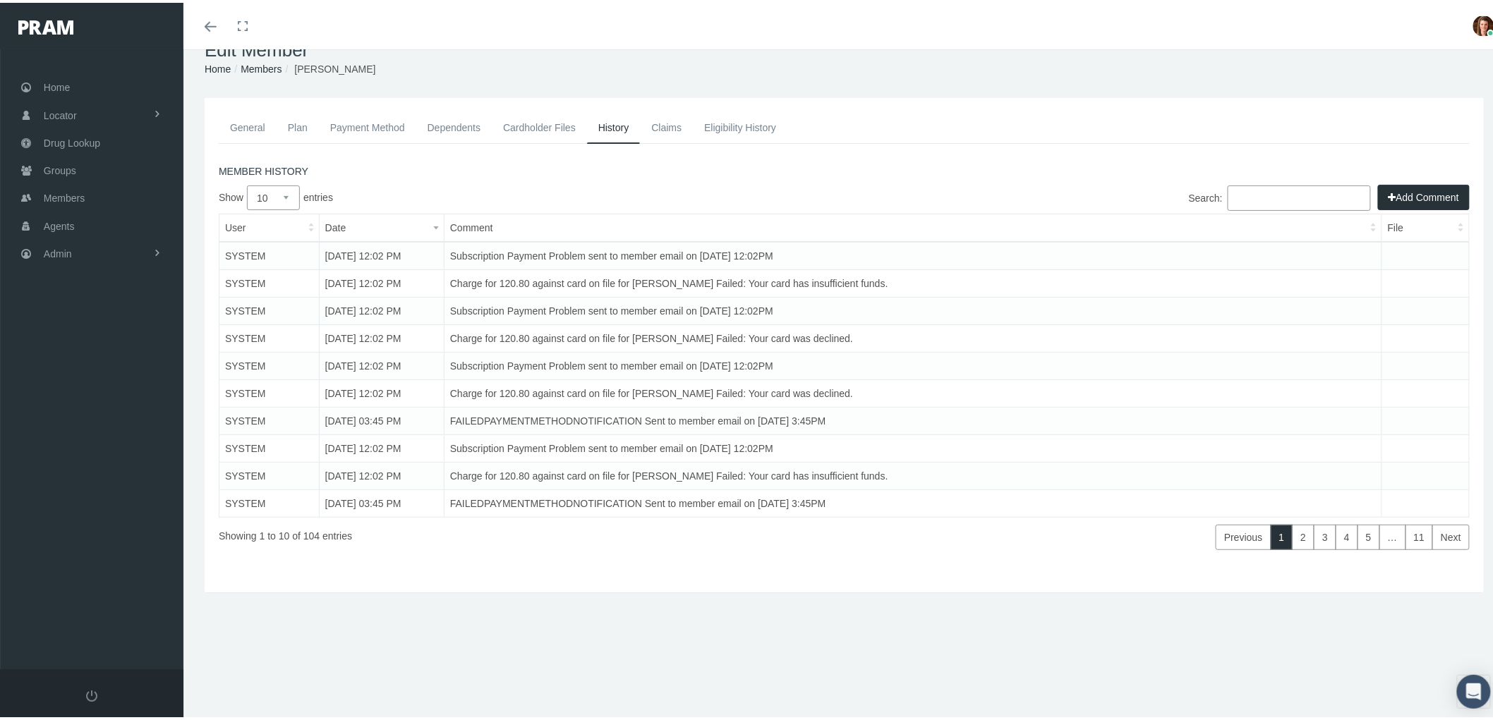
click at [288, 188] on select "10 25 50 100" at bounding box center [273, 195] width 53 height 25
select select "100"
click at [247, 183] on select "10 25 50 100" at bounding box center [273, 195] width 53 height 25
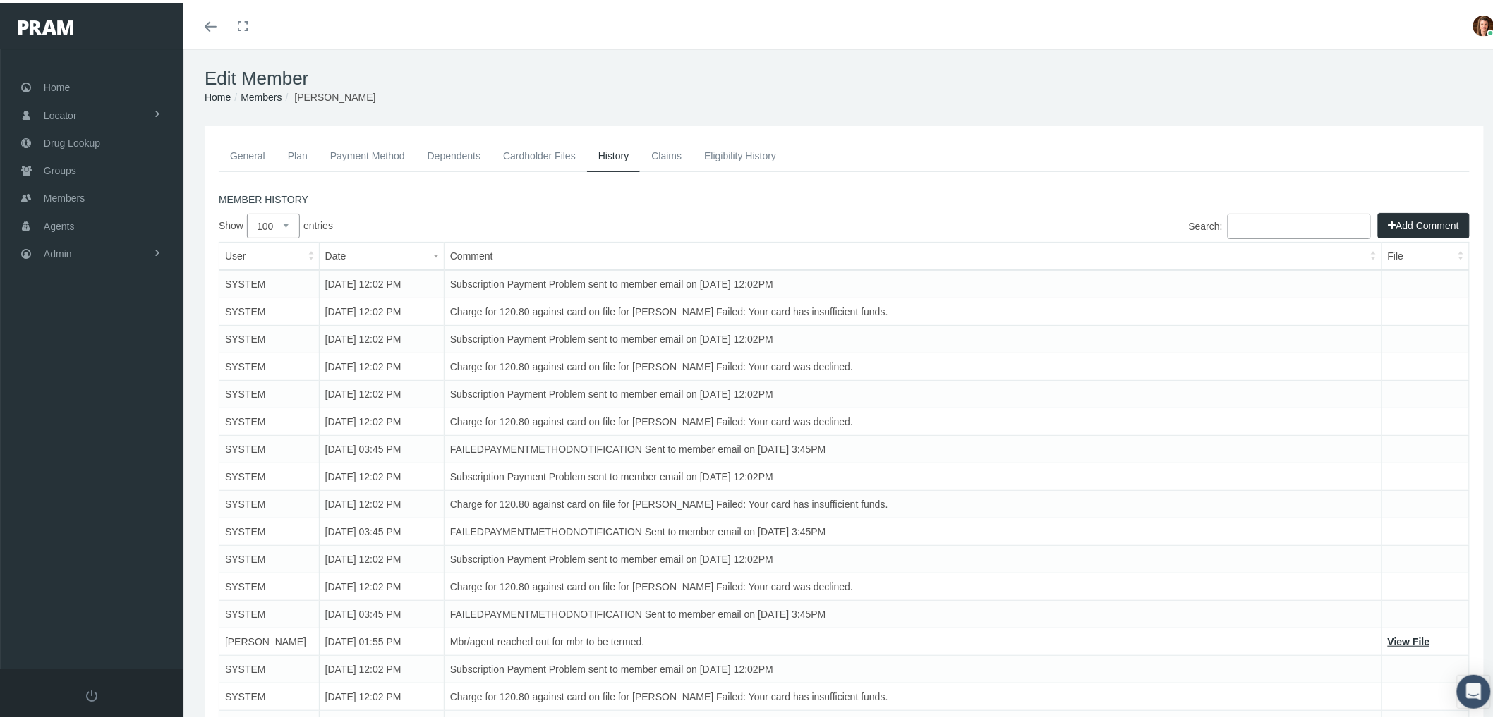
scroll to position [0, 0]
click at [665, 159] on link "Claims" at bounding box center [666, 155] width 53 height 31
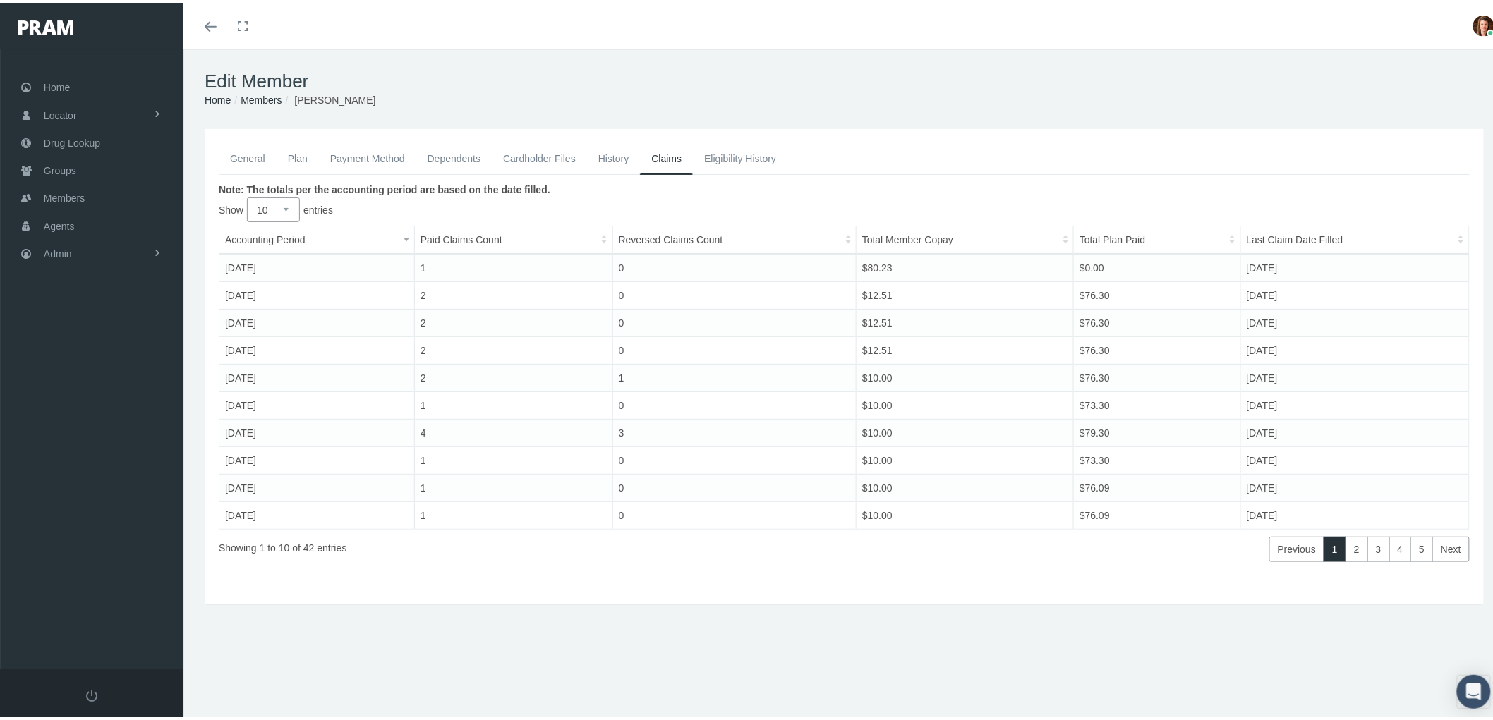
click at [351, 156] on link "Payment Method" at bounding box center [367, 155] width 97 height 31
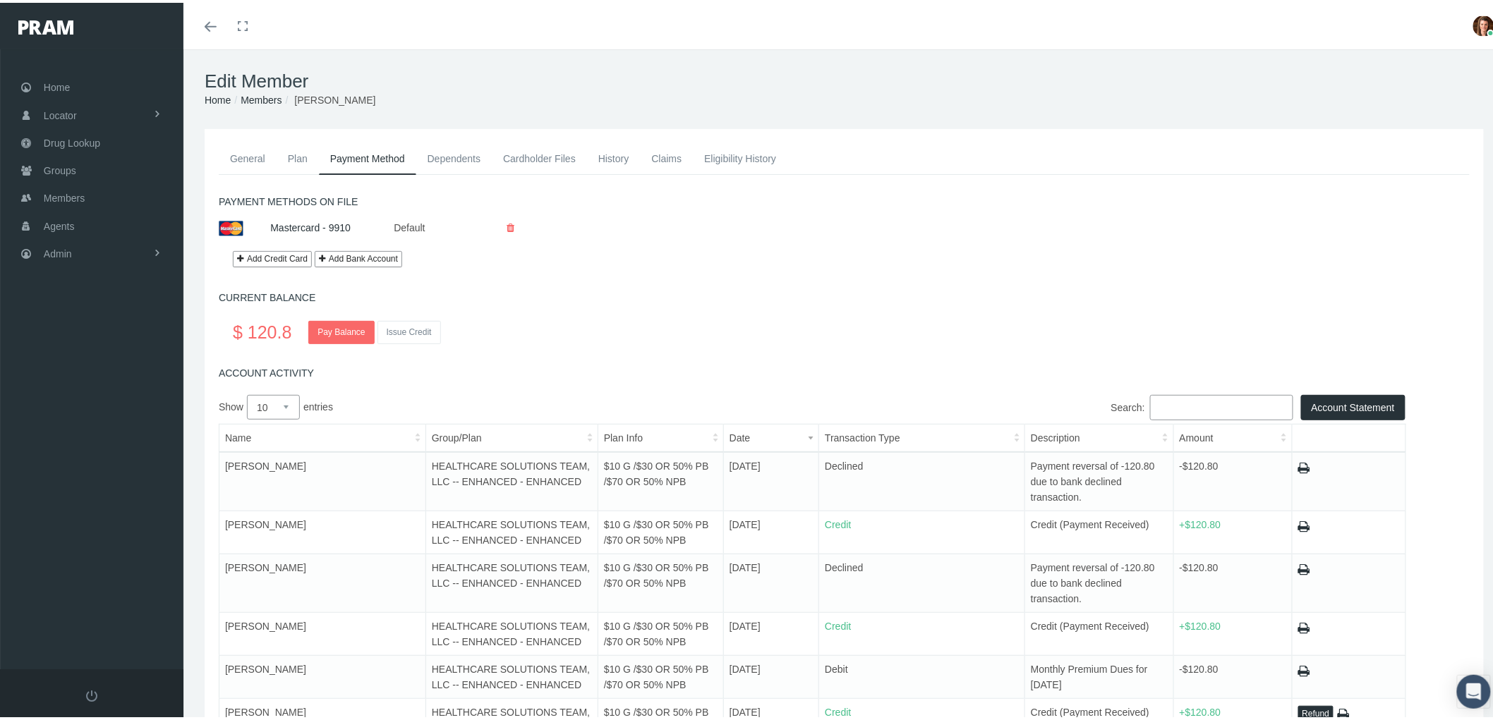
click at [624, 157] on link "History" at bounding box center [614, 155] width 54 height 31
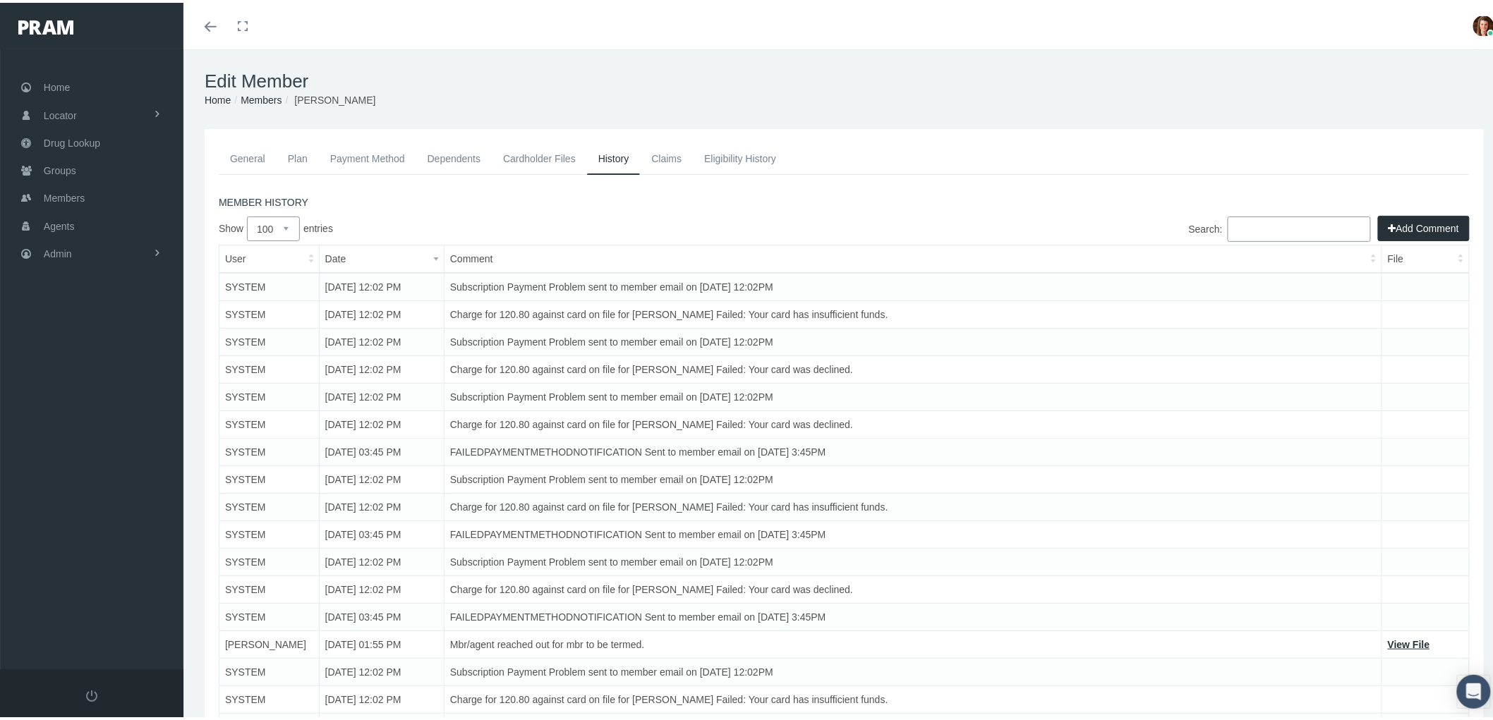
click at [250, 149] on link "General" at bounding box center [248, 155] width 58 height 31
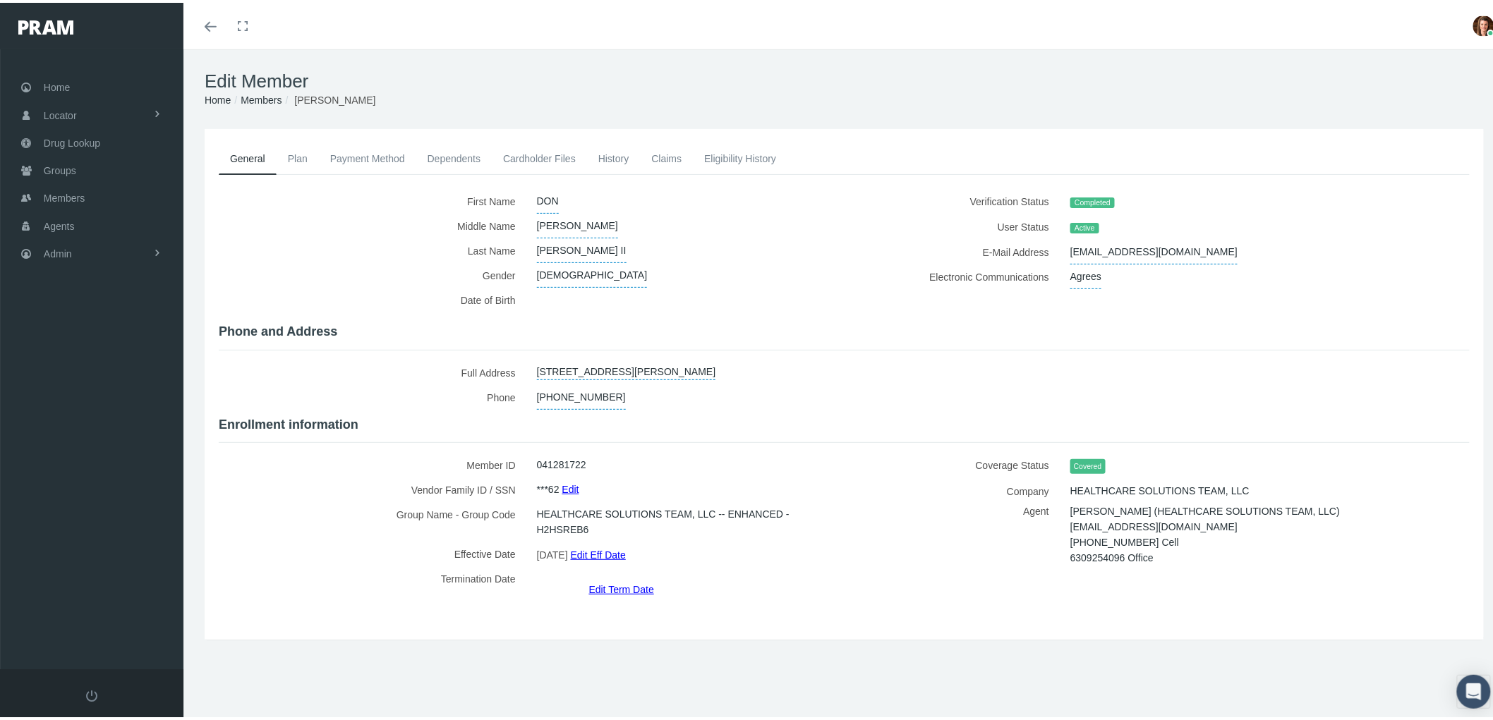
click at [394, 152] on link "Payment Method" at bounding box center [367, 155] width 97 height 31
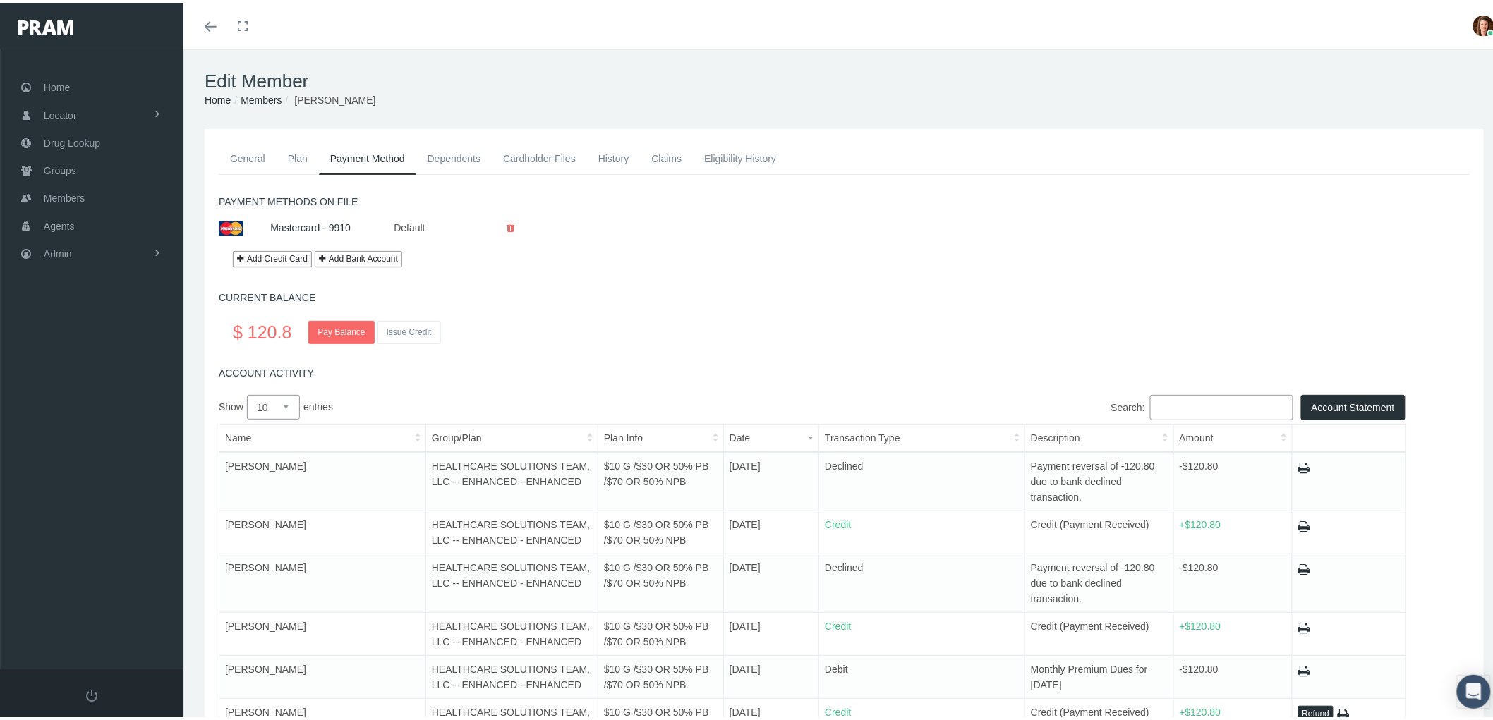
click at [644, 153] on link "Claims" at bounding box center [666, 155] width 53 height 31
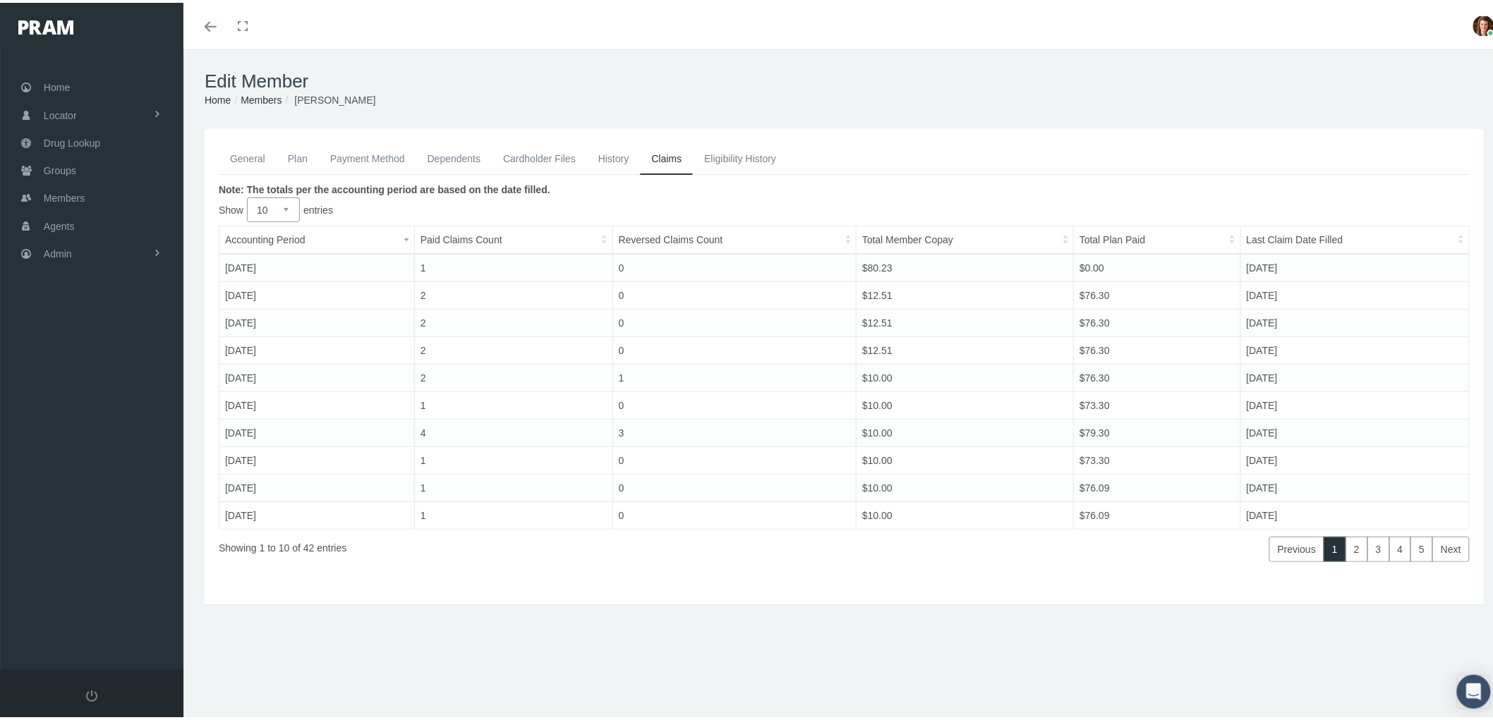
click at [378, 147] on link "Payment Method" at bounding box center [367, 155] width 97 height 31
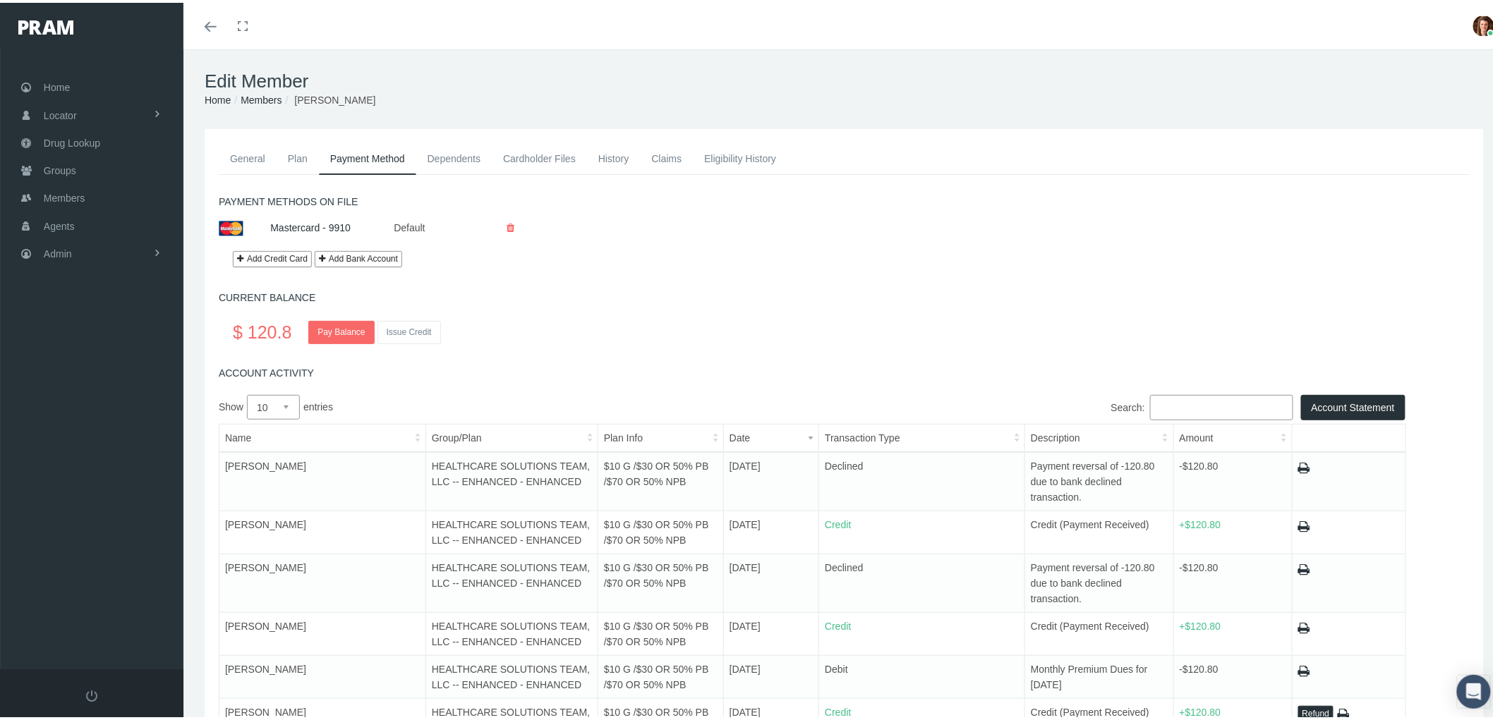
click at [442, 146] on link "Dependents" at bounding box center [454, 155] width 76 height 31
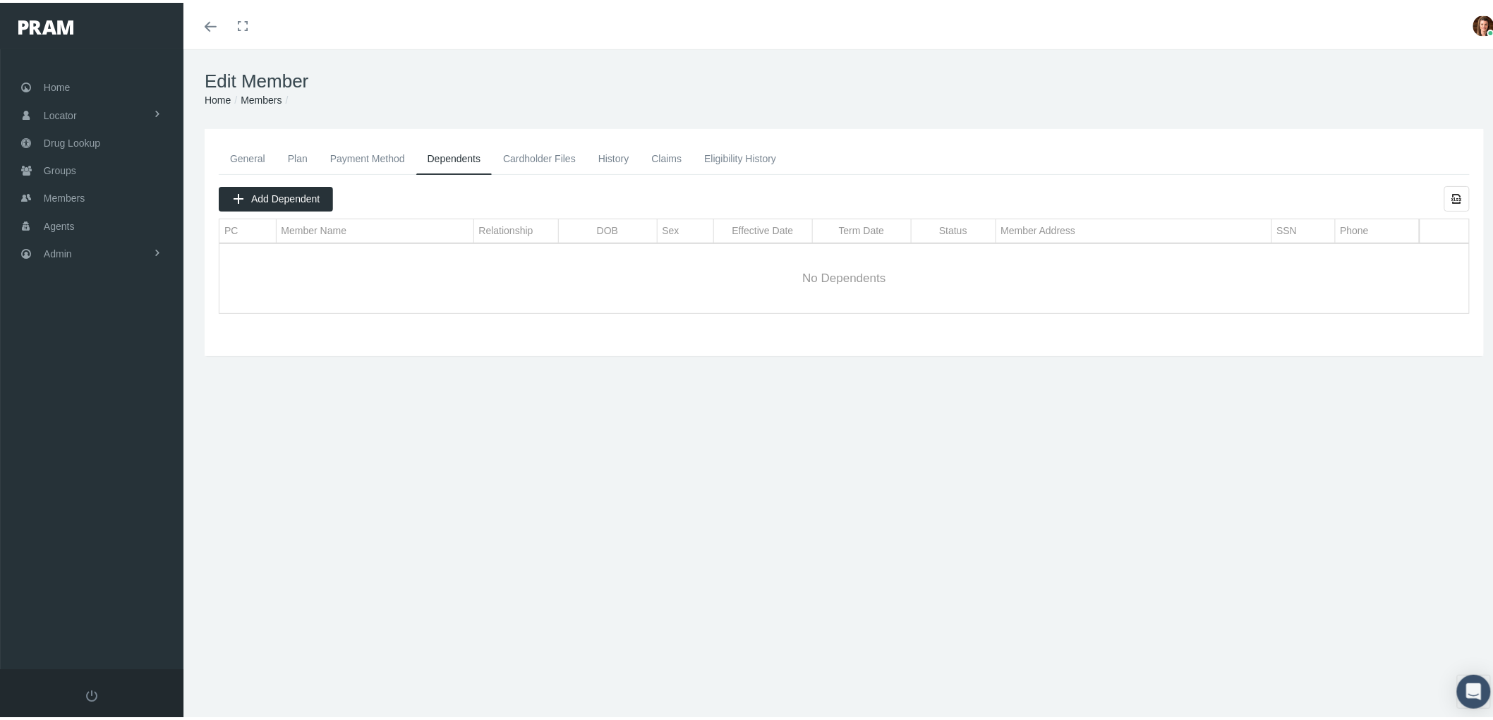
click at [371, 154] on link "Payment Method" at bounding box center [367, 155] width 97 height 31
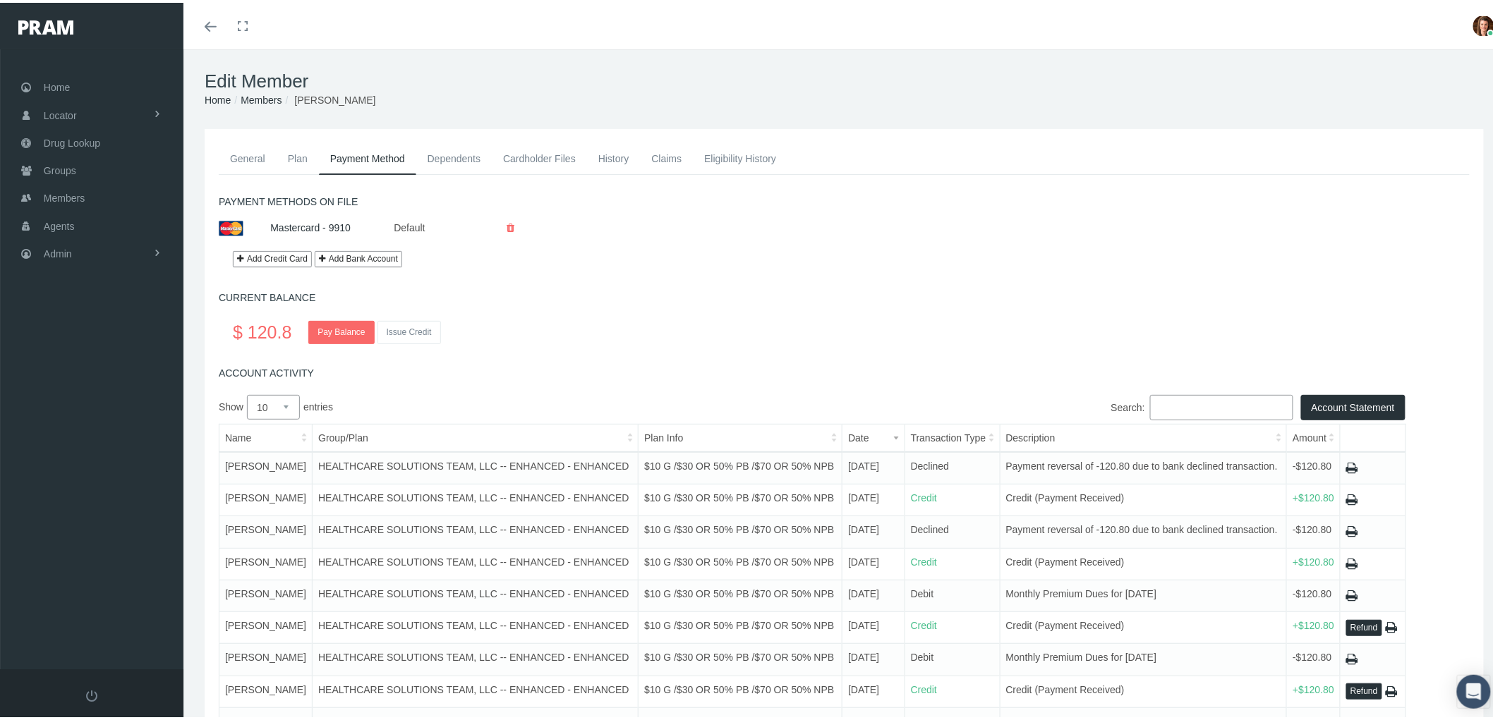
click at [610, 157] on link "History" at bounding box center [614, 155] width 54 height 31
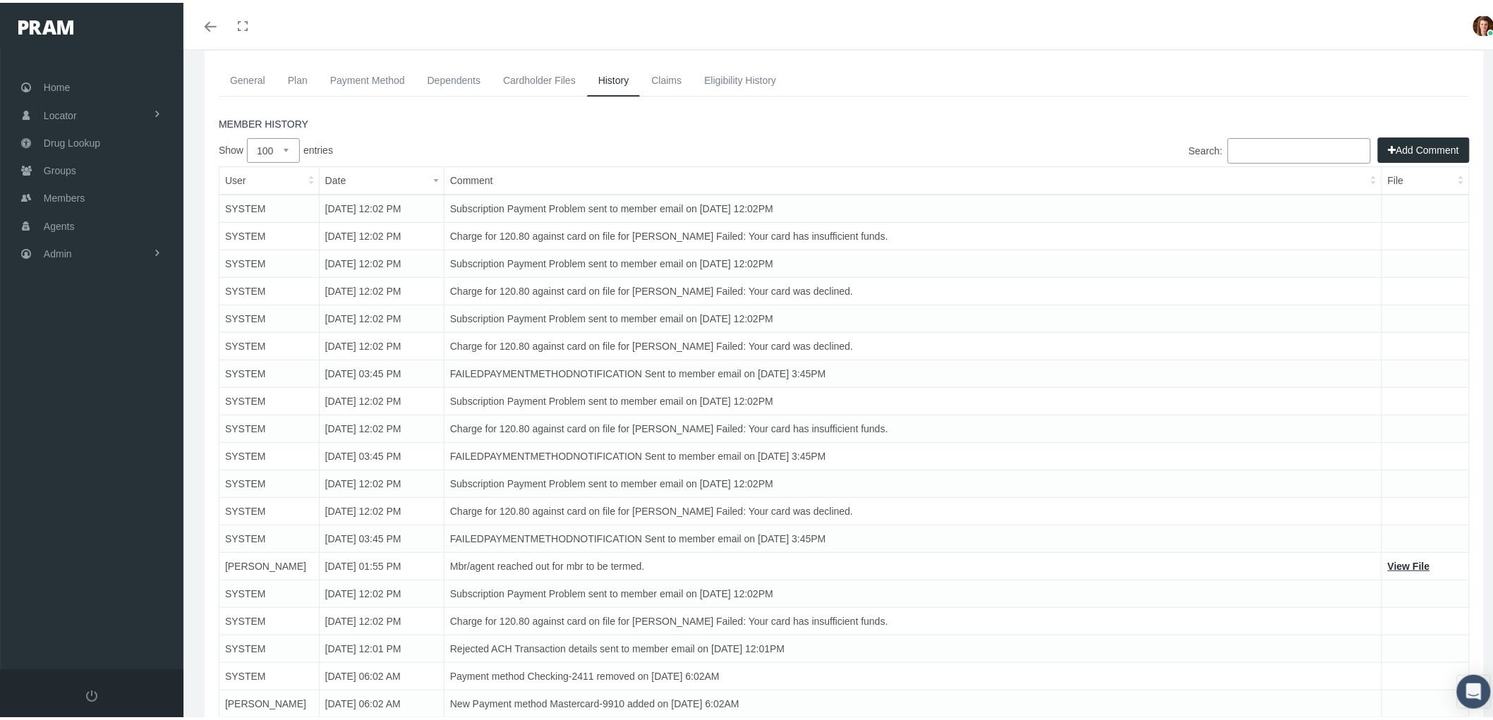
scroll to position [157, 0]
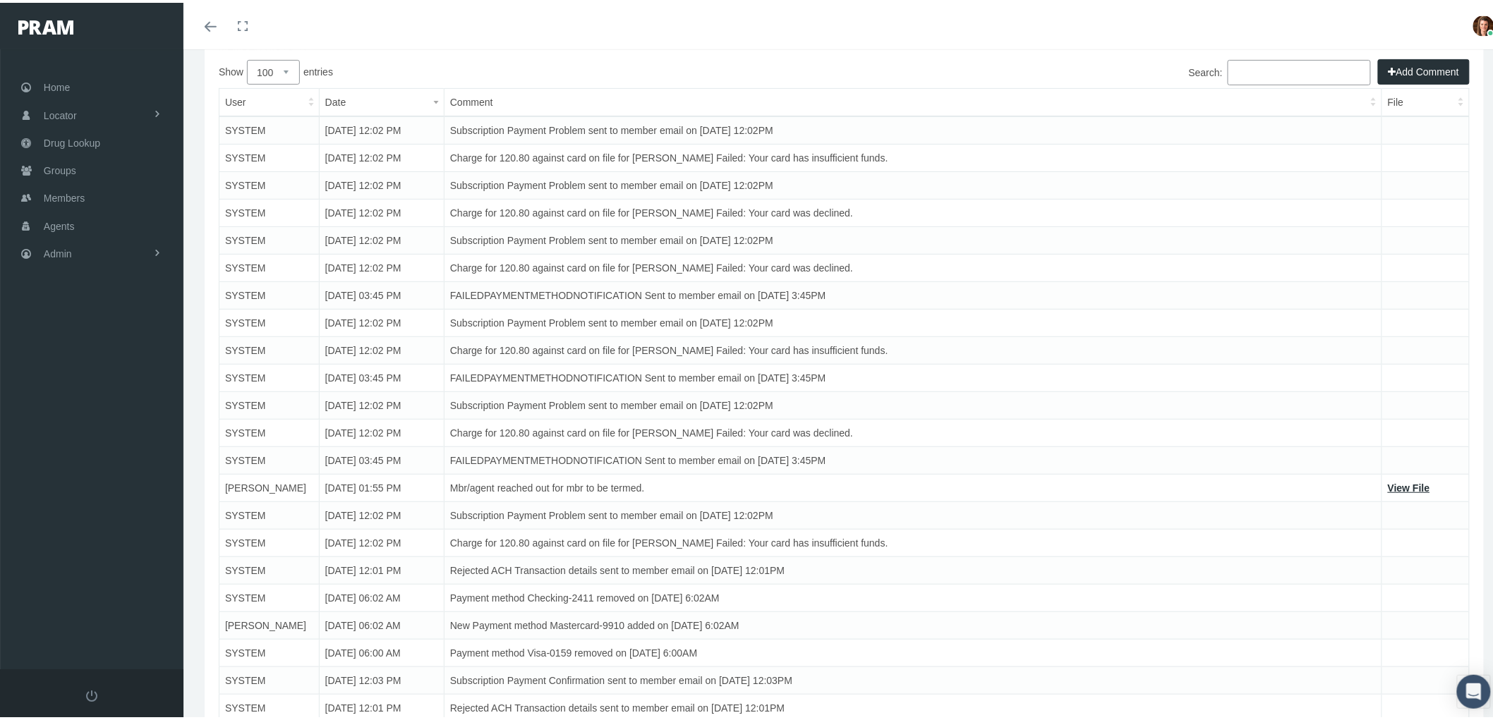
click at [1396, 483] on link "View File" at bounding box center [1409, 485] width 42 height 11
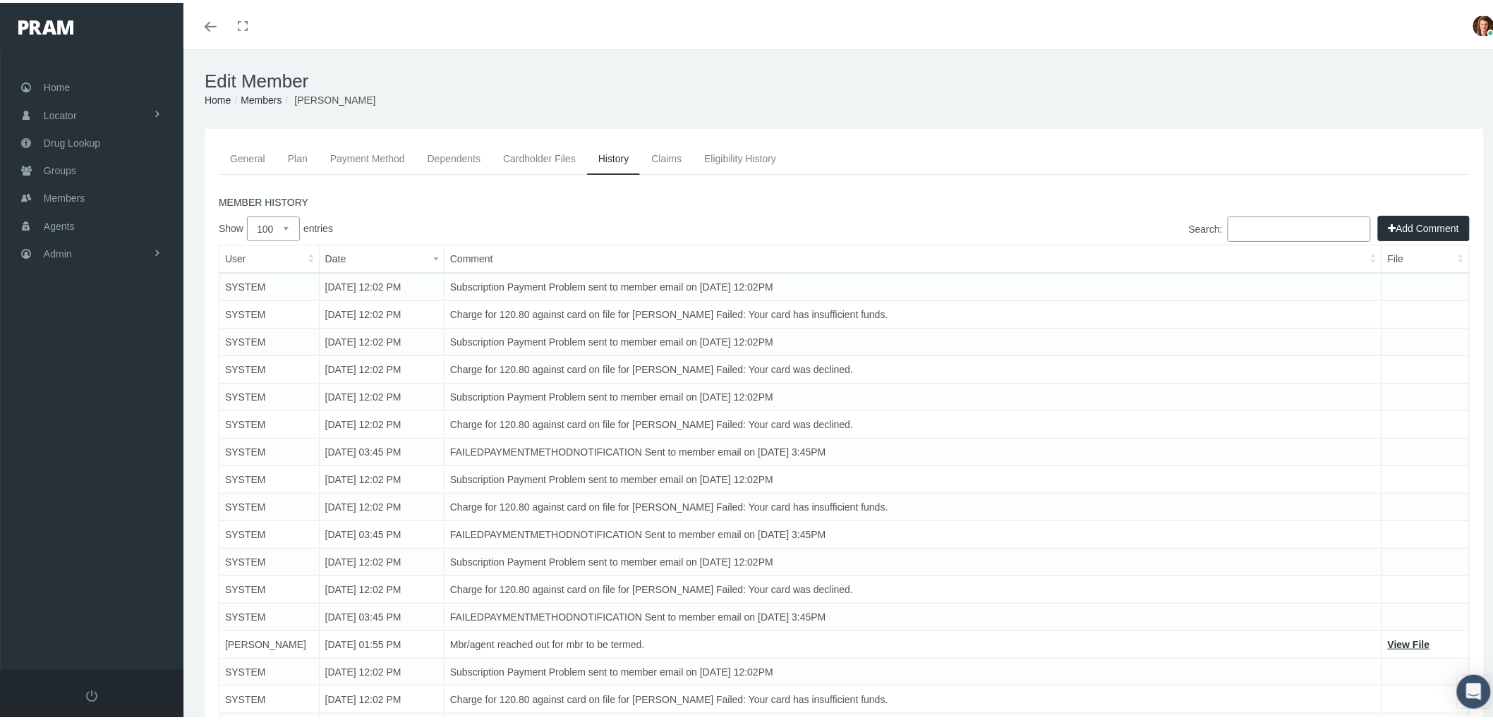
click at [727, 148] on link "Eligibility History" at bounding box center [740, 155] width 95 height 31
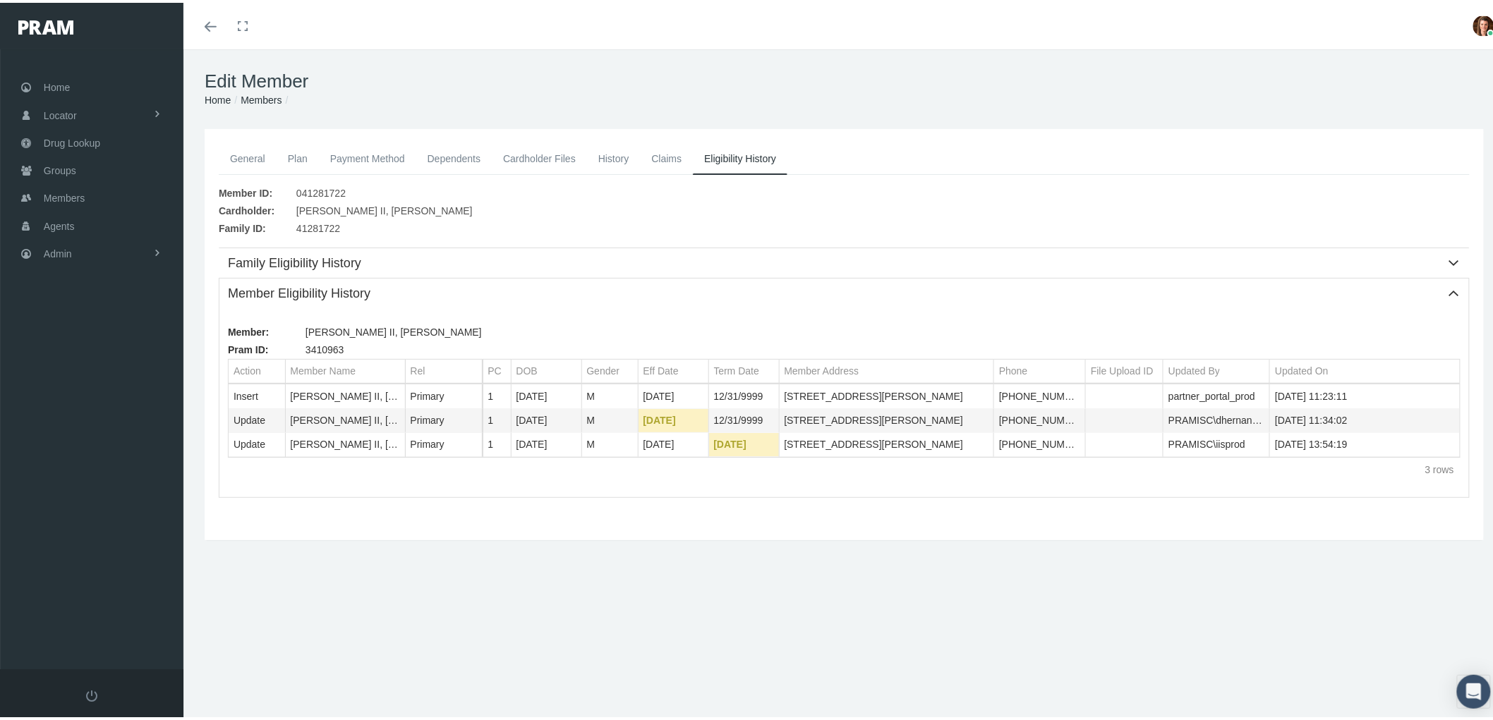
click at [365, 156] on link "Payment Method" at bounding box center [367, 155] width 97 height 31
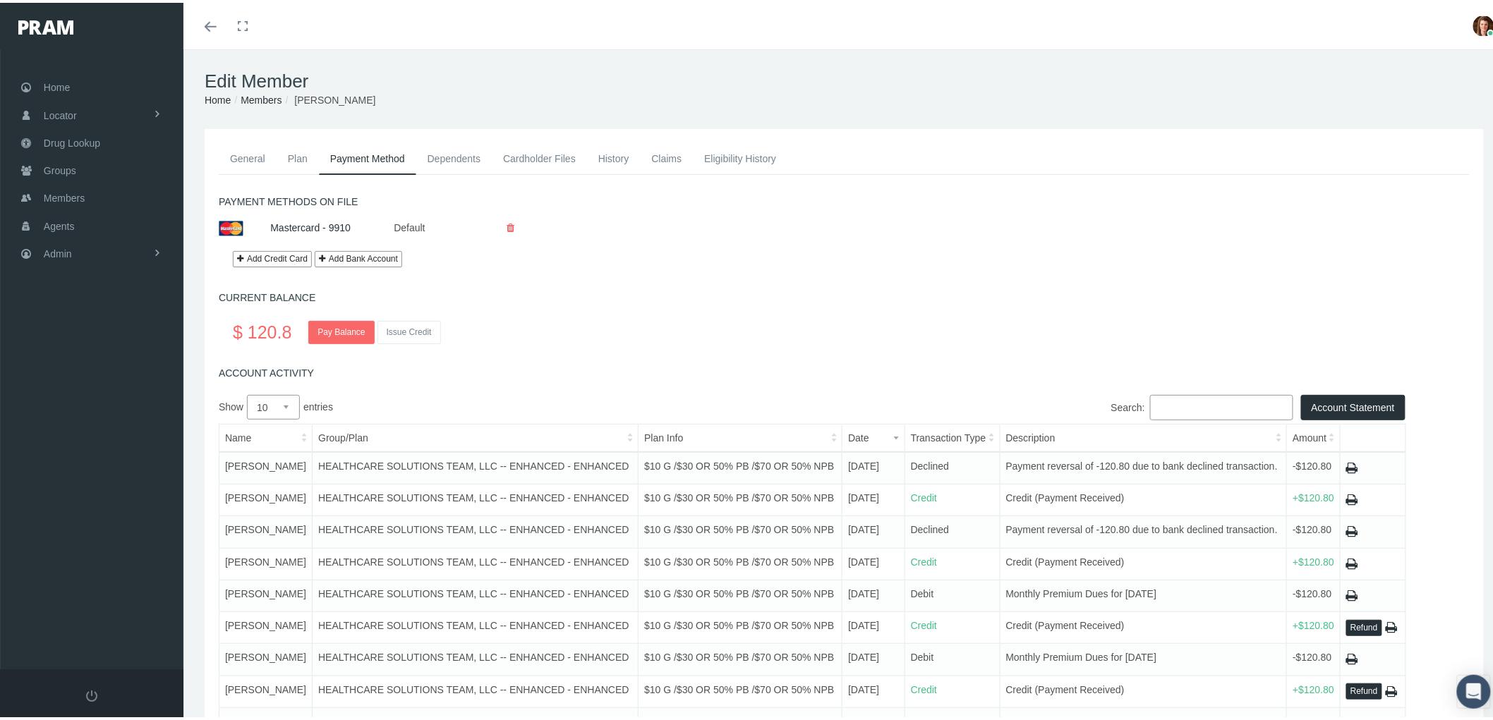
click at [290, 153] on link "Plan" at bounding box center [298, 155] width 42 height 31
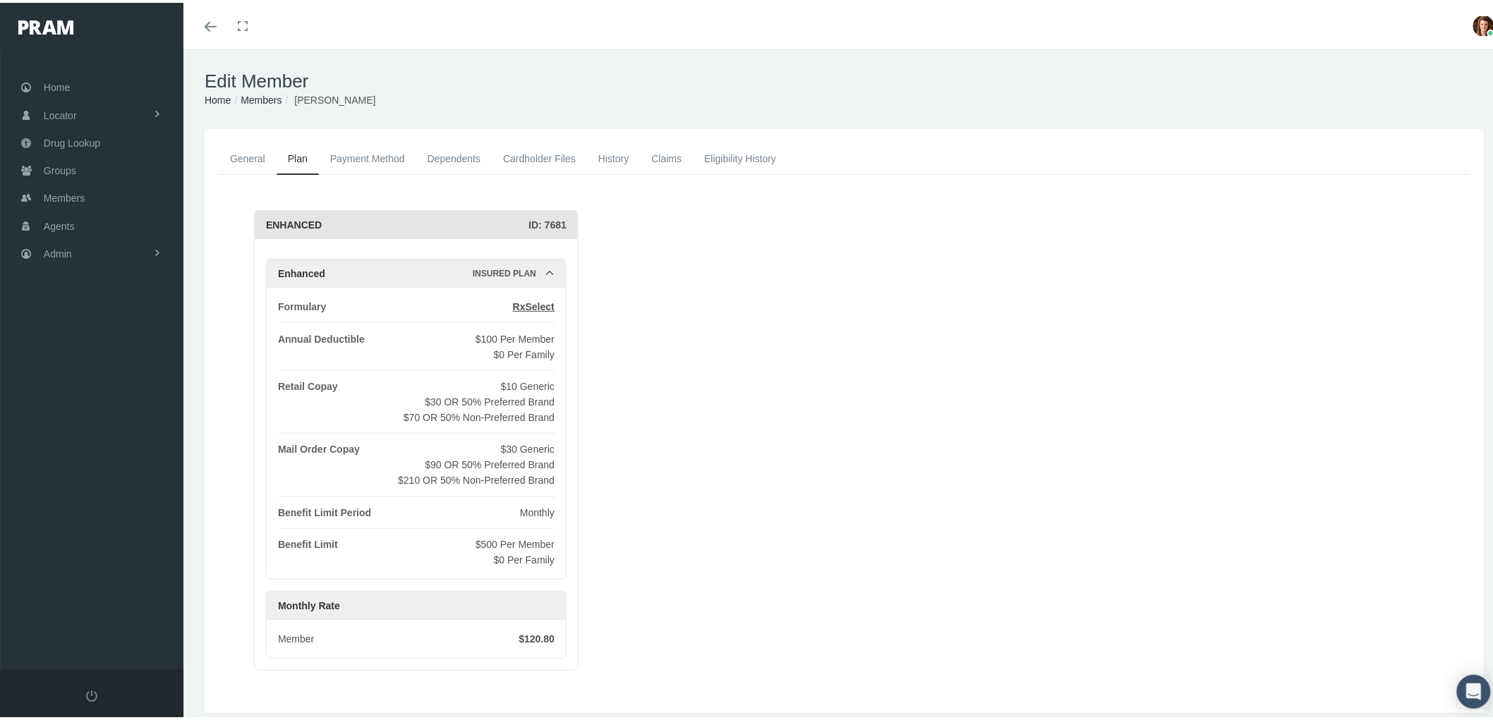
click at [350, 157] on link "Payment Method" at bounding box center [367, 155] width 97 height 31
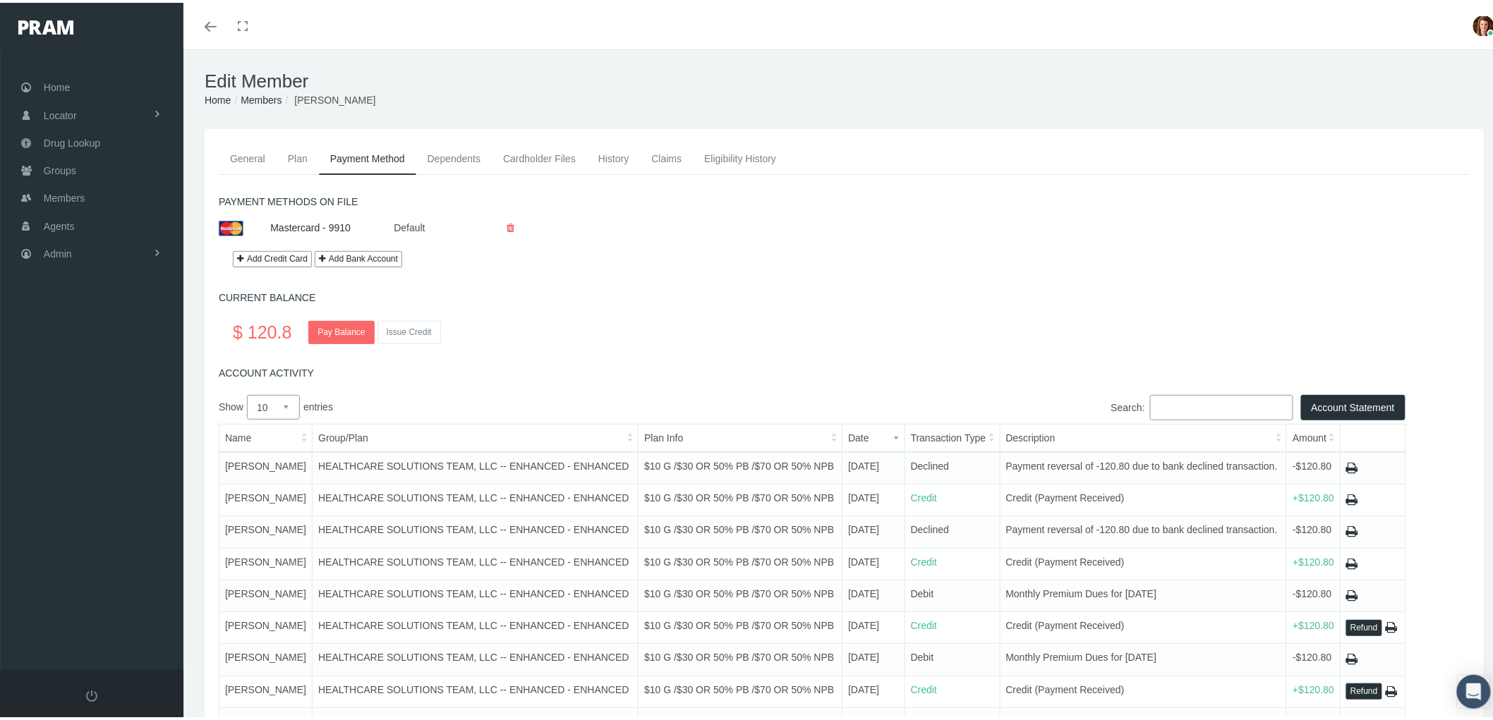
click at [255, 156] on link "General" at bounding box center [248, 155] width 58 height 31
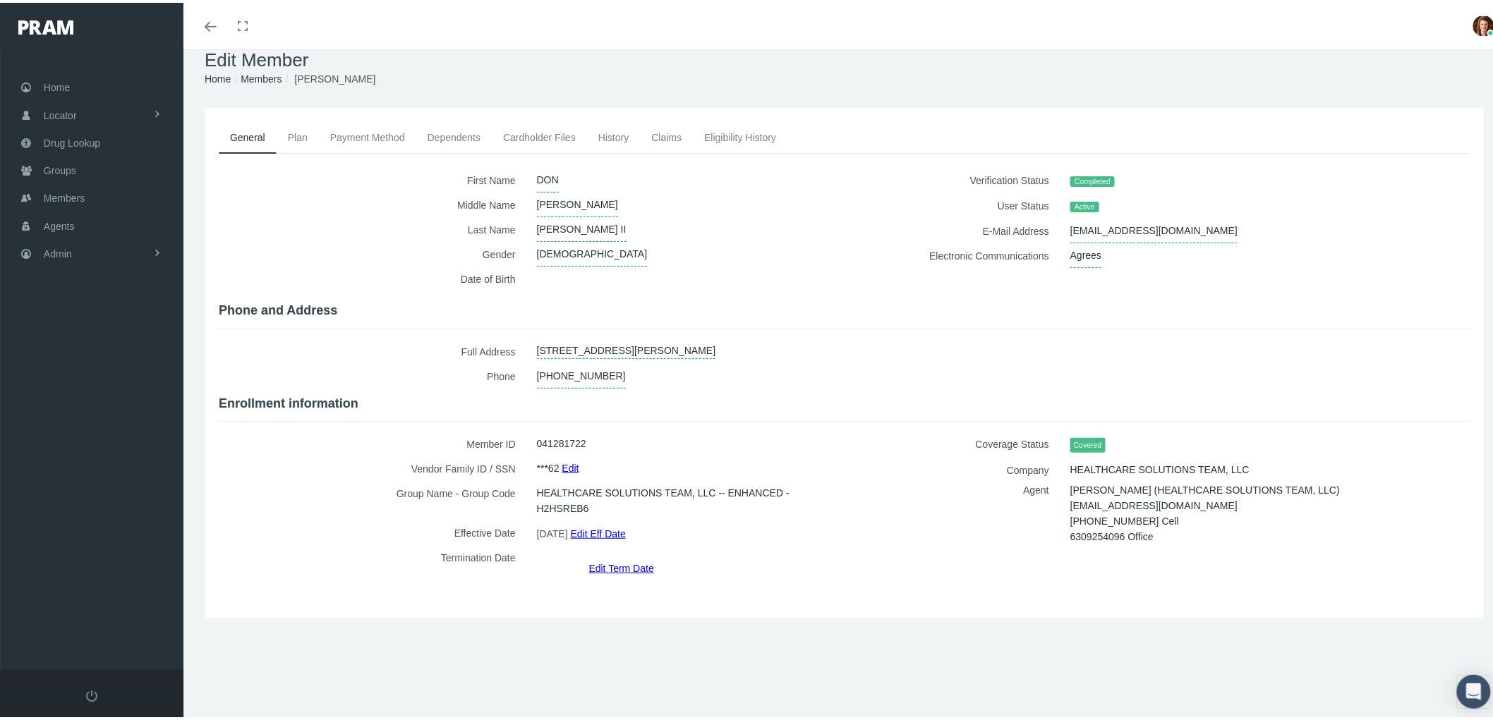
scroll to position [31, 0]
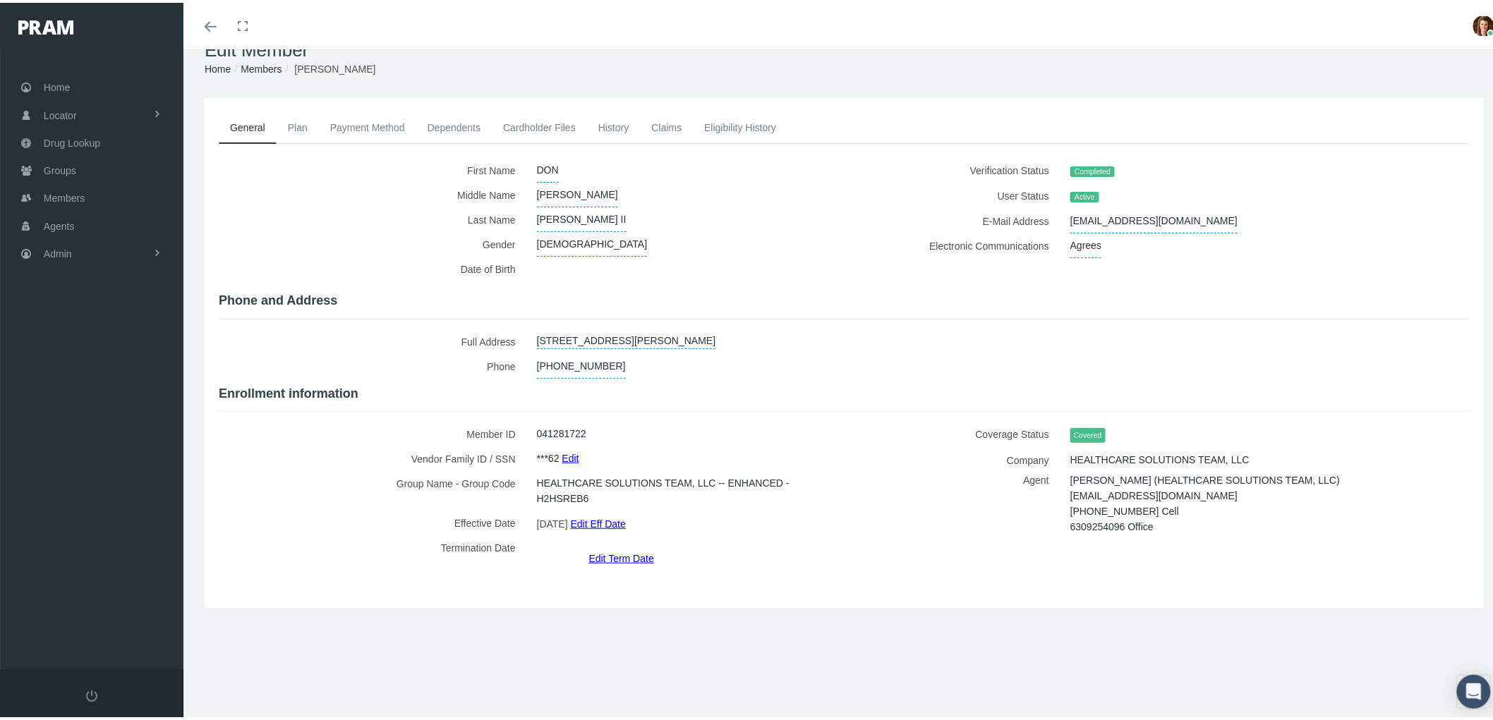
click at [621, 545] on link "Edit Term Date" at bounding box center [621, 555] width 65 height 20
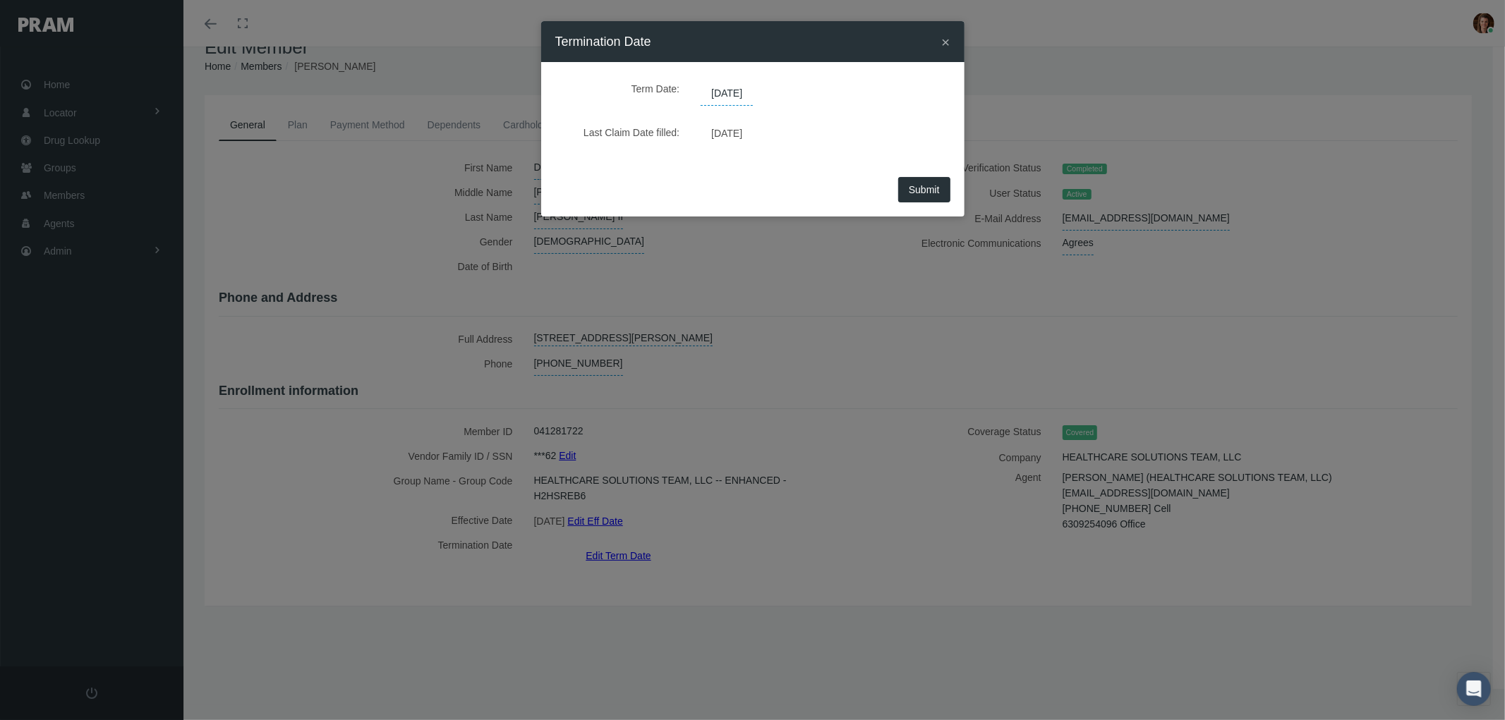
click at [745, 90] on span "10/31/2025" at bounding box center [727, 94] width 52 height 24
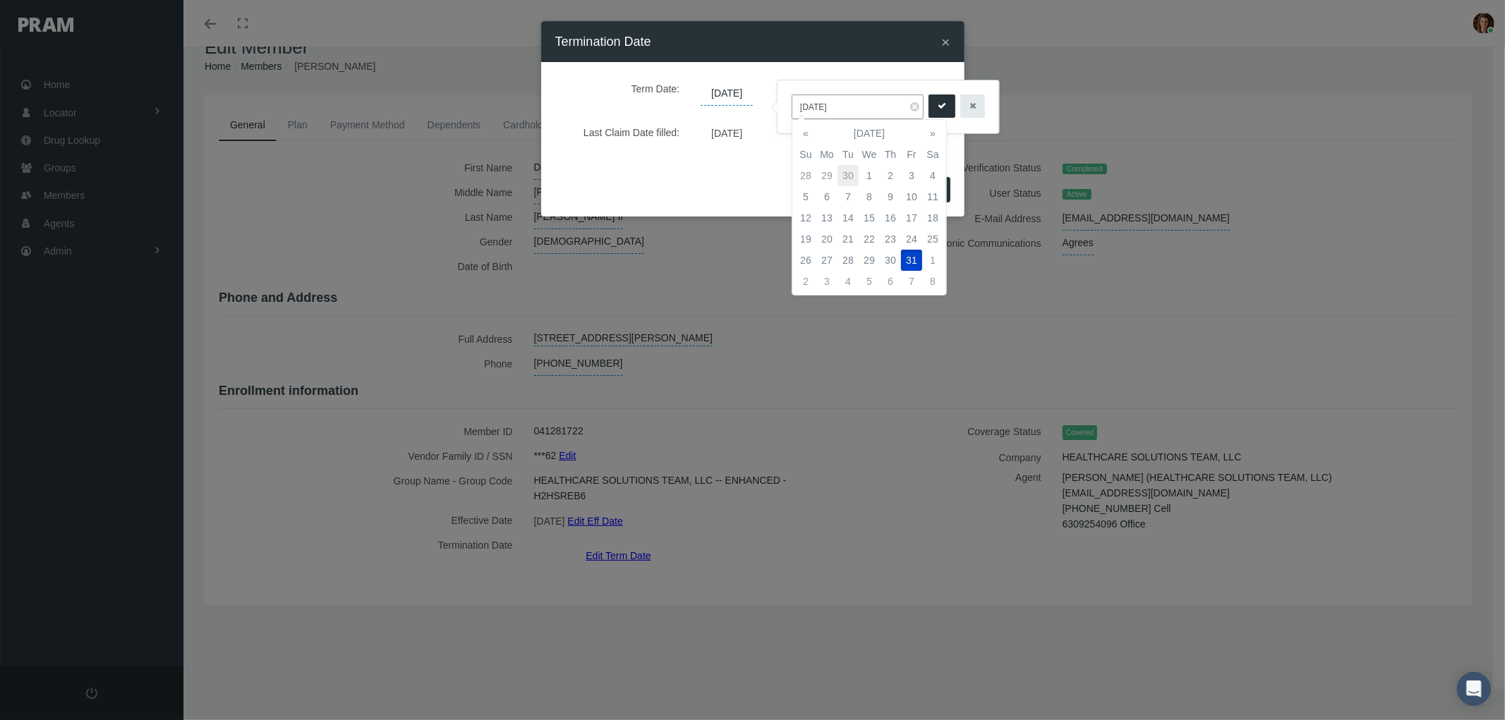
click at [844, 178] on td "30" at bounding box center [848, 175] width 21 height 21
type input "[DATE]"
click at [843, 254] on td "30" at bounding box center [848, 260] width 21 height 21
click at [751, 175] on div "Submit" at bounding box center [752, 195] width 423 height 44
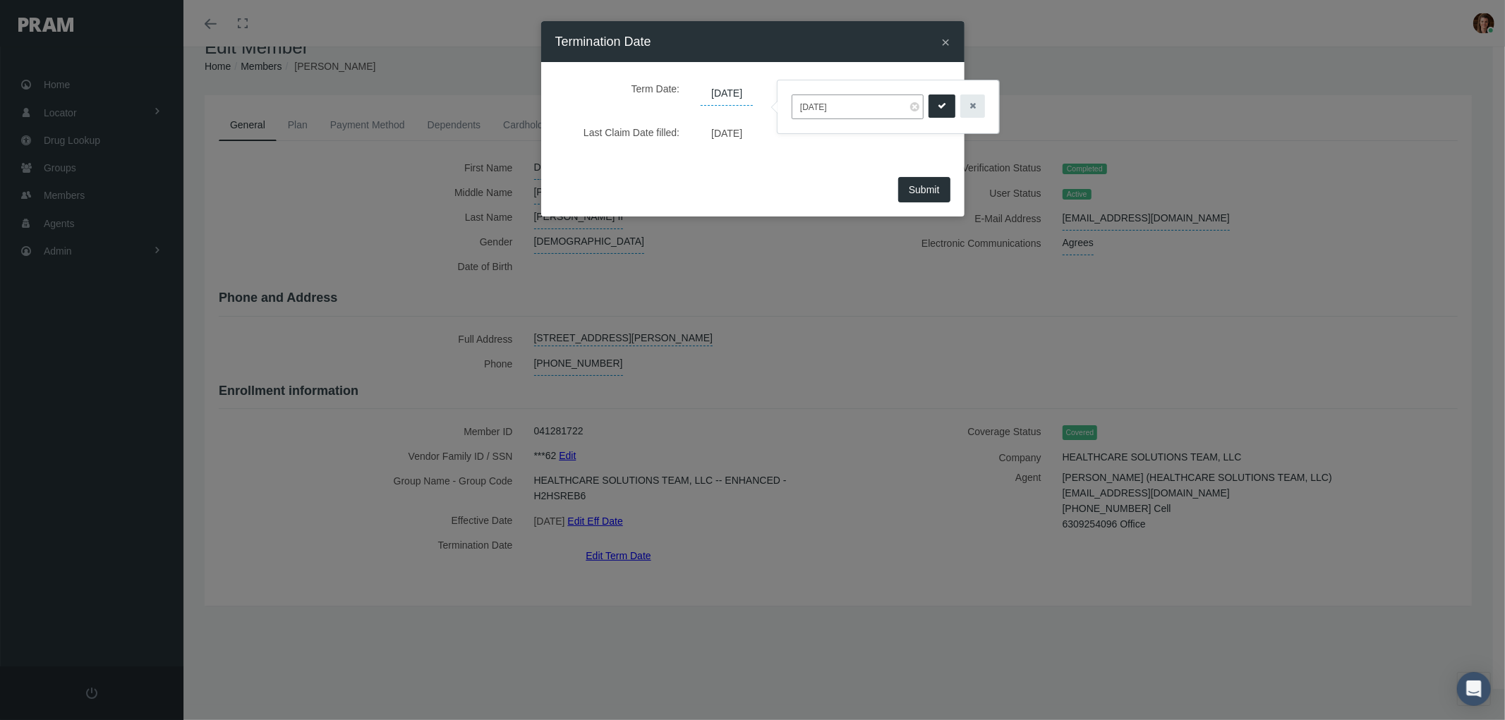
click at [943, 103] on icon "submit" at bounding box center [942, 105] width 8 height 13
click at [922, 192] on span "Submit" at bounding box center [924, 189] width 31 height 11
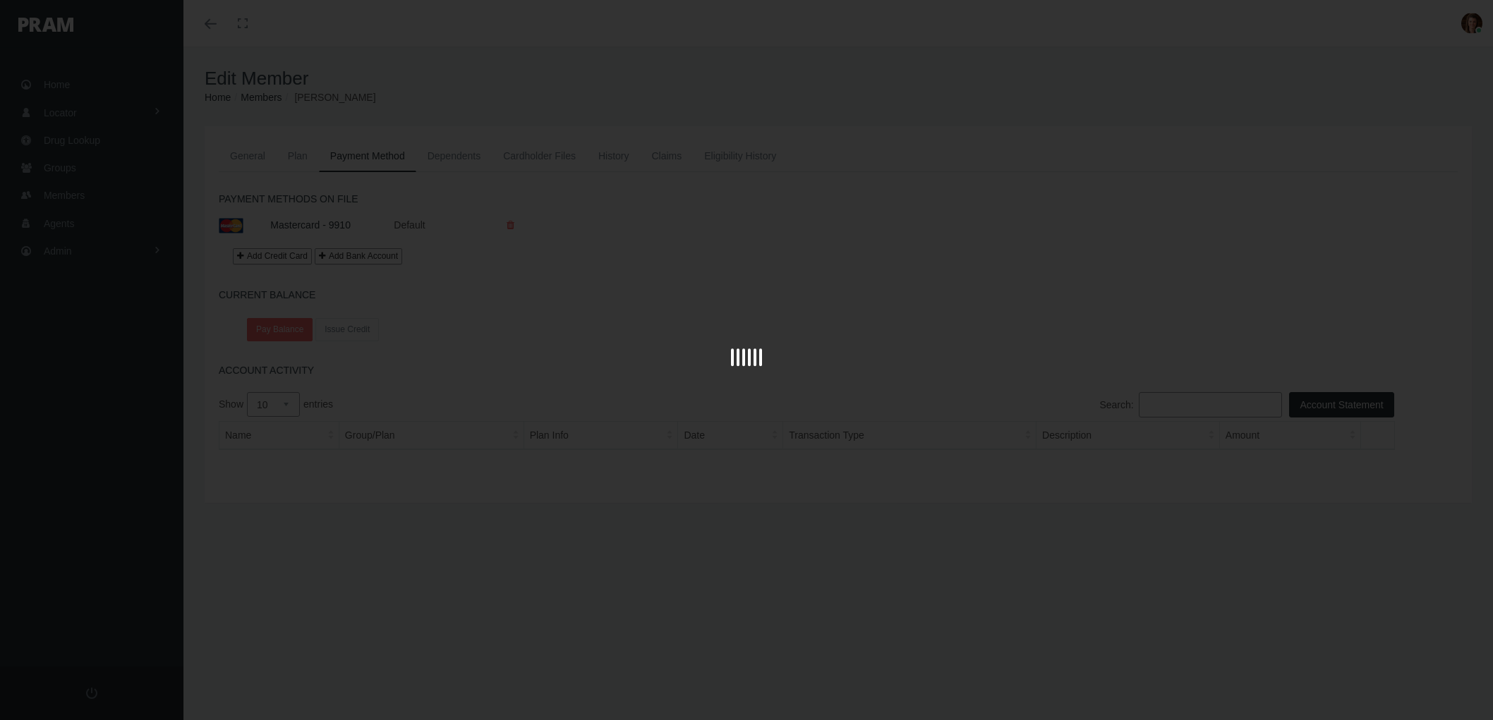
scroll to position [31, 0]
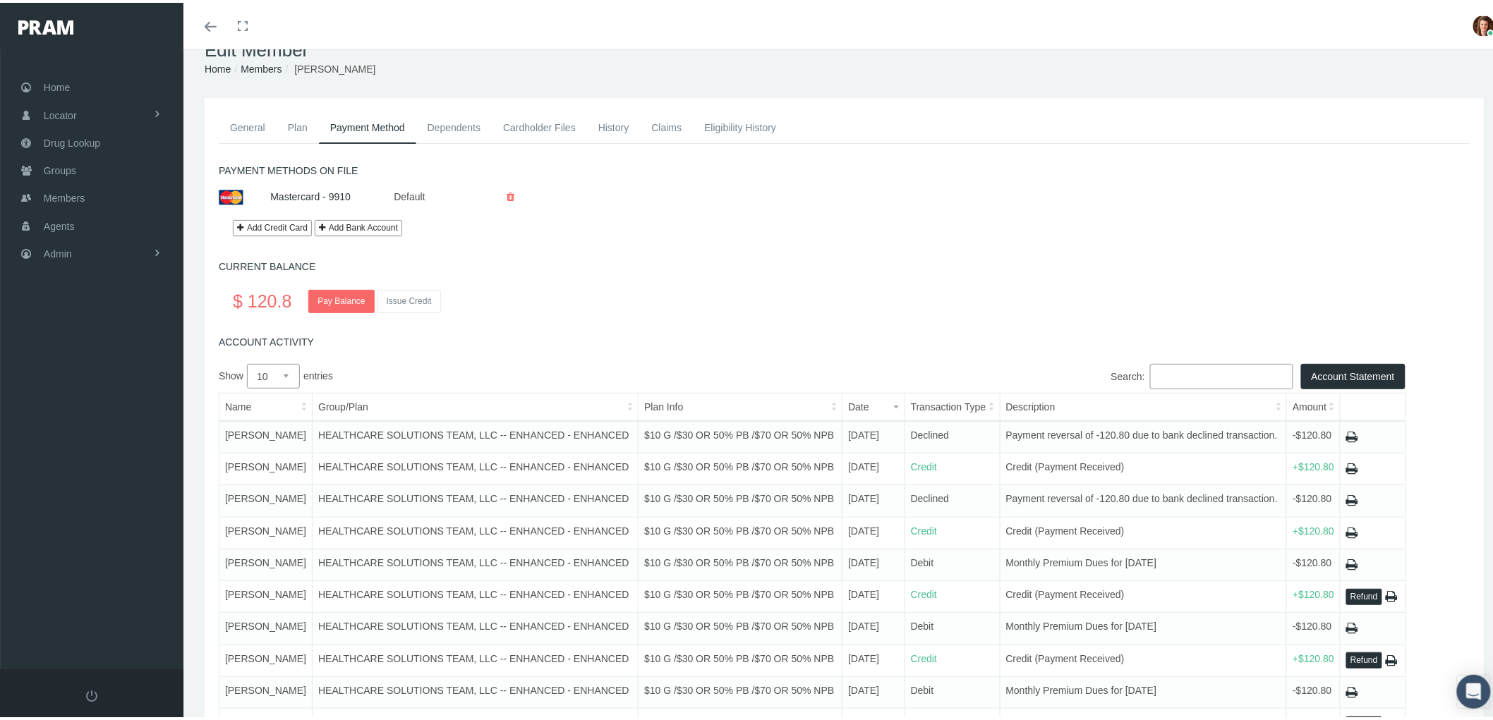
click at [617, 123] on link "History" at bounding box center [614, 124] width 54 height 31
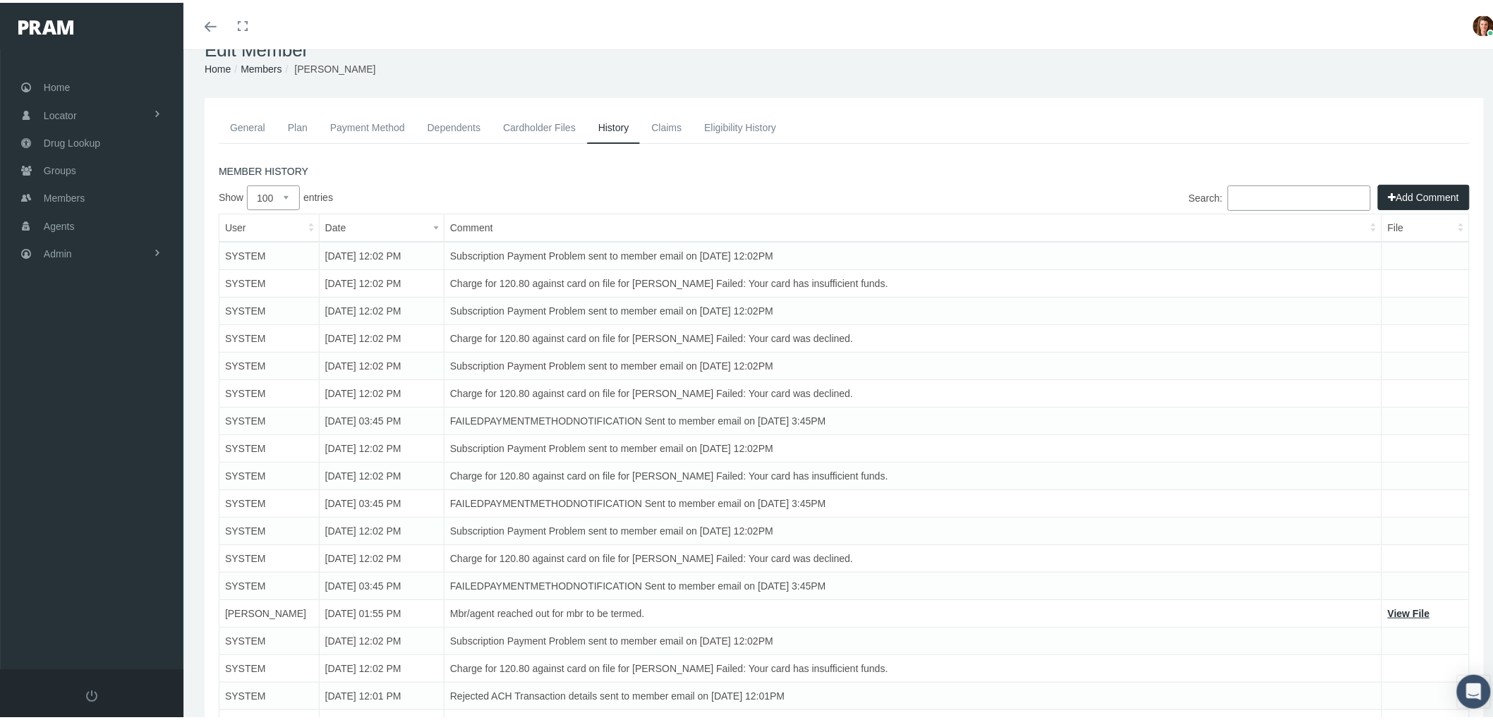
click at [1422, 193] on button "Add Comment" at bounding box center [1424, 194] width 92 height 25
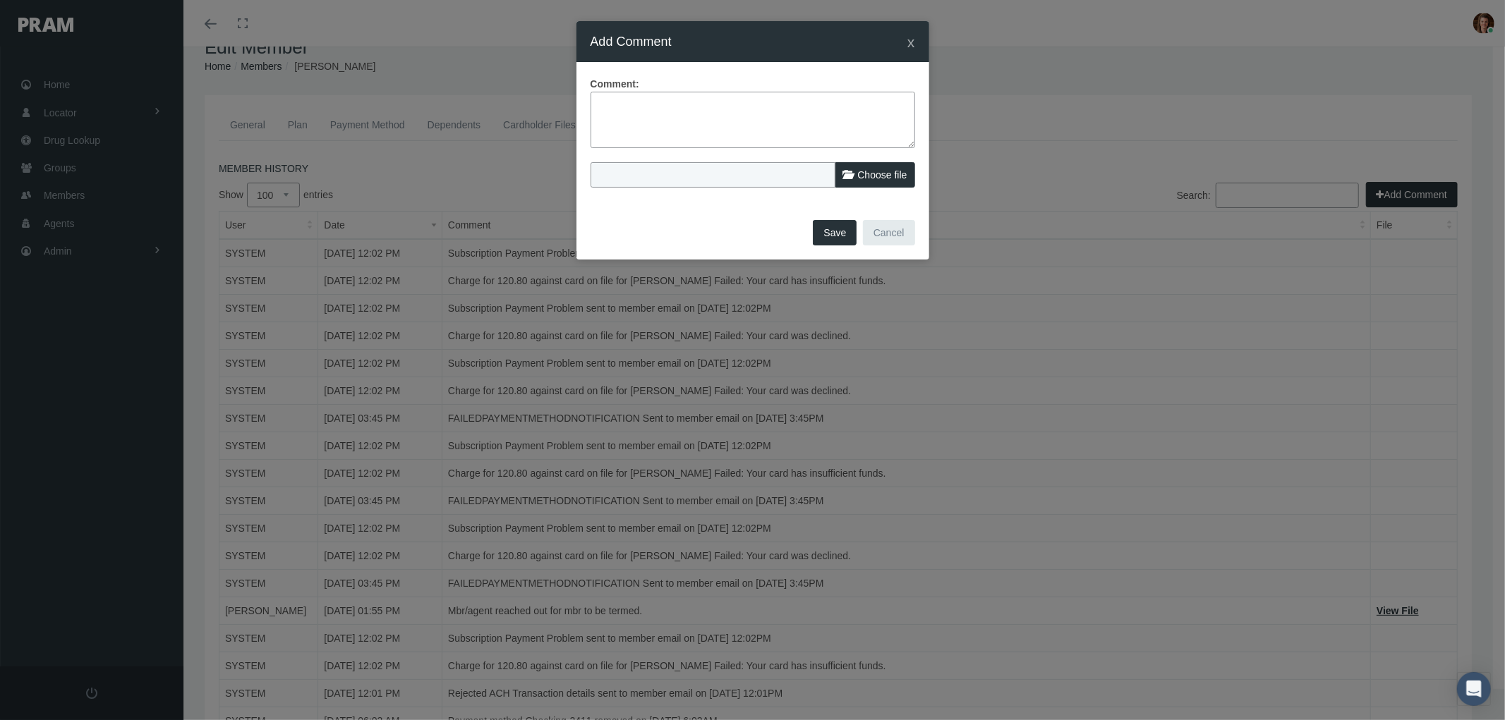
click at [718, 127] on textarea at bounding box center [753, 120] width 325 height 56
click at [908, 38] on span "x" at bounding box center [911, 42] width 8 height 16
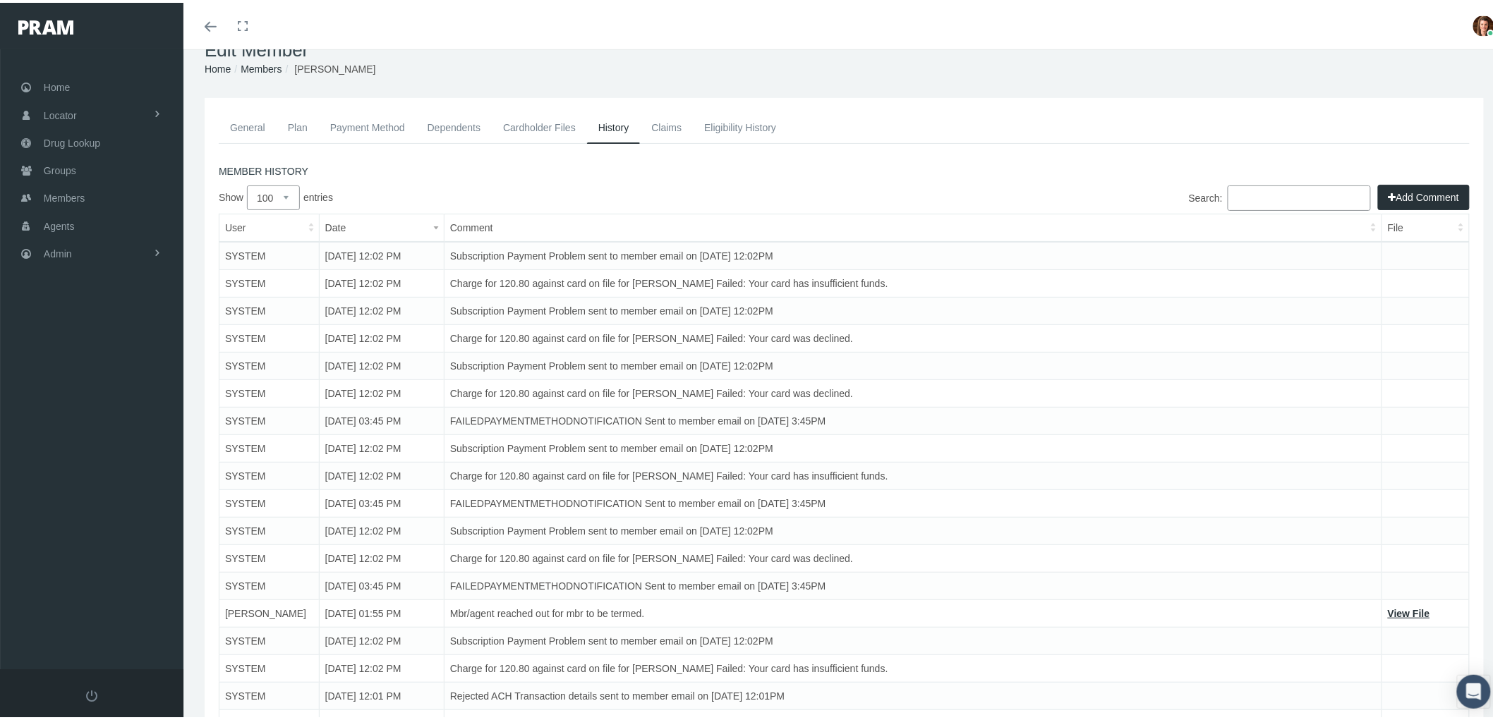
click at [664, 117] on link "Claims" at bounding box center [666, 124] width 53 height 31
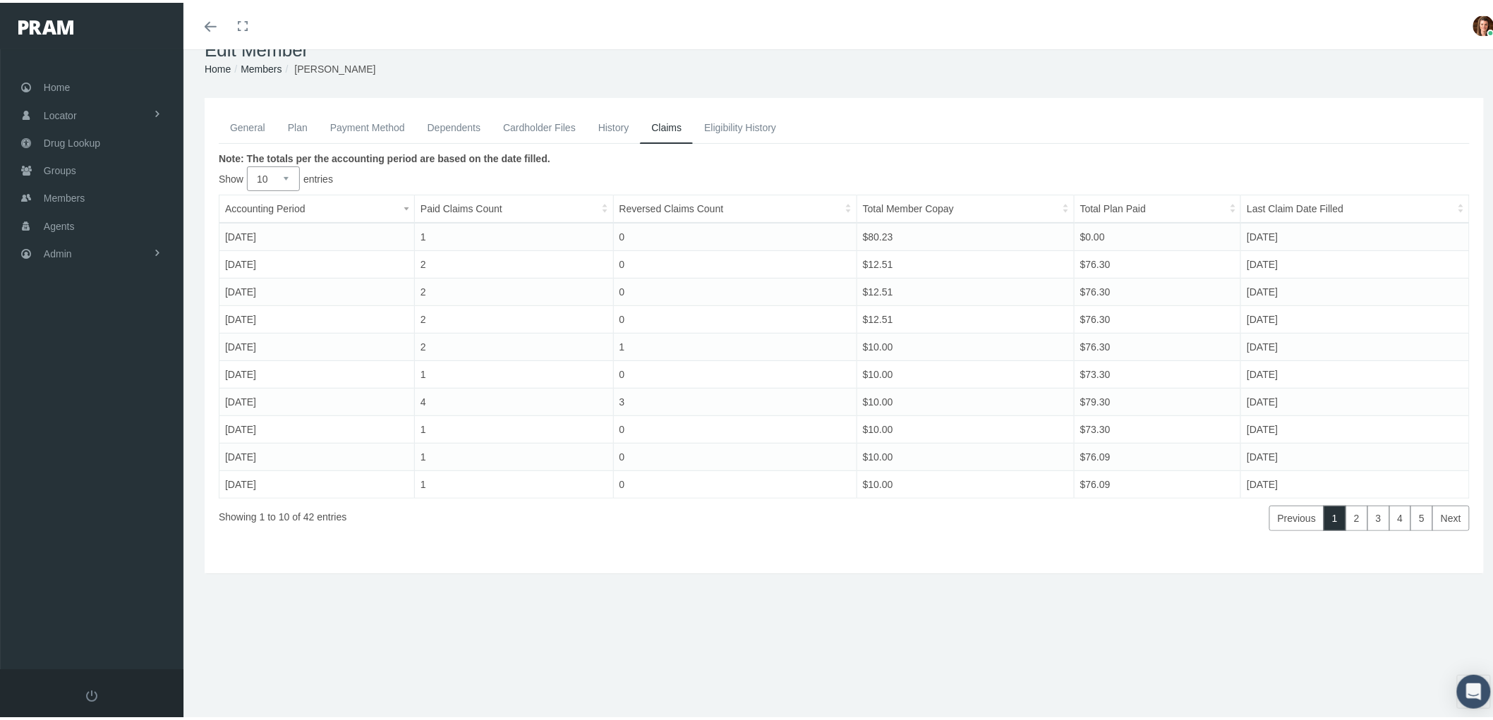
click at [295, 115] on link "Plan" at bounding box center [298, 124] width 42 height 31
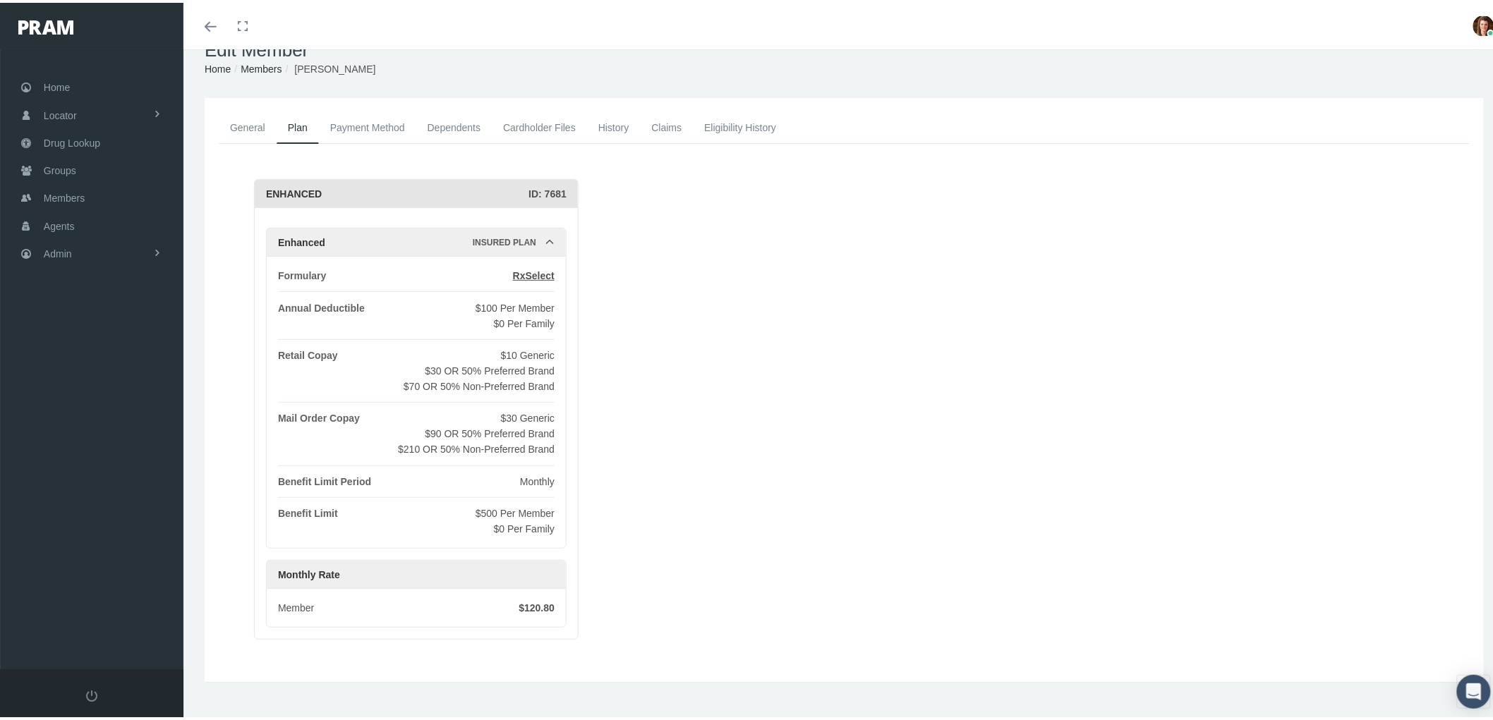
click at [250, 123] on link "General" at bounding box center [248, 124] width 58 height 31
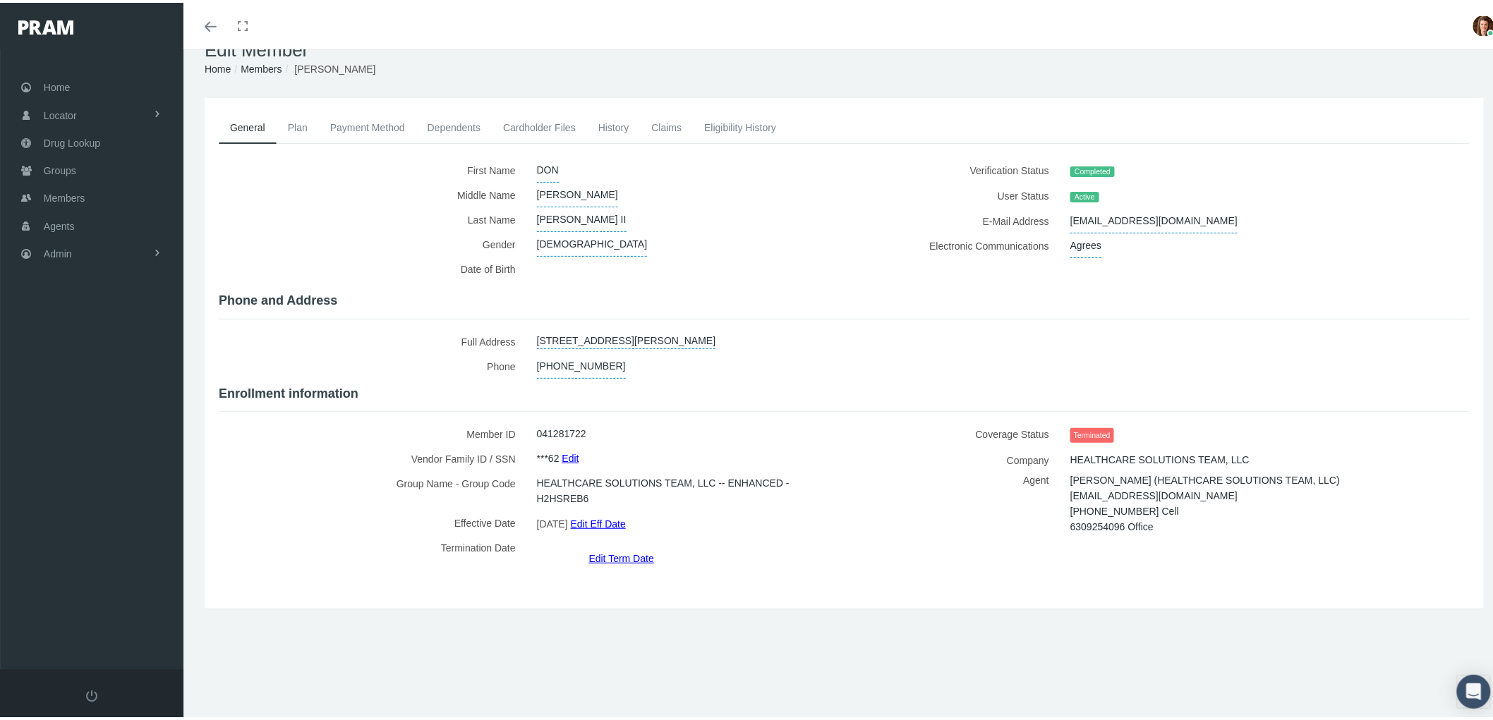
click at [603, 120] on link "History" at bounding box center [614, 124] width 54 height 31
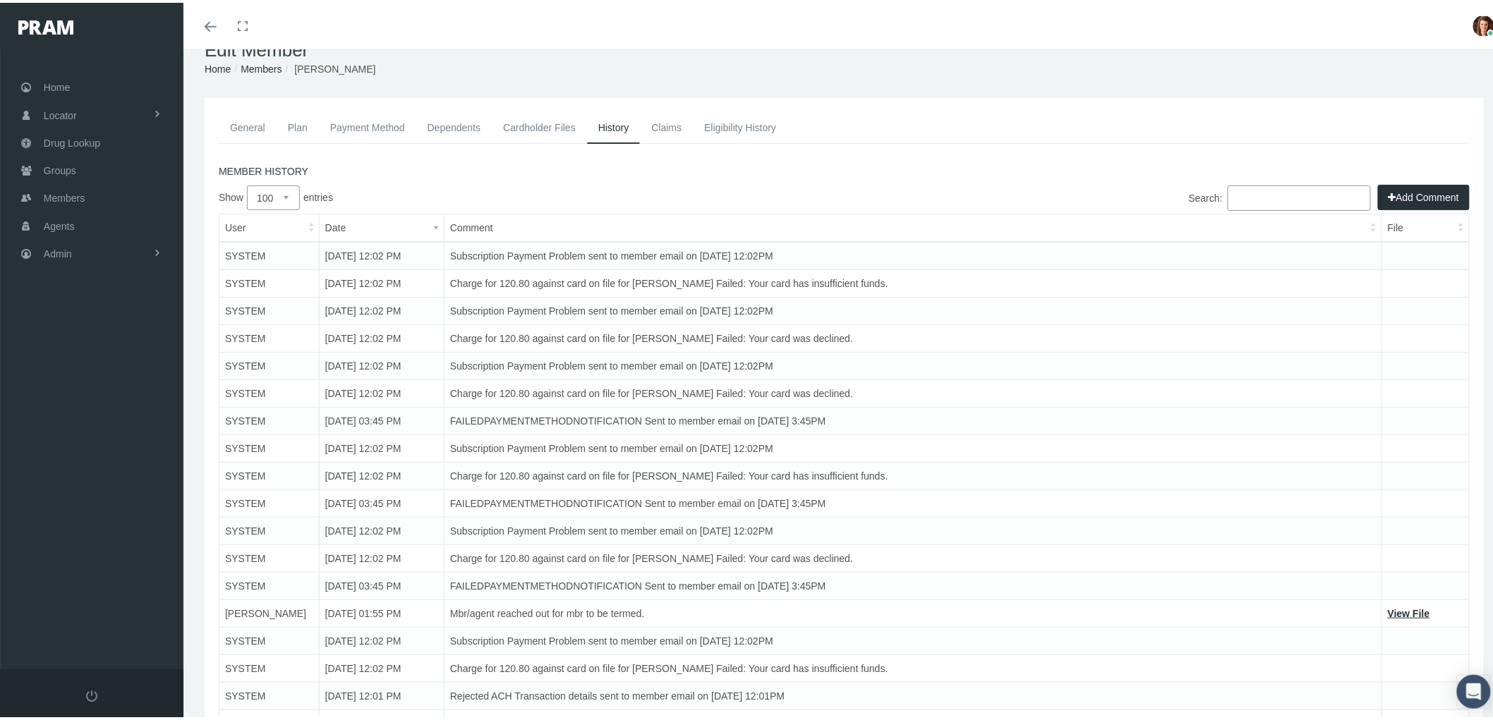
click at [1413, 193] on button "Add Comment" at bounding box center [1424, 194] width 92 height 25
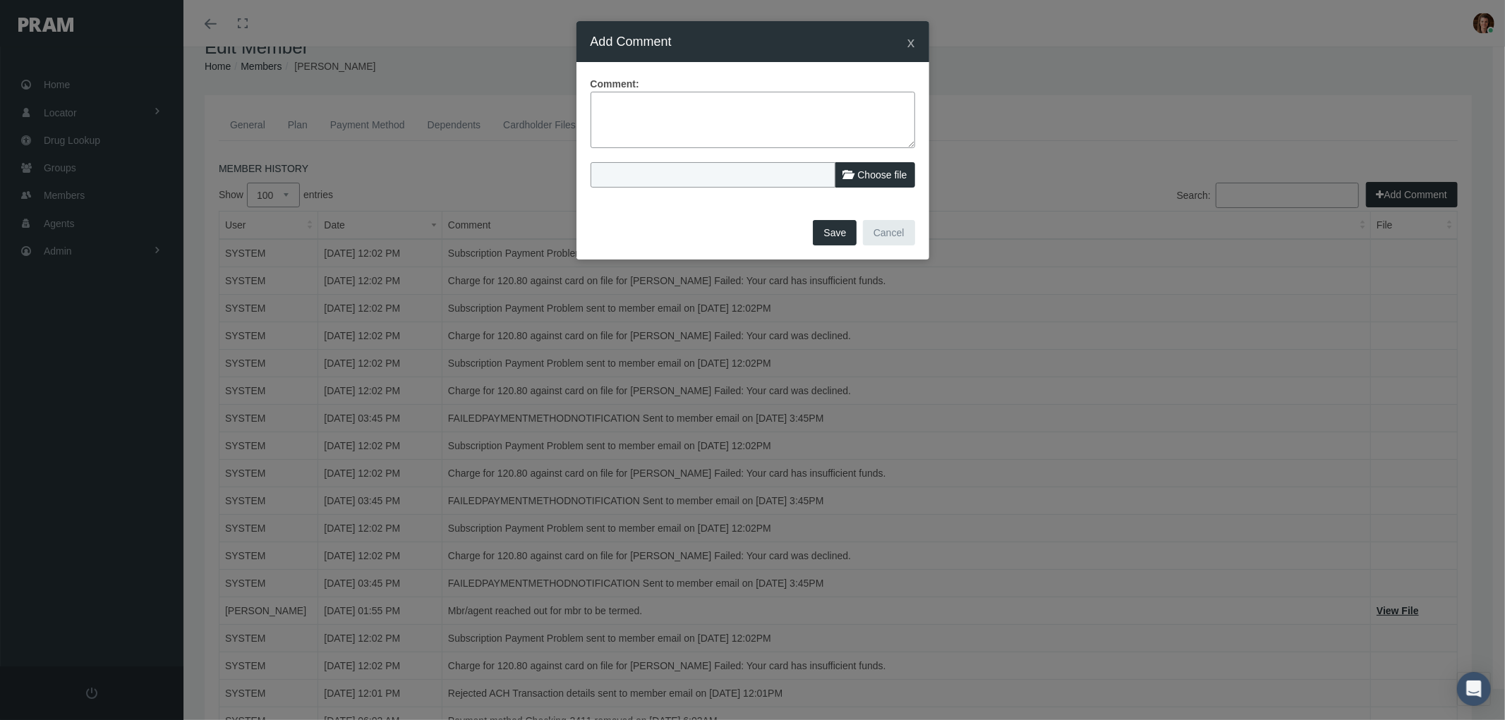
click at [710, 127] on textarea at bounding box center [753, 120] width 325 height 56
type textarea "Updating term date from 10/31/25 to 9/30/25 so member cannot use benefits for O…"
click at [891, 234] on button "Cancel" at bounding box center [889, 232] width 52 height 25
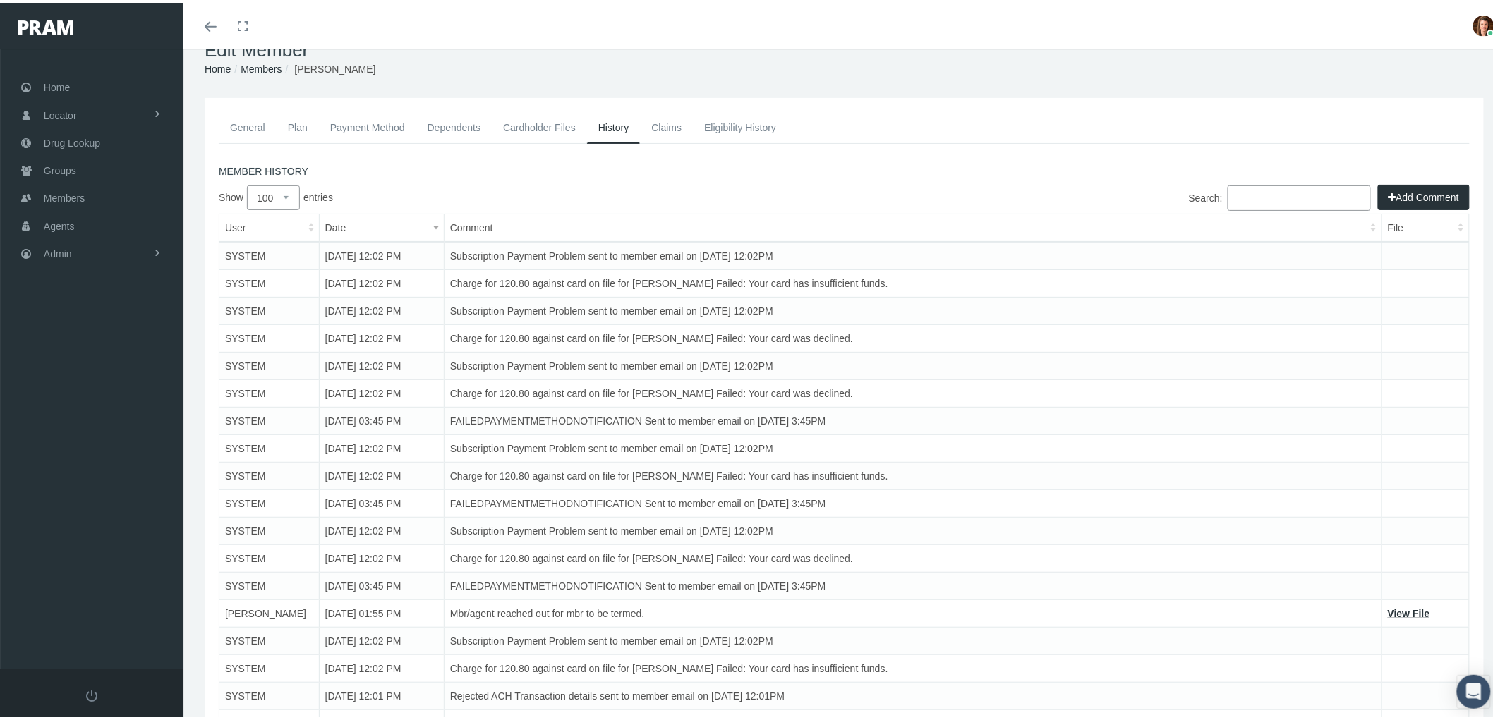
click at [666, 120] on link "Claims" at bounding box center [666, 124] width 53 height 31
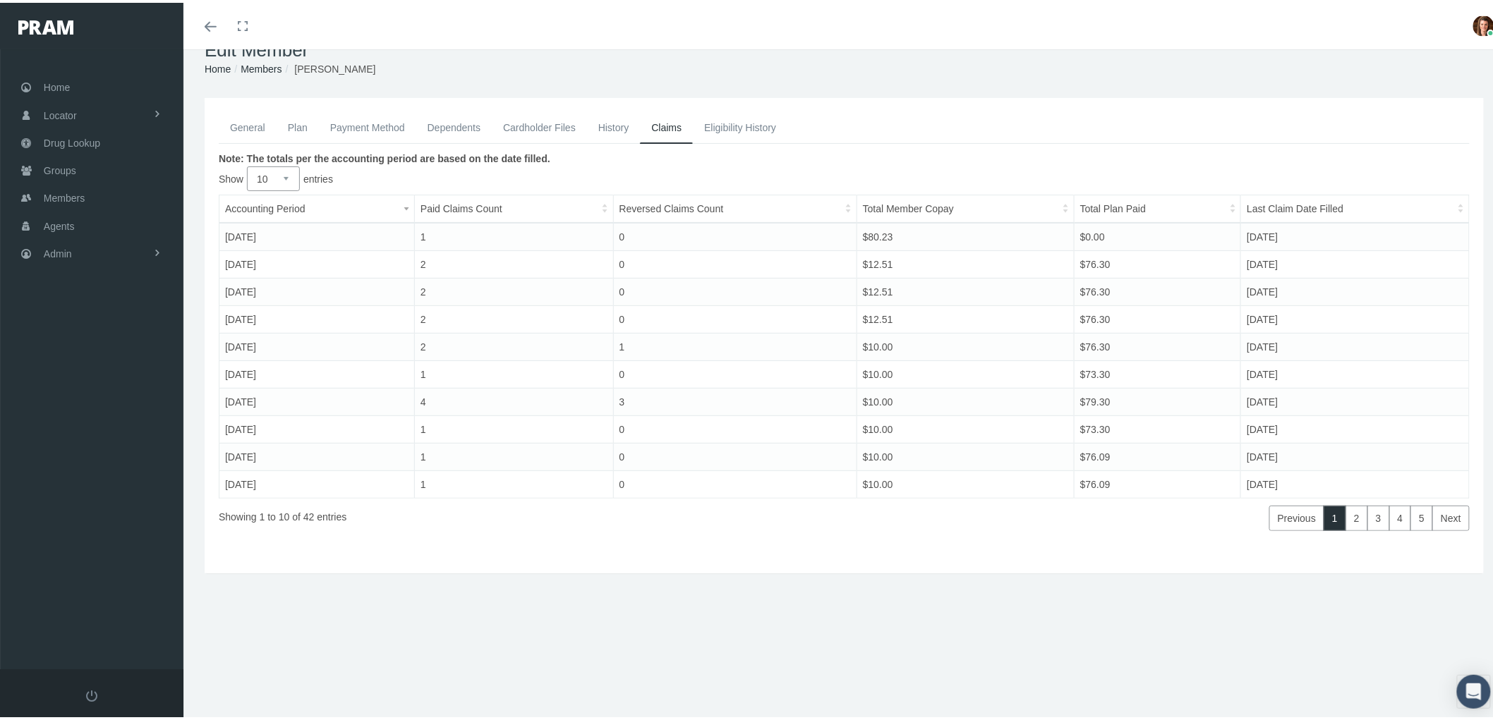
click at [610, 119] on link "History" at bounding box center [614, 124] width 54 height 31
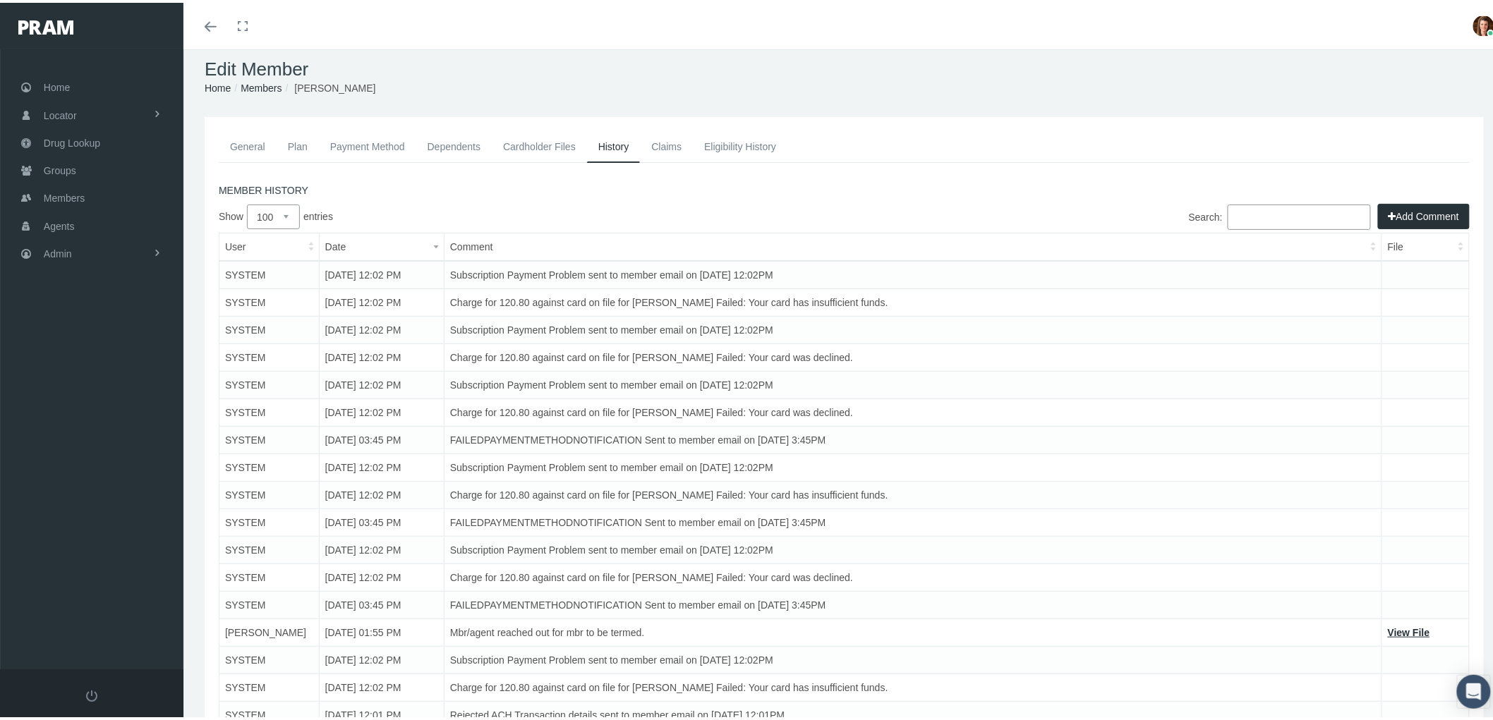
scroll to position [0, 0]
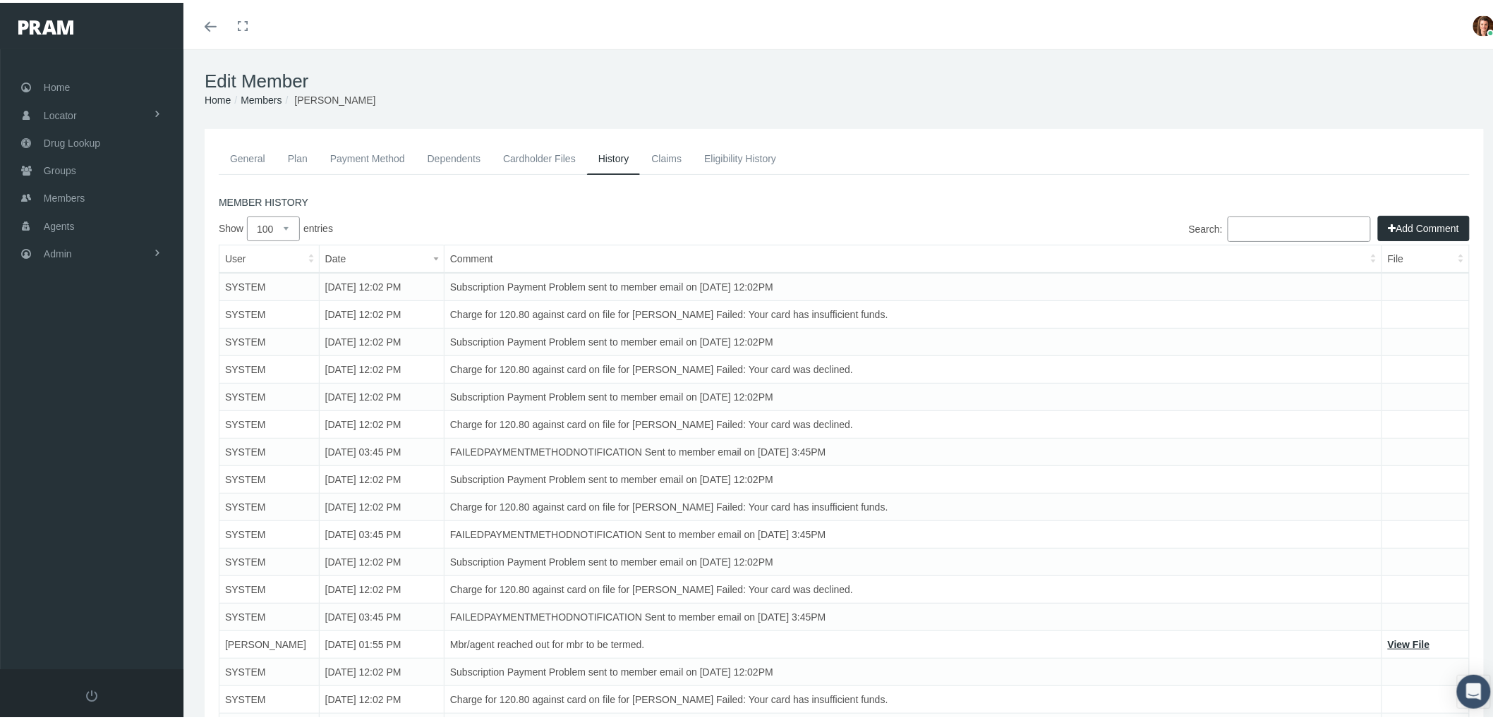
click at [375, 145] on link "Payment Method" at bounding box center [367, 155] width 97 height 31
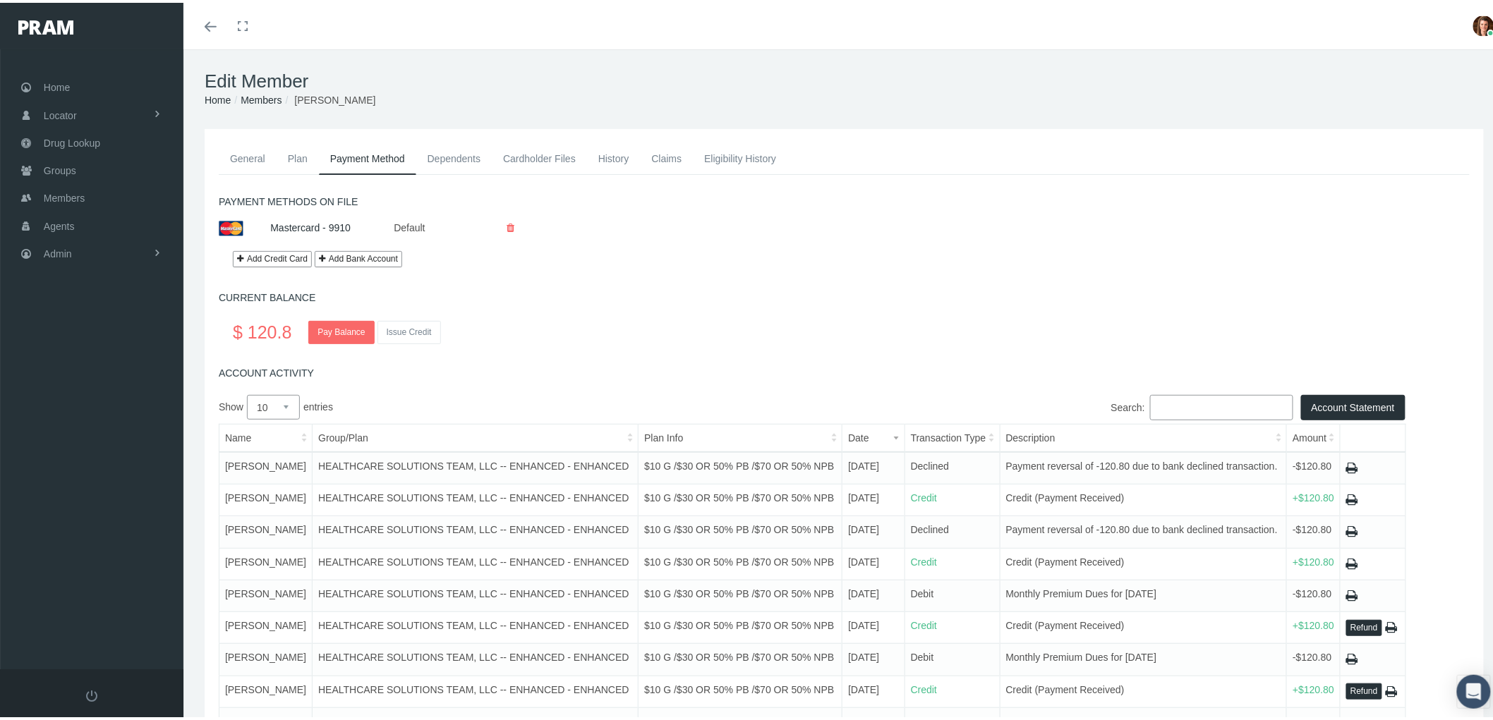
click at [622, 157] on link "History" at bounding box center [614, 155] width 54 height 31
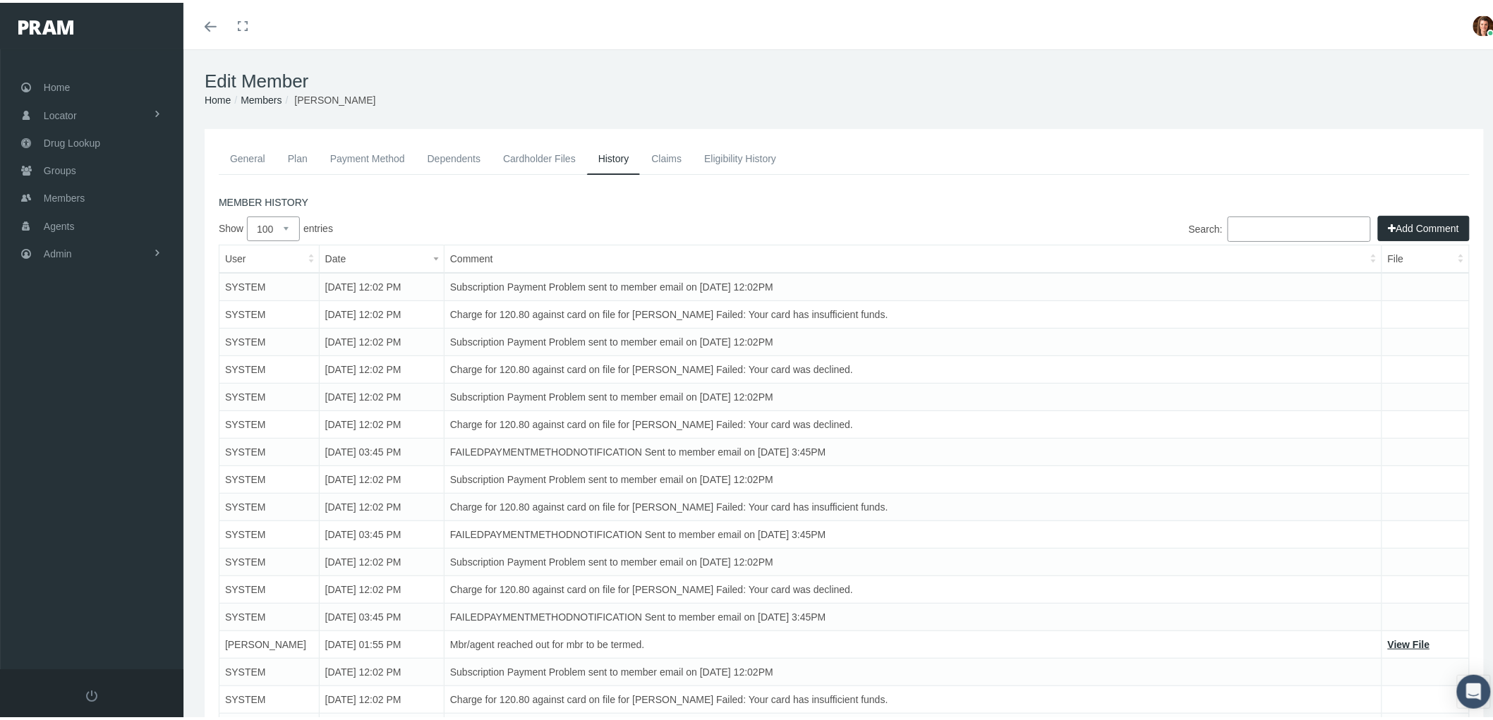
click at [1415, 214] on button "Add Comment" at bounding box center [1424, 225] width 92 height 25
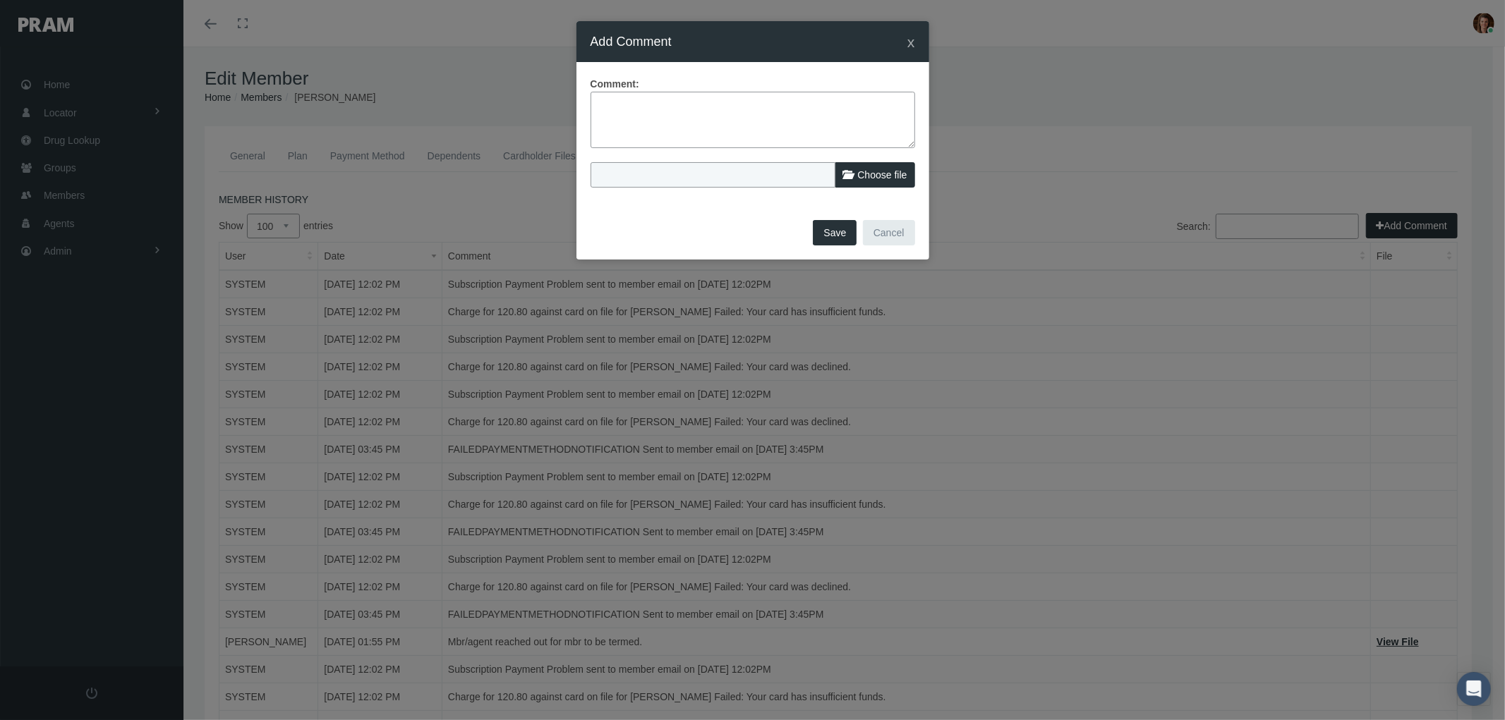
click at [654, 118] on textarea at bounding box center [753, 120] width 325 height 56
click at [679, 131] on textarea "Updating term date from 10/31/25 to 9/30/25. October premium payment rejected o…" at bounding box center [753, 120] width 325 height 56
click at [843, 121] on textarea "Updating term date from 10/31/25 to 9/30/25. October premium payment rejected o…" at bounding box center [753, 120] width 325 height 56
click at [841, 117] on textarea "Updating term date from 10/31/25 to 9/30/25. October premium payment rejected o…" at bounding box center [753, 120] width 325 height 56
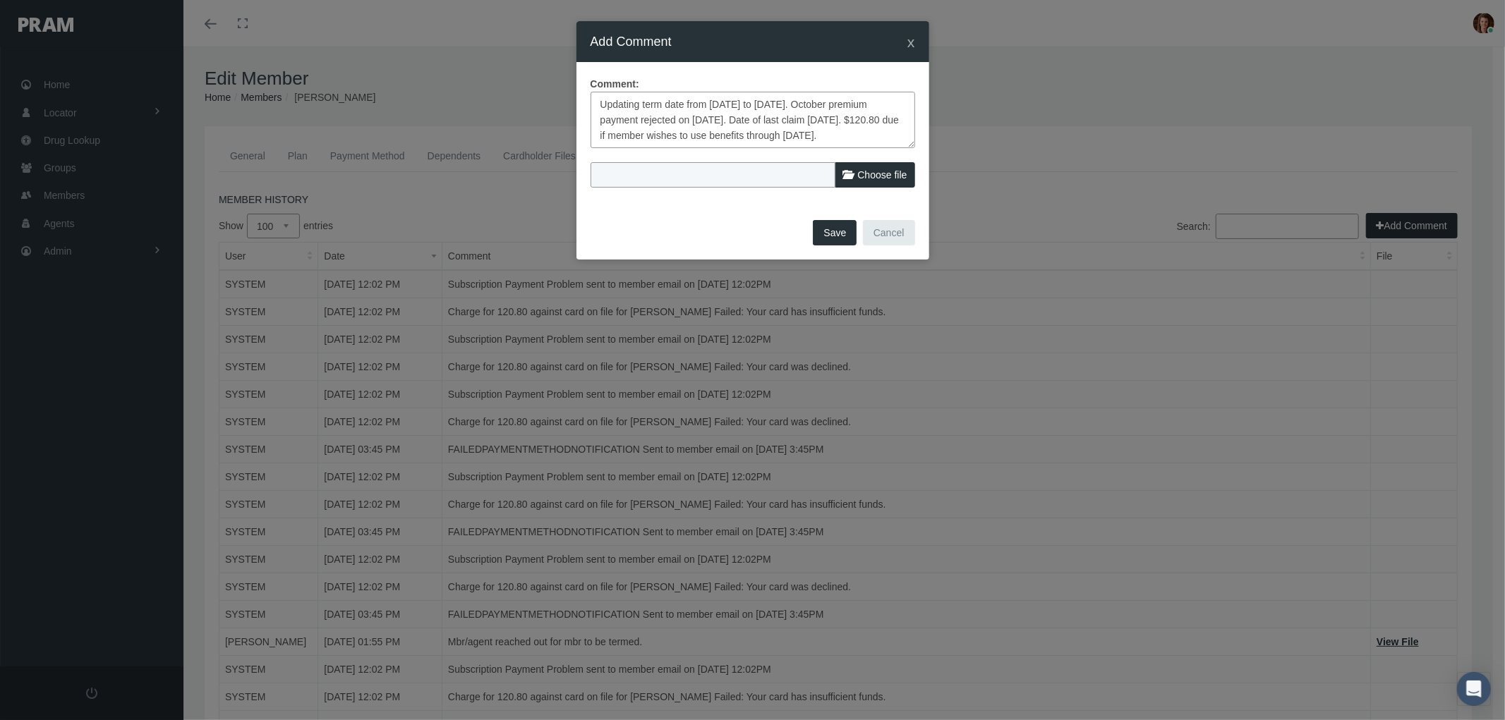
click at [852, 137] on textarea "Updating term date from 10/31/25 to 9/30/25. October premium payment rejected o…" at bounding box center [753, 120] width 325 height 56
type textarea "Updating term date from 10/31/25 to 9/30/25. October premium payment rejected o…"
click at [834, 231] on button "Save" at bounding box center [835, 232] width 44 height 25
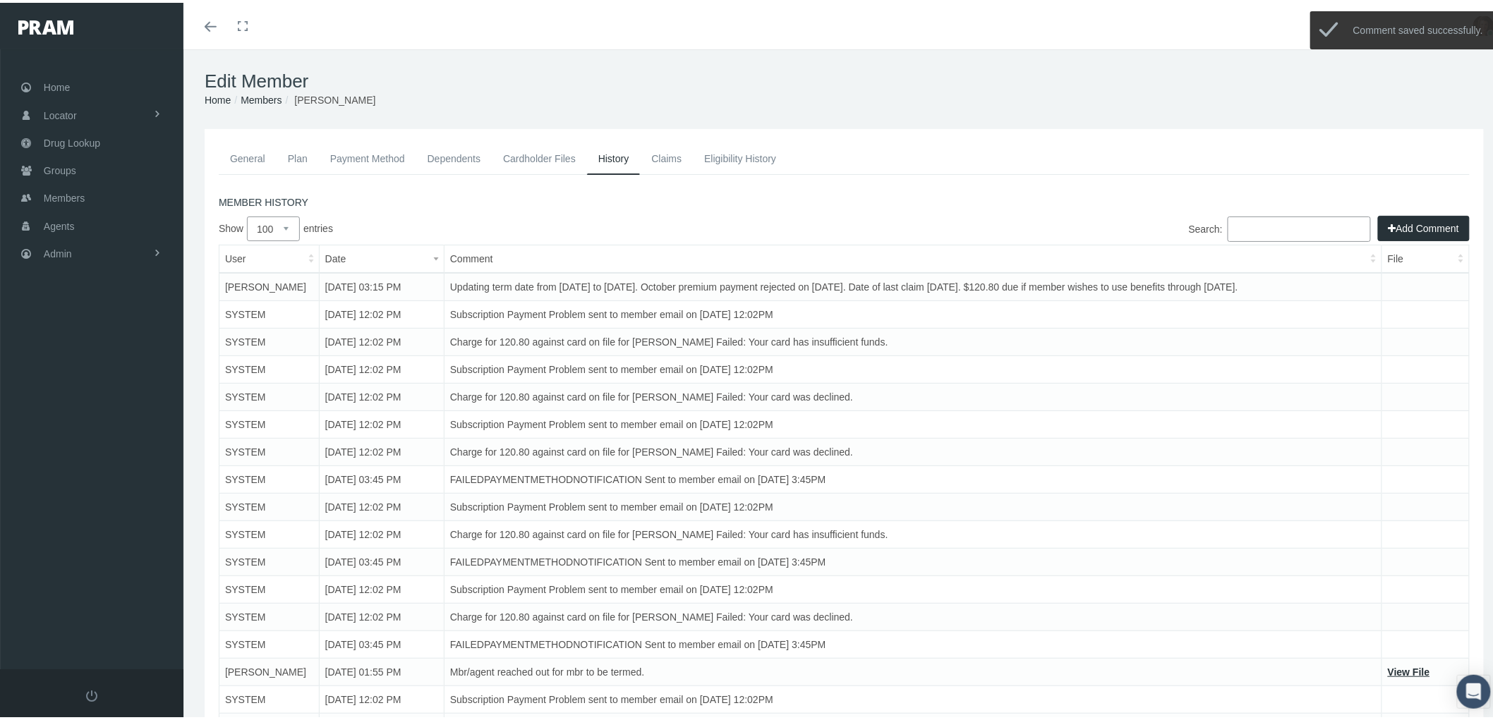
click at [356, 147] on link "Payment Method" at bounding box center [367, 155] width 97 height 31
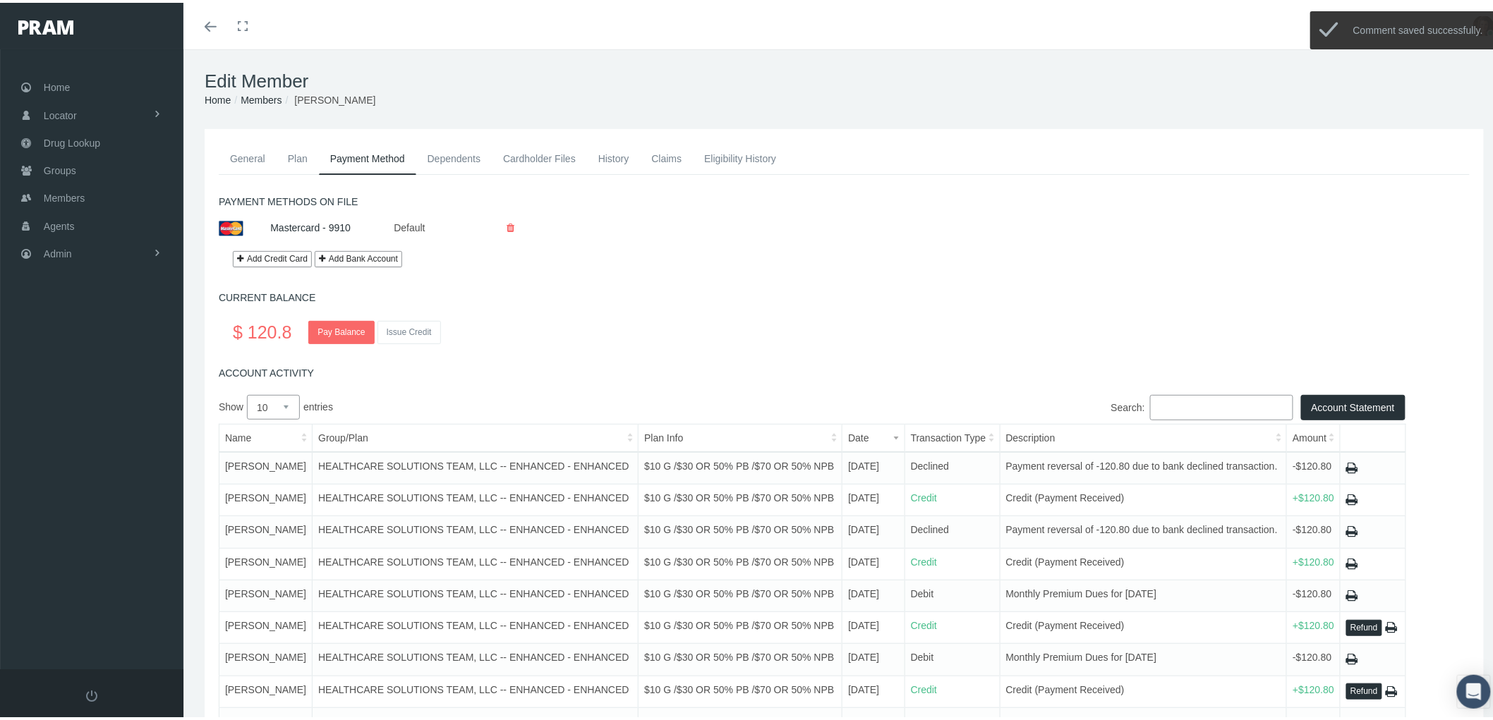
click at [618, 150] on link "History" at bounding box center [614, 155] width 54 height 31
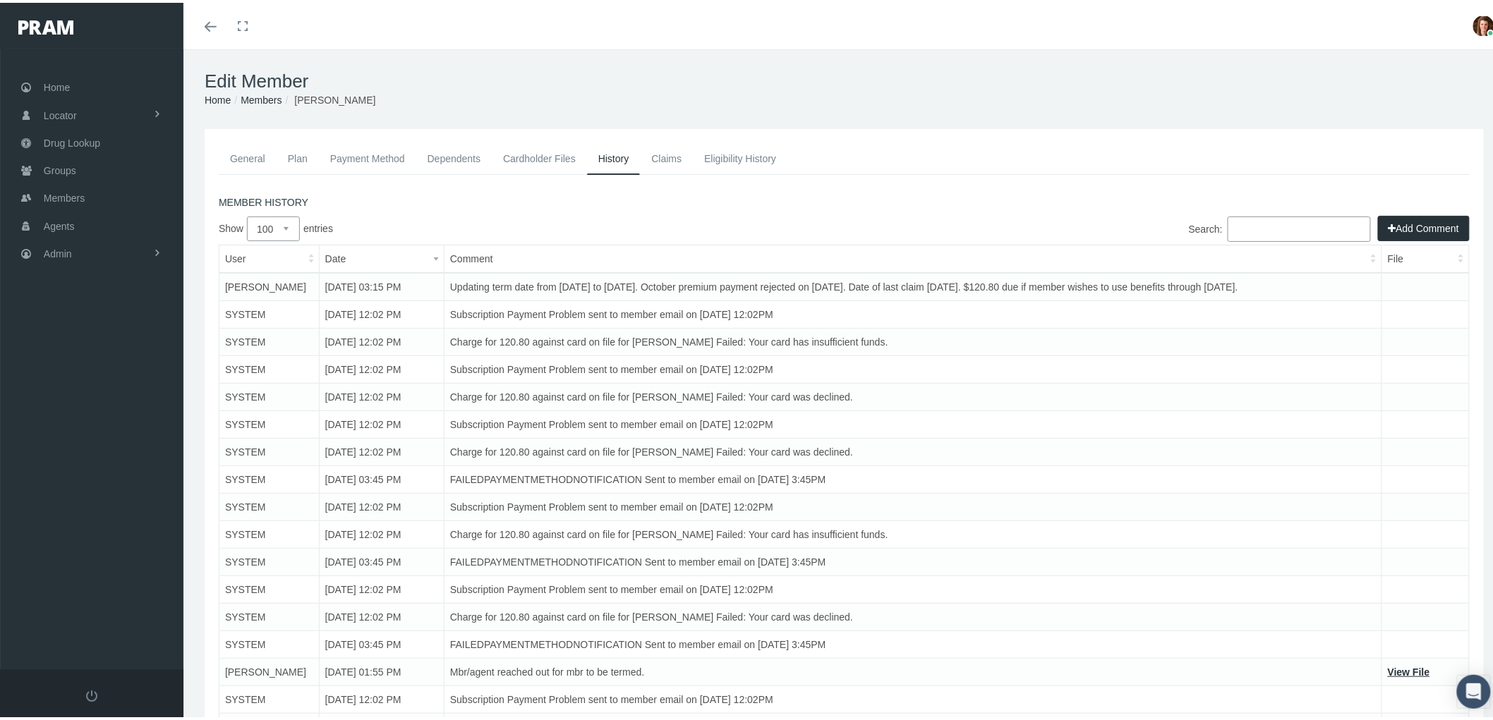
click at [370, 155] on link "Payment Method" at bounding box center [367, 155] width 97 height 31
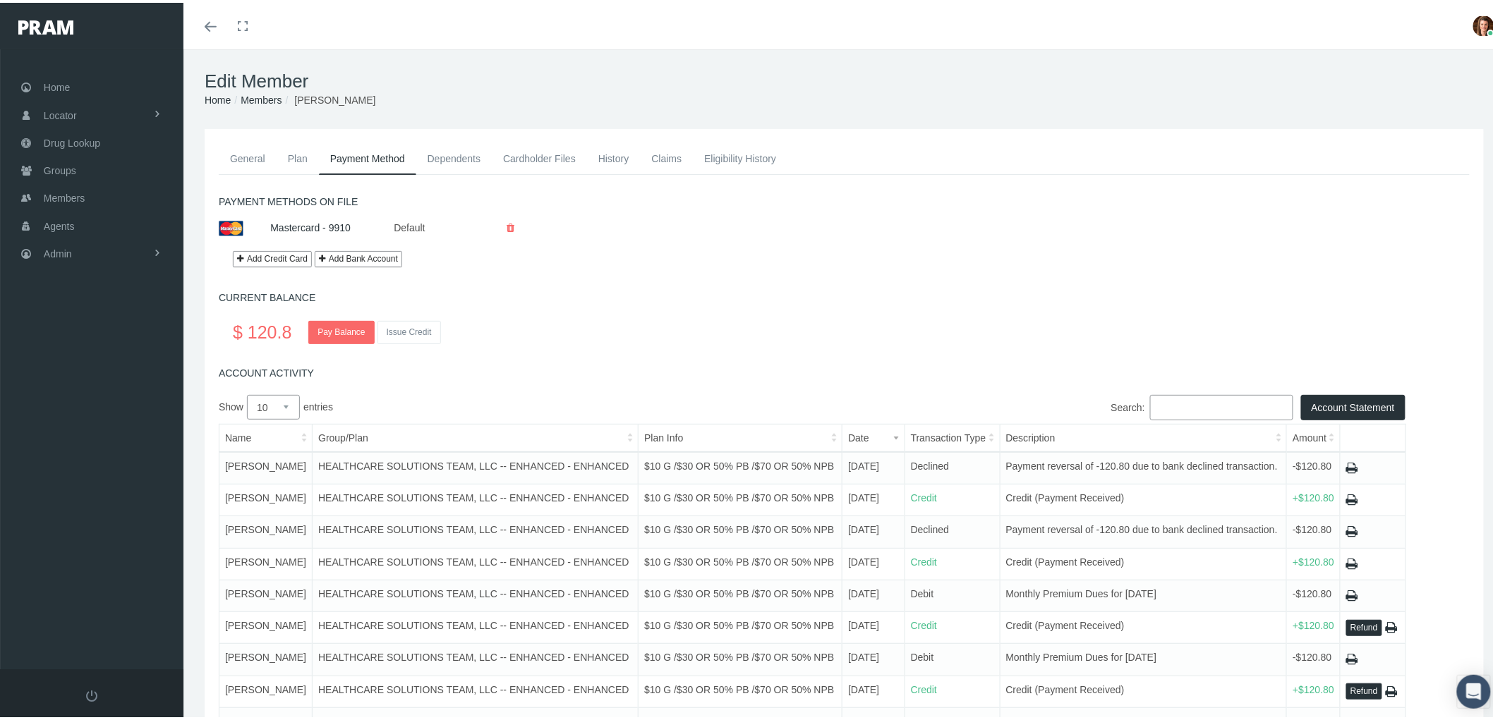
click at [258, 147] on link "General" at bounding box center [248, 155] width 58 height 31
click at [663, 71] on h1 "Edit Member" at bounding box center [844, 79] width 1279 height 22
drag, startPoint x: 231, startPoint y: 152, endPoint x: 212, endPoint y: 152, distance: 19.1
click at [231, 152] on link "General" at bounding box center [248, 155] width 58 height 31
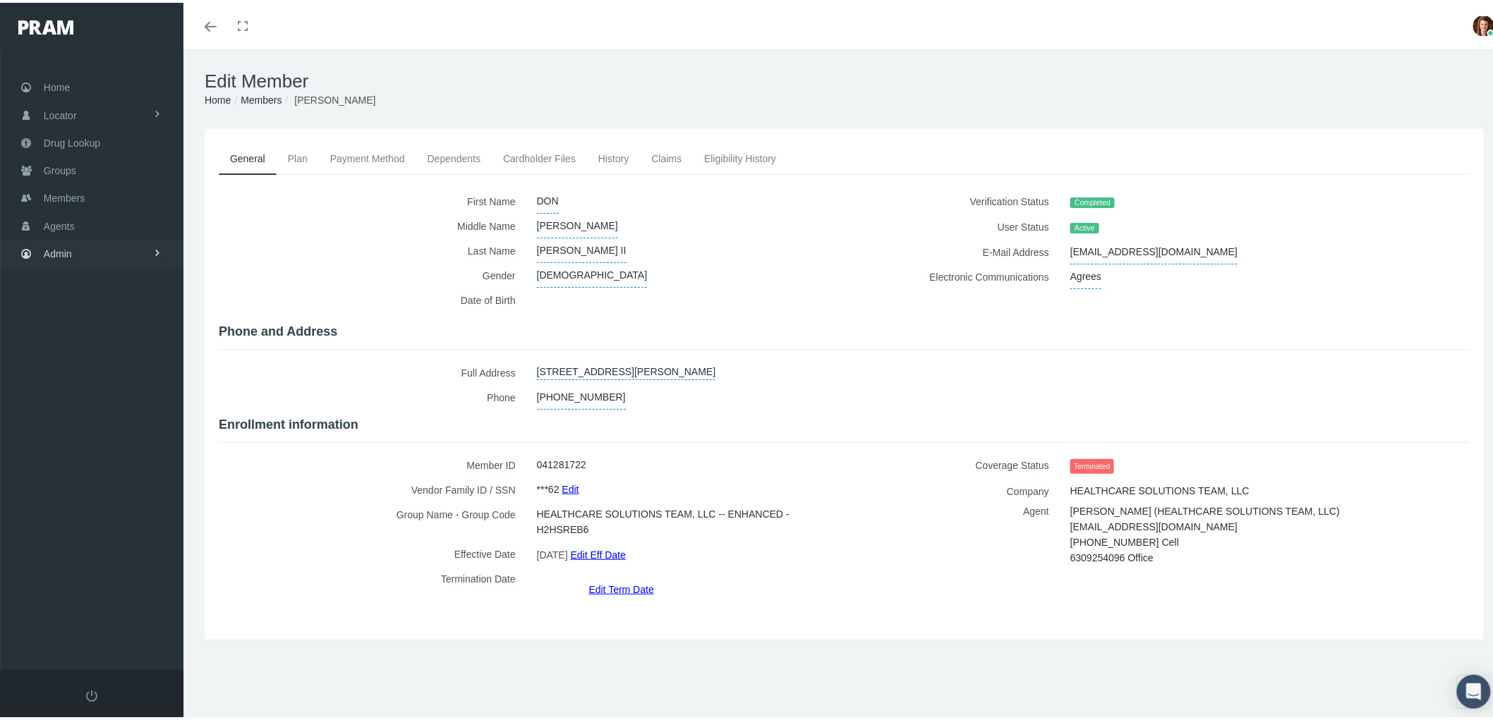
click at [111, 250] on link "Admin" at bounding box center [91, 251] width 183 height 28
click at [102, 322] on link "Claims" at bounding box center [91, 334] width 183 height 25
click at [113, 375] on link "Cycle Claims" at bounding box center [91, 387] width 183 height 25
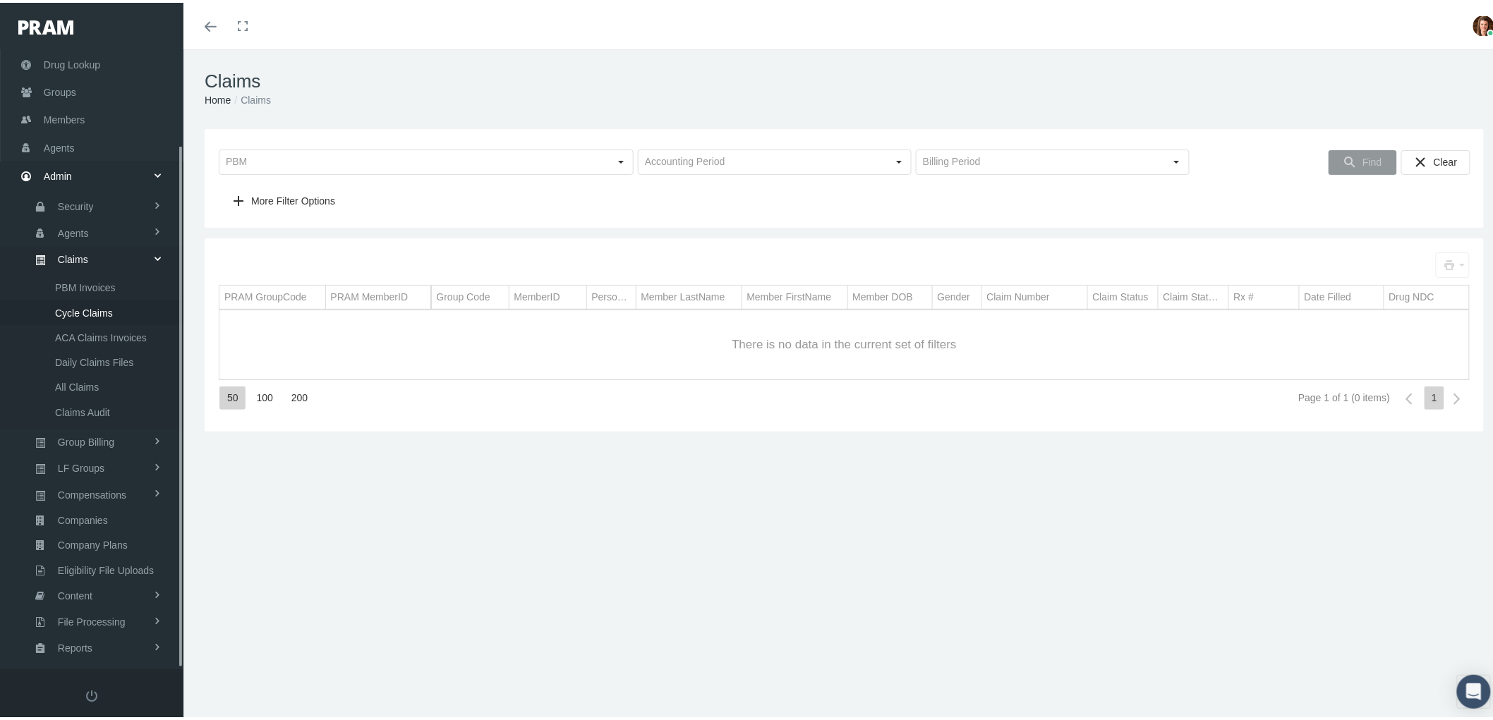
scroll to position [113, 0]
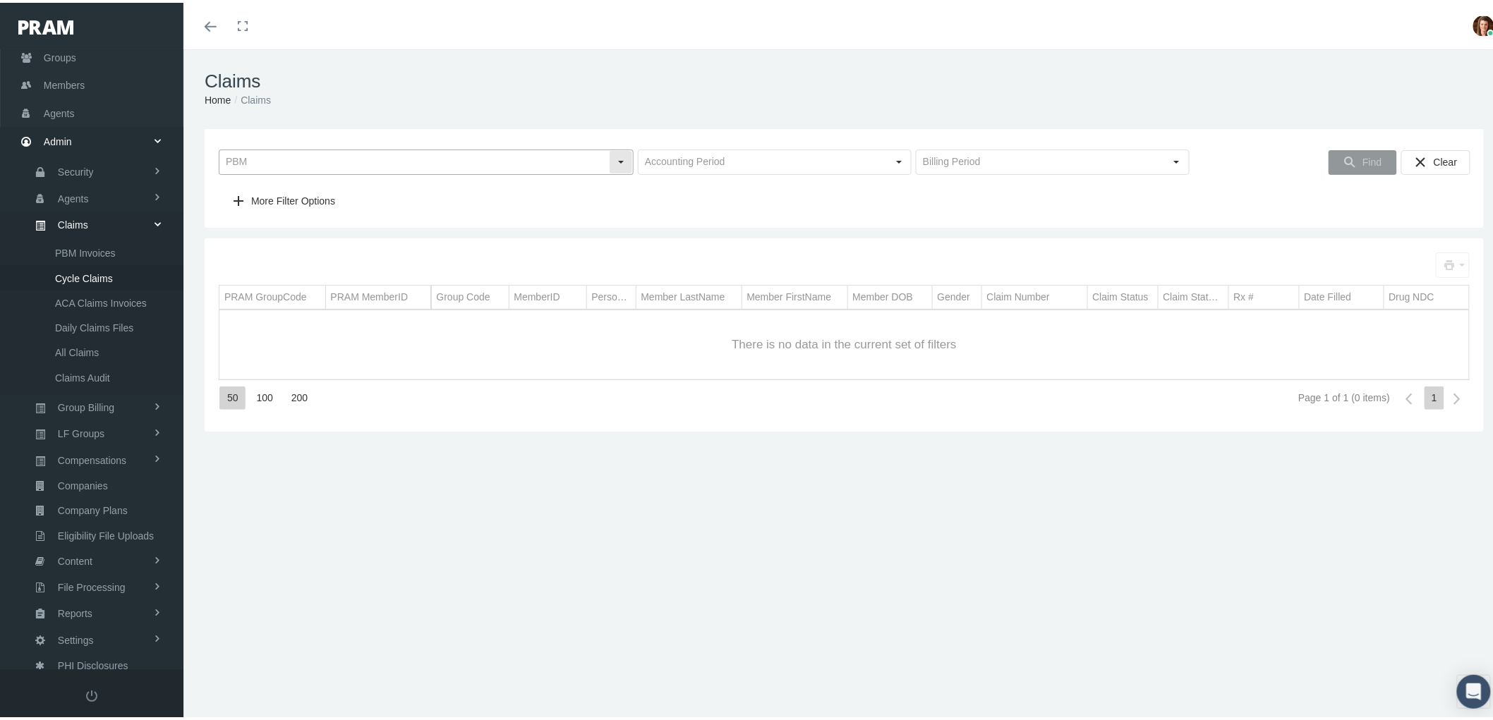
click at [615, 158] on div "Select" at bounding box center [621, 159] width 23 height 23
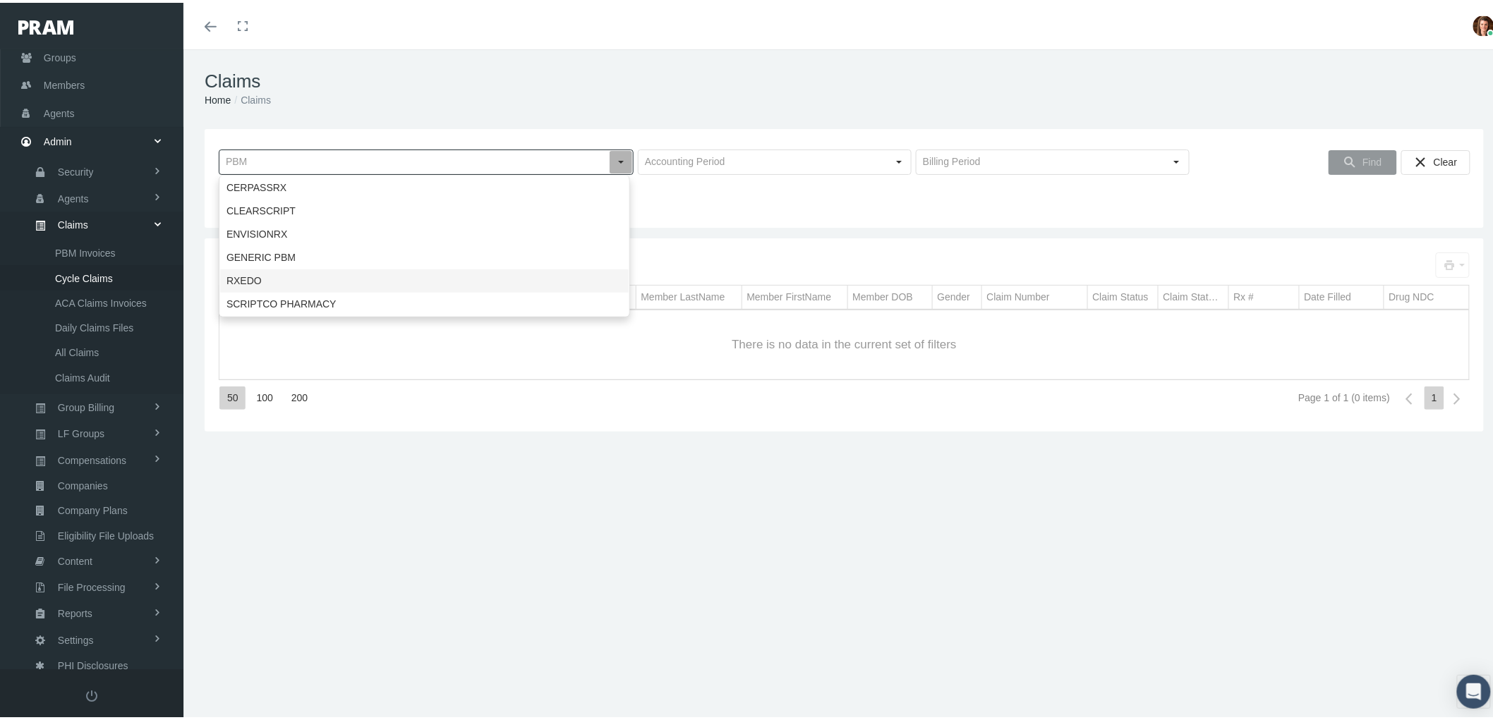
click at [546, 270] on div "RXEDO" at bounding box center [424, 278] width 409 height 23
type input "RXEDO"
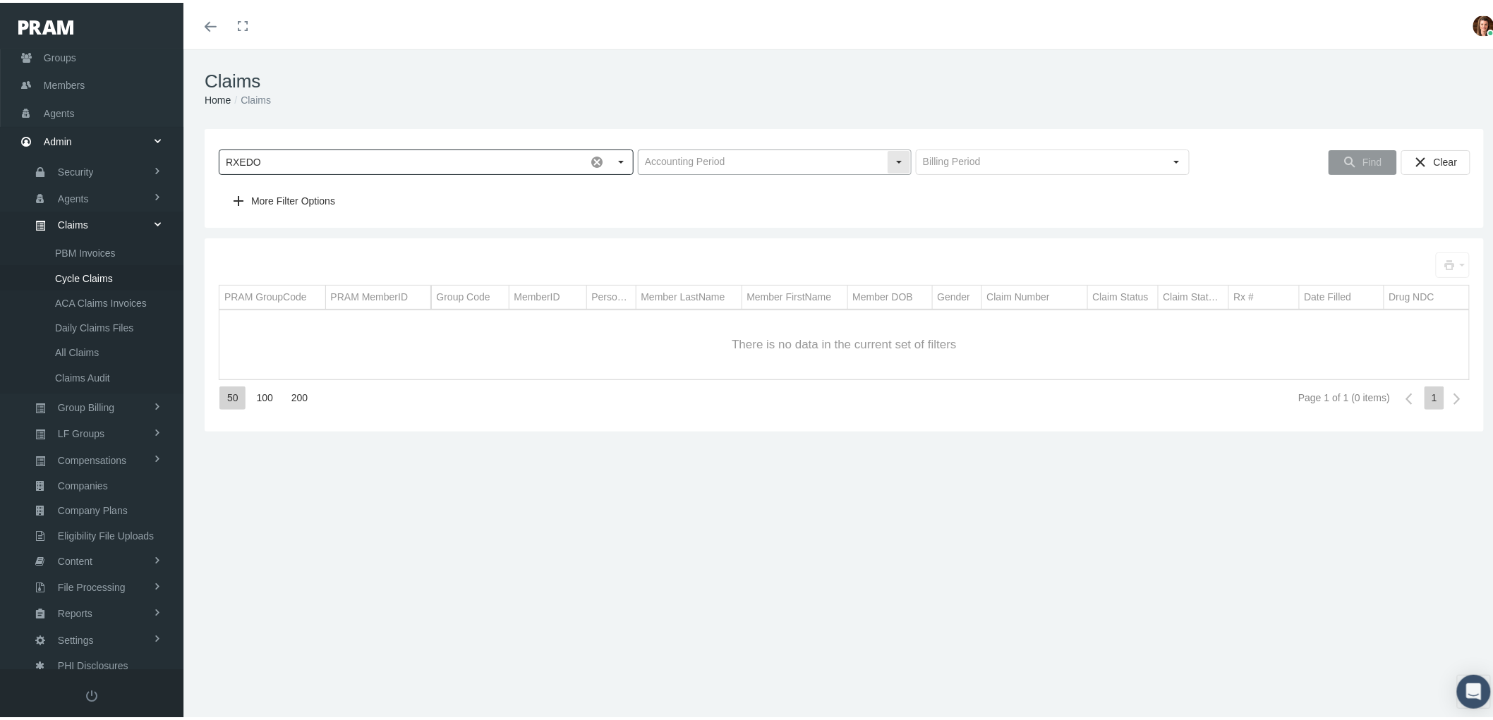
click at [888, 155] on div "Select" at bounding box center [899, 159] width 23 height 23
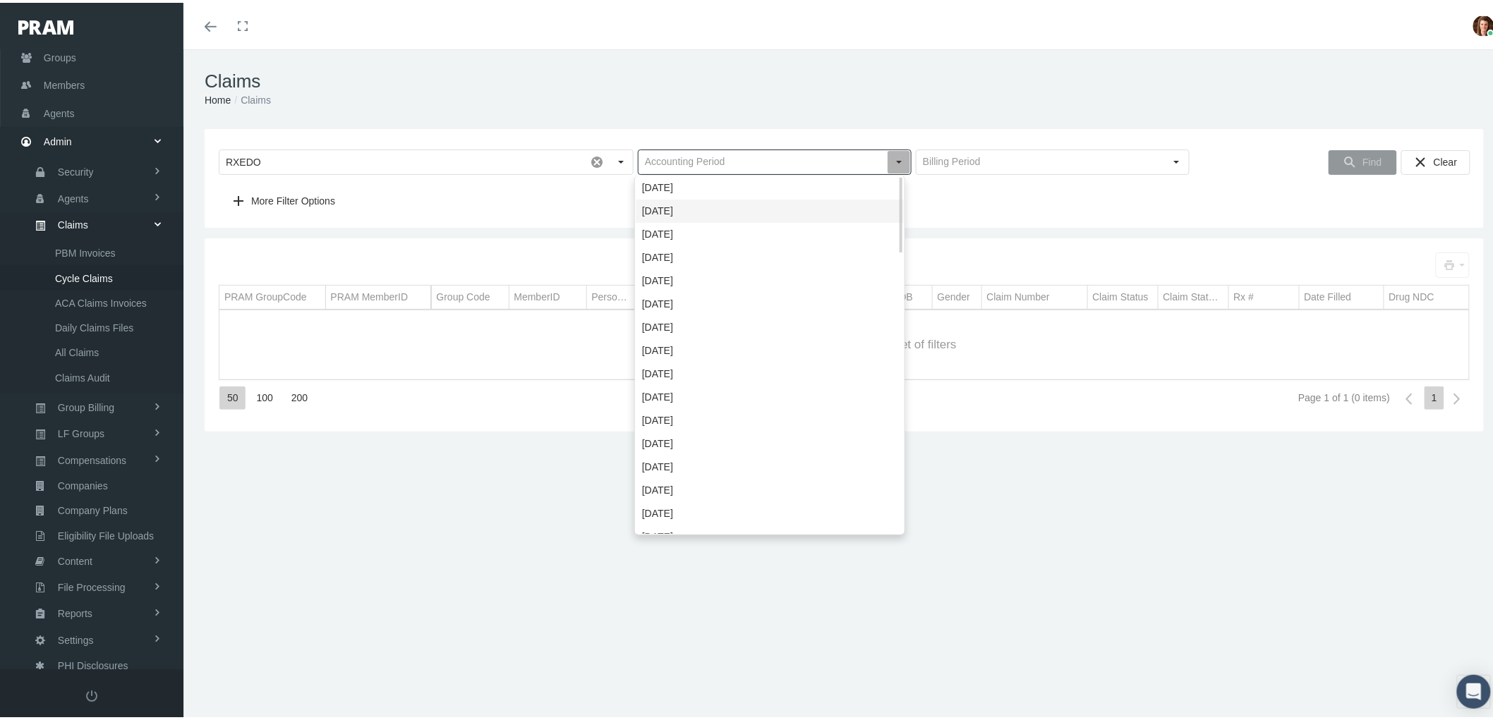
click at [831, 207] on div "[DATE]" at bounding box center [770, 208] width 268 height 23
type input "[DATE]"
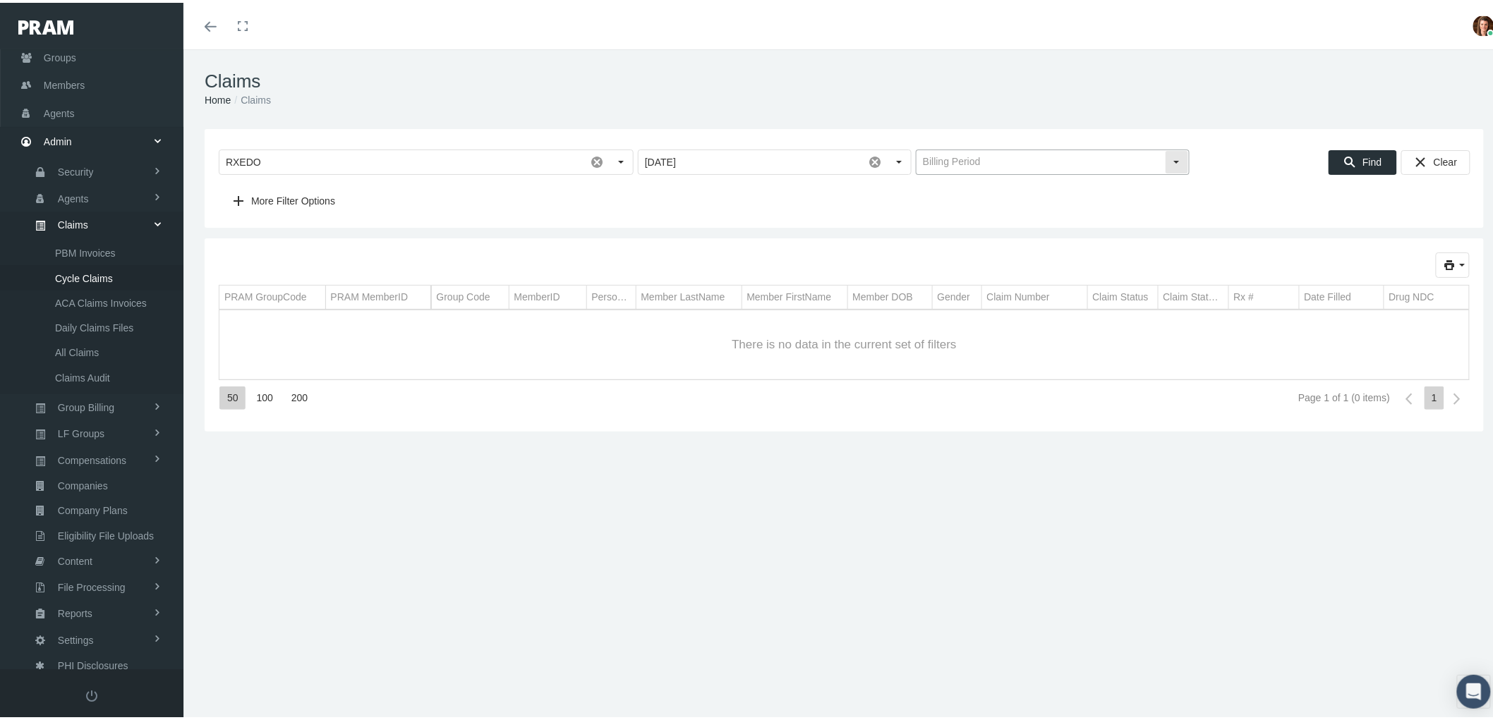
click at [1169, 167] on div "Select" at bounding box center [1177, 159] width 23 height 23
click at [1122, 186] on span "October 01 — October 08" at bounding box center [1045, 185] width 268 height 23
click at [1363, 155] on span "Find" at bounding box center [1372, 159] width 19 height 11
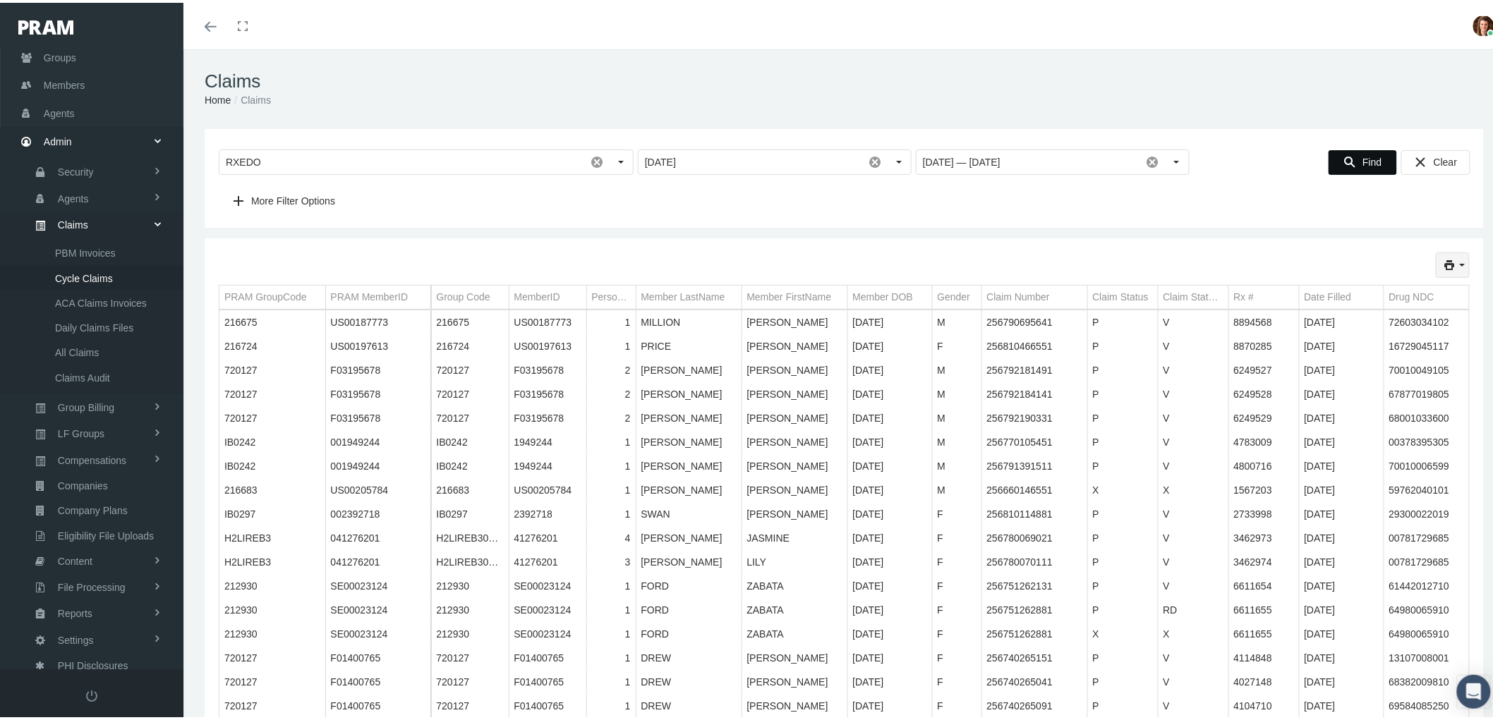
click at [1456, 262] on icon "print" at bounding box center [1462, 262] width 13 height 13
click at [1423, 287] on div "Short Format" at bounding box center [1402, 289] width 110 height 23
click at [62, 54] on span "Groups" at bounding box center [60, 55] width 32 height 27
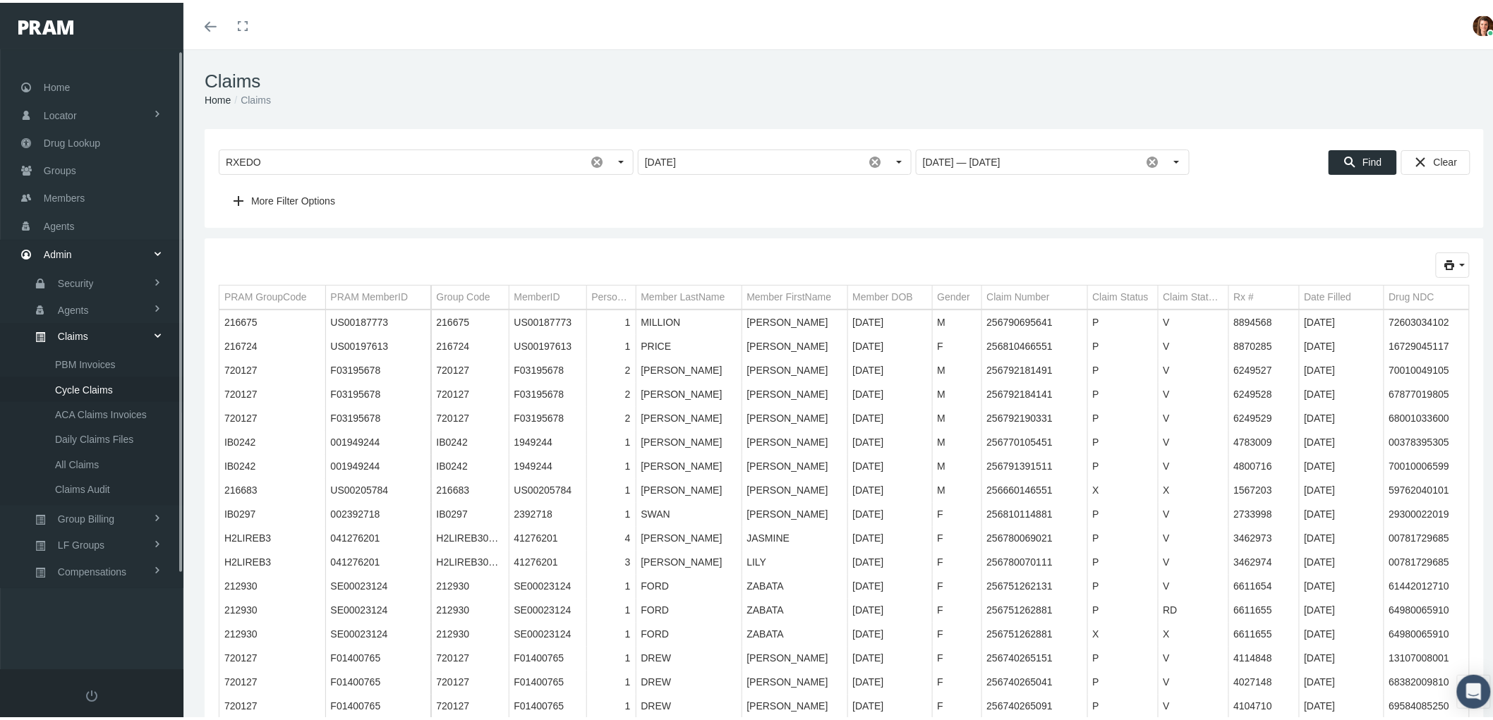
scroll to position [0, 0]
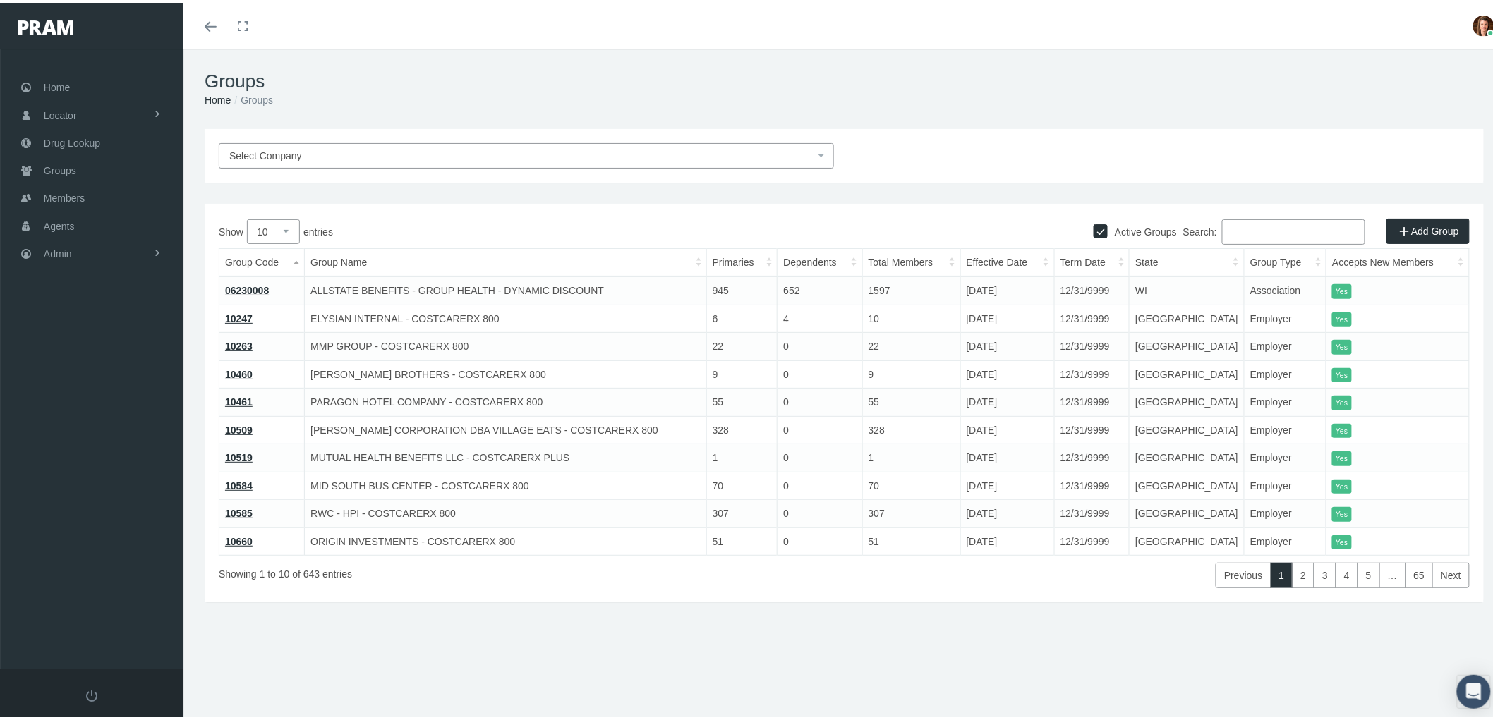
click at [1311, 238] on input "Search:" at bounding box center [1293, 229] width 143 height 25
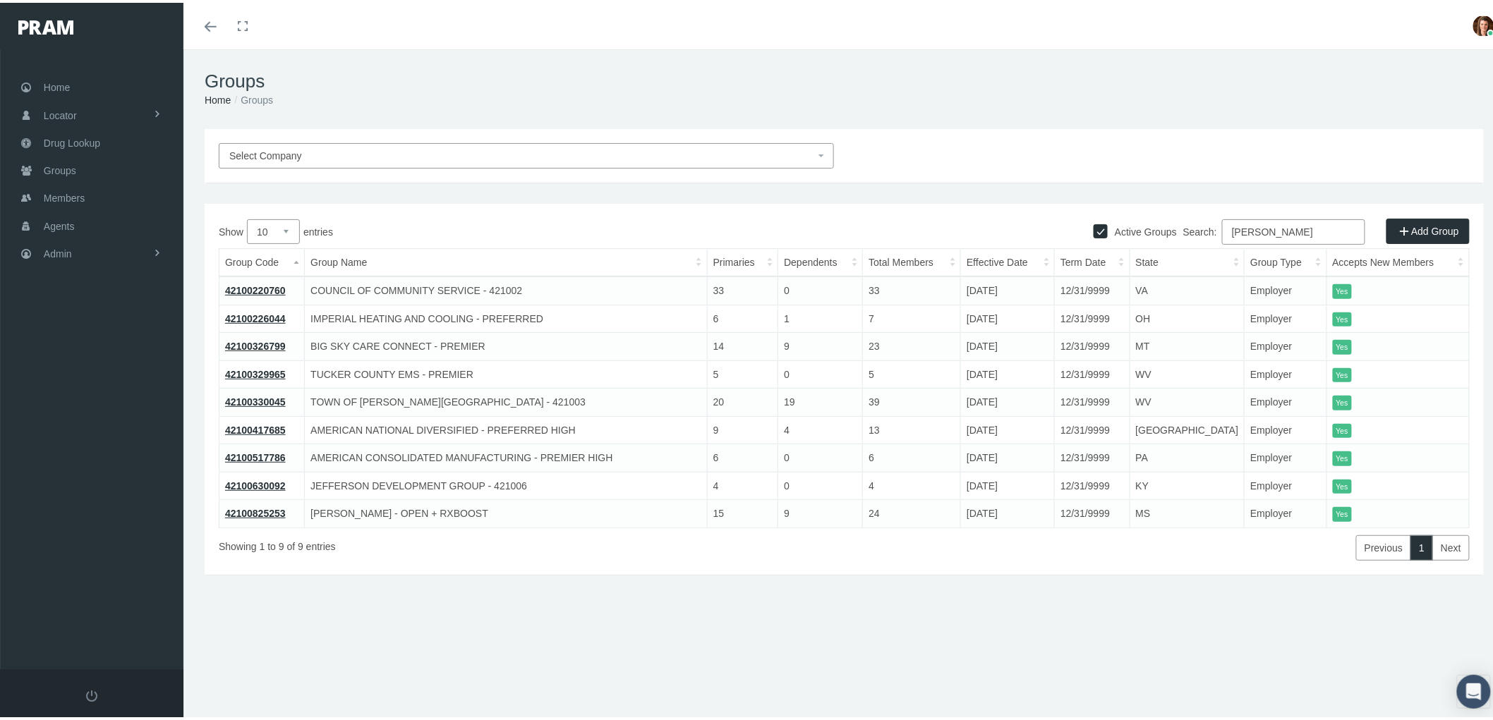
type input "[PERSON_NAME]"
click at [231, 510] on link "42100825253" at bounding box center [255, 510] width 61 height 11
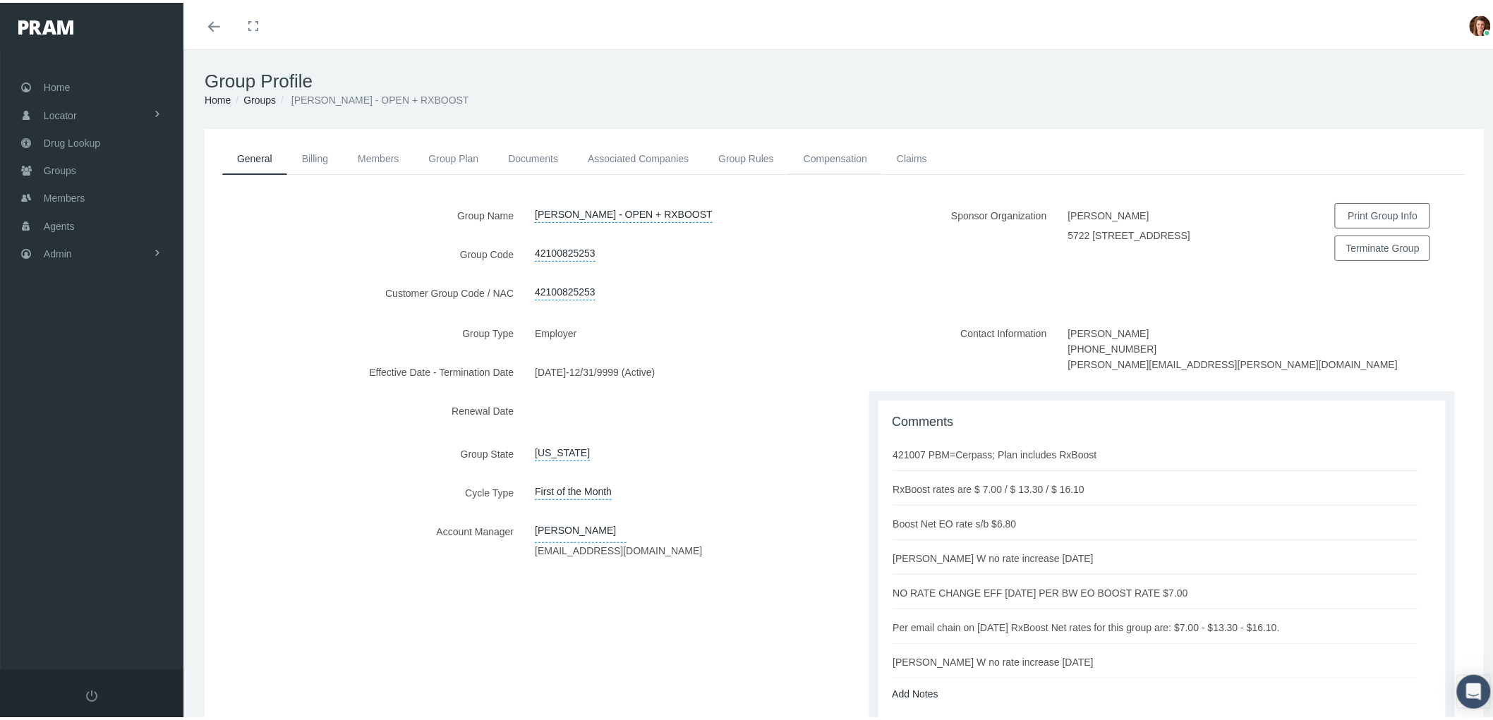
click at [847, 148] on link "Compensation" at bounding box center [835, 155] width 93 height 31
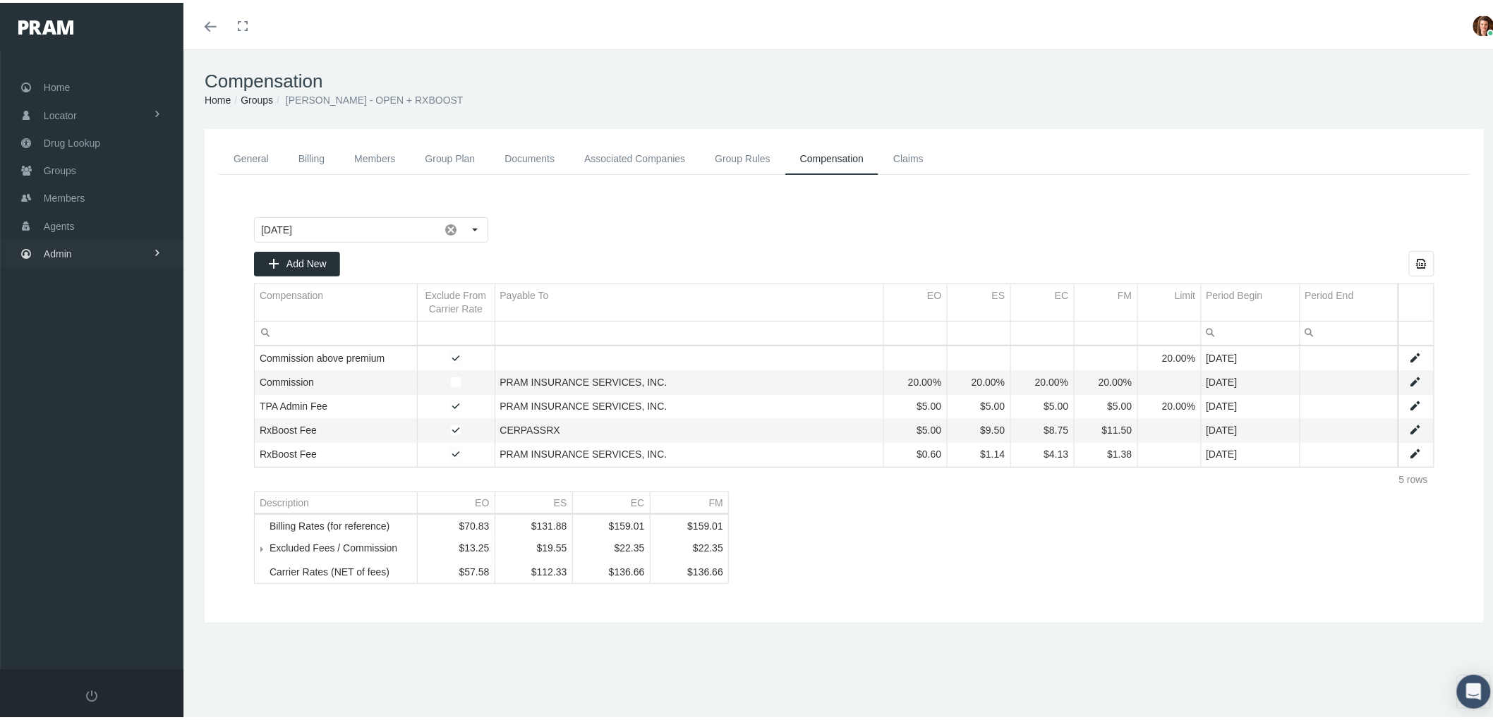
click at [61, 245] on span "Admin" at bounding box center [58, 251] width 28 height 27
drag, startPoint x: 109, startPoint y: 358, endPoint x: 106, endPoint y: 350, distance: 9.2
click at [109, 358] on span "Group Billing" at bounding box center [86, 361] width 56 height 24
click at [107, 384] on span "Billing Activity By Group" at bounding box center [107, 390] width 104 height 24
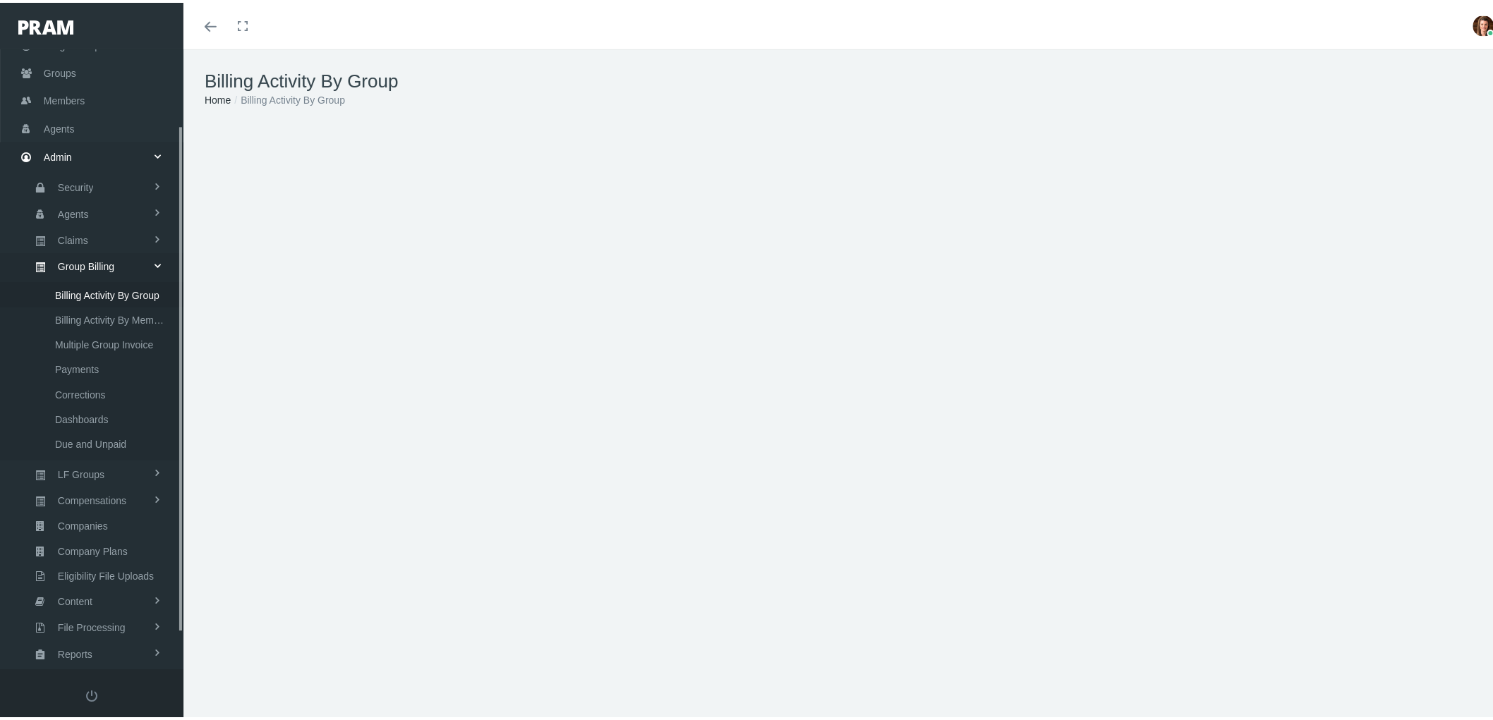
scroll to position [137, 0]
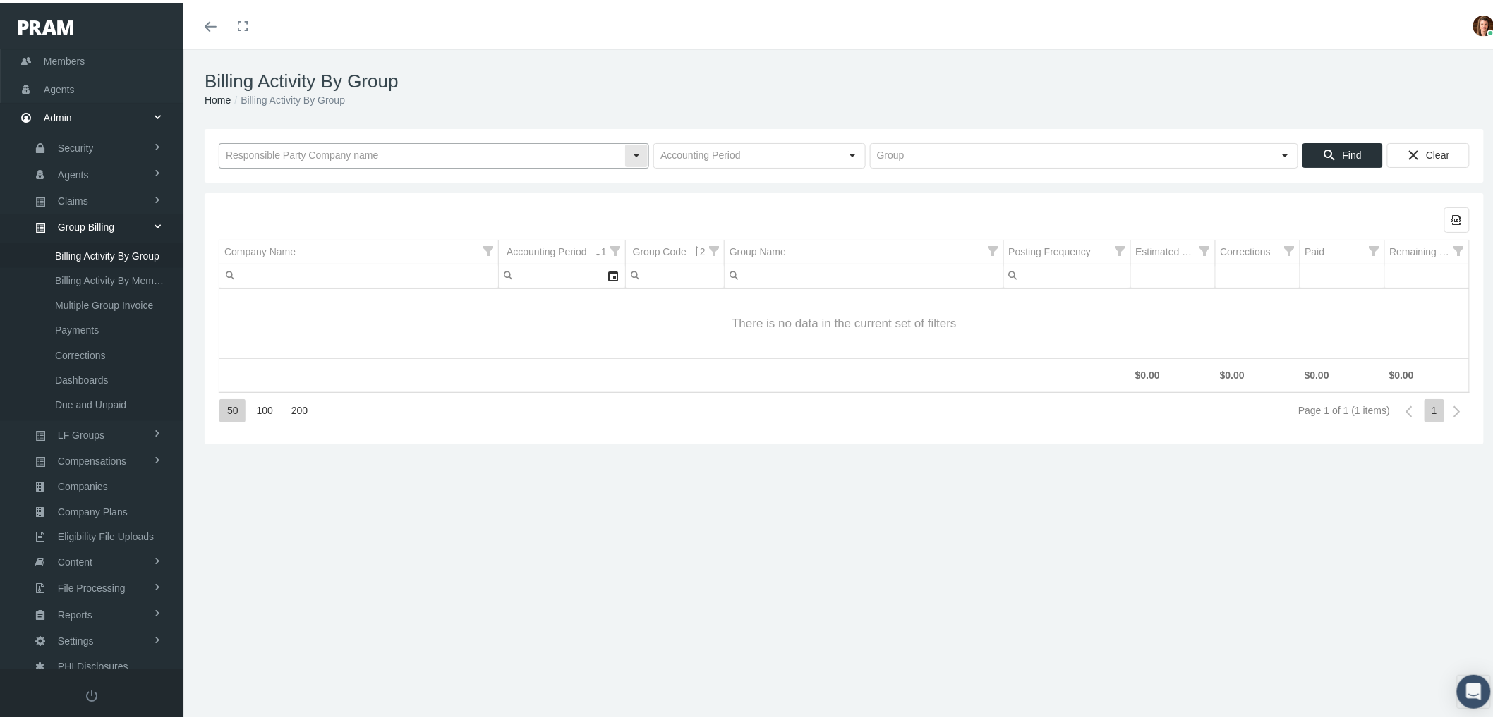
click at [382, 145] on input "text" at bounding box center [421, 153] width 405 height 24
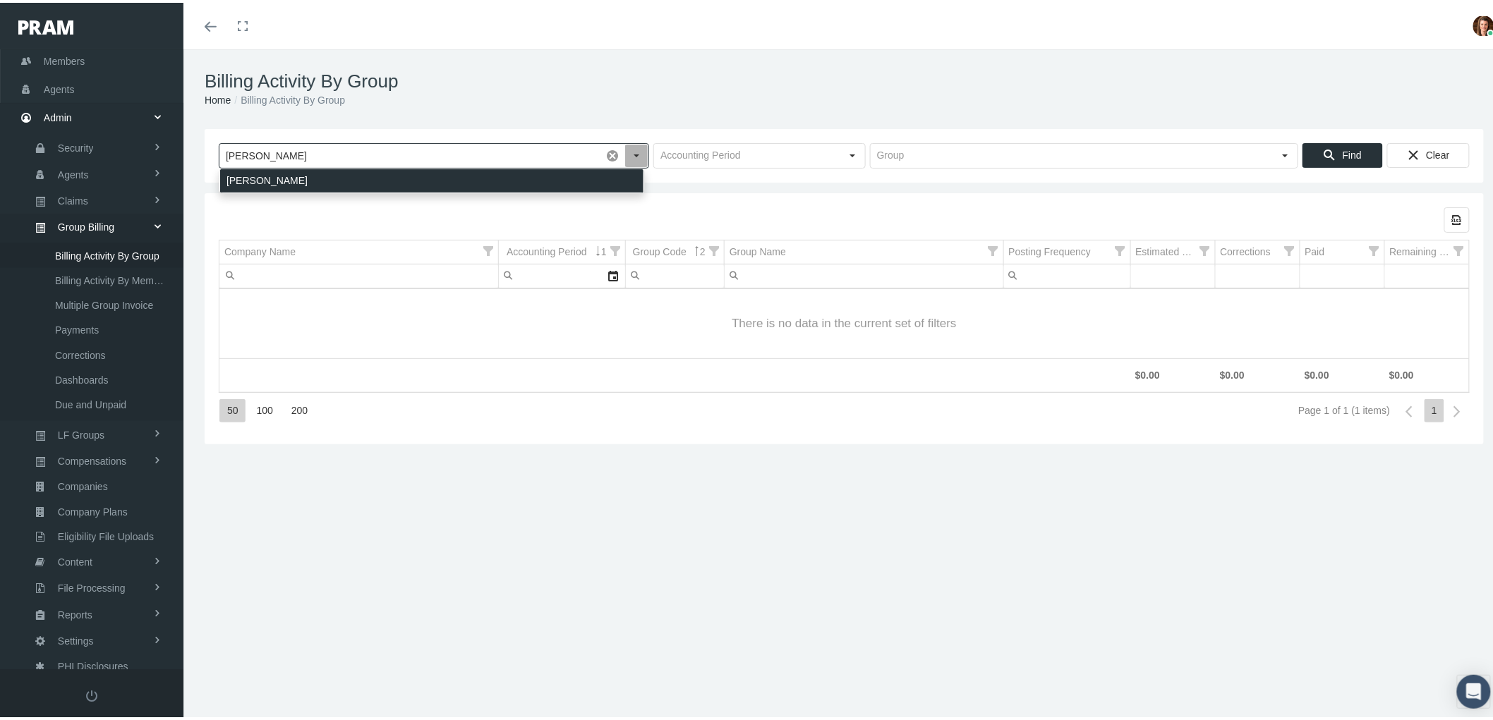
click at [363, 176] on div "[PERSON_NAME]" at bounding box center [431, 178] width 423 height 23
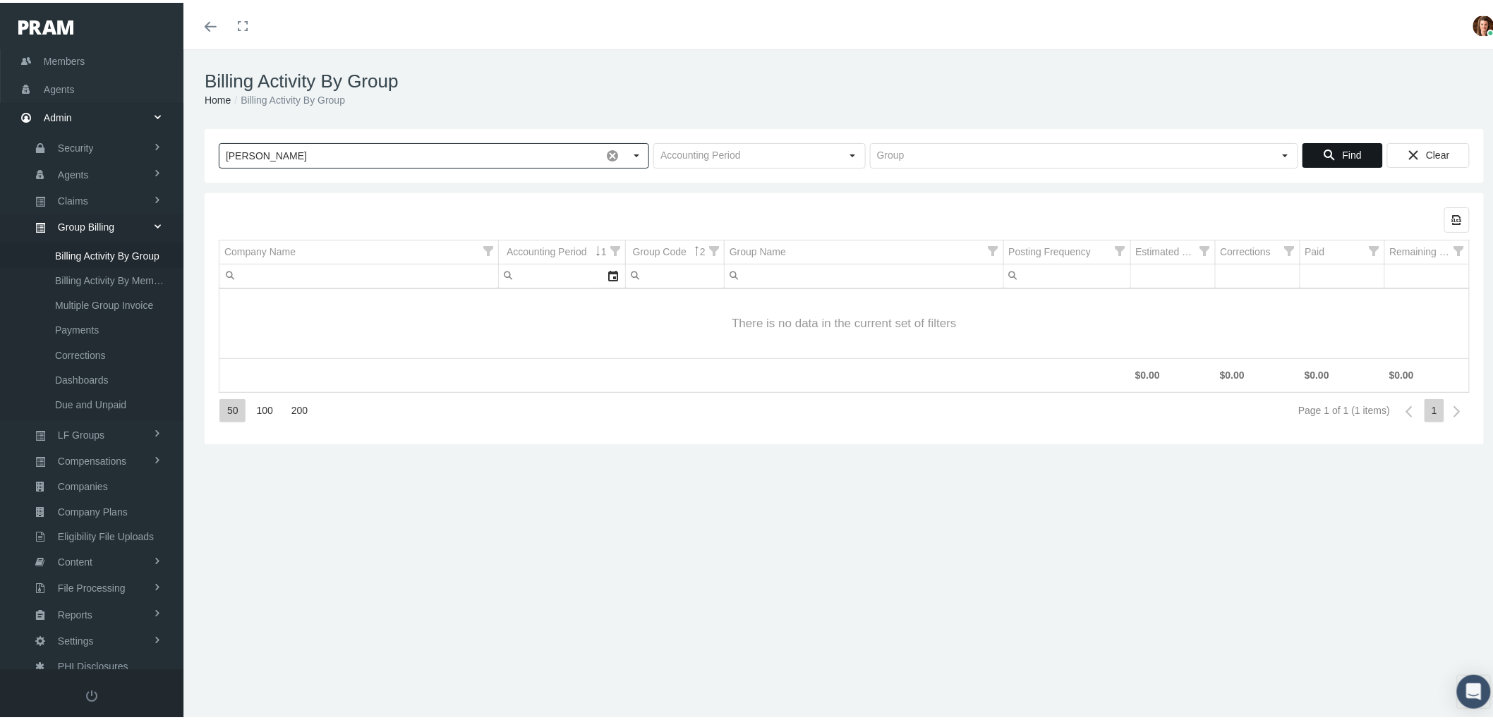
type input "[PERSON_NAME]"
click at [1343, 147] on span "Find" at bounding box center [1352, 152] width 19 height 11
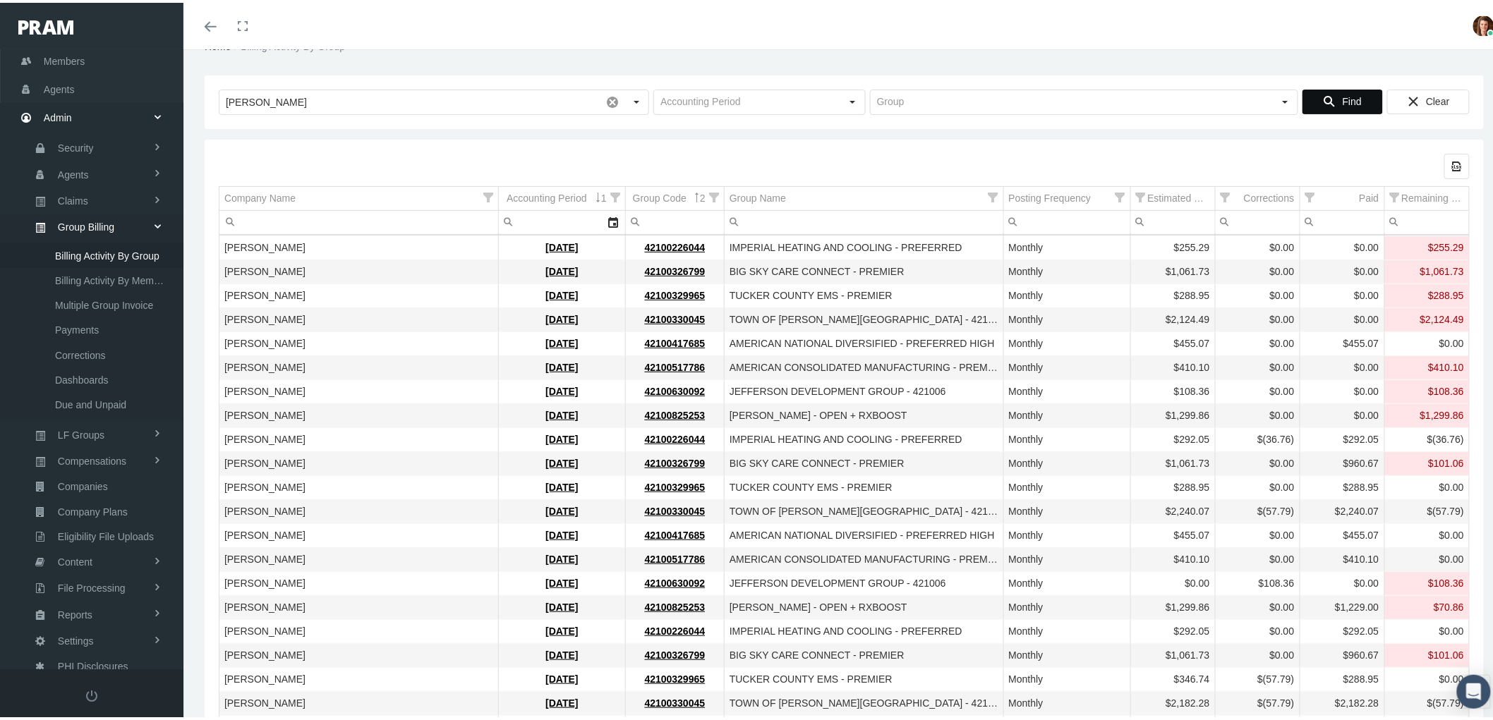
scroll to position [0, 0]
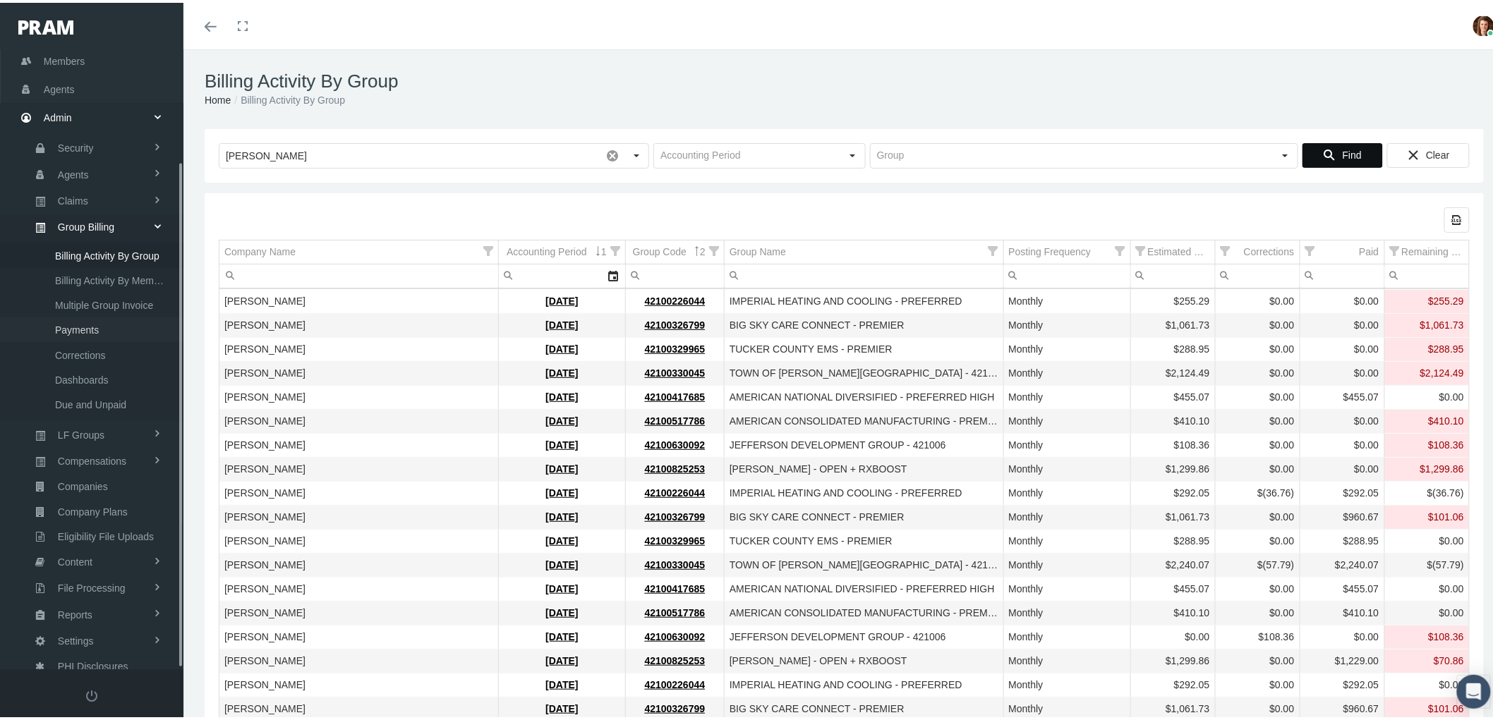
click at [85, 318] on span "Payments" at bounding box center [77, 327] width 44 height 24
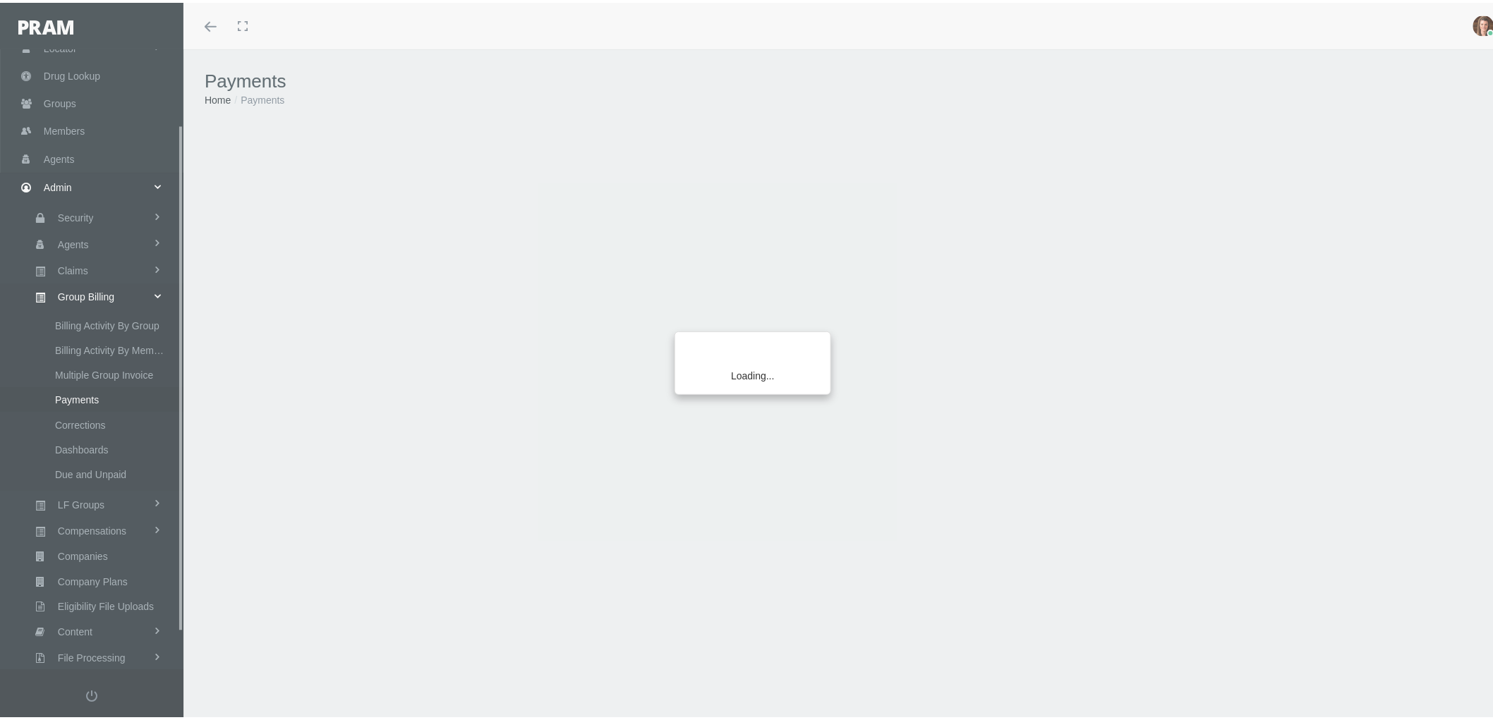
scroll to position [137, 0]
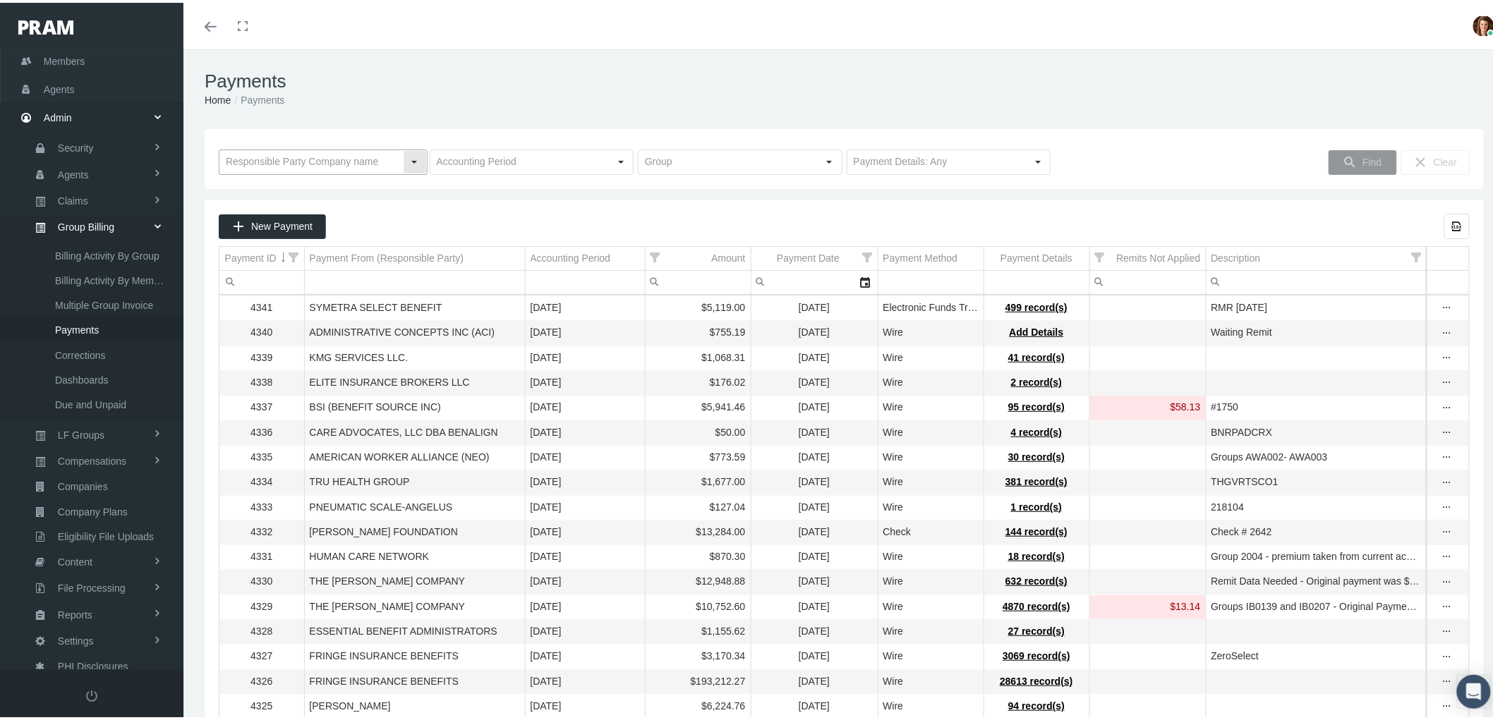
click at [316, 165] on input "text" at bounding box center [310, 159] width 183 height 24
click at [309, 179] on div "[PERSON_NAME]" at bounding box center [322, 185] width 204 height 23
type input "[PERSON_NAME]"
click at [1348, 158] on div "Find" at bounding box center [1362, 159] width 67 height 23
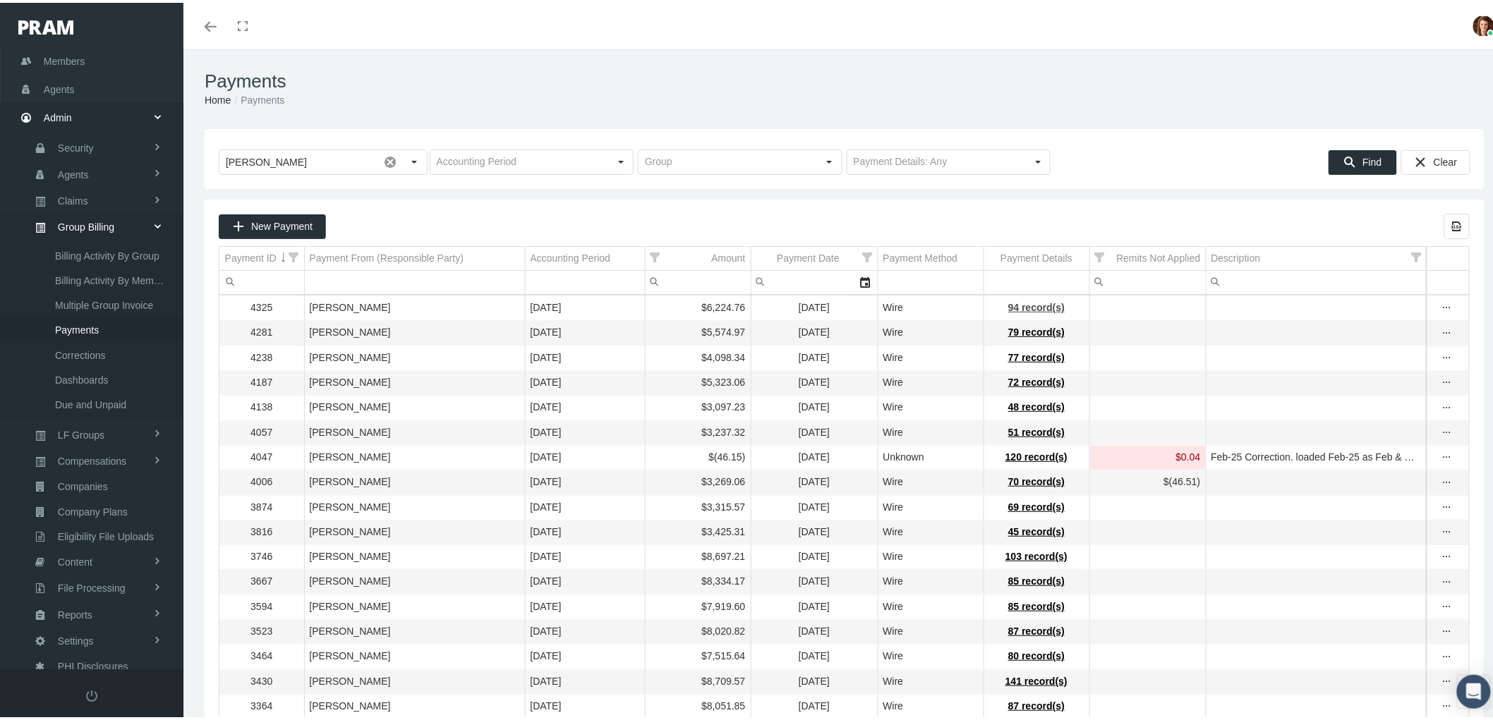
click at [1025, 308] on span "94 record(s)" at bounding box center [1036, 304] width 56 height 11
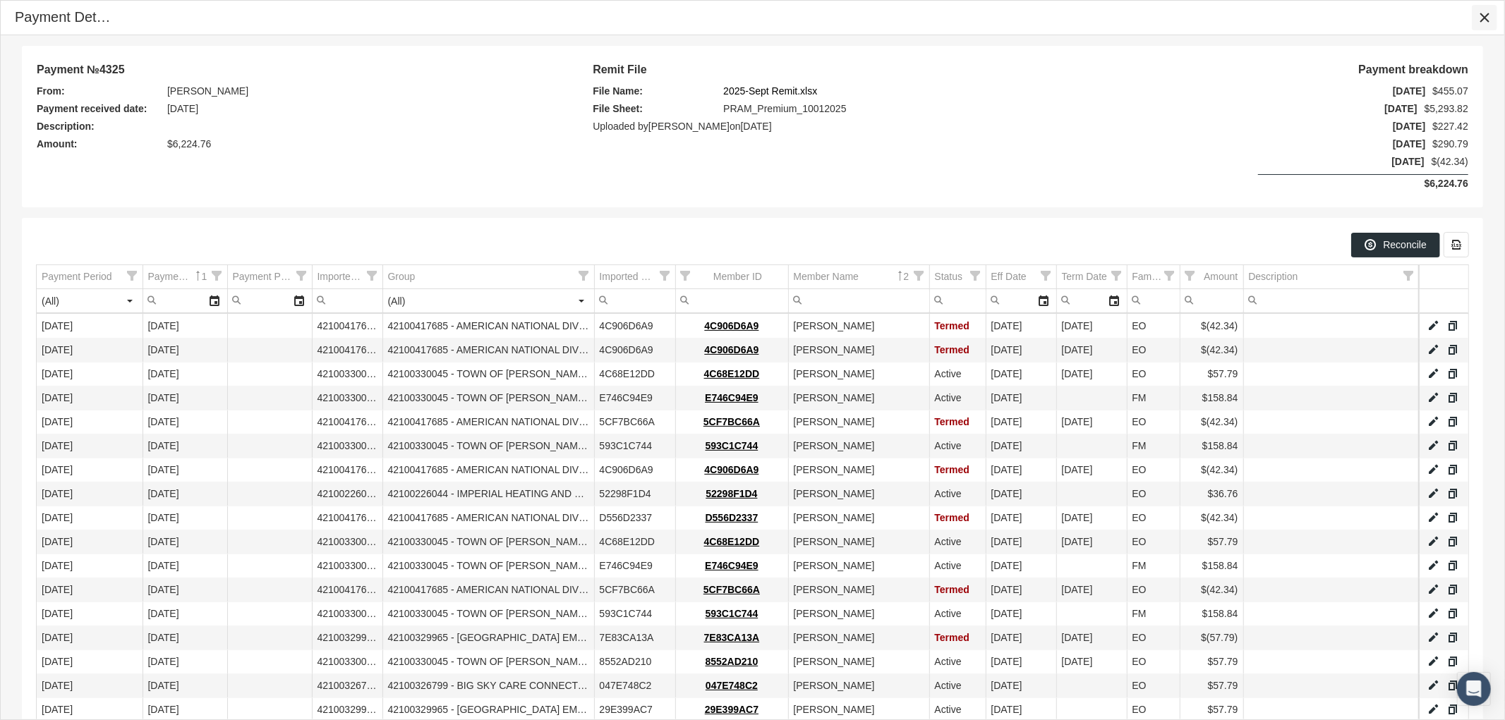
click at [1483, 15] on icon "Close" at bounding box center [1484, 17] width 13 height 13
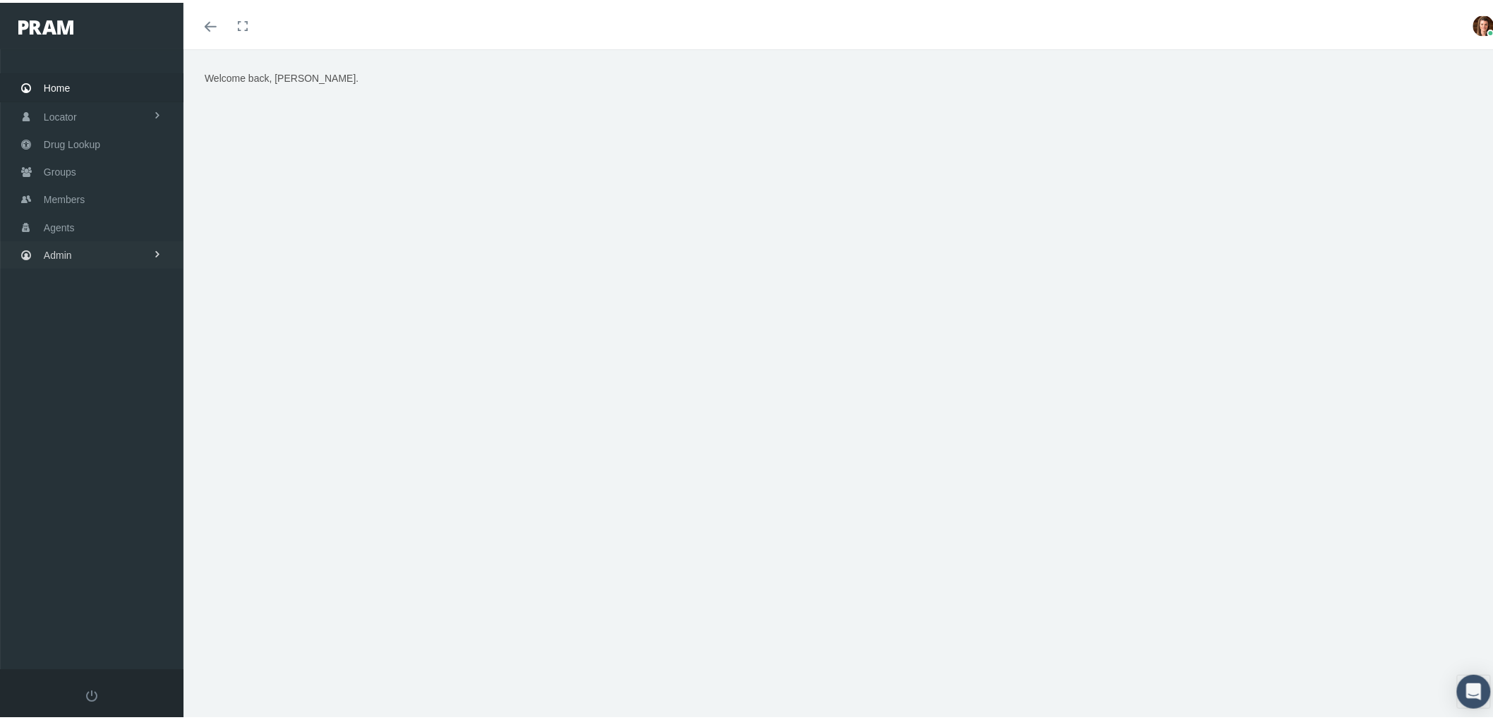
click at [79, 251] on link "Admin" at bounding box center [91, 253] width 183 height 28
click at [87, 222] on link "Agents" at bounding box center [91, 224] width 183 height 28
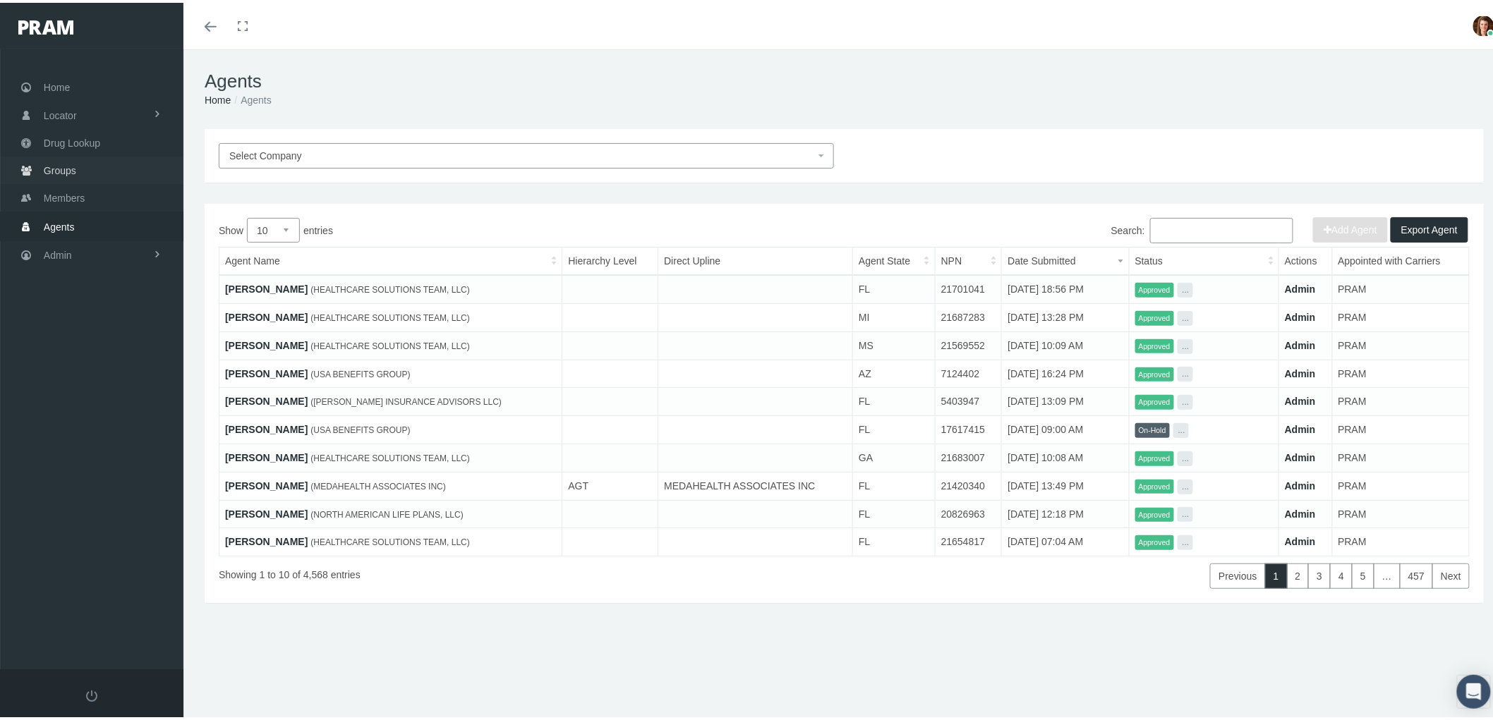
click at [76, 166] on link "Groups" at bounding box center [91, 168] width 183 height 28
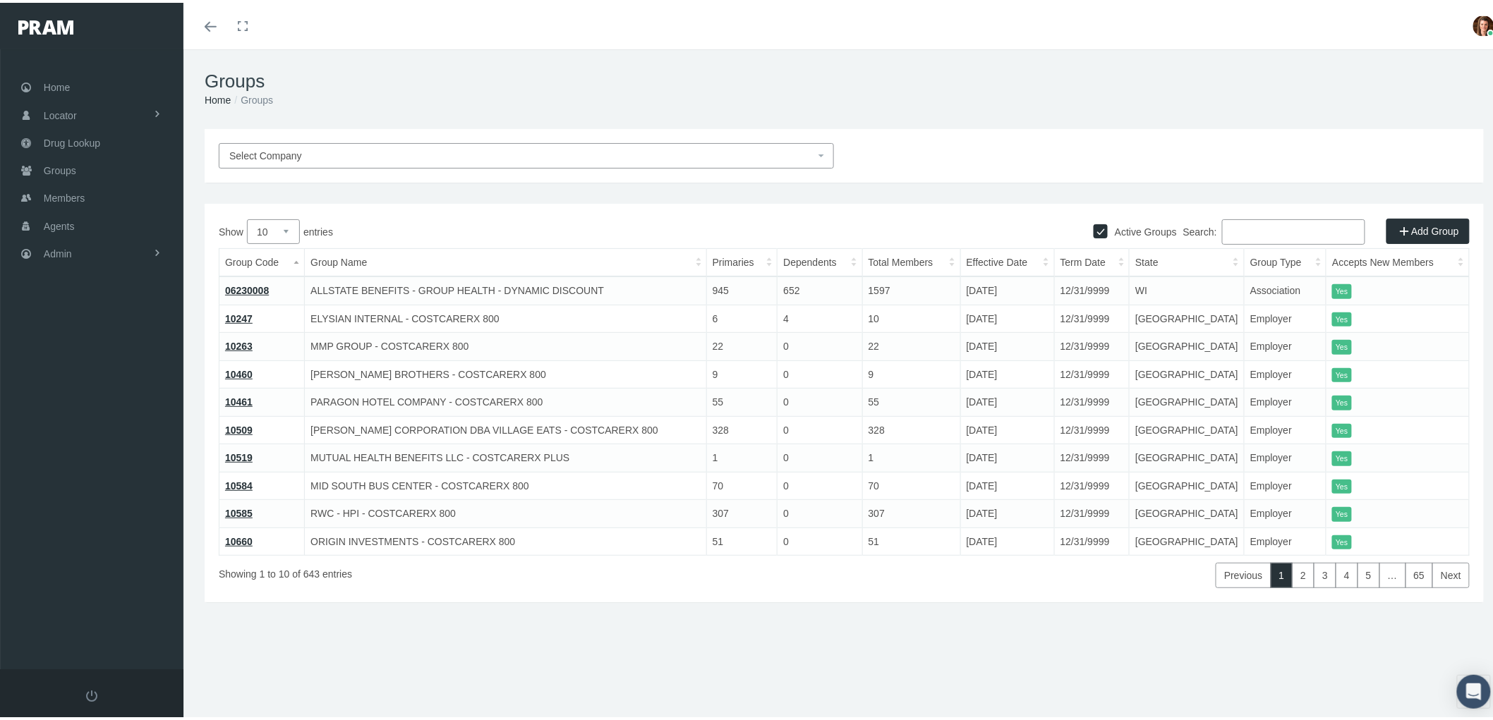
click at [1259, 227] on input "Search:" at bounding box center [1293, 229] width 143 height 25
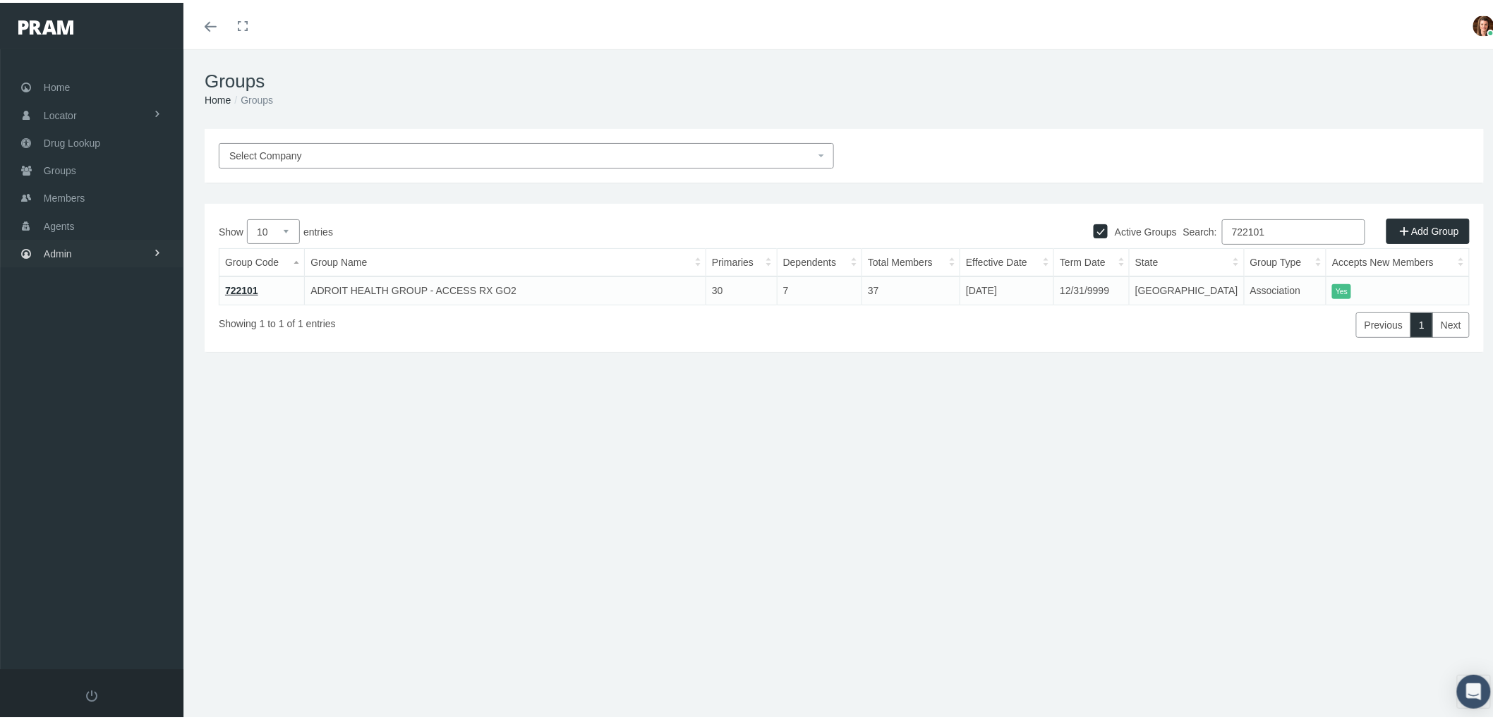
type input "722101"
click at [71, 246] on span "Admin" at bounding box center [58, 251] width 28 height 27
click at [92, 351] on span "Group Billing" at bounding box center [86, 361] width 56 height 24
click at [109, 385] on span "Billing Activity By Group" at bounding box center [107, 390] width 104 height 24
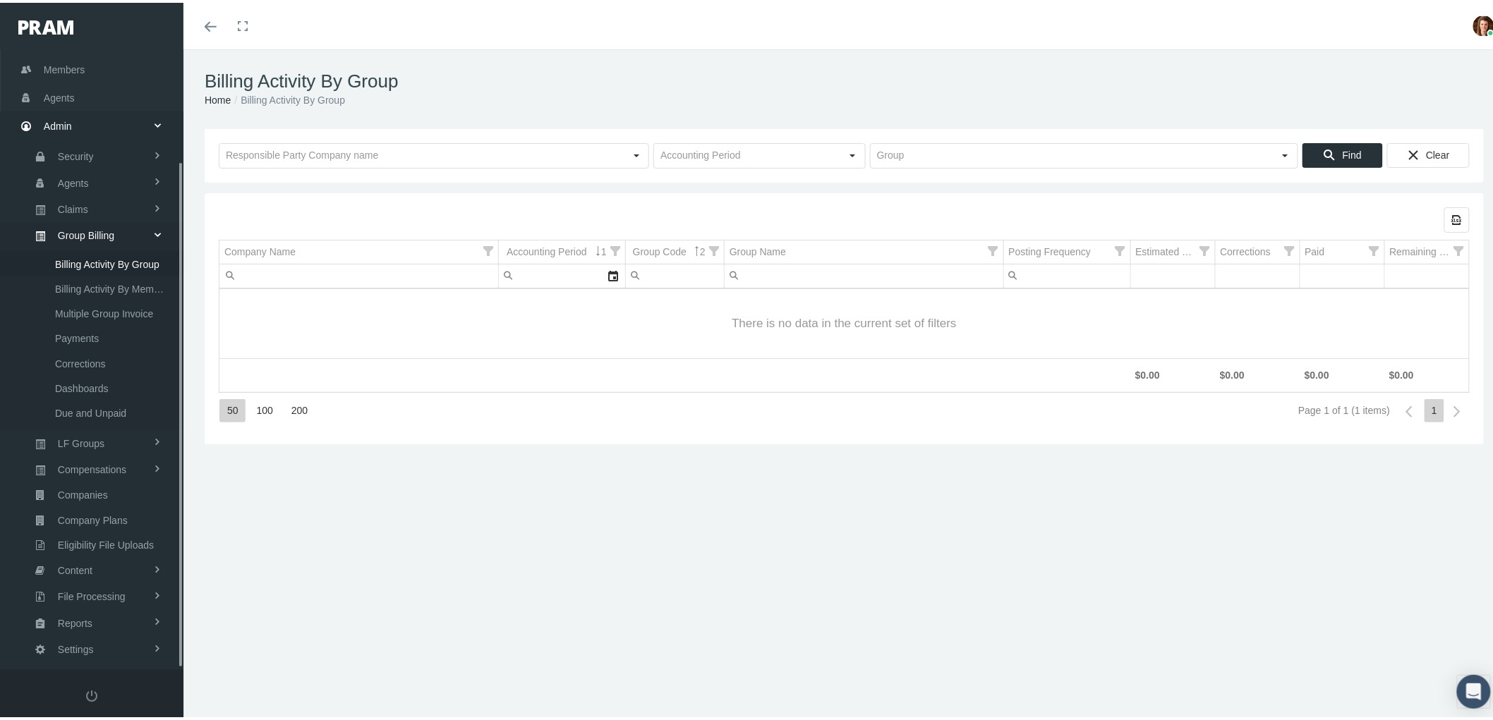
scroll to position [137, 0]
click at [334, 151] on input "text" at bounding box center [421, 153] width 405 height 24
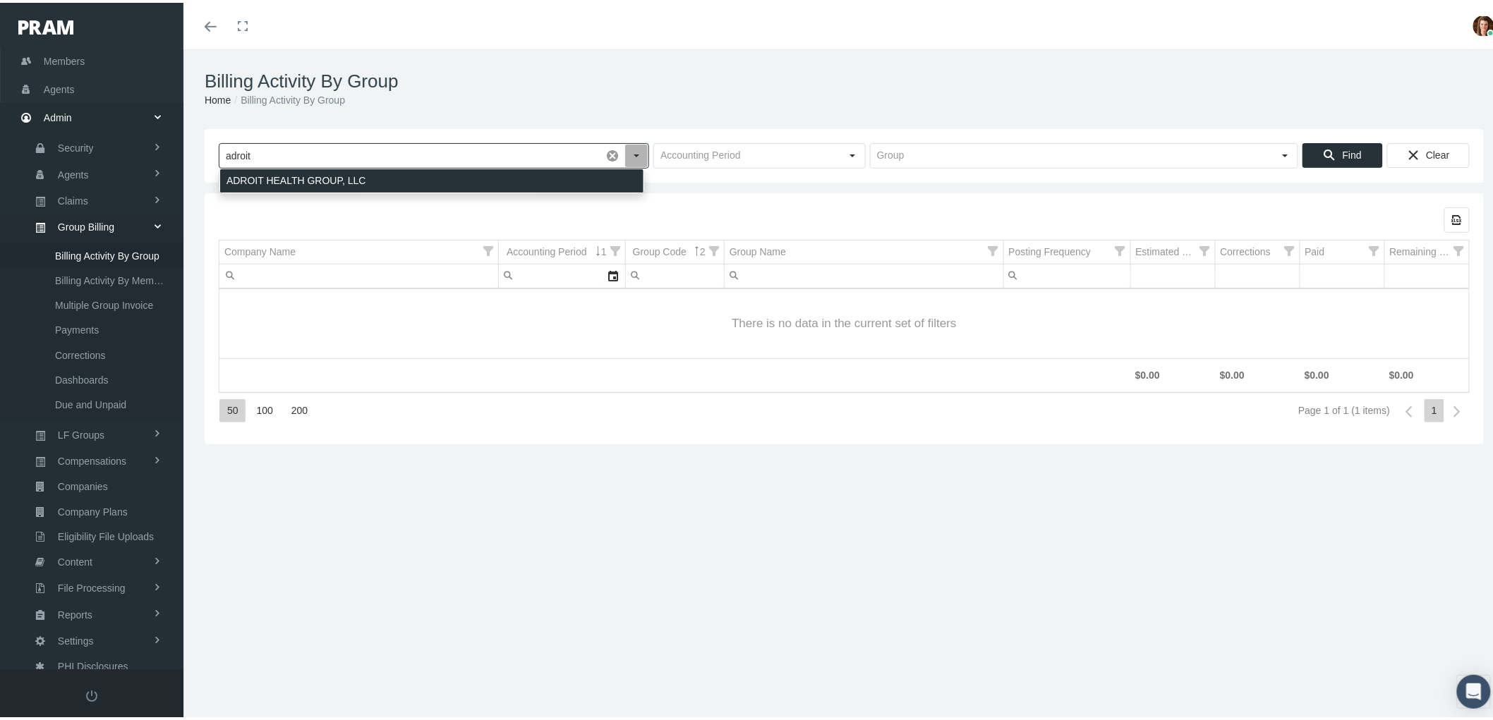
click at [337, 183] on div "ADROIT HEALTH GROUP, LLC" at bounding box center [431, 178] width 423 height 23
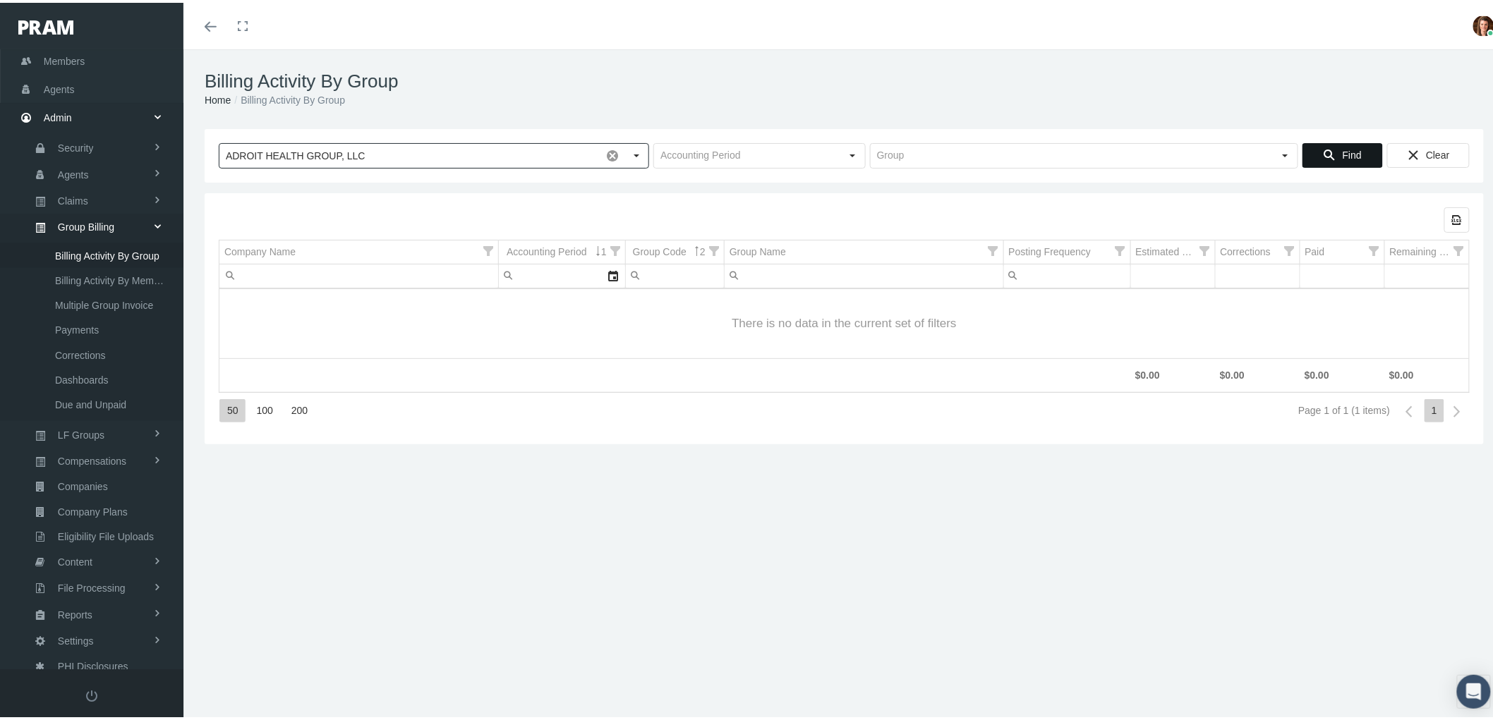
type input "ADROIT HEALTH GROUP, LLC"
click at [1343, 153] on span "Find" at bounding box center [1352, 152] width 19 height 11
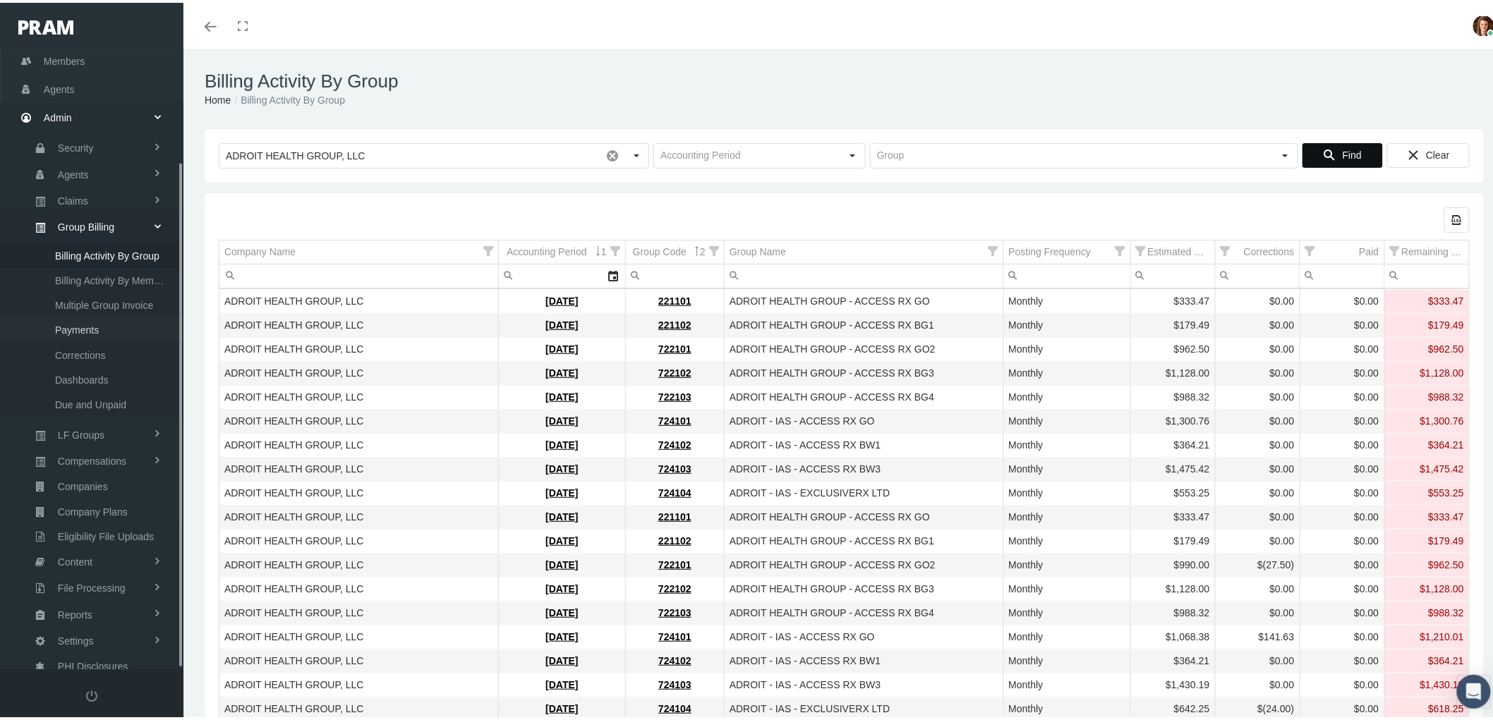
click at [78, 315] on span "Payments" at bounding box center [77, 327] width 44 height 24
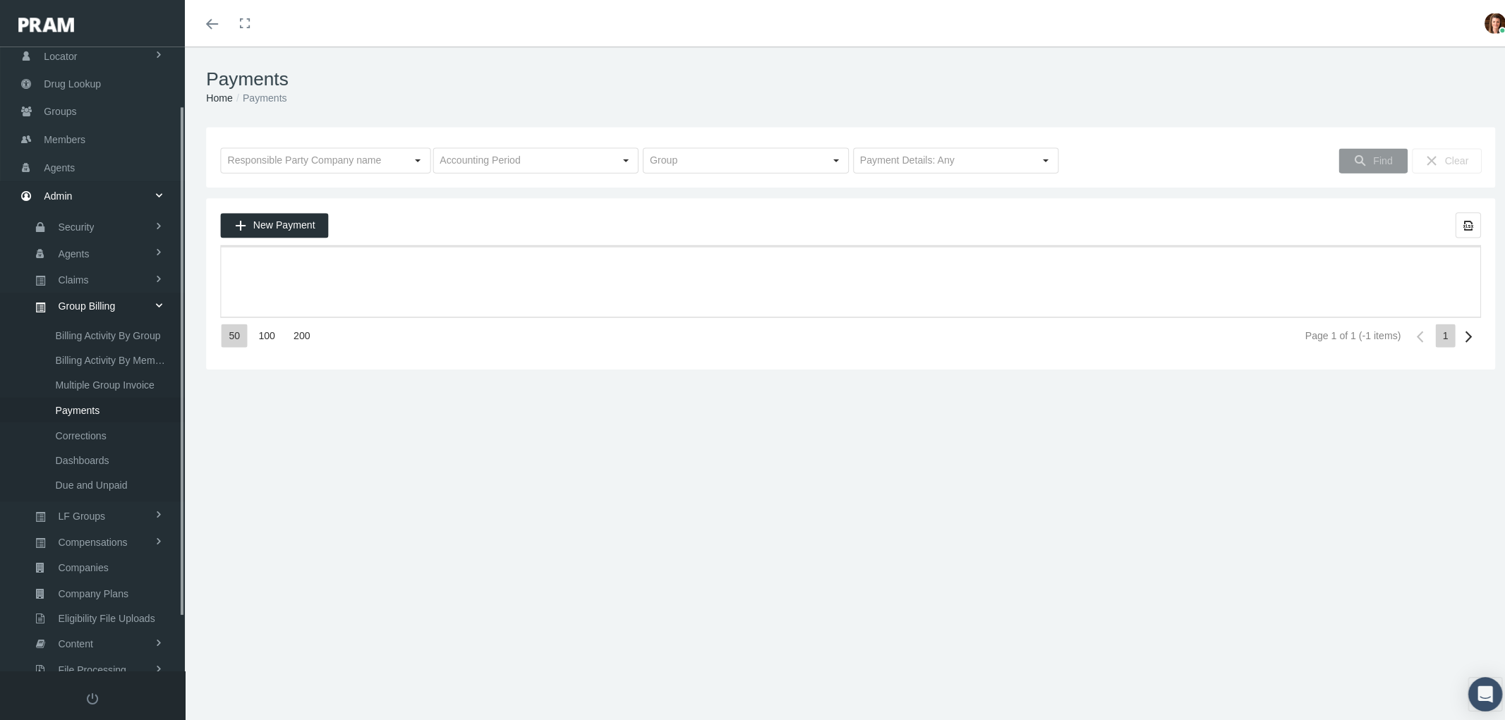
scroll to position [137, 0]
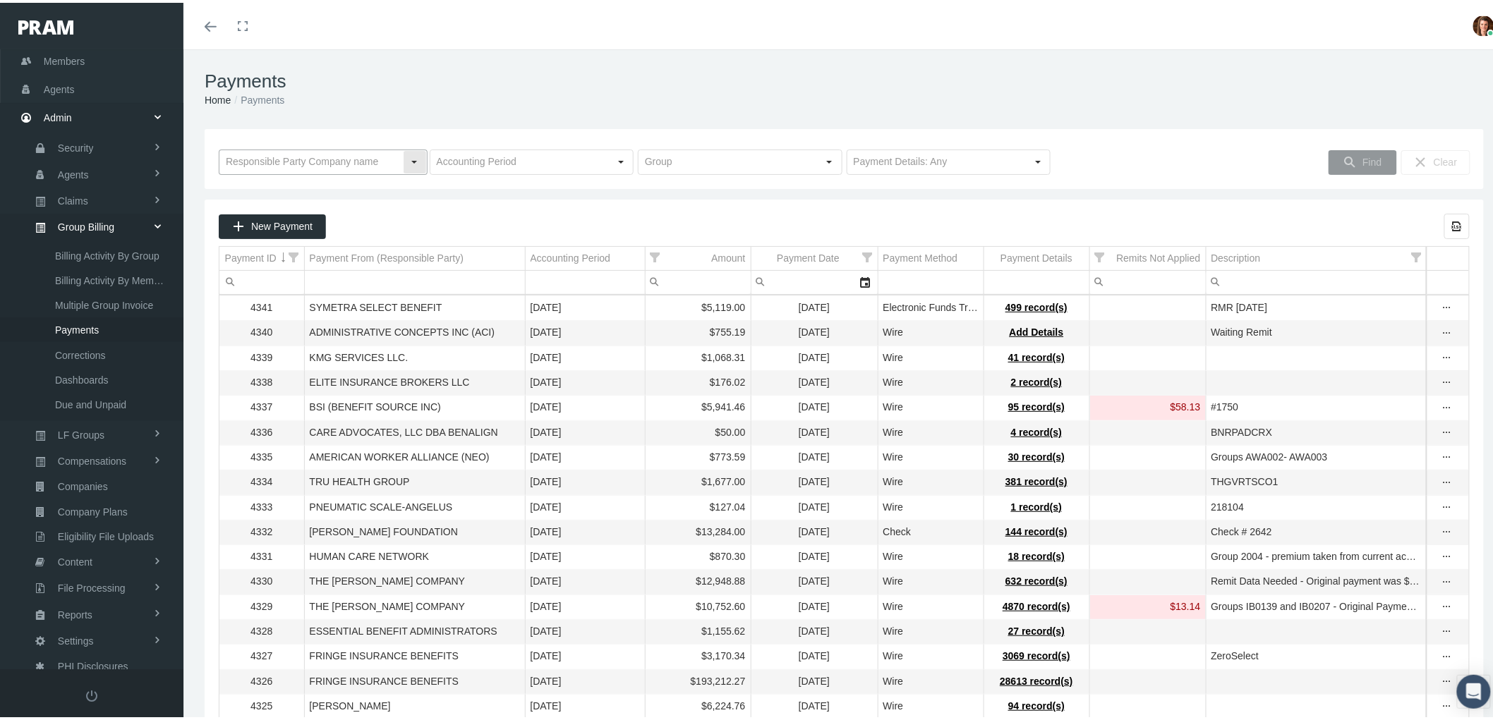
click at [311, 158] on input "text" at bounding box center [310, 159] width 183 height 24
click at [322, 186] on div "ADROIT HEALTH GROUP, LLC" at bounding box center [322, 185] width 204 height 23
type input "ADROIT HEALTH GROUP, LLC"
click at [1363, 159] on span "Find" at bounding box center [1372, 159] width 19 height 11
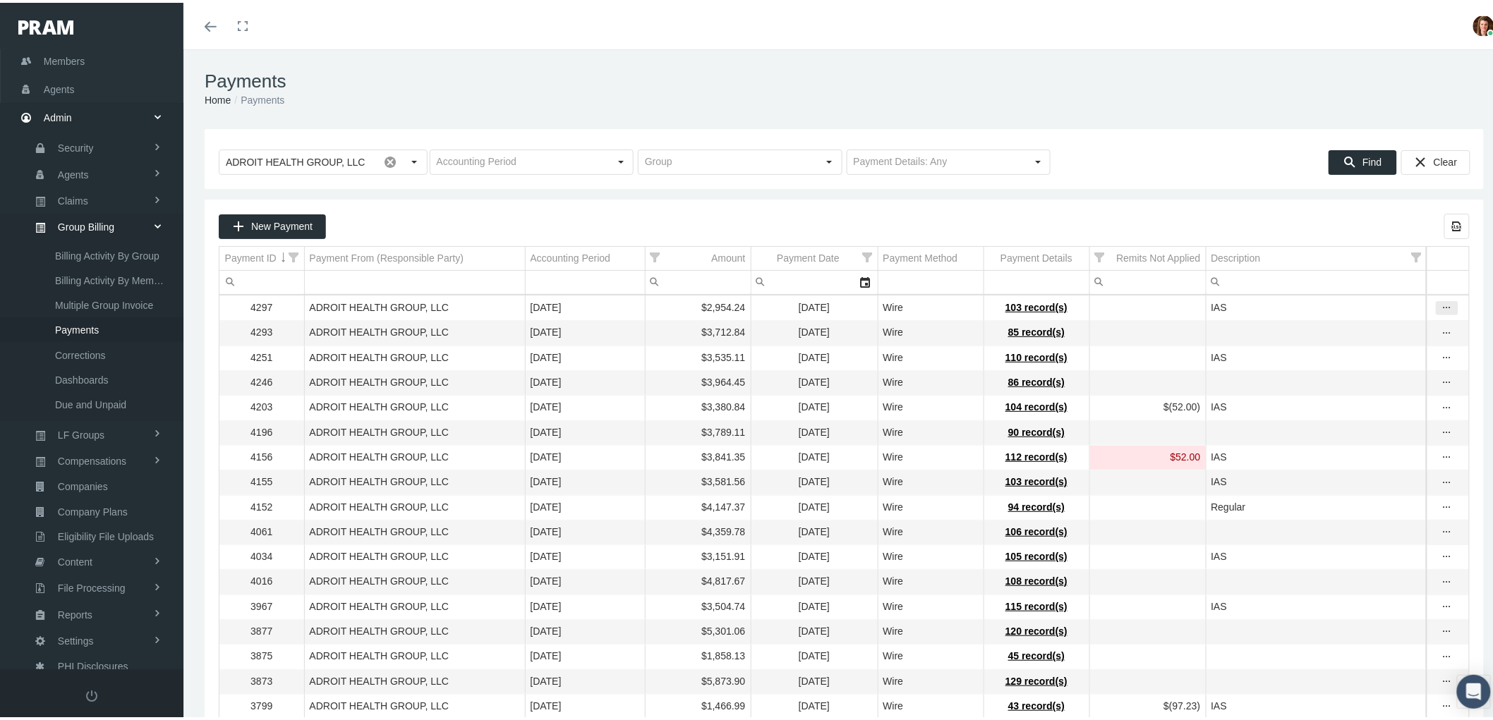
click at [1441, 306] on icon "more" at bounding box center [1447, 305] width 13 height 13
click at [1018, 307] on span "103 record(s)" at bounding box center [1037, 304] width 62 height 11
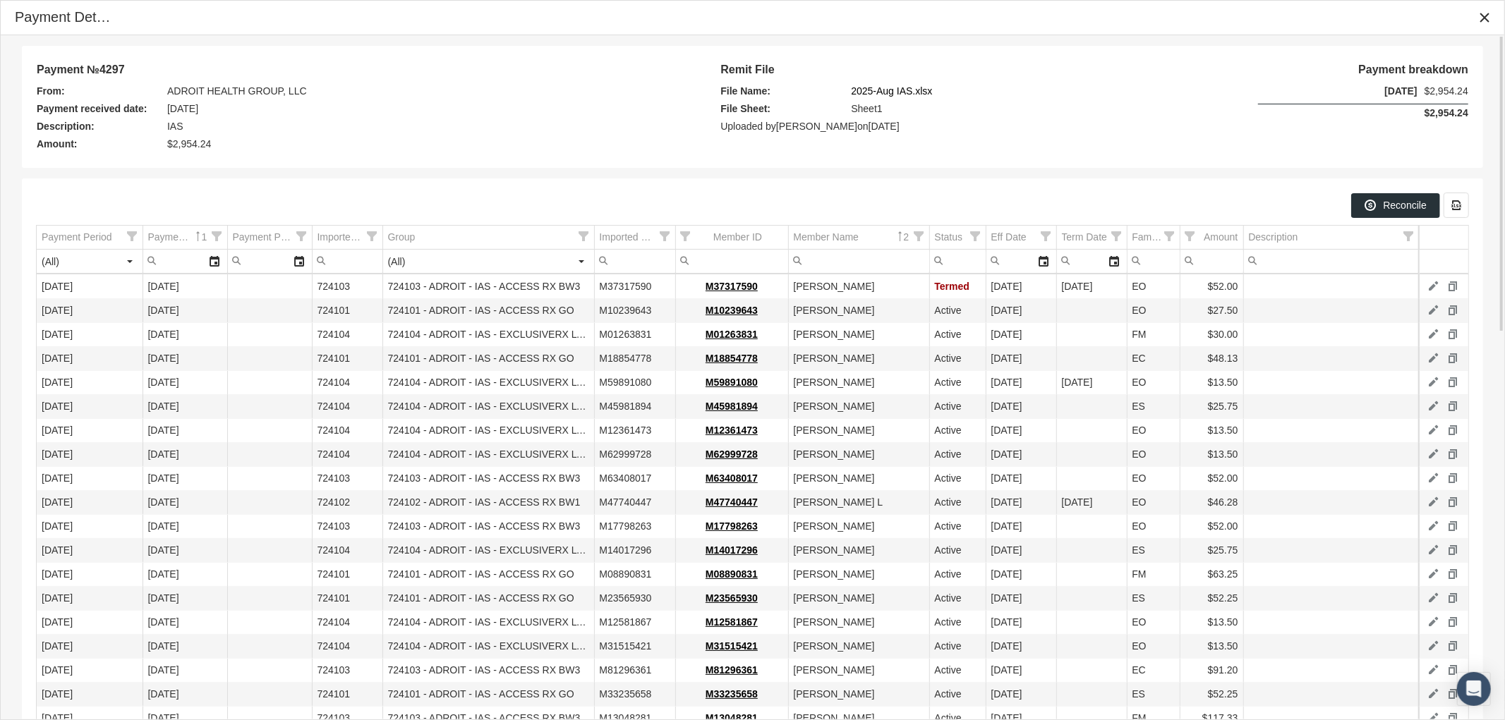
click at [885, 89] on link "2025-Aug IAS.xlsx" at bounding box center [891, 92] width 81 height 18
